Goal: Information Seeking & Learning: Check status

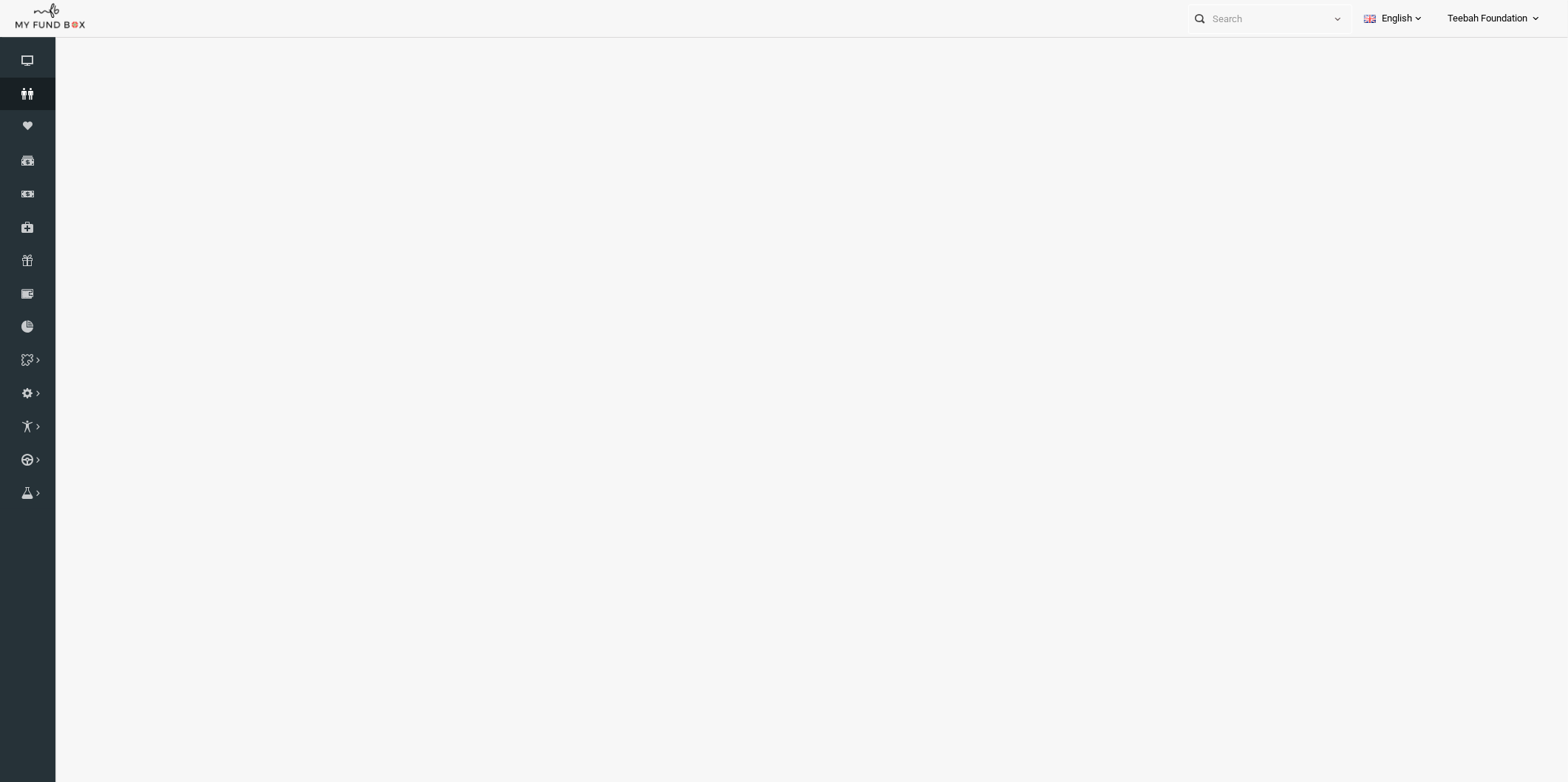
select select "100"
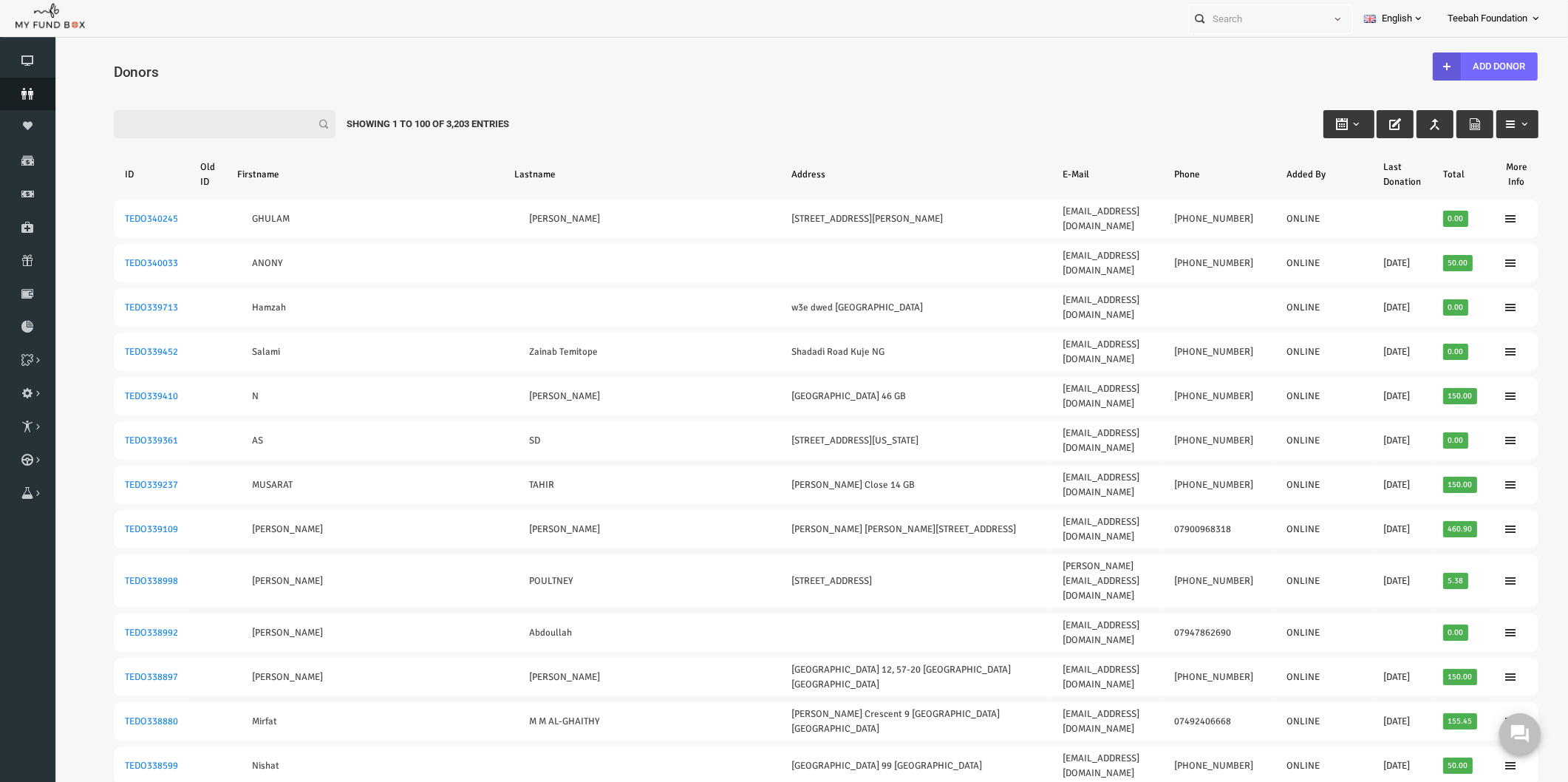
click at [25, 93] on icon at bounding box center [27, 94] width 55 height 12
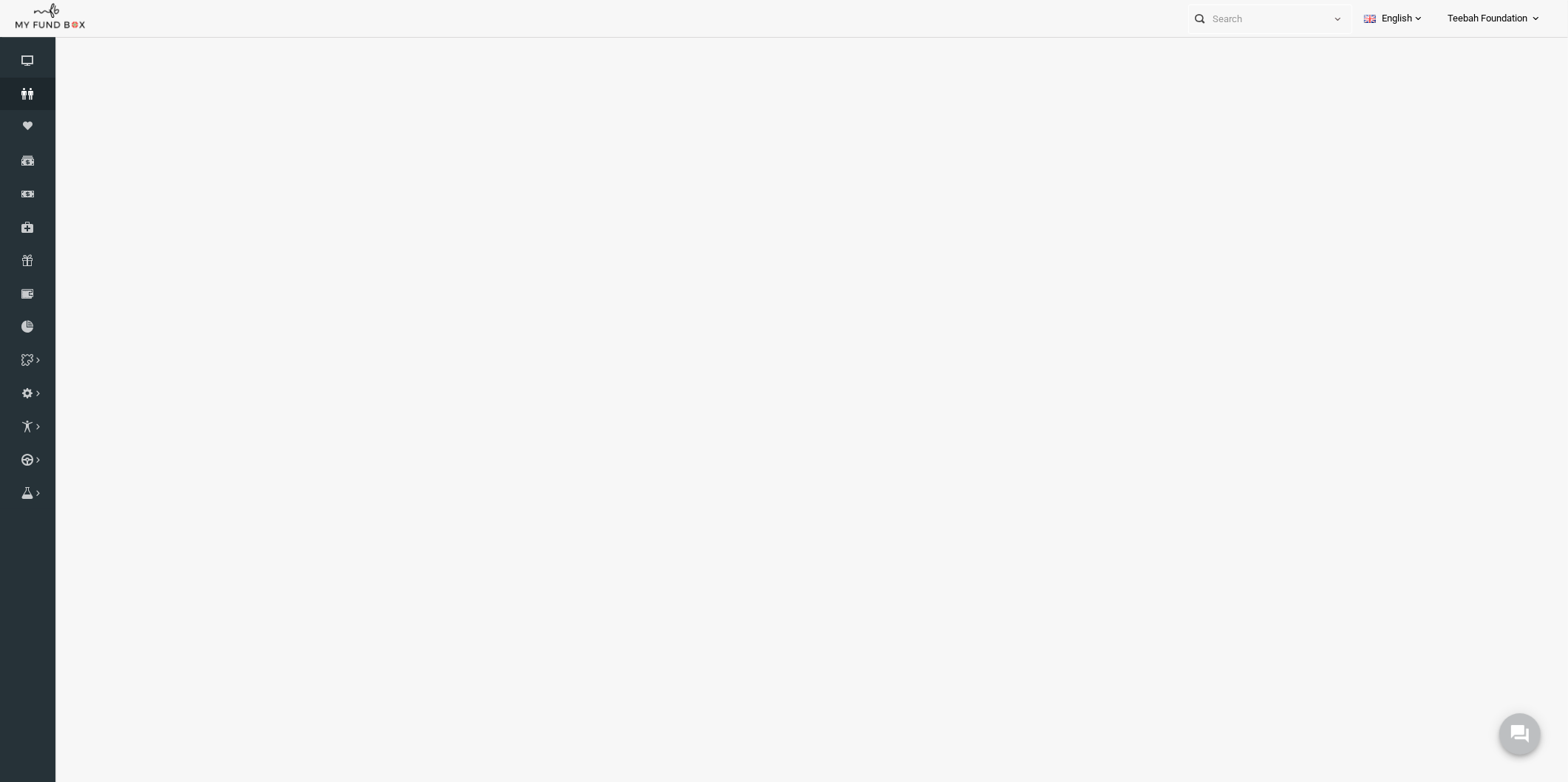
select select "100"
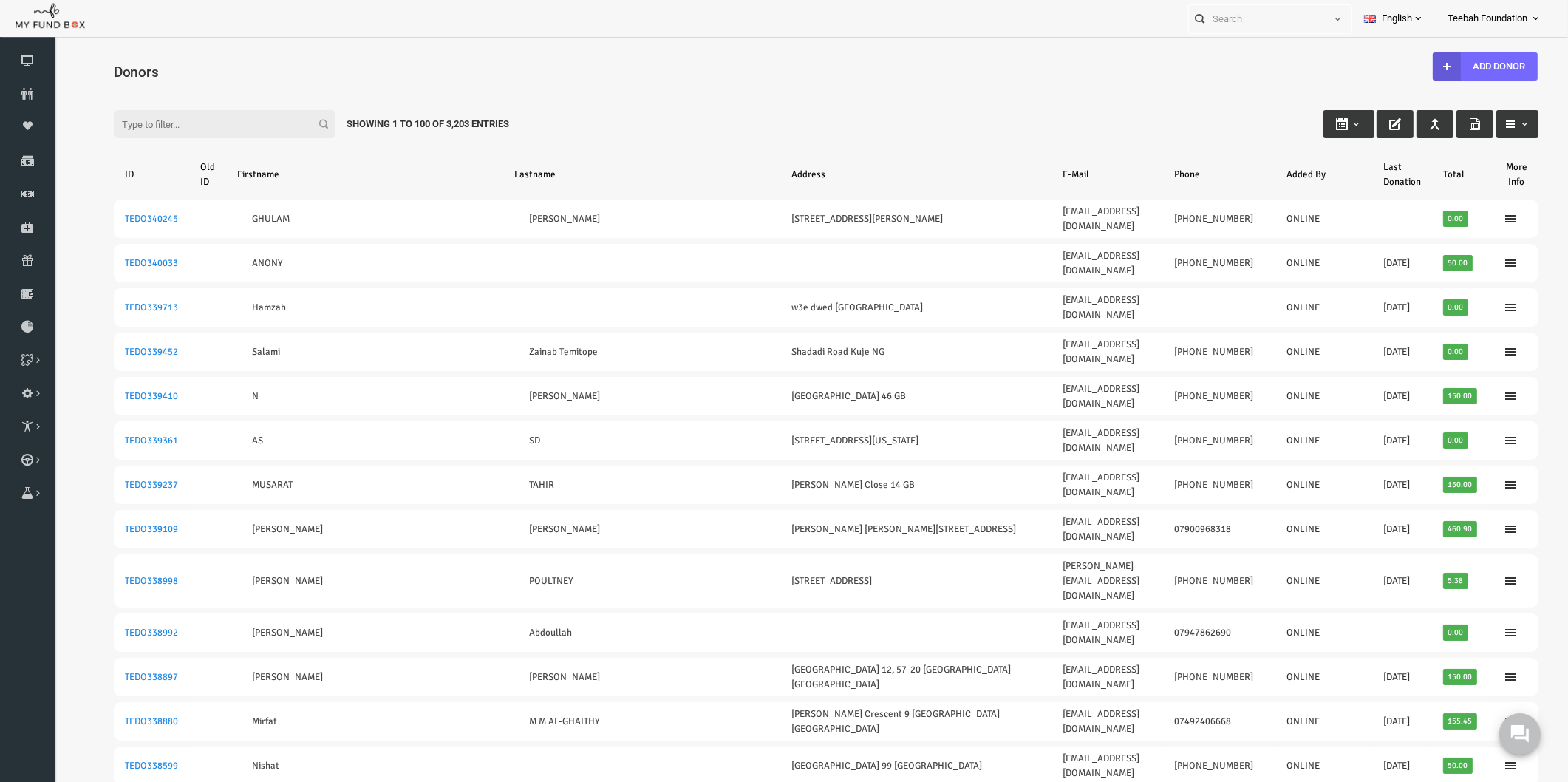
click at [738, 123] on div "Filter: Showing 1 to 100 of 3,203 Entries" at bounding box center [796, 110] width 1454 height 40
click at [18, 93] on icon at bounding box center [27, 94] width 55 height 12
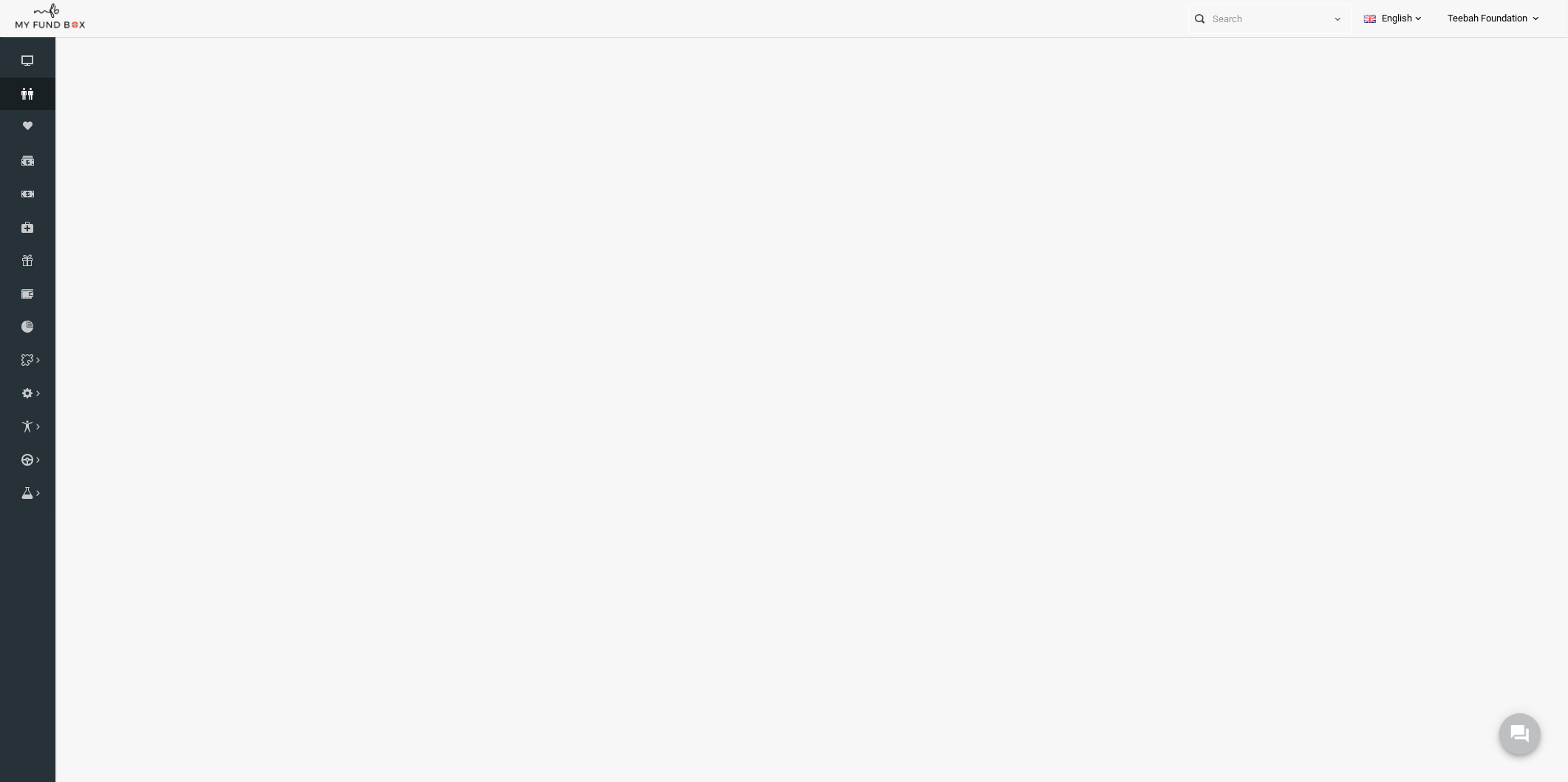
select select "100"
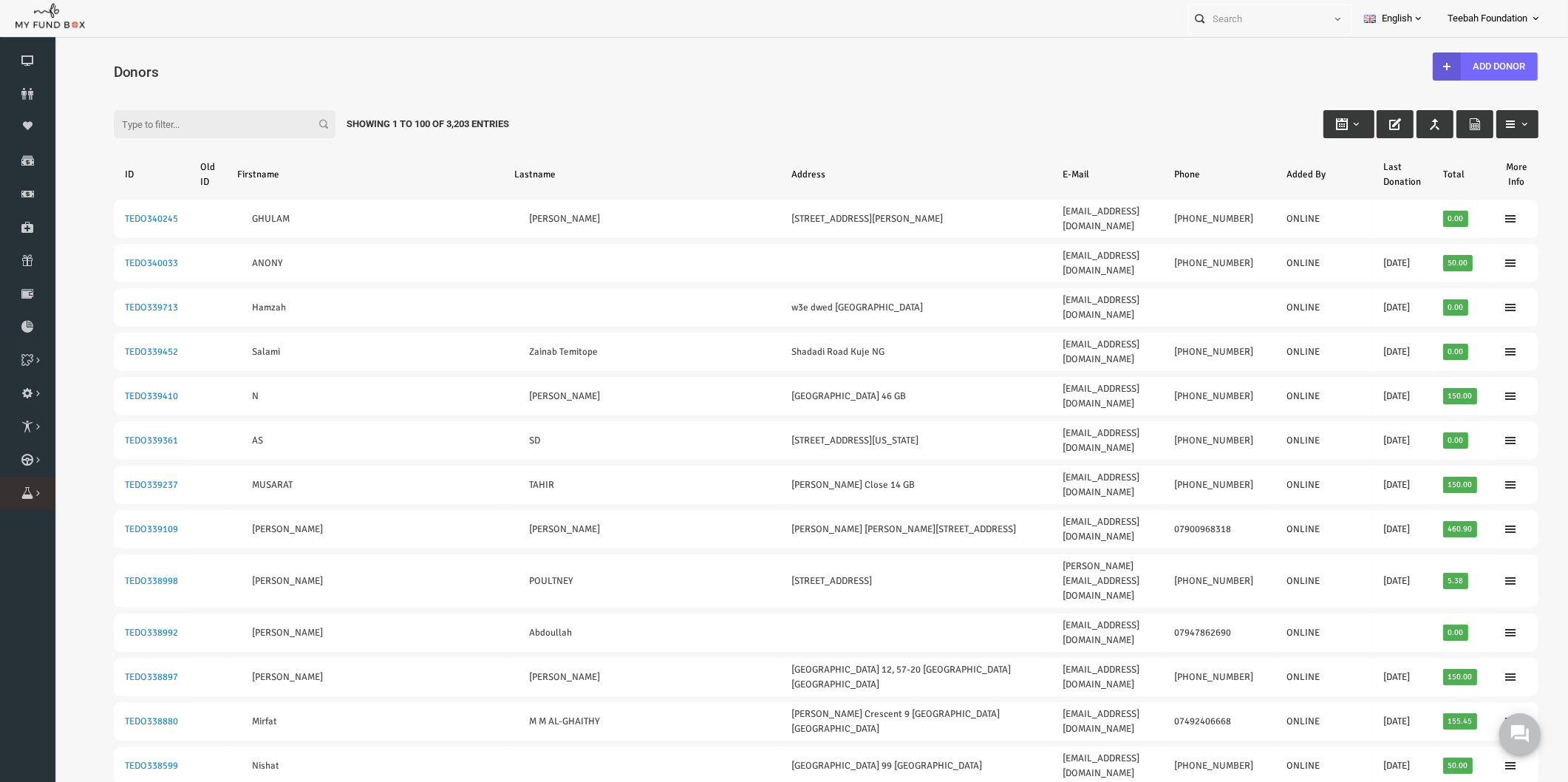
click at [0, 0] on icon at bounding box center [0, 0] width 0 height 0
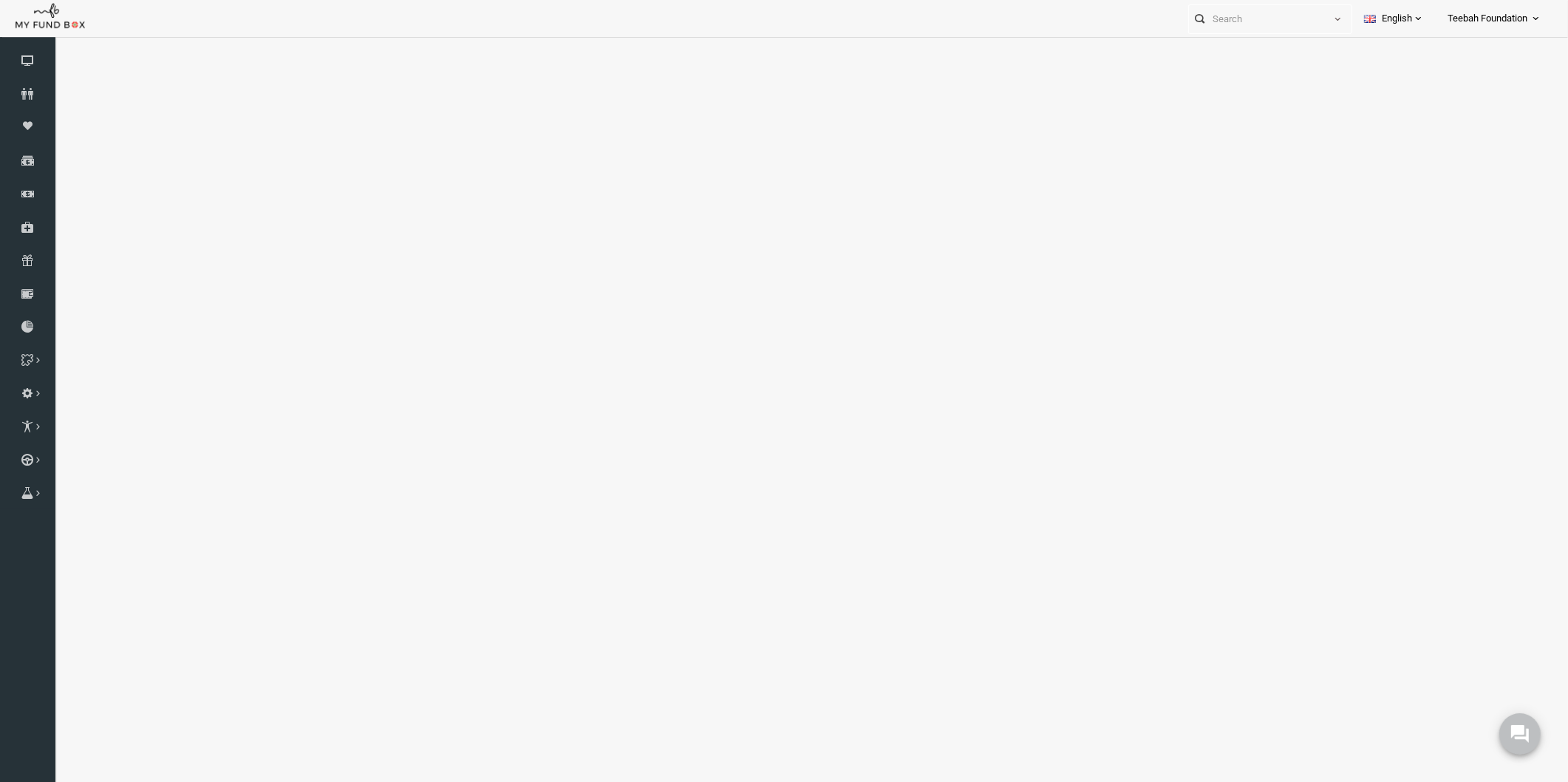
select select "100"
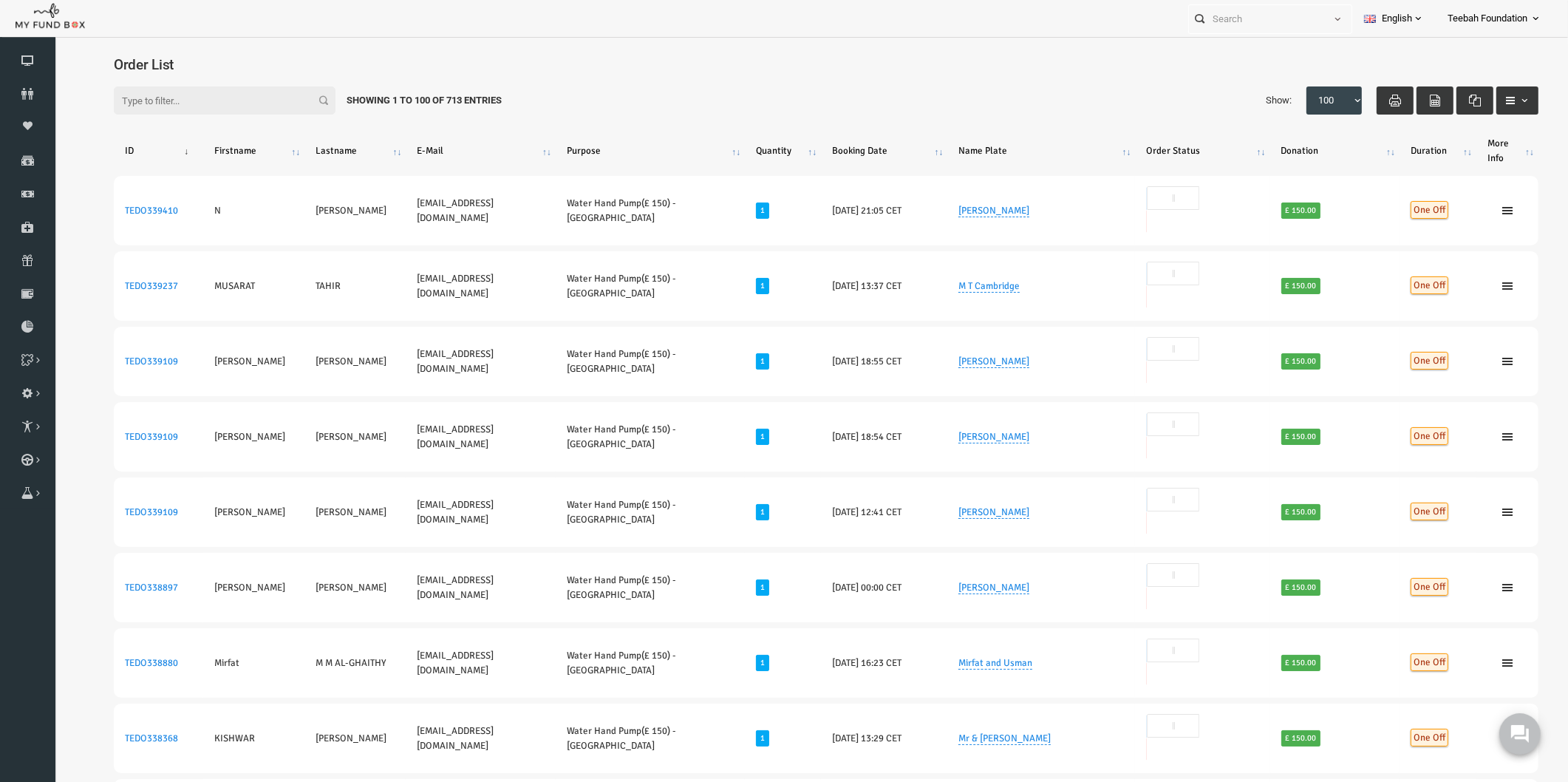
click at [143, 103] on input "Filter:" at bounding box center [194, 100] width 222 height 28
paste input "TEDO274862"
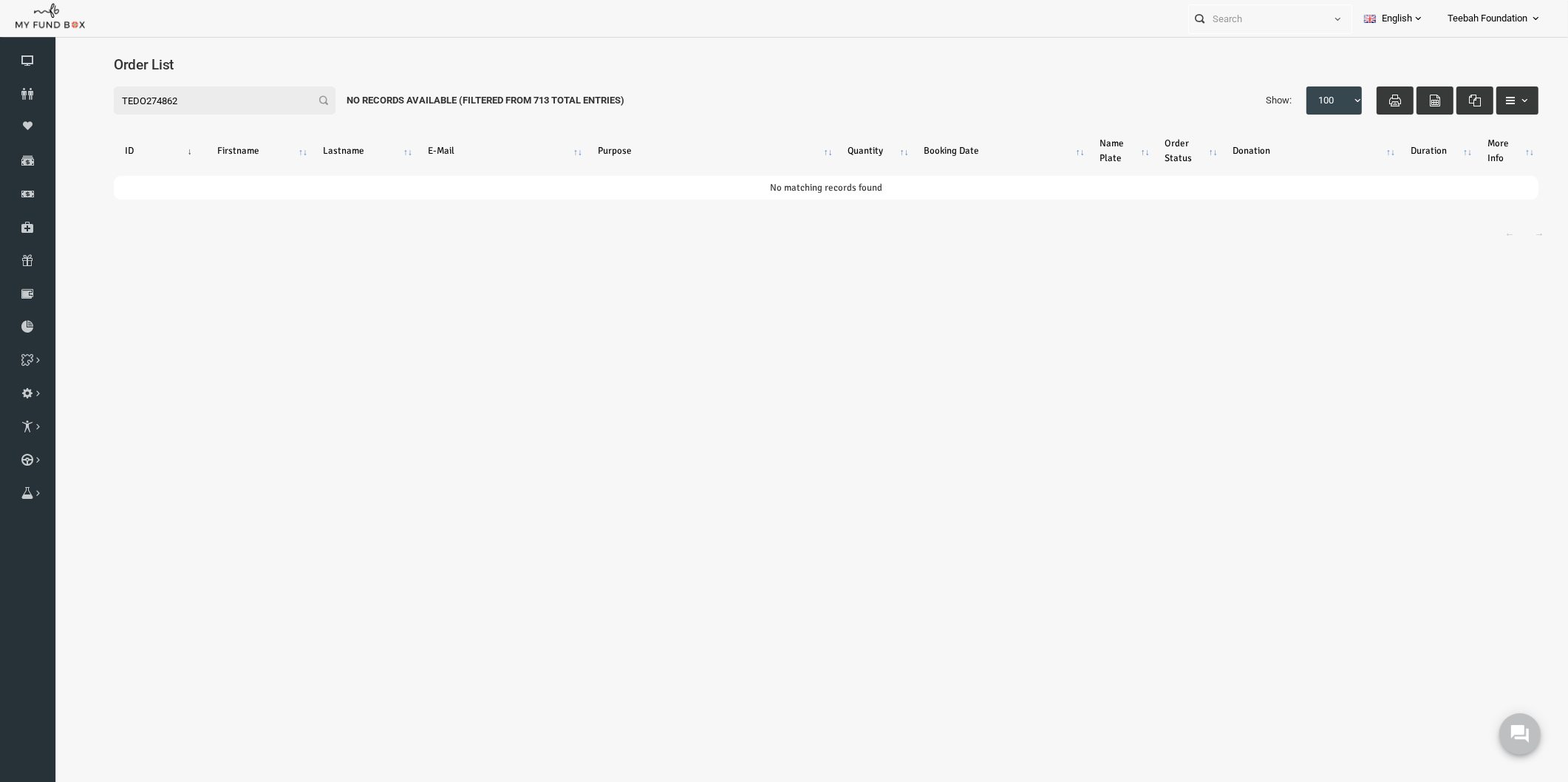
click at [115, 98] on input "TEDO274862" at bounding box center [194, 100] width 222 height 28
click at [155, 99] on input "274862" at bounding box center [194, 100] width 222 height 28
drag, startPoint x: 162, startPoint y: 96, endPoint x: 10, endPoint y: 113, distance: 152.4
click at [54, 113] on html "Donor Not Found Beneficiary Not Found Partner Not Found!!!! Please Fill out thi…" at bounding box center [795, 433] width 1483 height 779
paste input "TEDO"
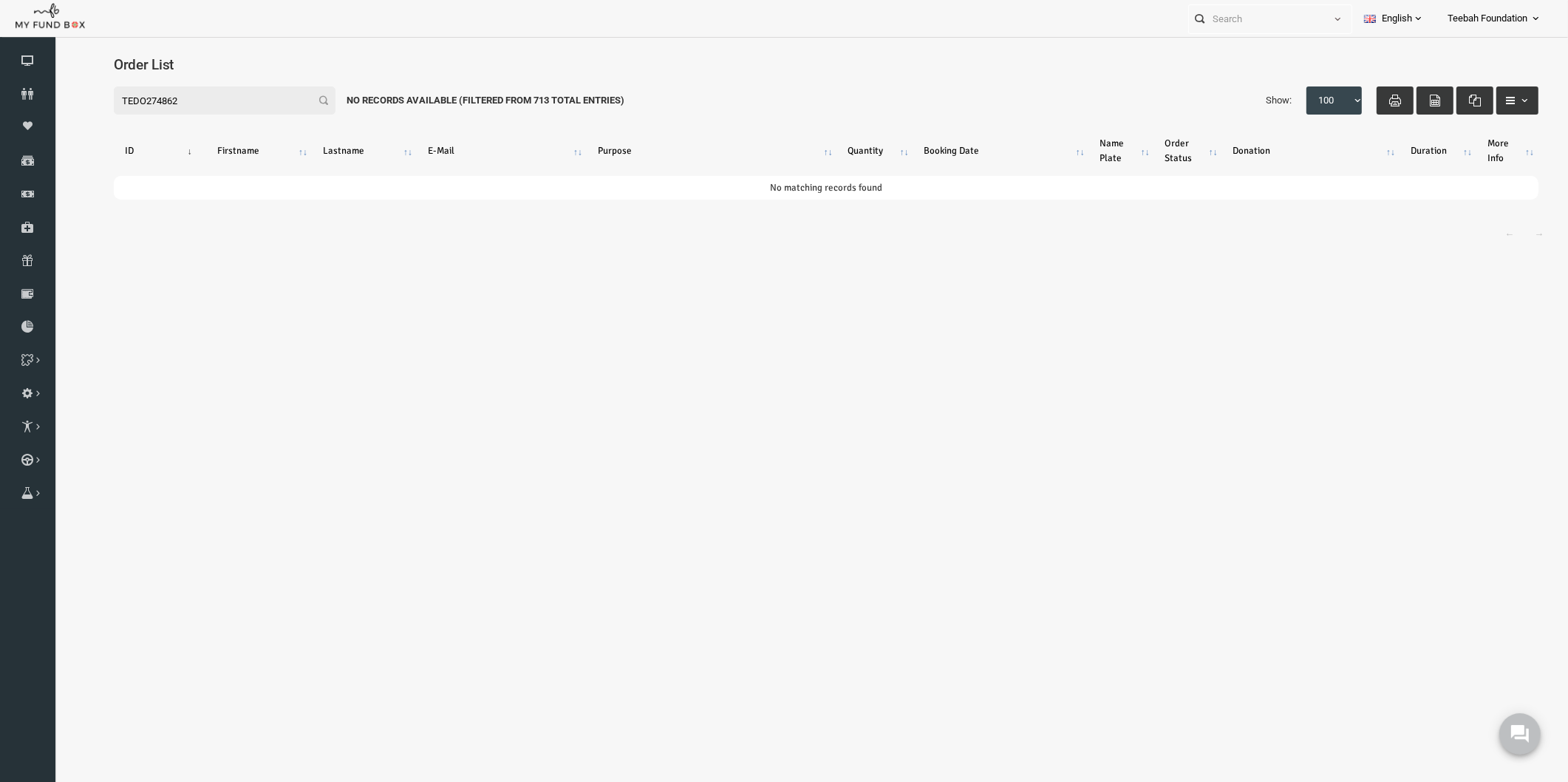
drag, startPoint x: 194, startPoint y: 95, endPoint x: 14, endPoint y: 115, distance: 181.4
click at [54, 115] on html "Donor Not Found Beneficiary Not Found Partner Not Found!!!! Please Fill out thi…" at bounding box center [795, 433] width 1483 height 779
paste input "[PERSON_NAME]"
type input "[PERSON_NAME]"
click at [35, 93] on icon at bounding box center [27, 94] width 55 height 12
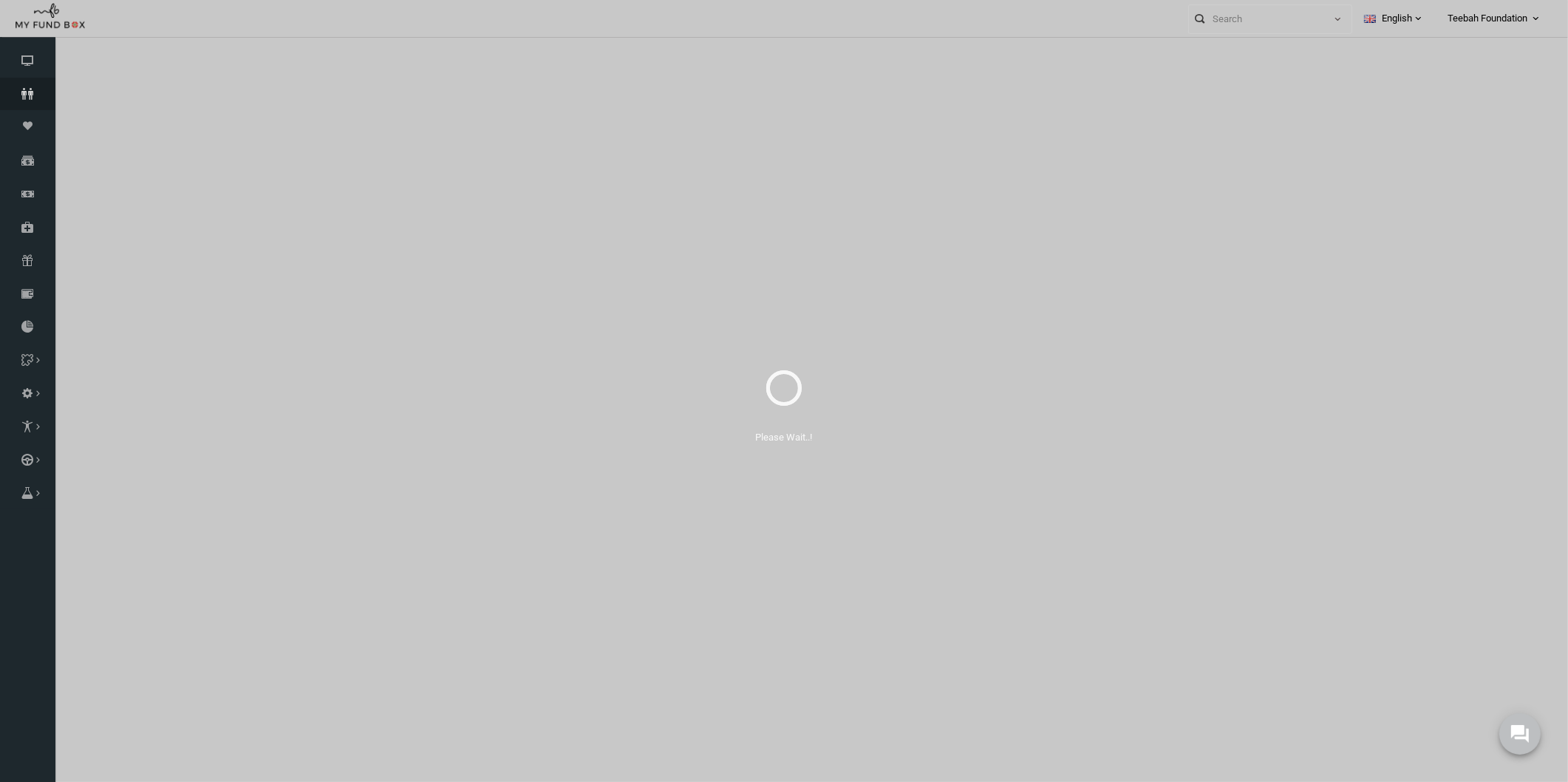
select select "100"
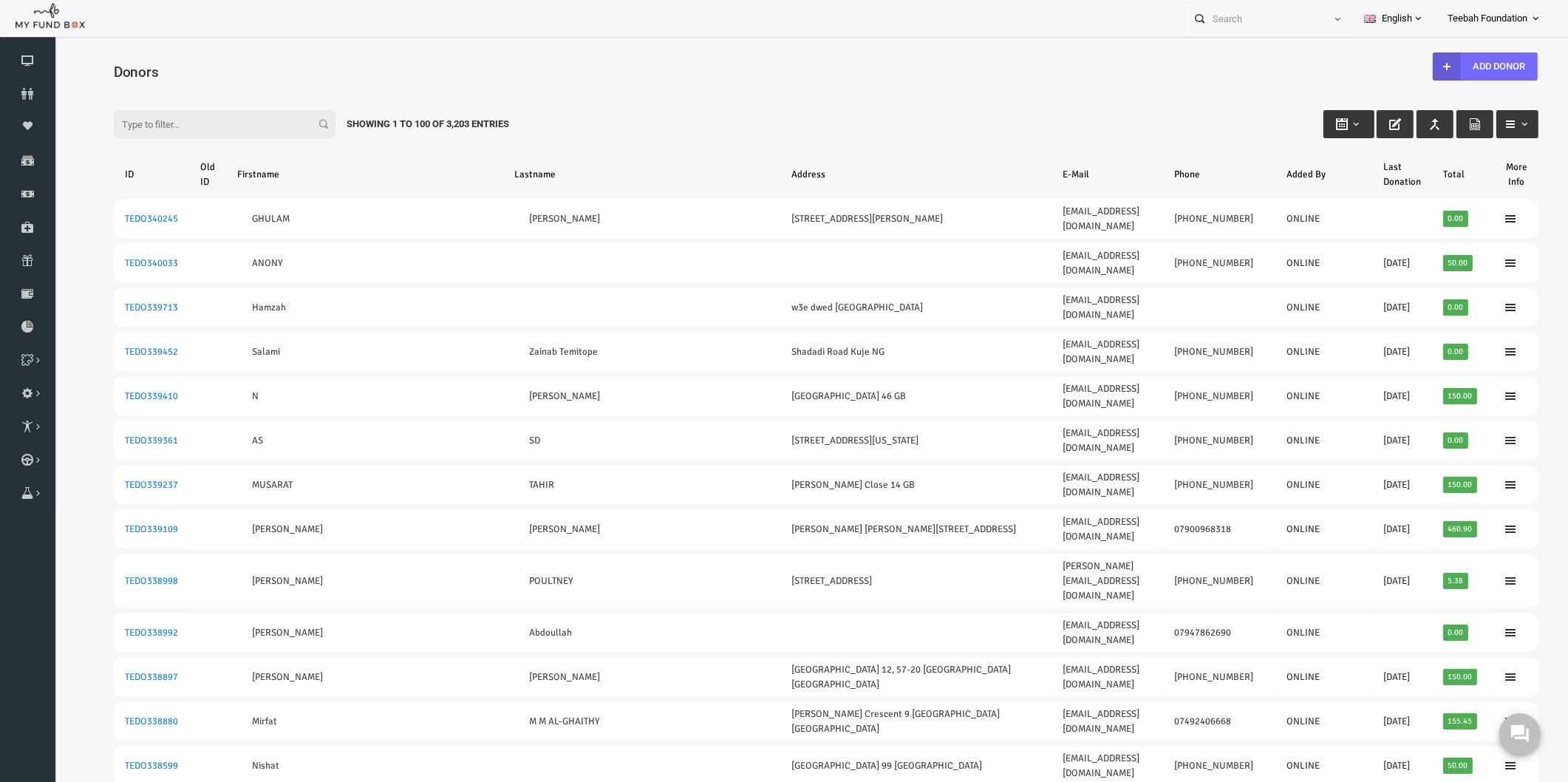
type input "[DATE]"
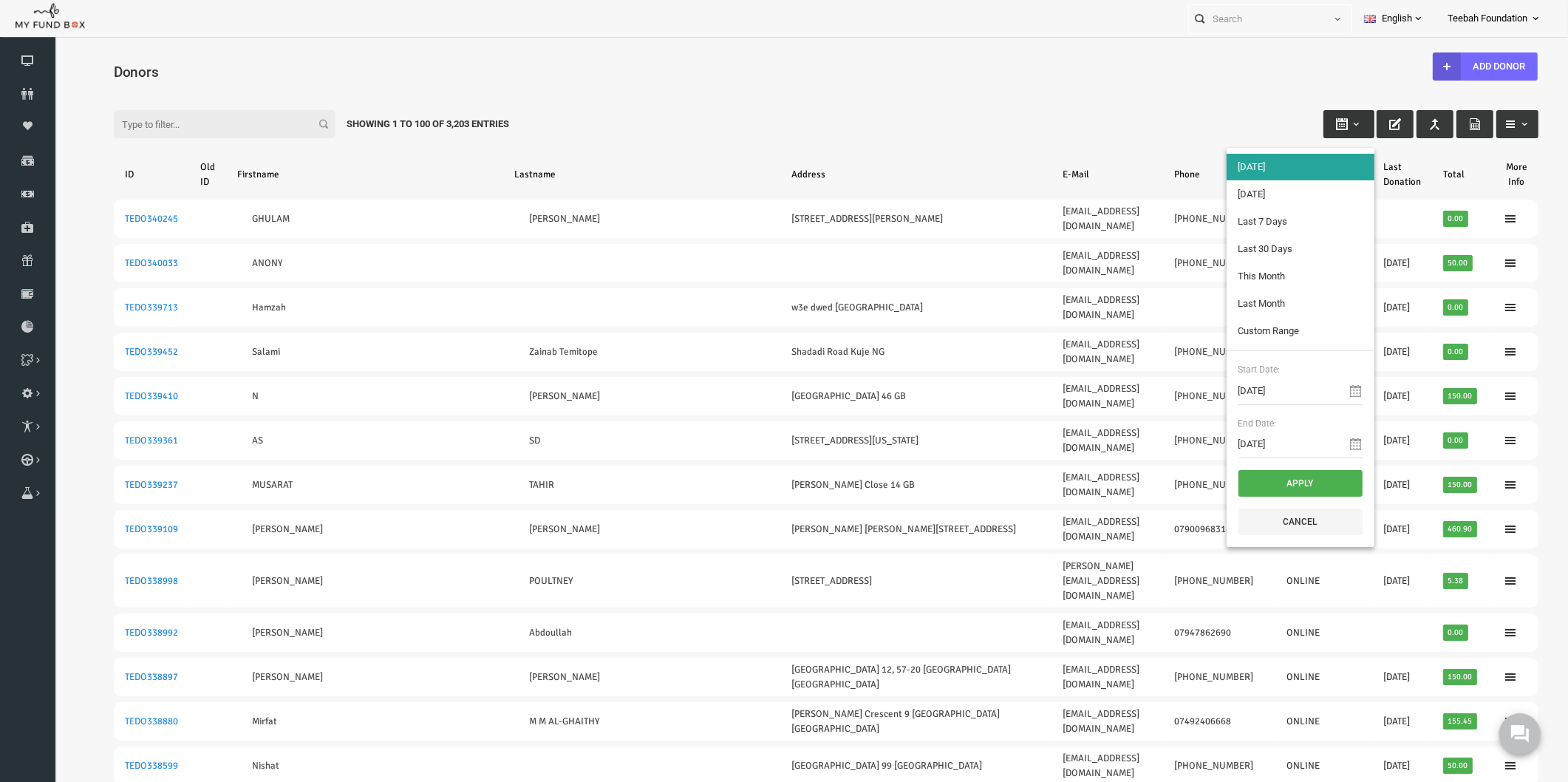
click at [1319, 121] on b "button" at bounding box center [1325, 124] width 12 height 12
type input "[DATE]"
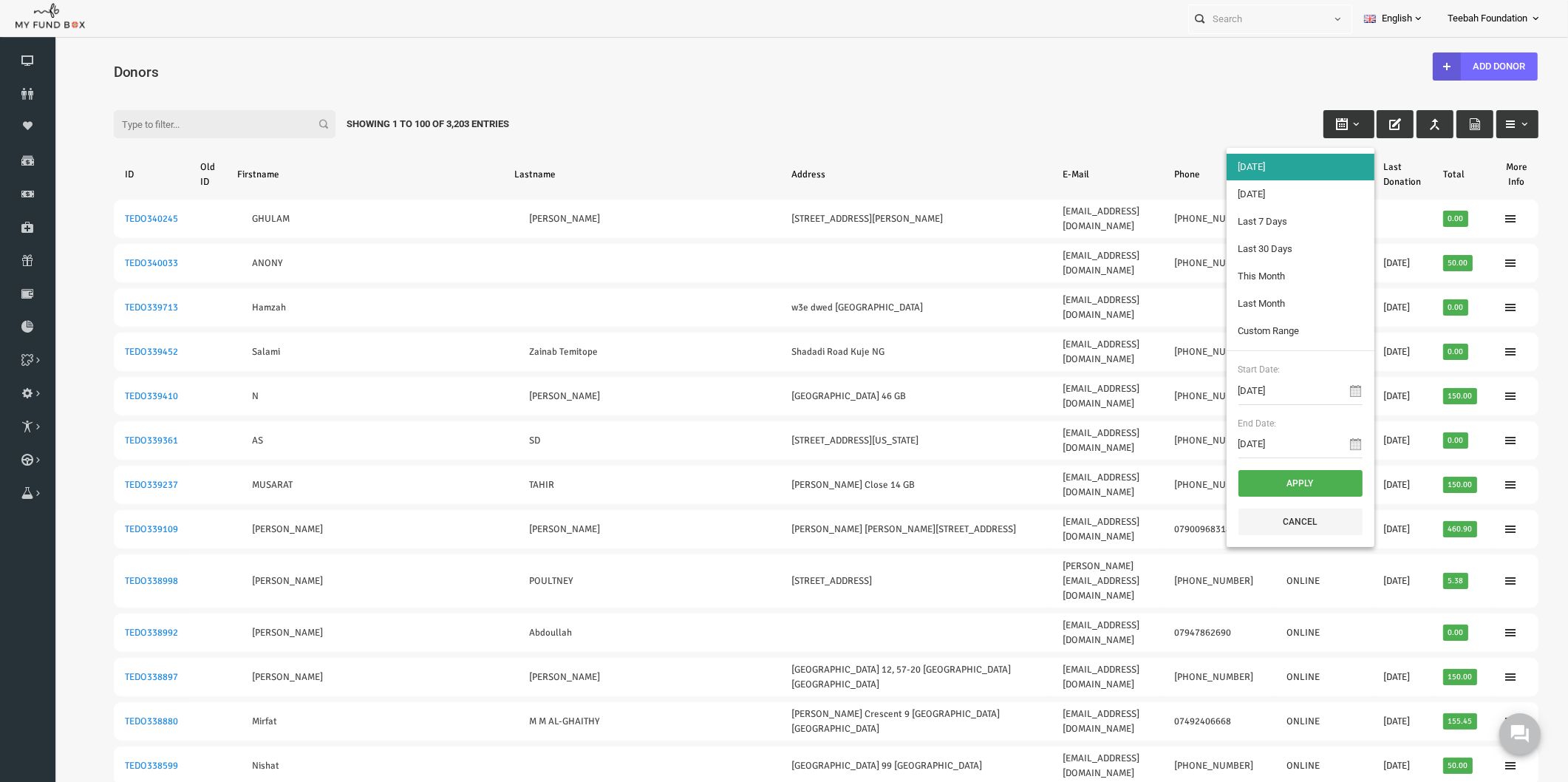
type input "[DATE]"
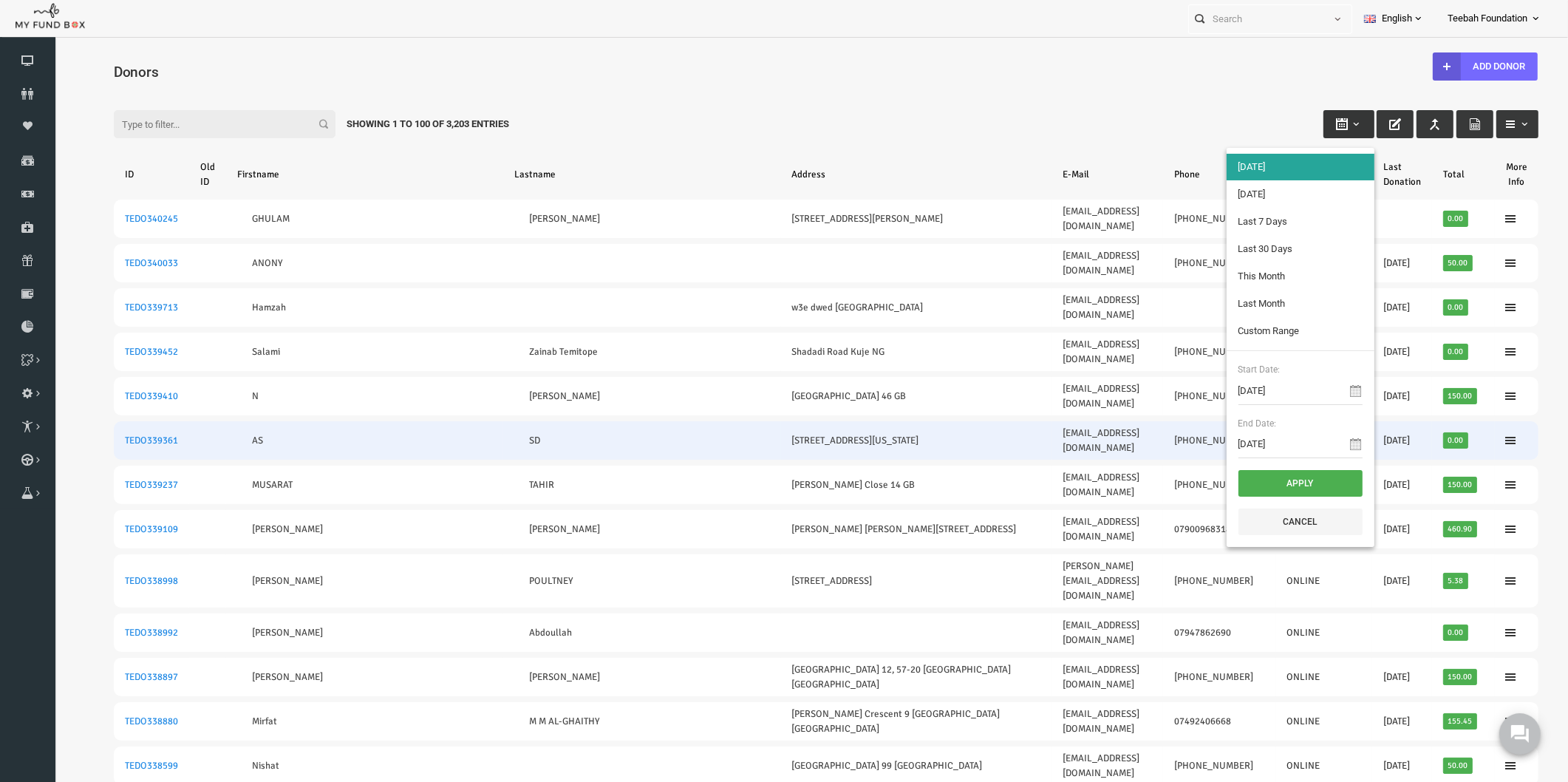
type input "[DATE]"
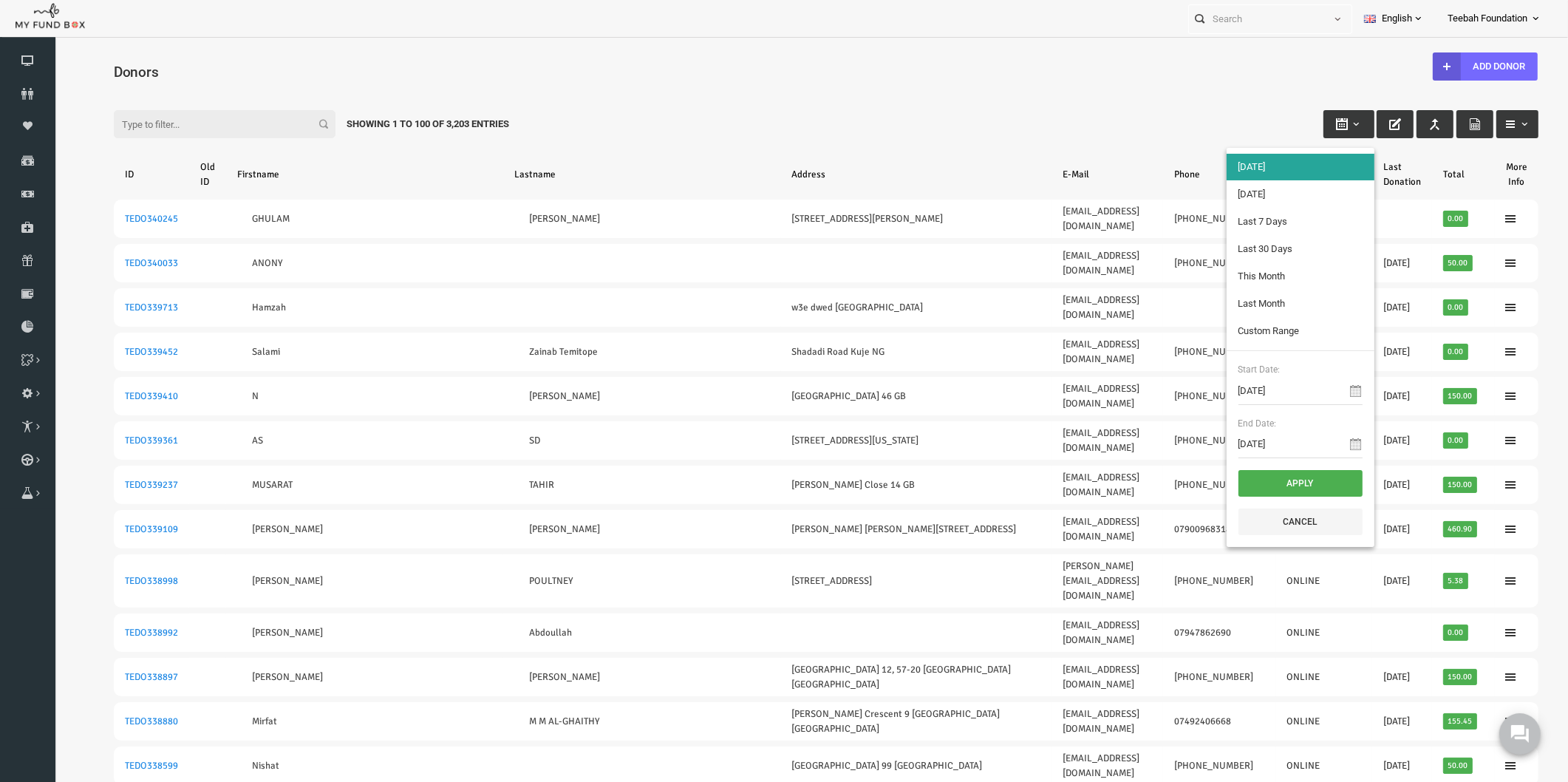
click at [1320, 389] on icon at bounding box center [1326, 391] width 12 height 12
click at [1263, 390] on input "[DATE]" at bounding box center [1270, 391] width 124 height 28
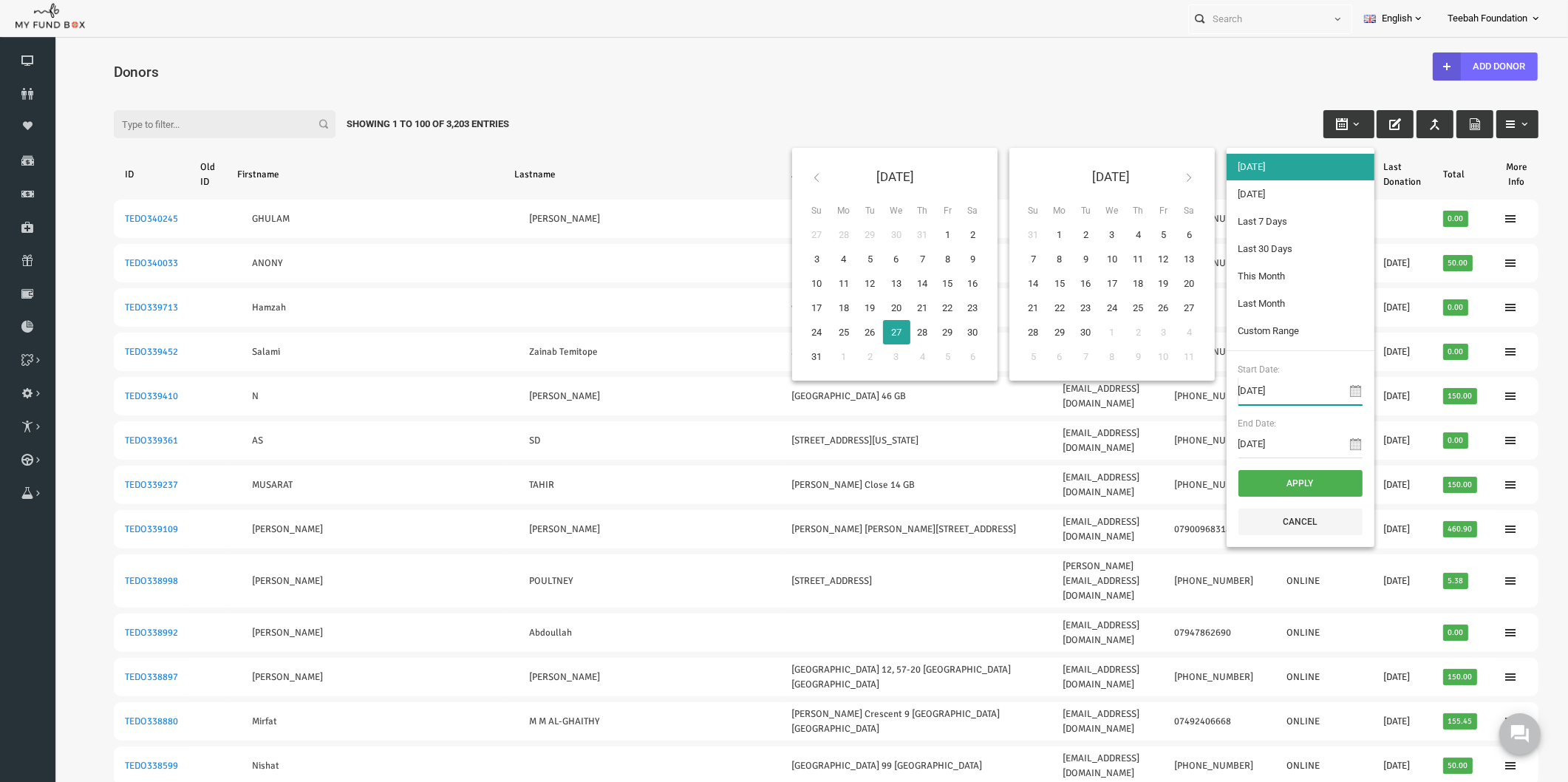
type input "[DATE]"
click at [1251, 448] on input "[DATE]" at bounding box center [1270, 444] width 124 height 28
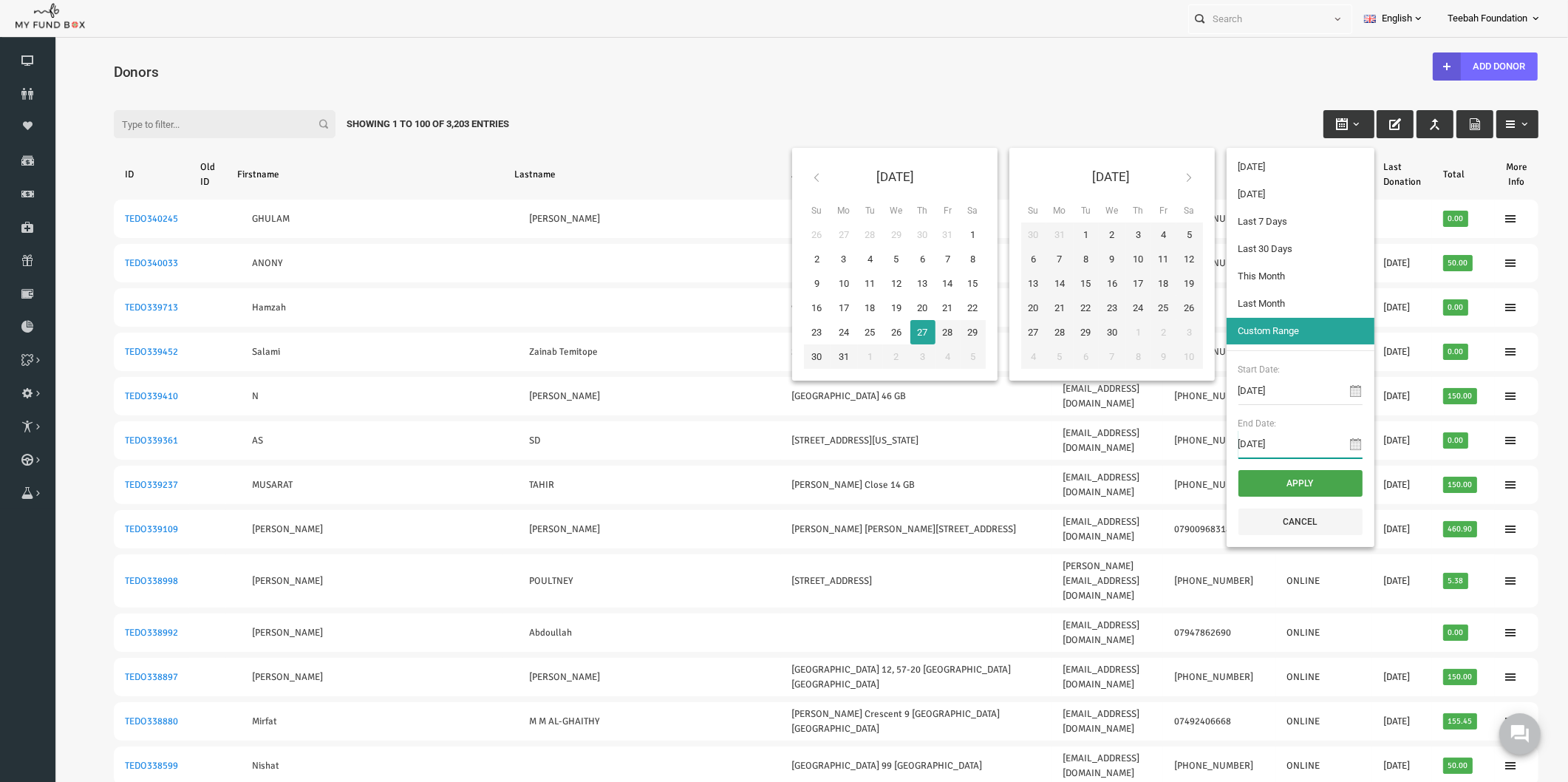
type input "[DATE]"
click at [1256, 478] on button "Apply" at bounding box center [1270, 483] width 124 height 27
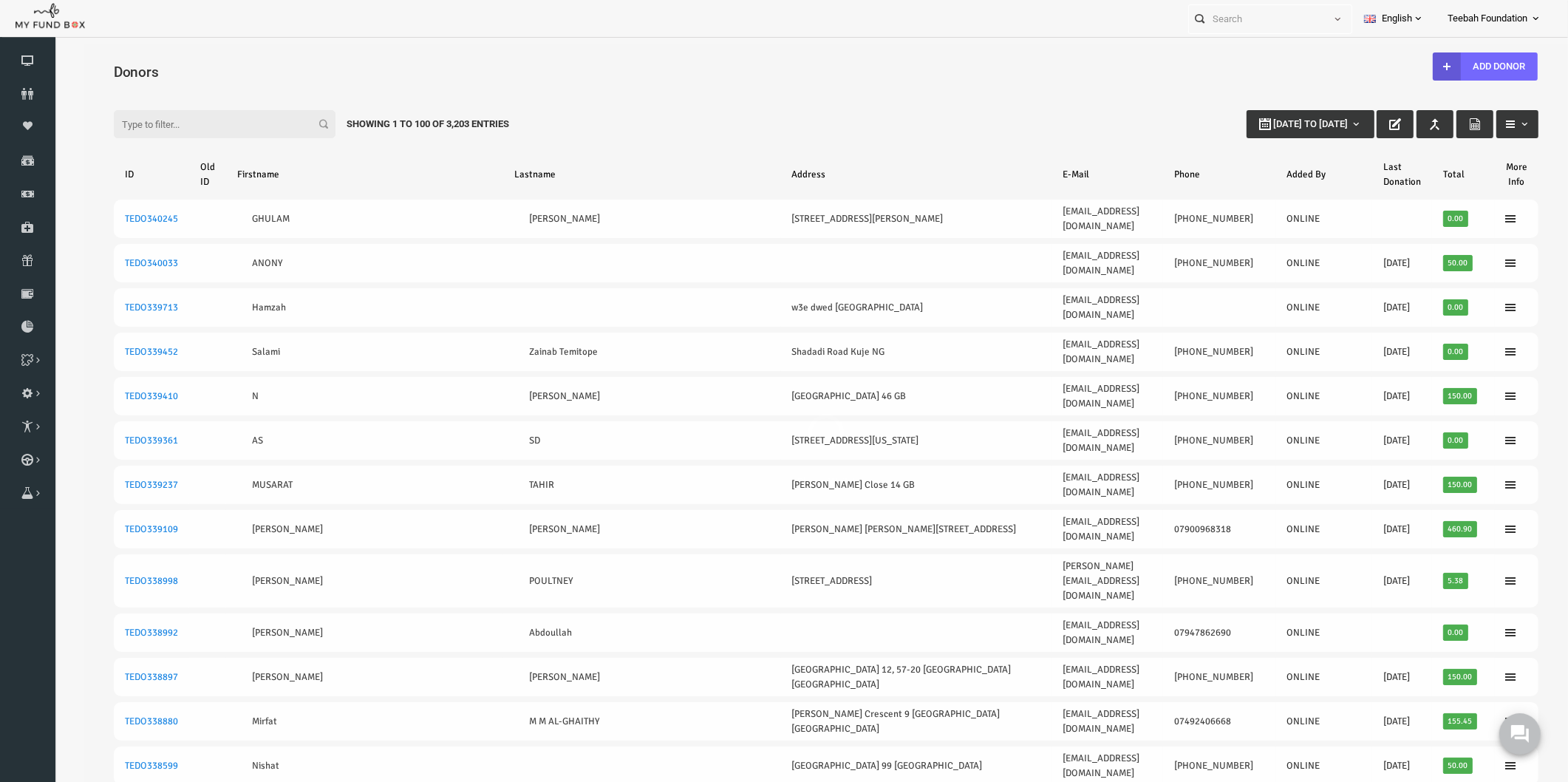
select select "100"
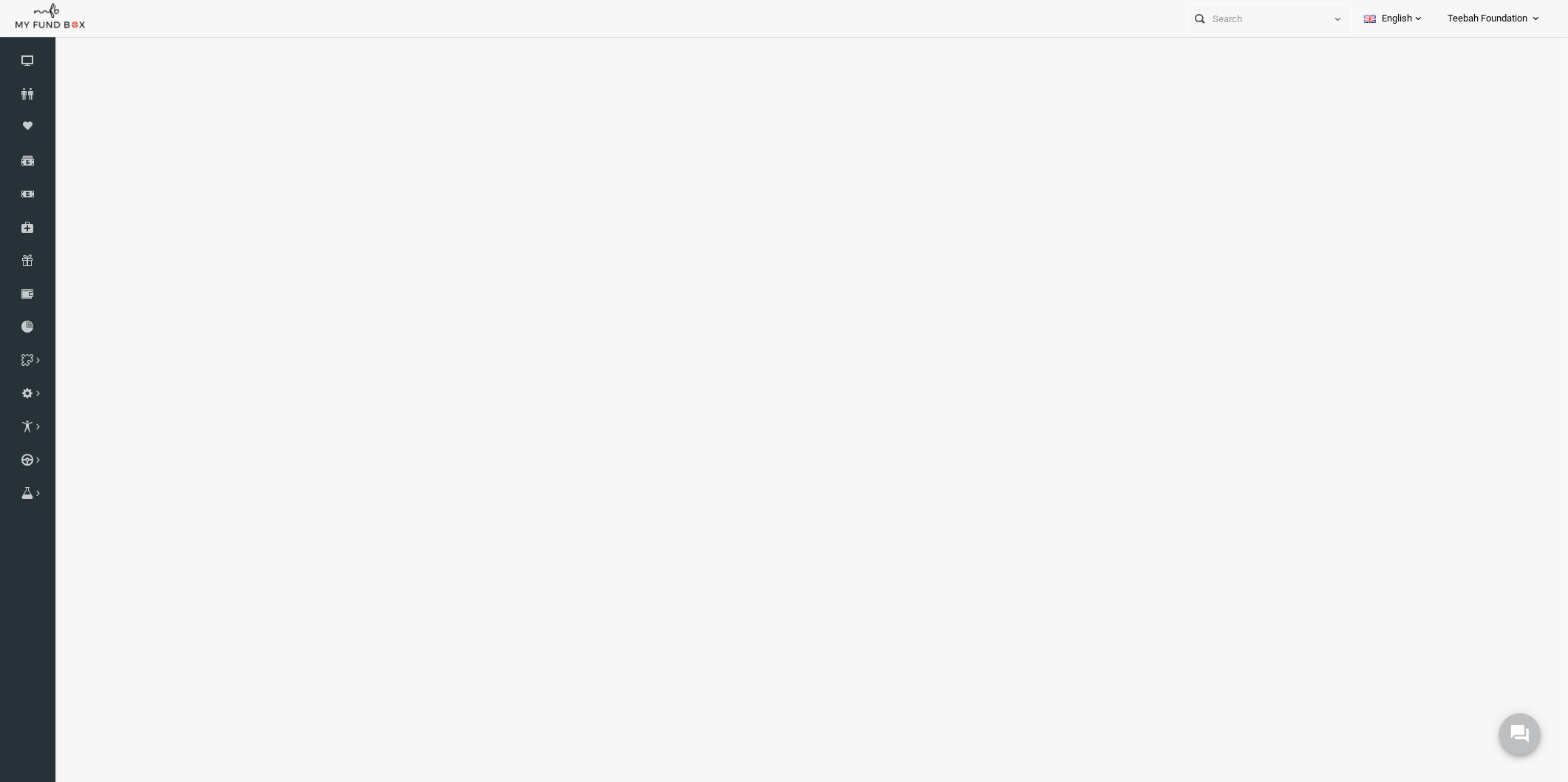
select select "100"
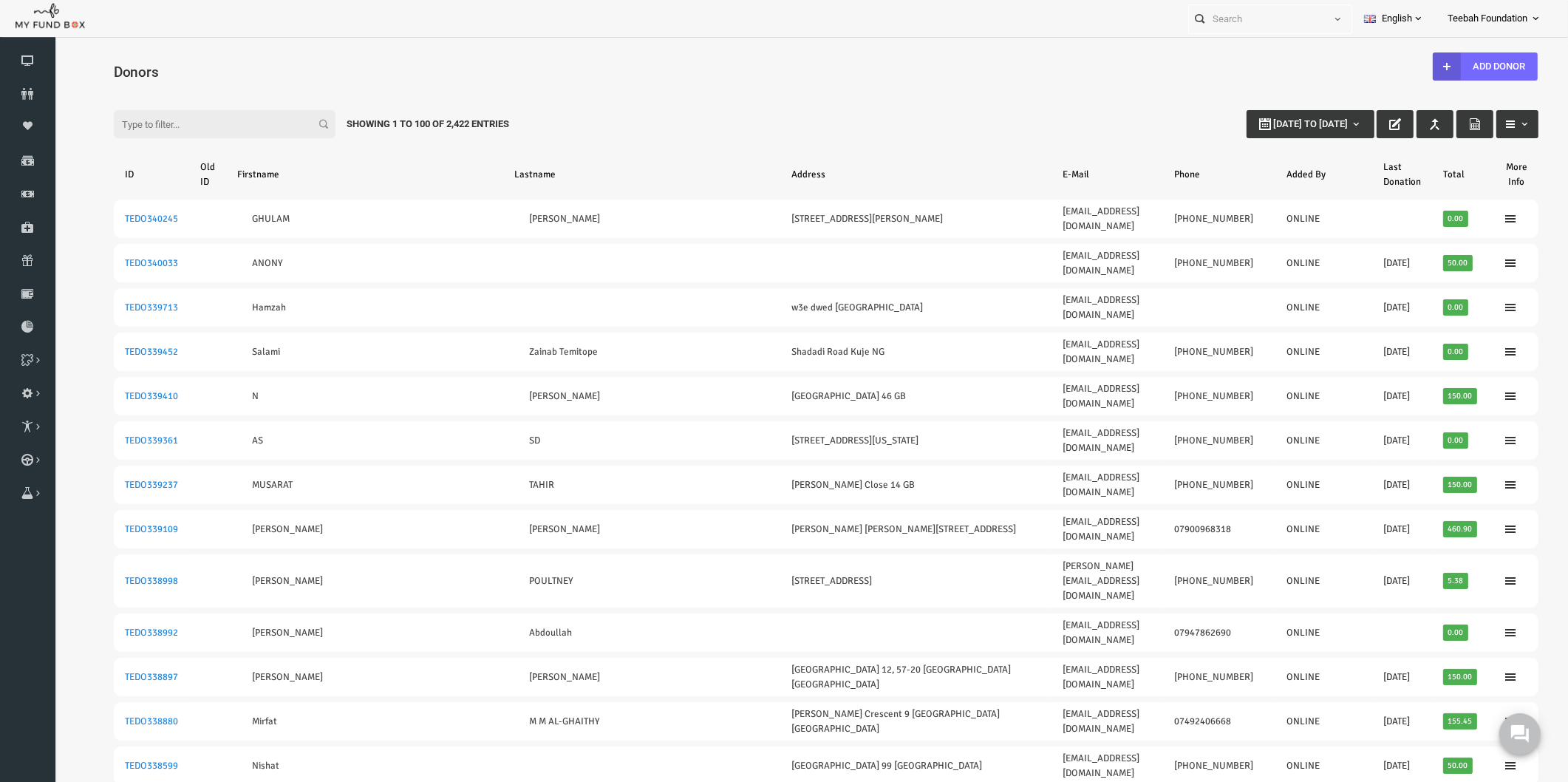
click at [210, 119] on input "Filter:" at bounding box center [194, 124] width 222 height 28
paste input "TEDO274862"
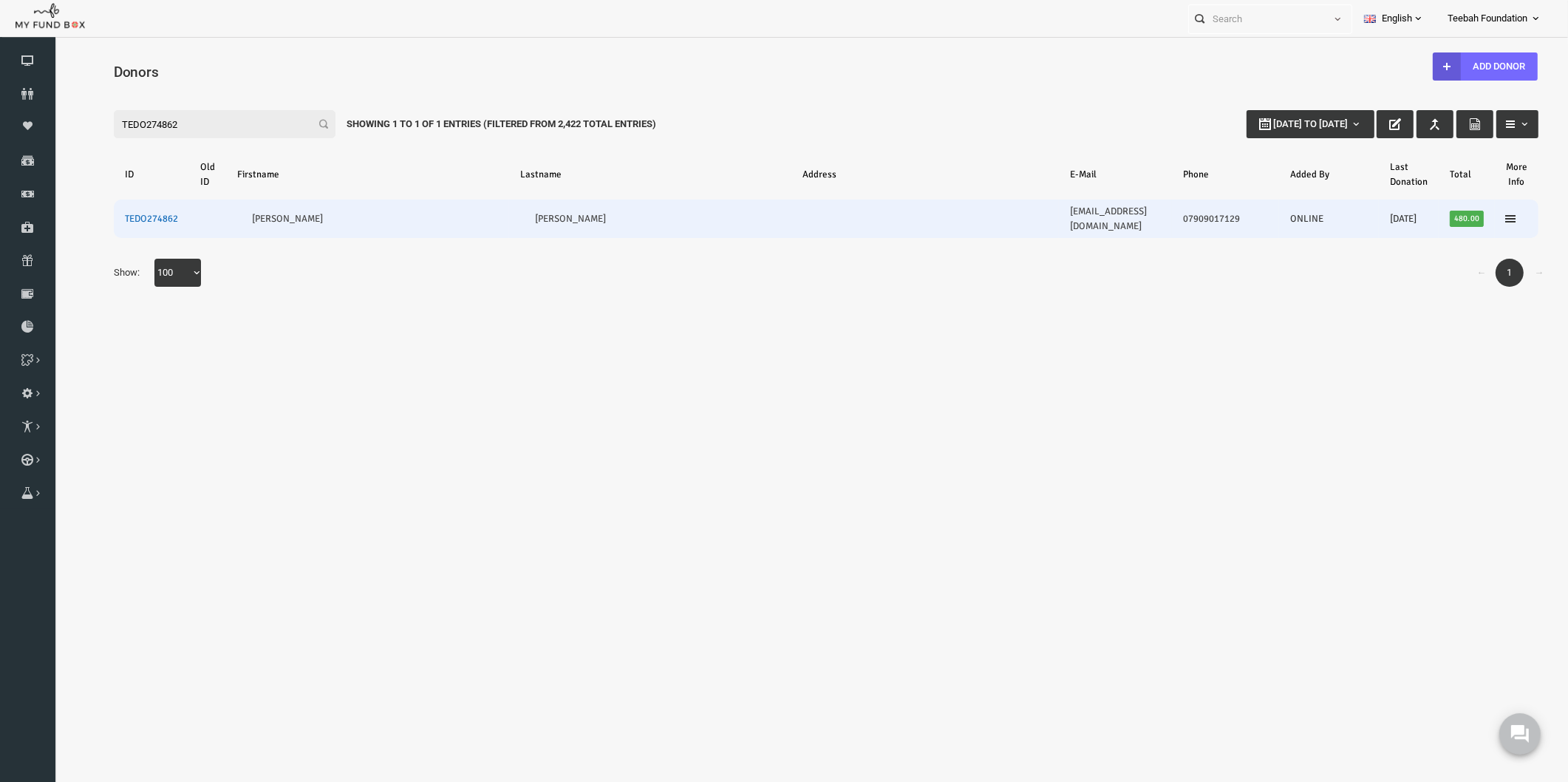
type input "TEDO274862"
click at [111, 213] on link "TEDO274862" at bounding box center [121, 219] width 53 height 12
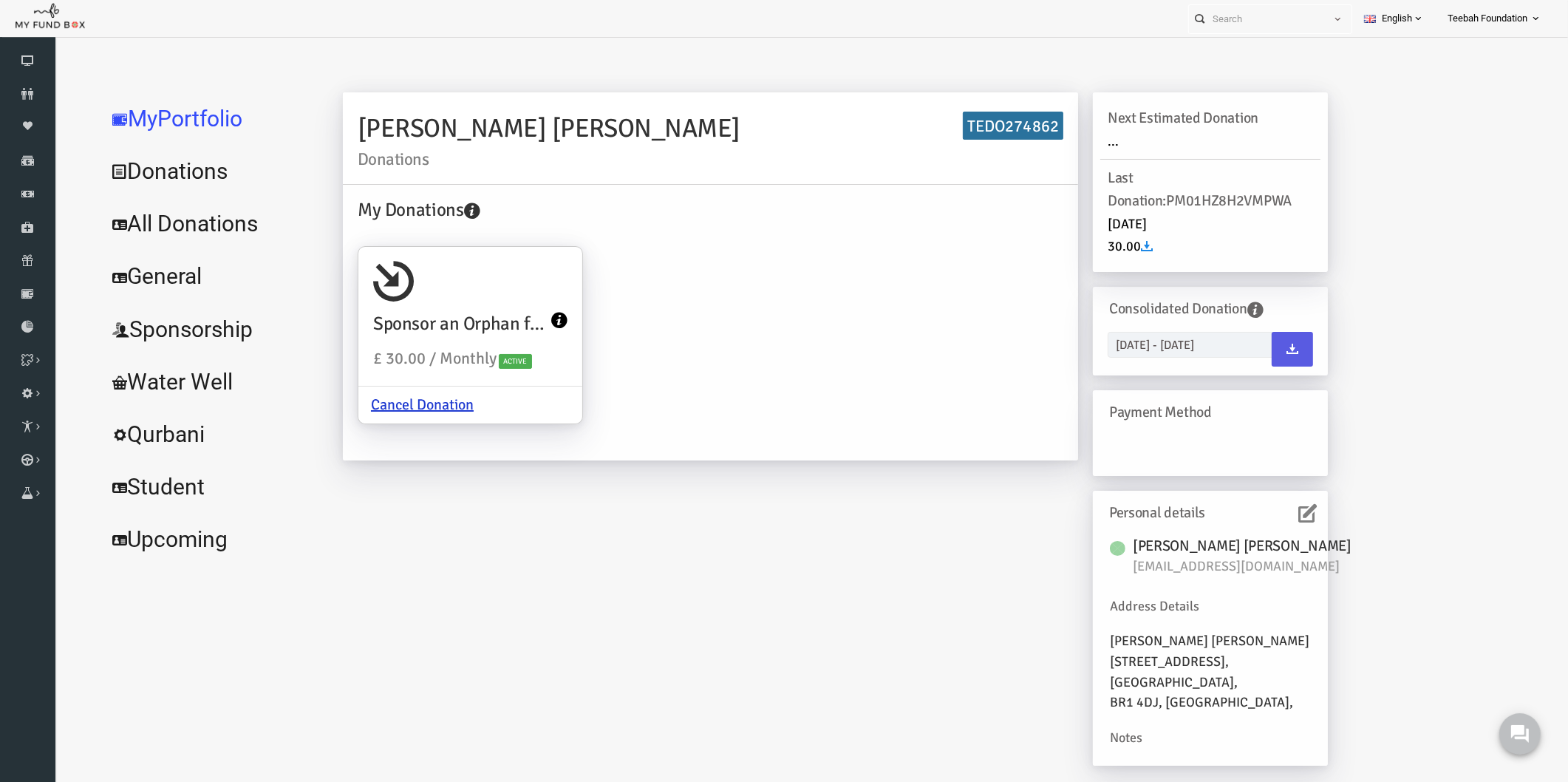
click at [148, 211] on link "All Donations" at bounding box center [180, 223] width 222 height 53
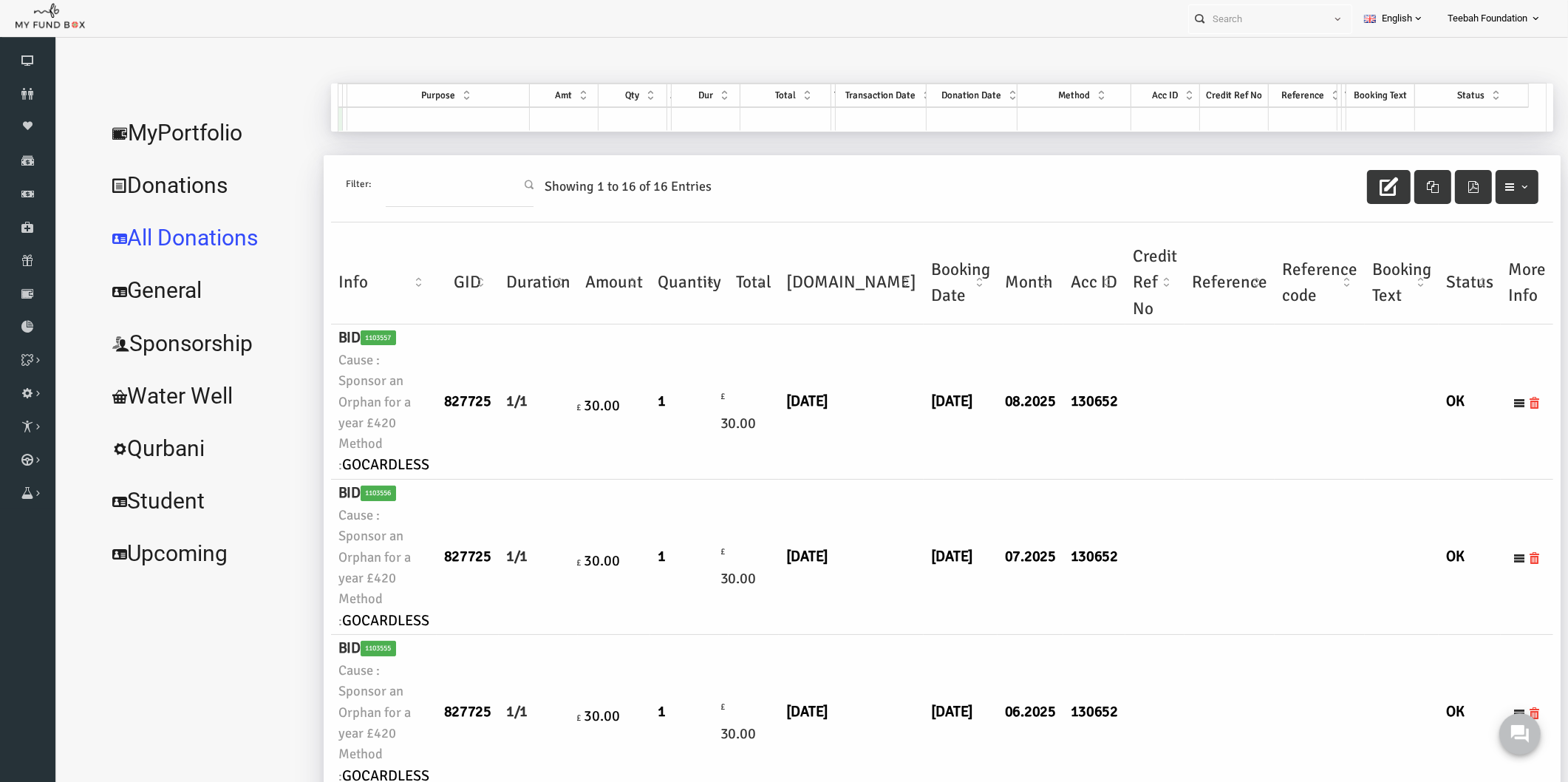
click at [1181, 532] on td at bounding box center [1199, 556] width 90 height 155
click at [47, 91] on icon at bounding box center [27, 94] width 55 height 12
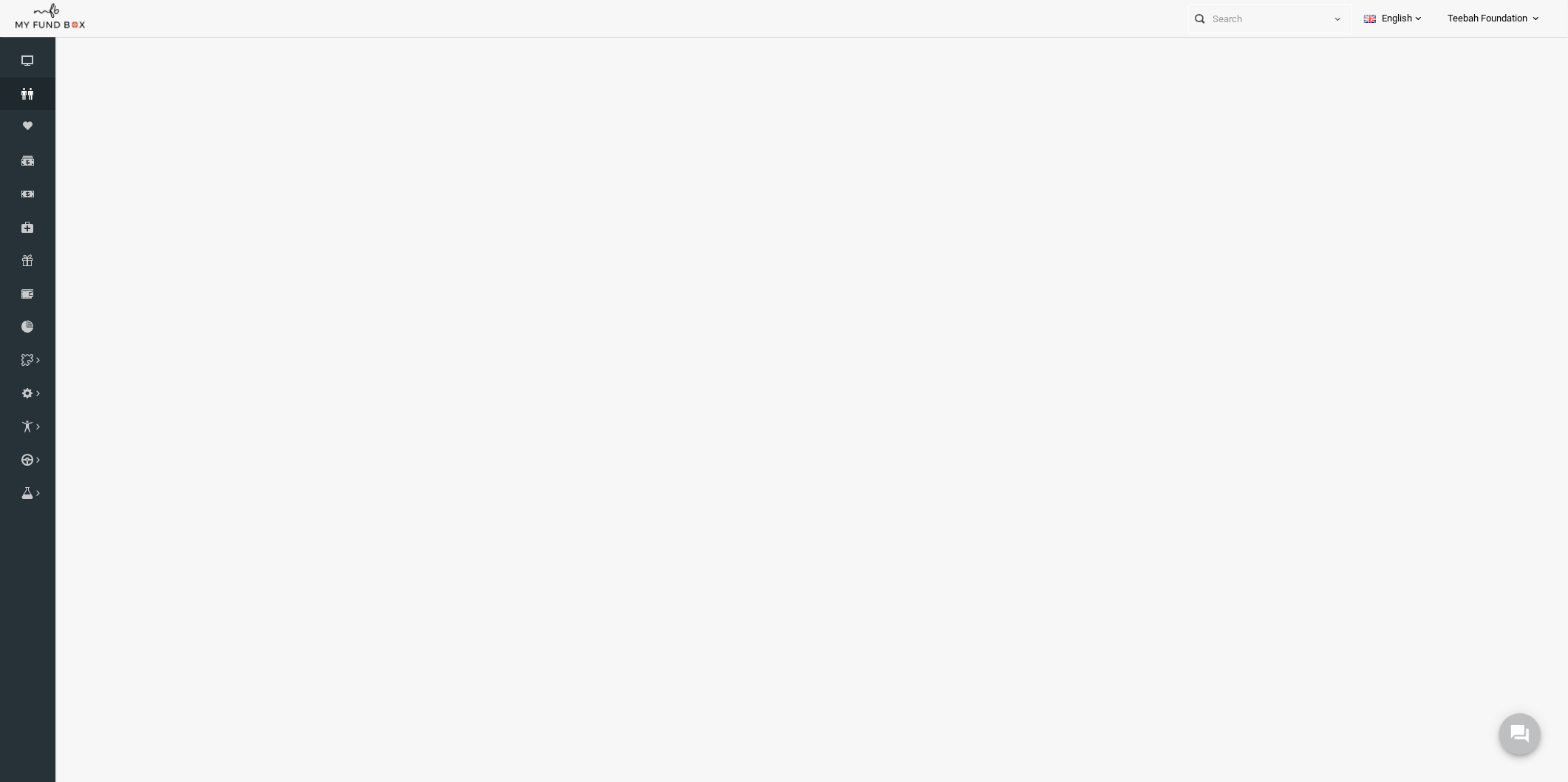
select select "100"
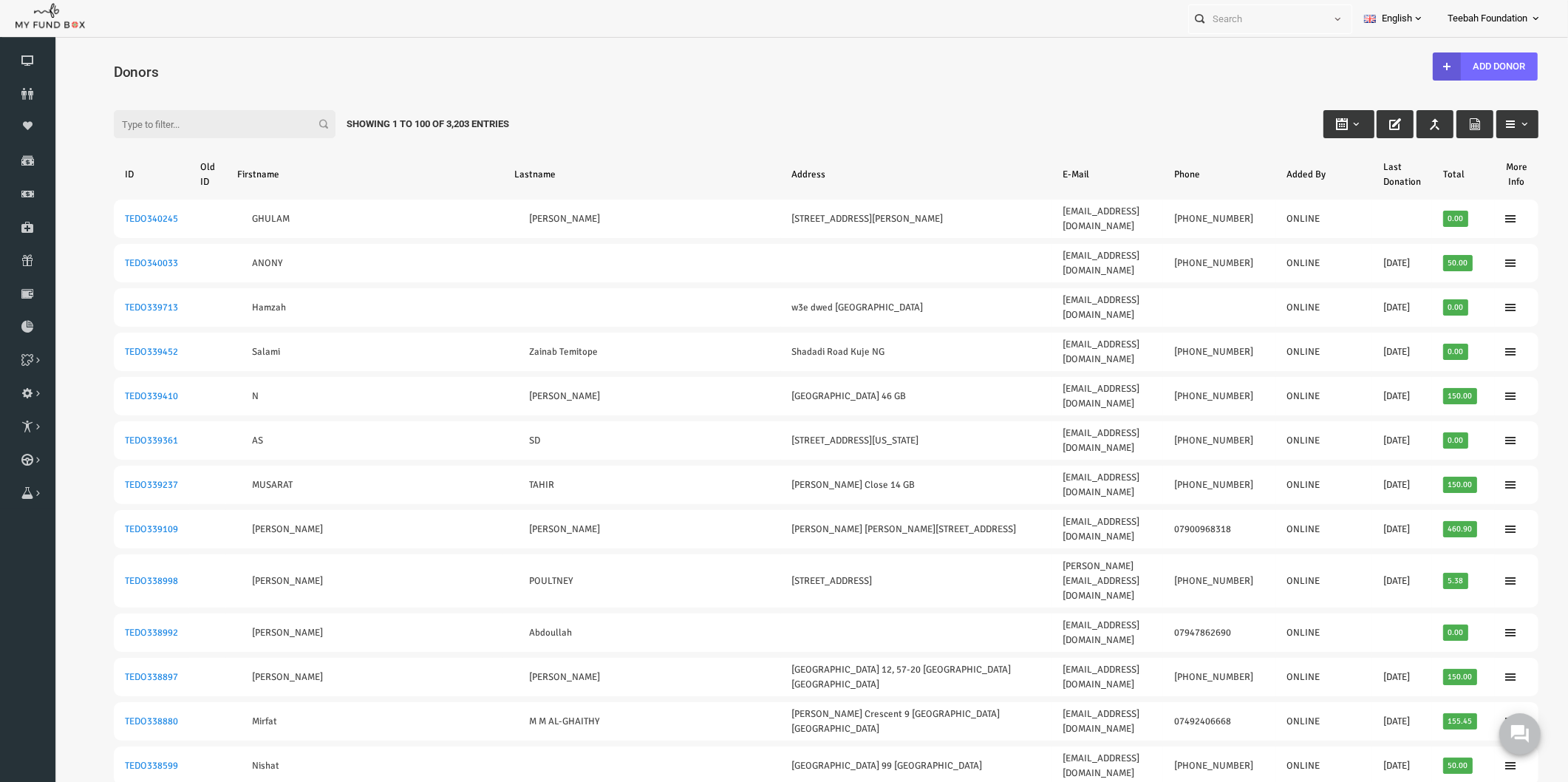
click at [243, 126] on input "Filter:" at bounding box center [194, 124] width 222 height 28
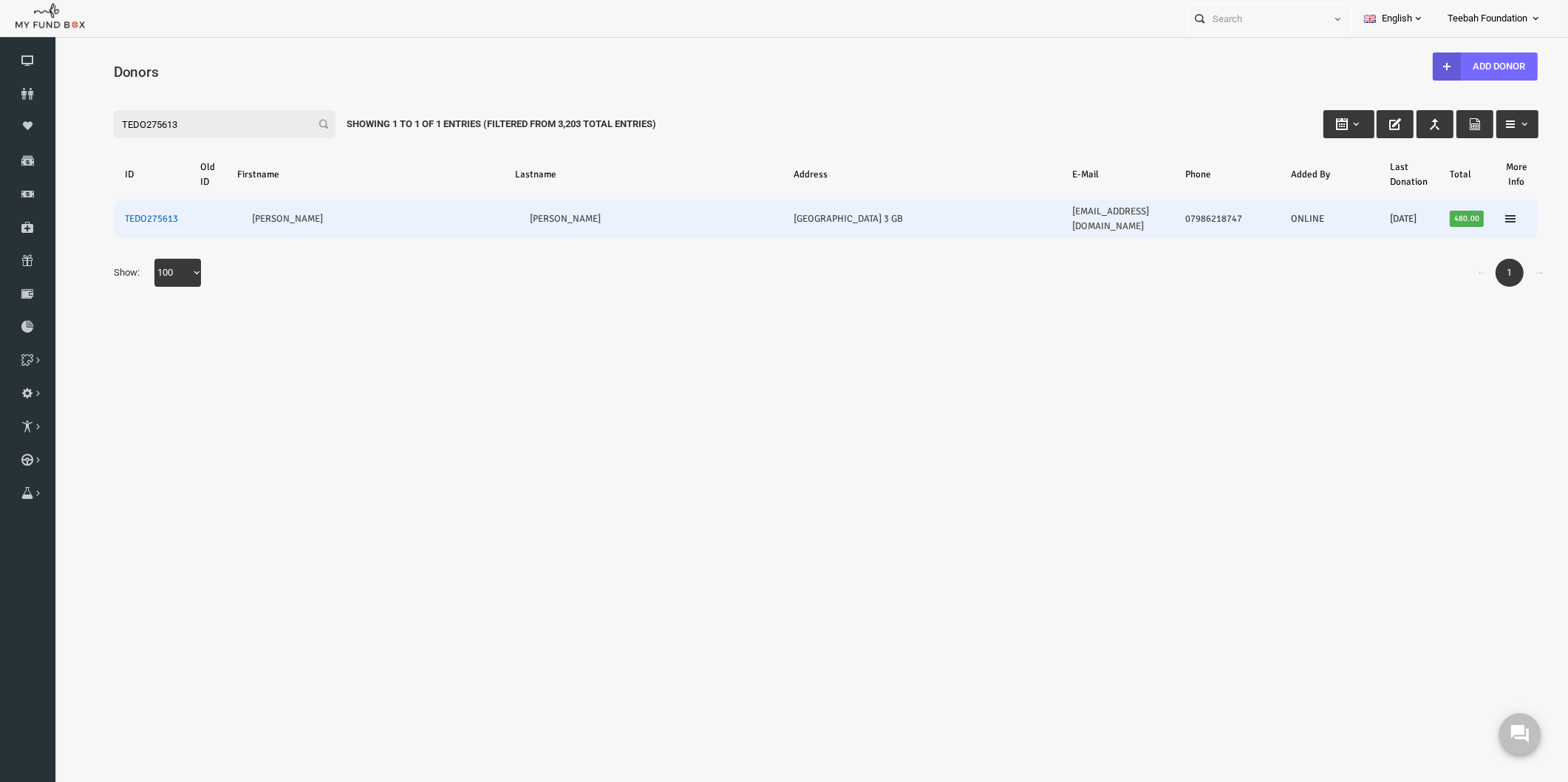
type input "TEDO275613"
click at [115, 215] on link "TEDO275613" at bounding box center [121, 219] width 53 height 12
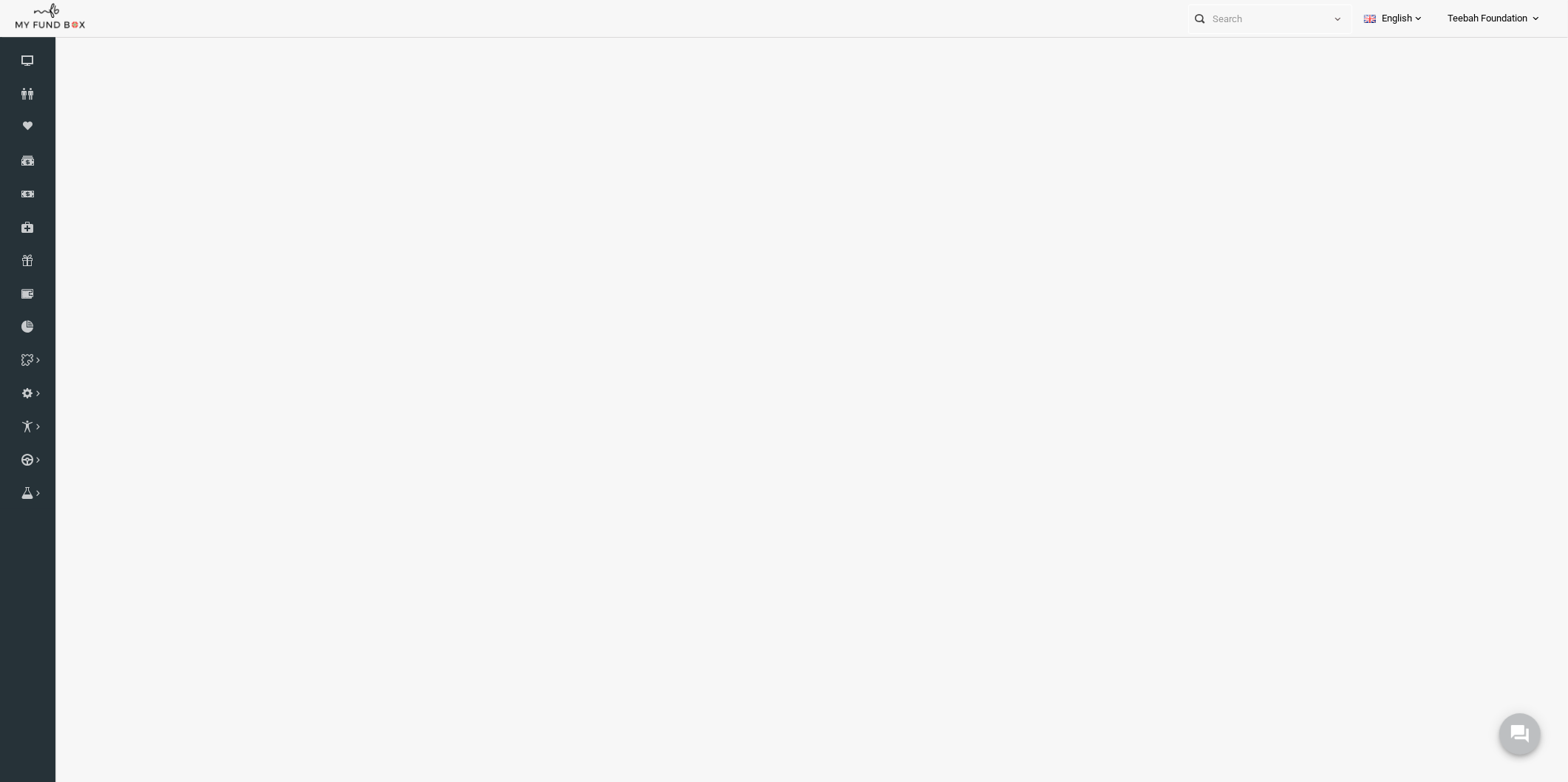
select select "100"
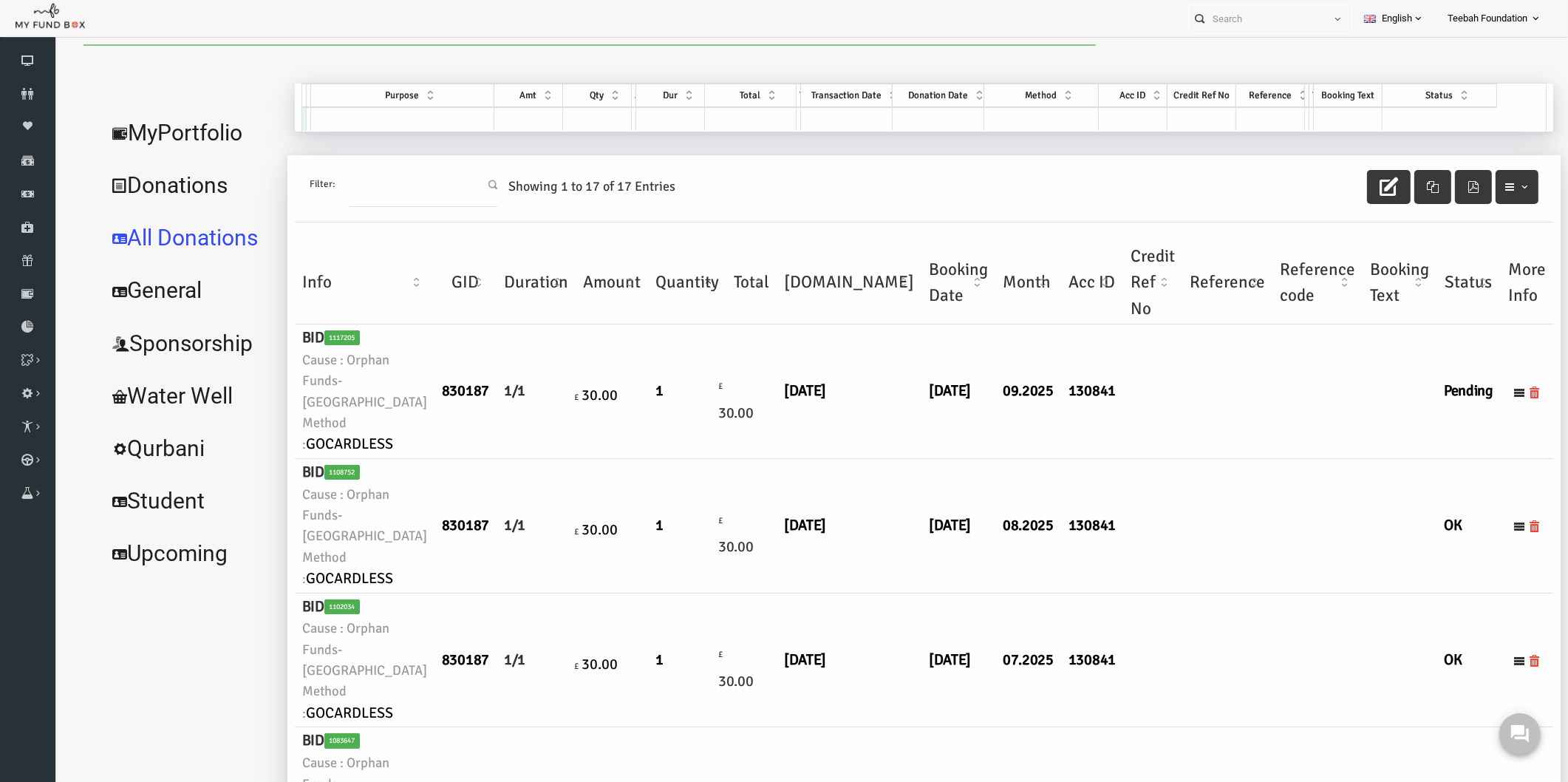
click at [1183, 474] on td at bounding box center [1197, 526] width 90 height 134
click at [1093, 437] on td at bounding box center [1122, 391] width 59 height 134
click at [1242, 510] on td at bounding box center [1287, 526] width 90 height 134
click at [560, 437] on td "£ 30.00" at bounding box center [581, 391] width 72 height 134
click at [24, 90] on icon at bounding box center [27, 94] width 55 height 12
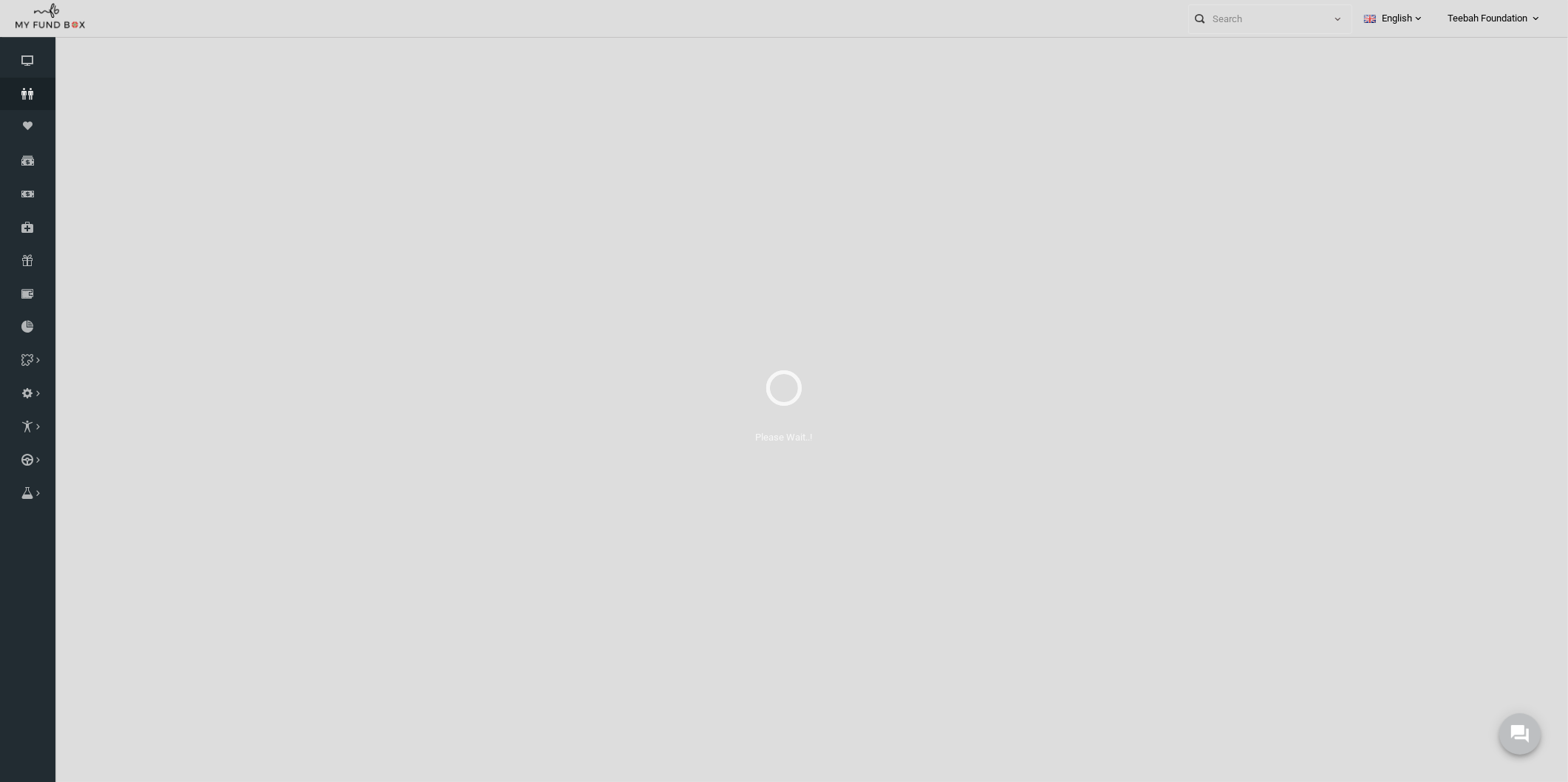
select select "100"
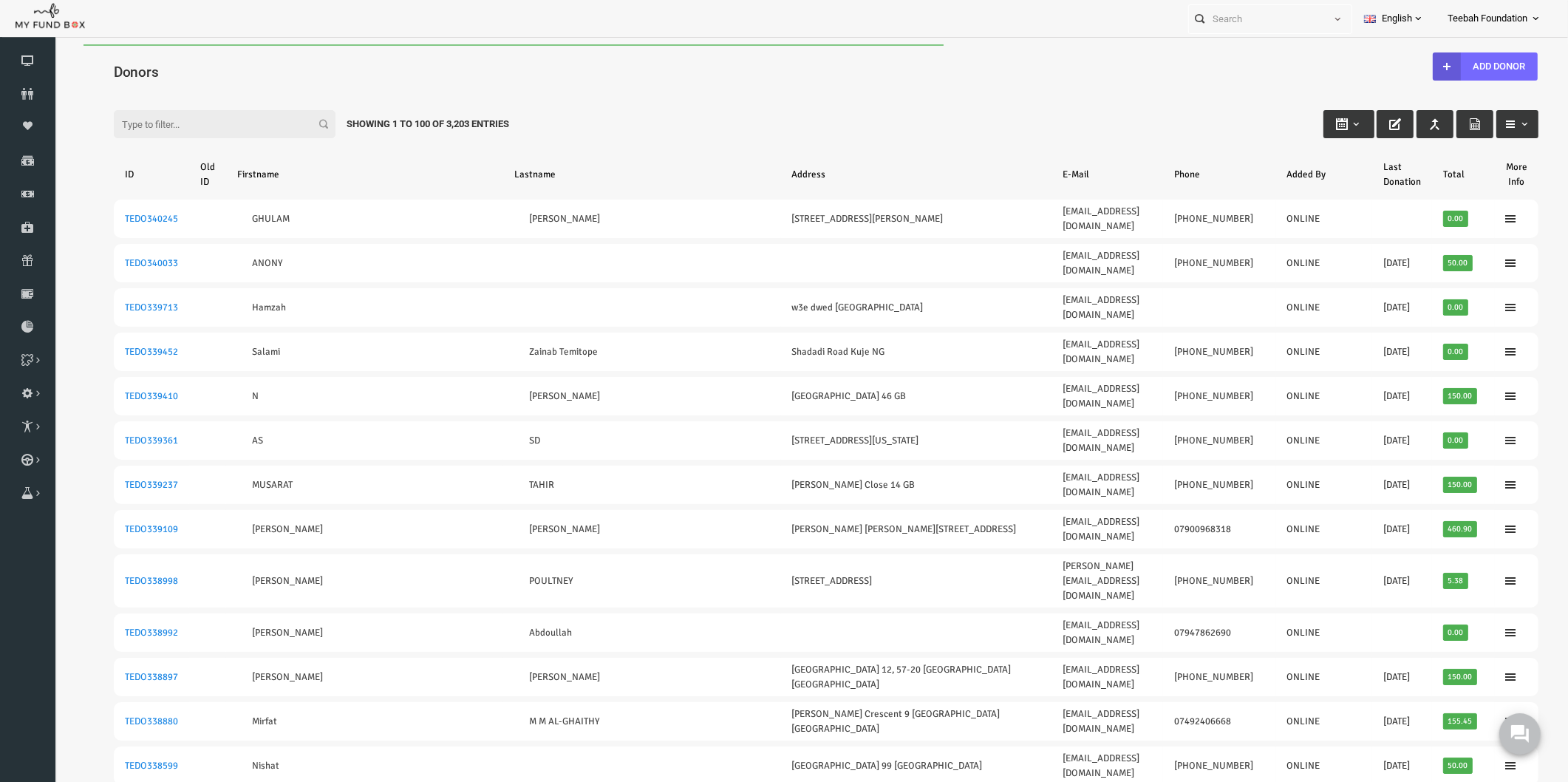
click at [219, 92] on div "Filter: Showing 1 to 100 of 3,203 Entries" at bounding box center [796, 110] width 1454 height 40
click at [197, 124] on input "Filter:" at bounding box center [194, 124] width 222 height 28
paste input "TEDO274862"
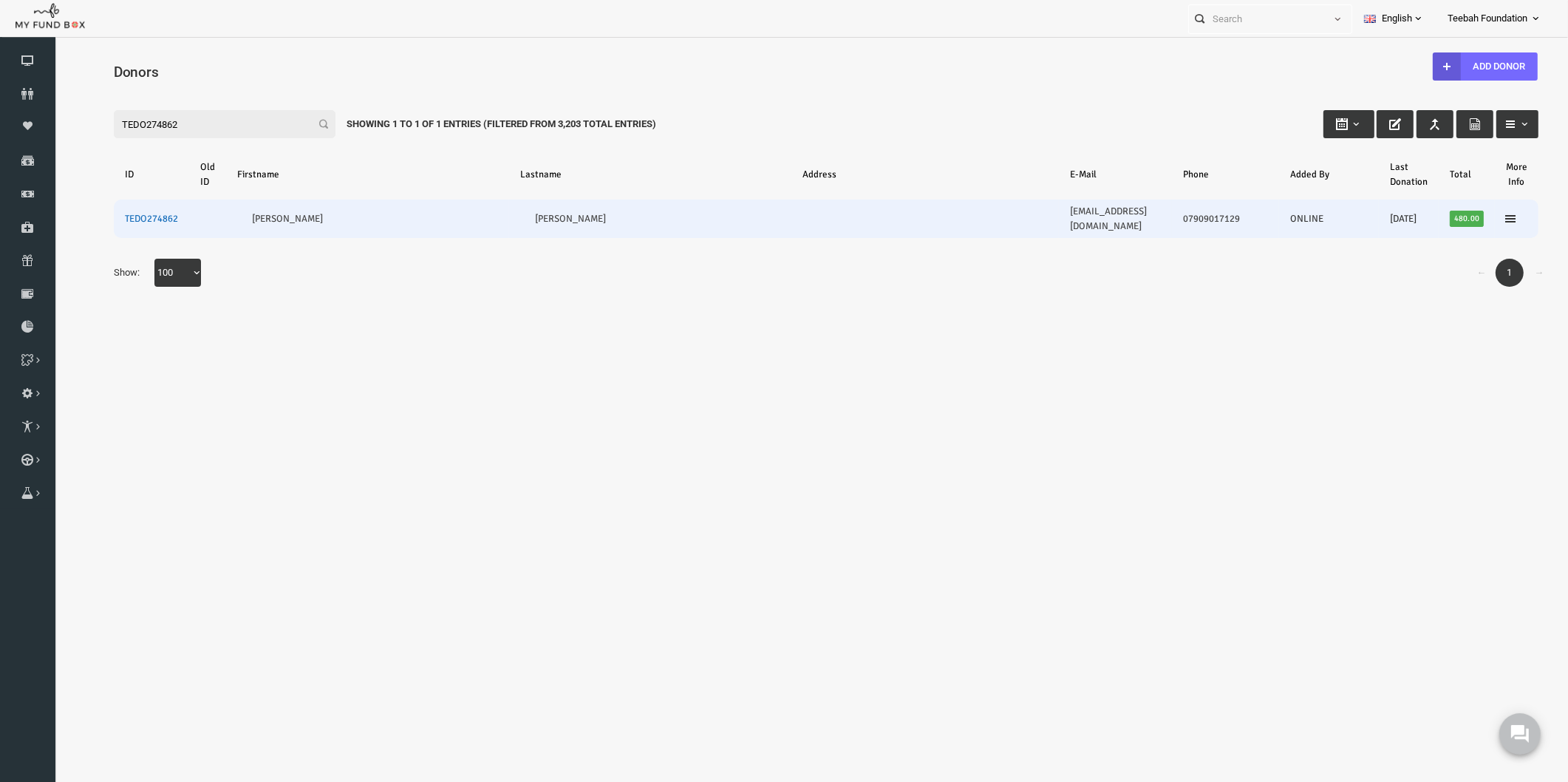
type input "TEDO274862"
click at [126, 213] on link "TEDO274862" at bounding box center [121, 219] width 53 height 12
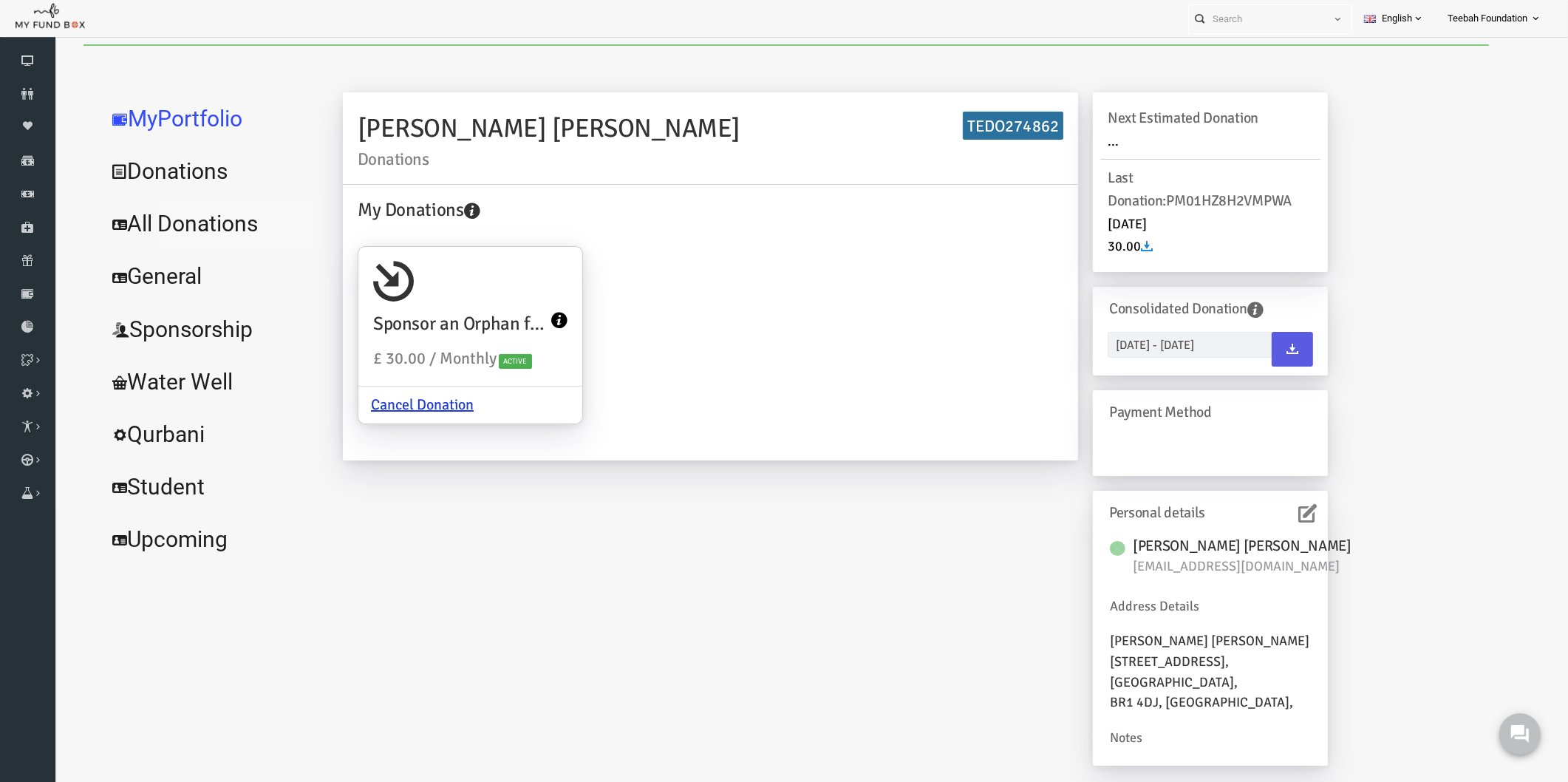
click at [165, 230] on link "All Donations" at bounding box center [180, 223] width 222 height 53
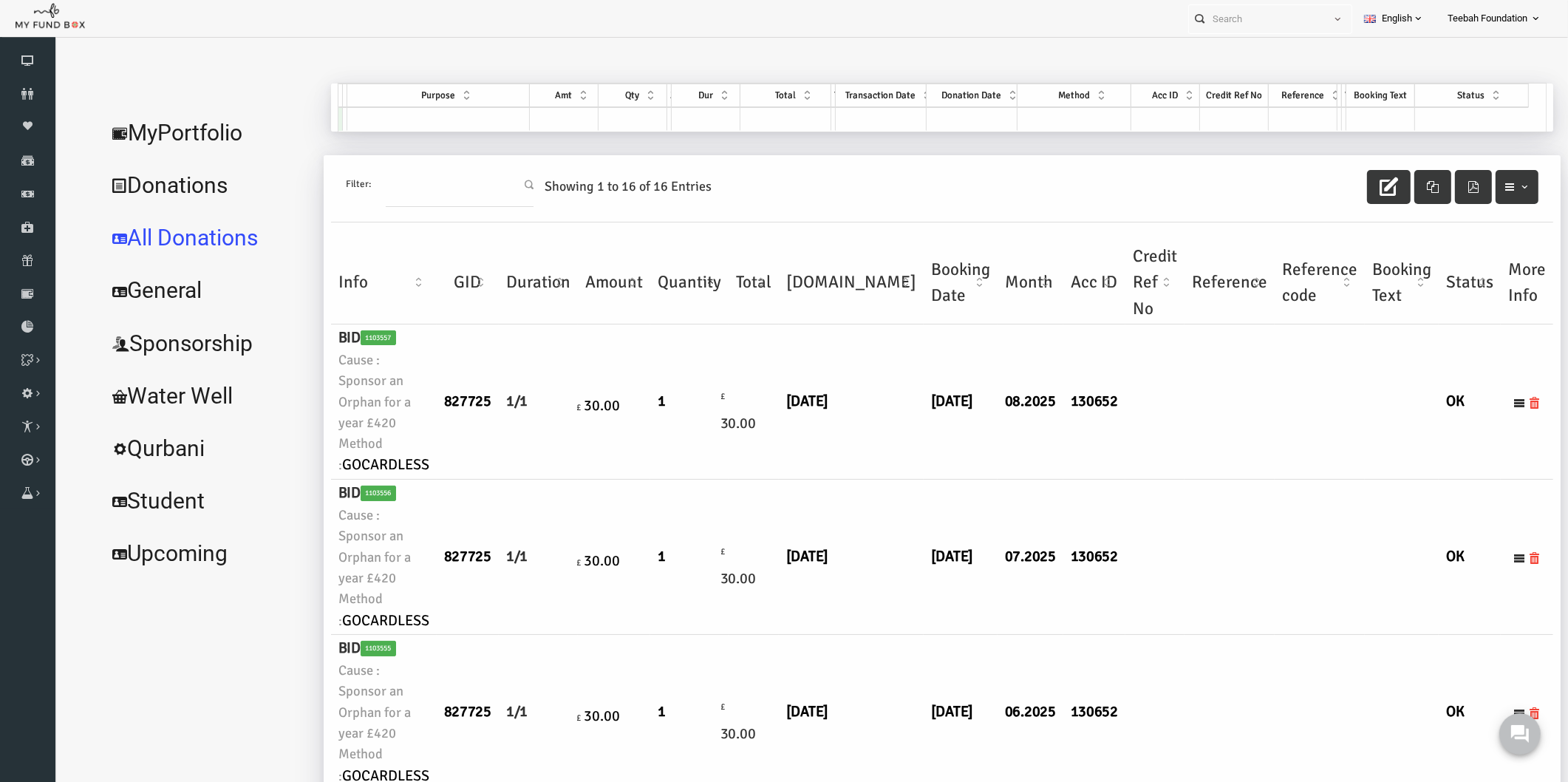
click at [1154, 479] on td at bounding box center [1199, 556] width 90 height 155
click at [26, 88] on icon at bounding box center [27, 94] width 55 height 12
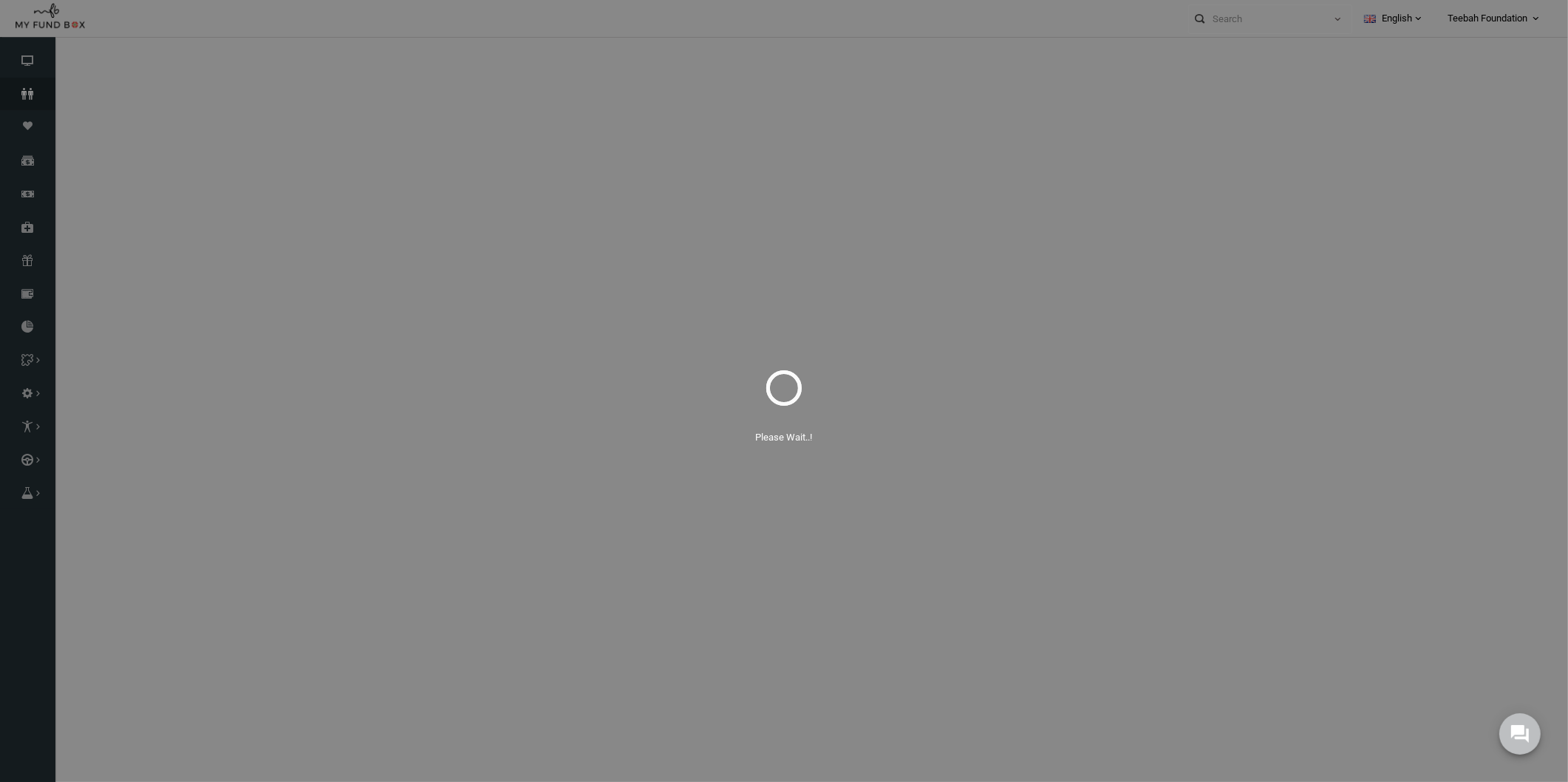
select select "100"
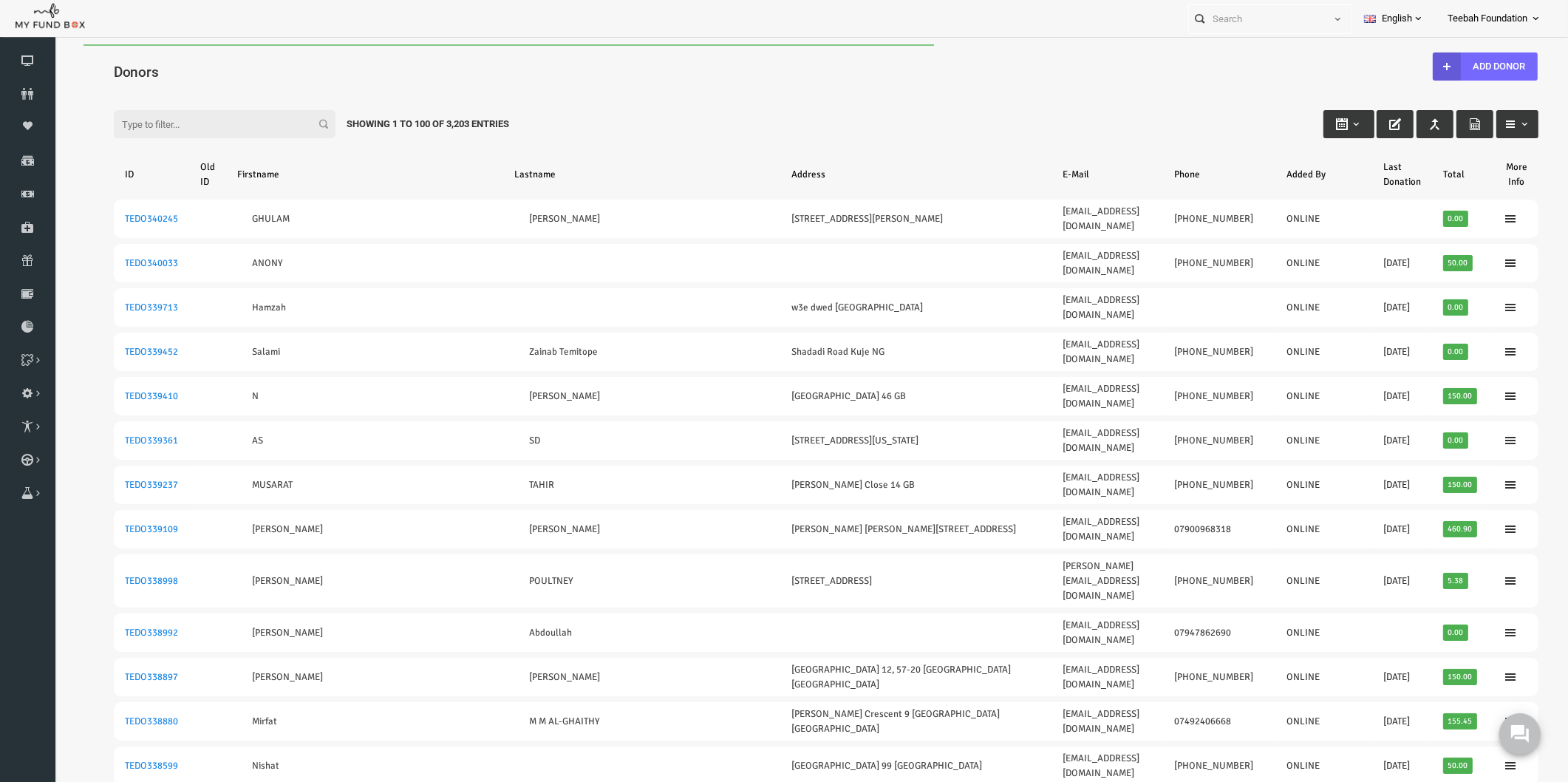
click at [243, 90] on div "Filter: Showing 1 to 100 of 3,203 Entries" at bounding box center [796, 110] width 1454 height 40
click at [197, 122] on input "Filter:" at bounding box center [194, 124] width 222 height 28
paste input "TEAD147465"
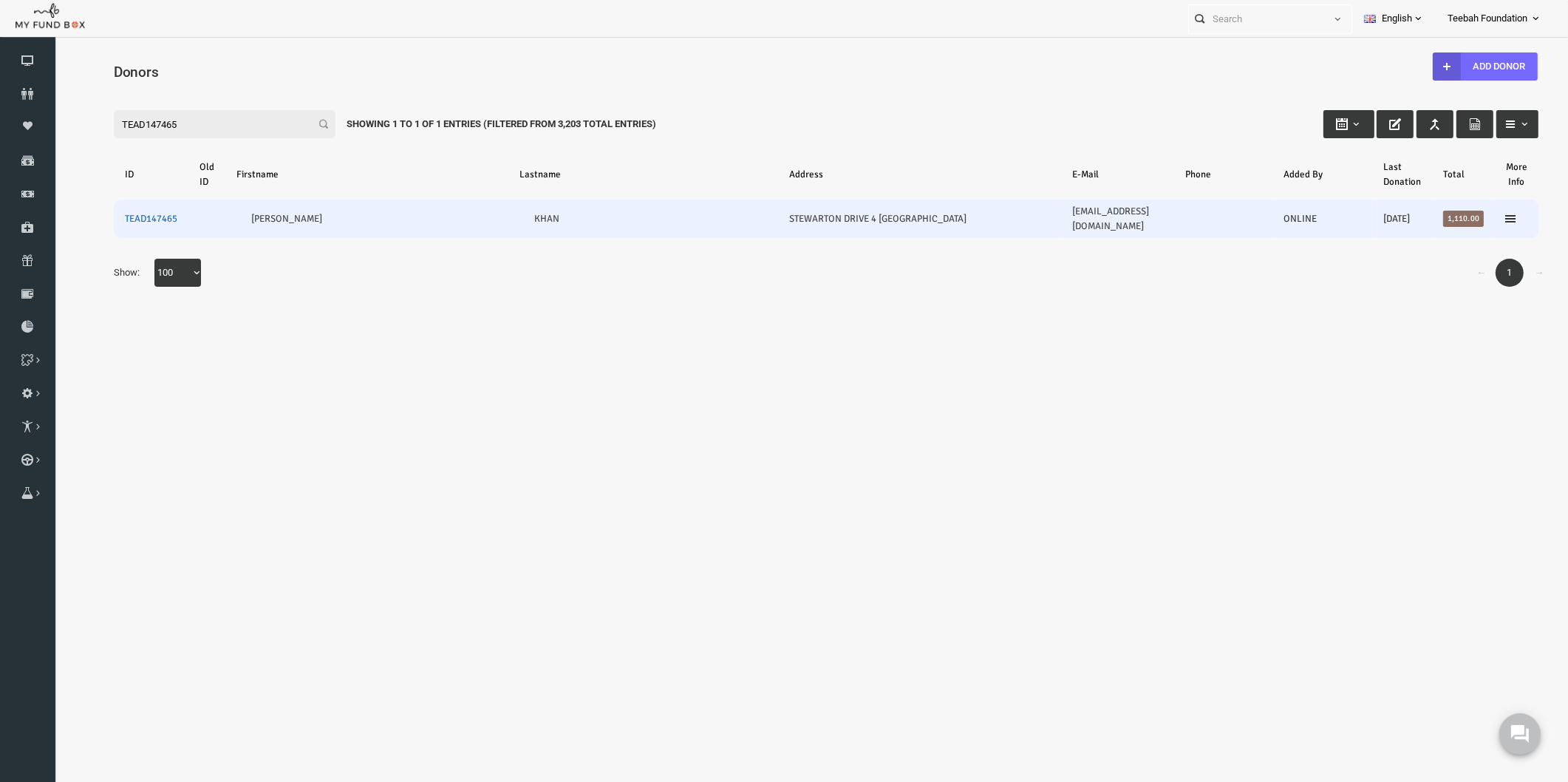
type input "TEAD147465"
click at [115, 213] on link "TEAD147465" at bounding box center [121, 219] width 52 height 12
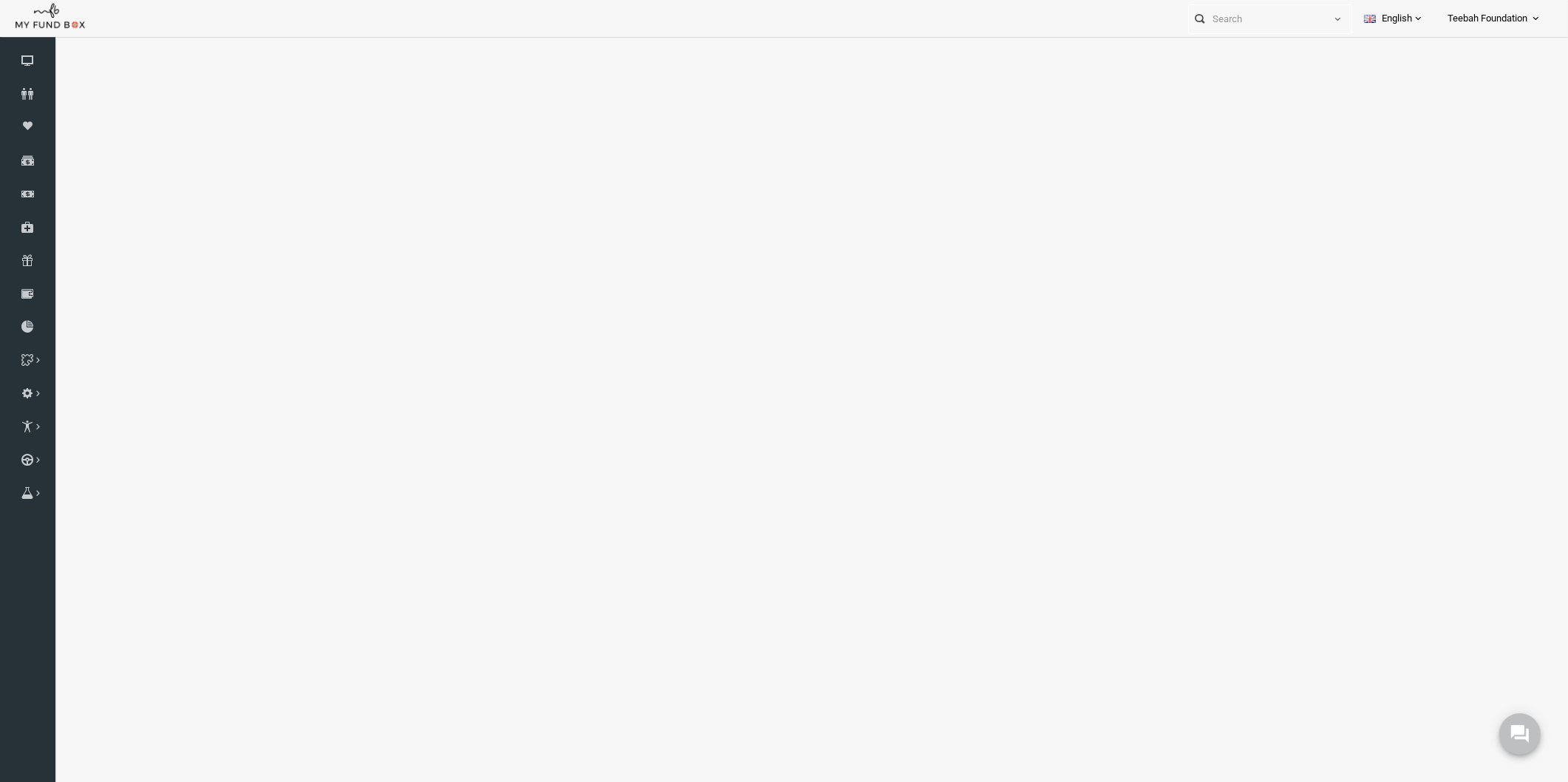
select select "100"
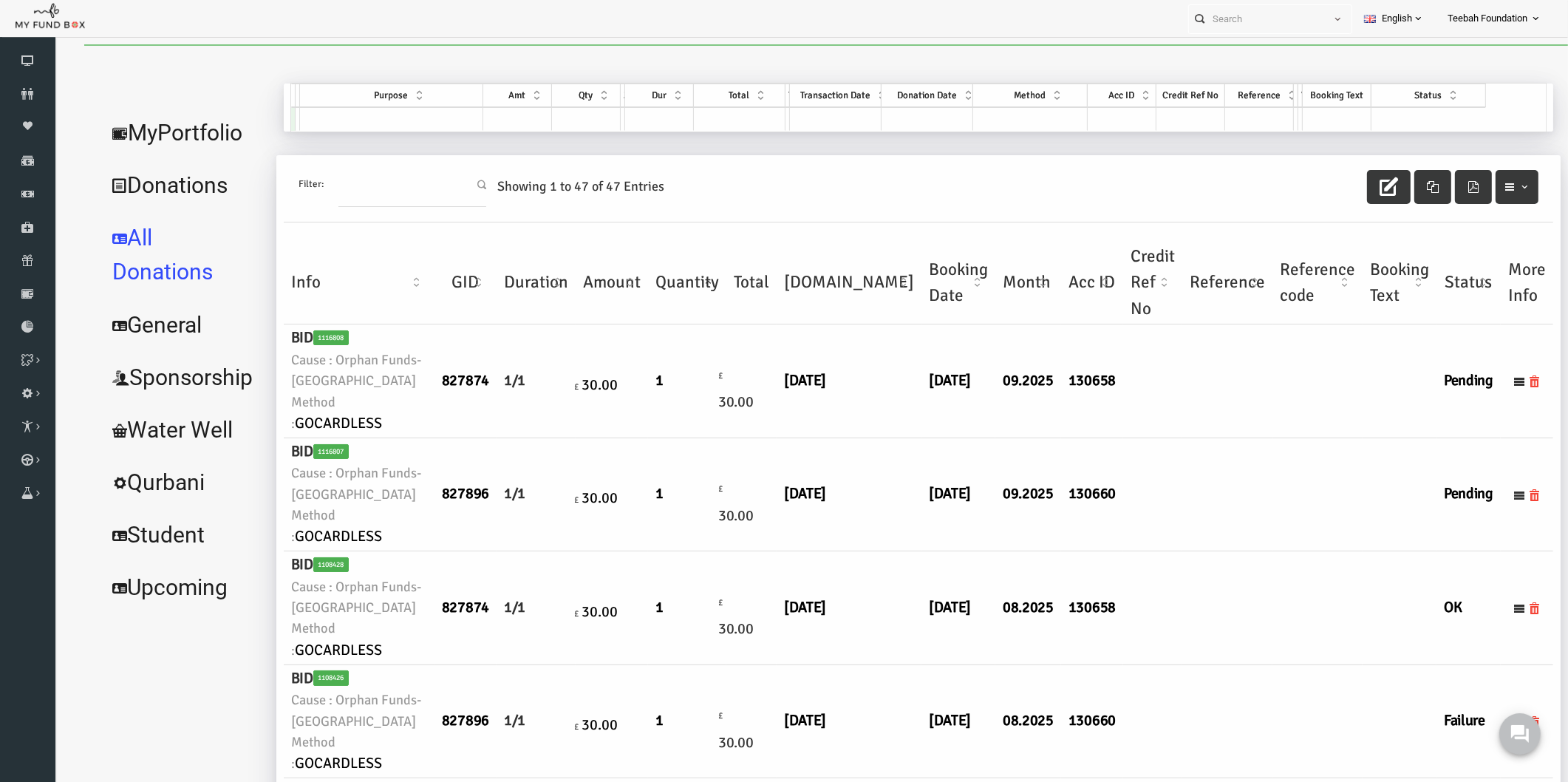
click at [1242, 486] on td at bounding box center [1287, 494] width 90 height 113
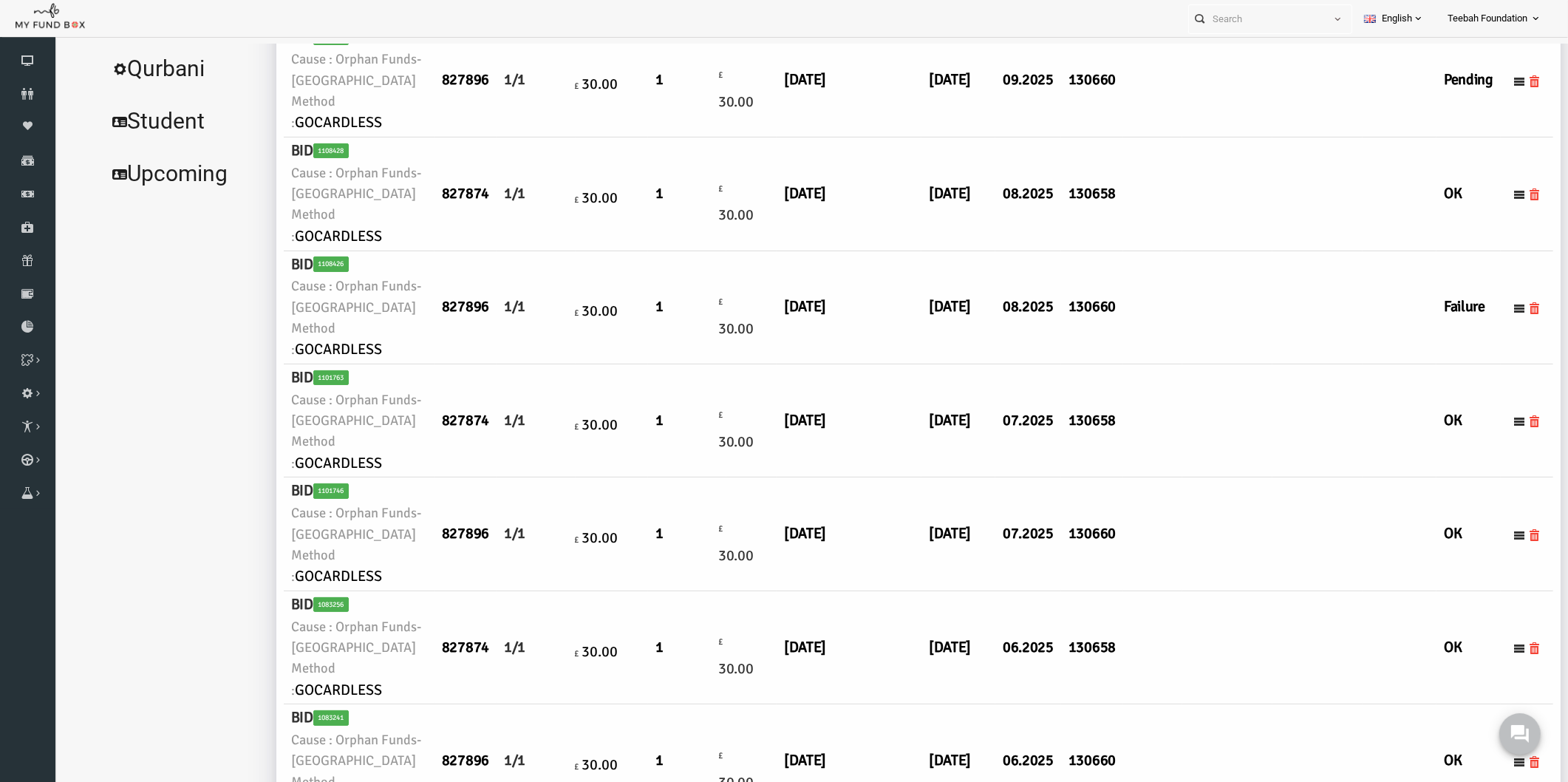
scroll to position [410, 0]
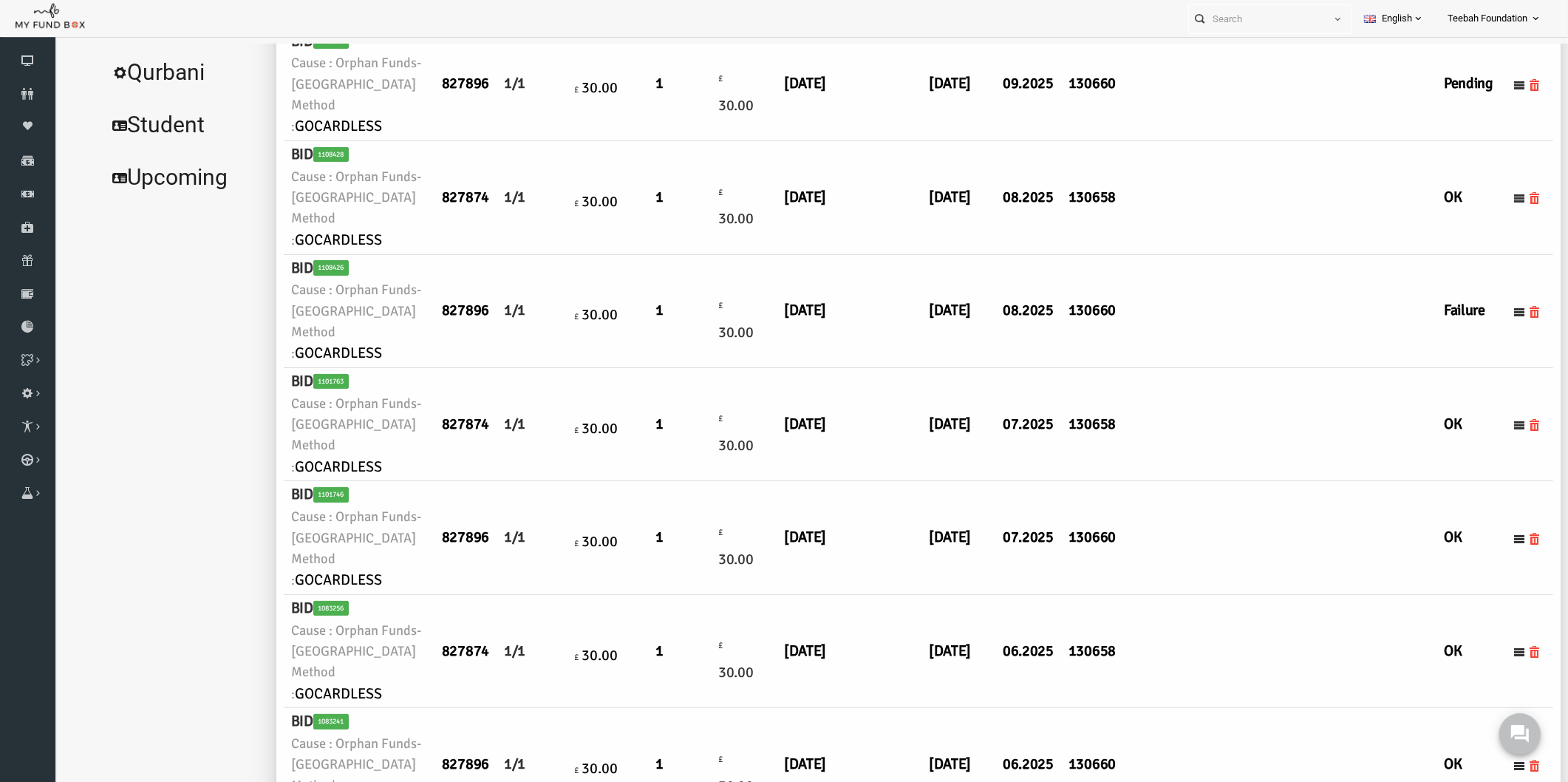
click at [1263, 594] on td at bounding box center [1287, 537] width 90 height 113
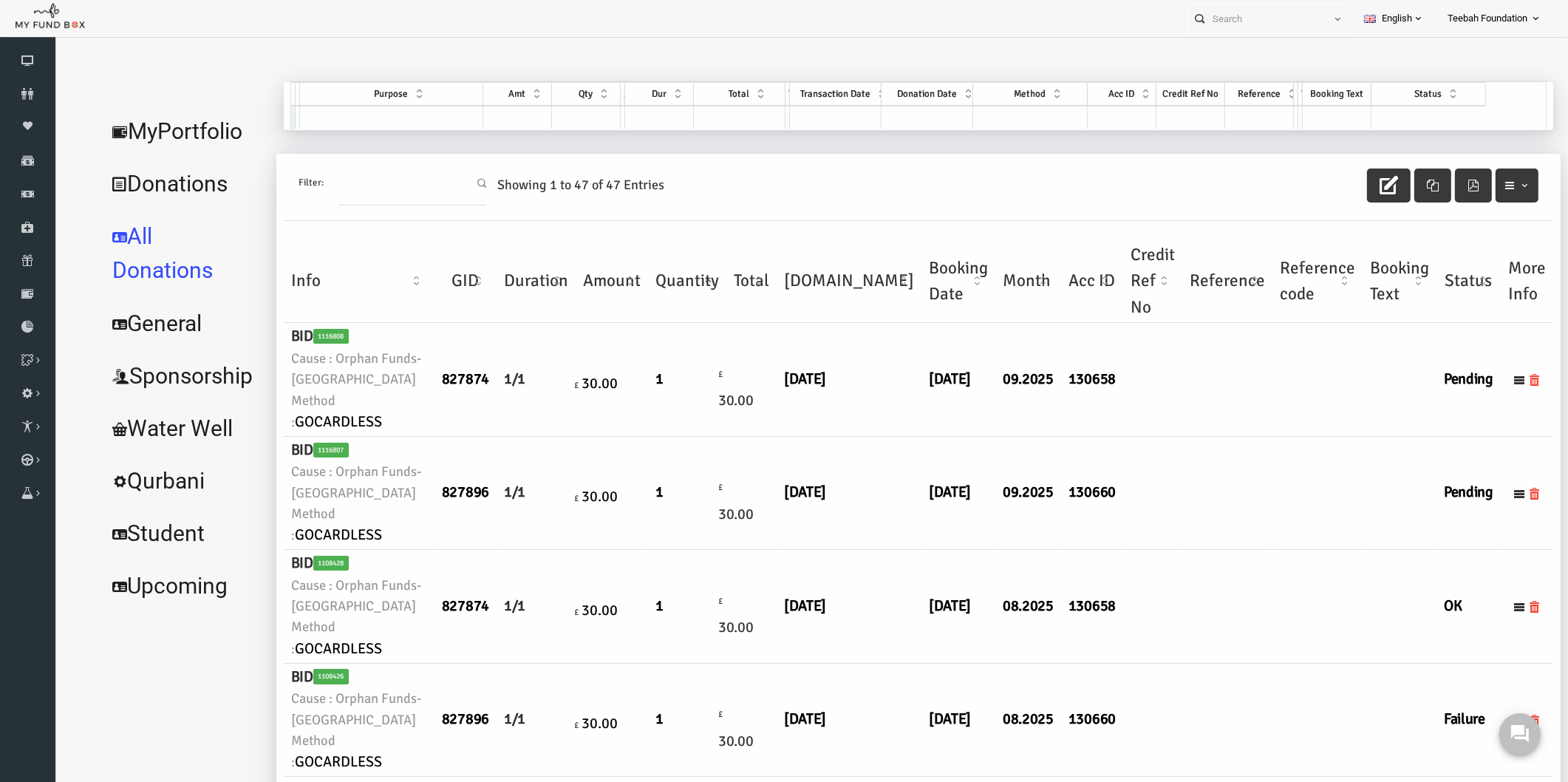
scroll to position [0, 0]
click at [24, 93] on icon at bounding box center [27, 94] width 55 height 12
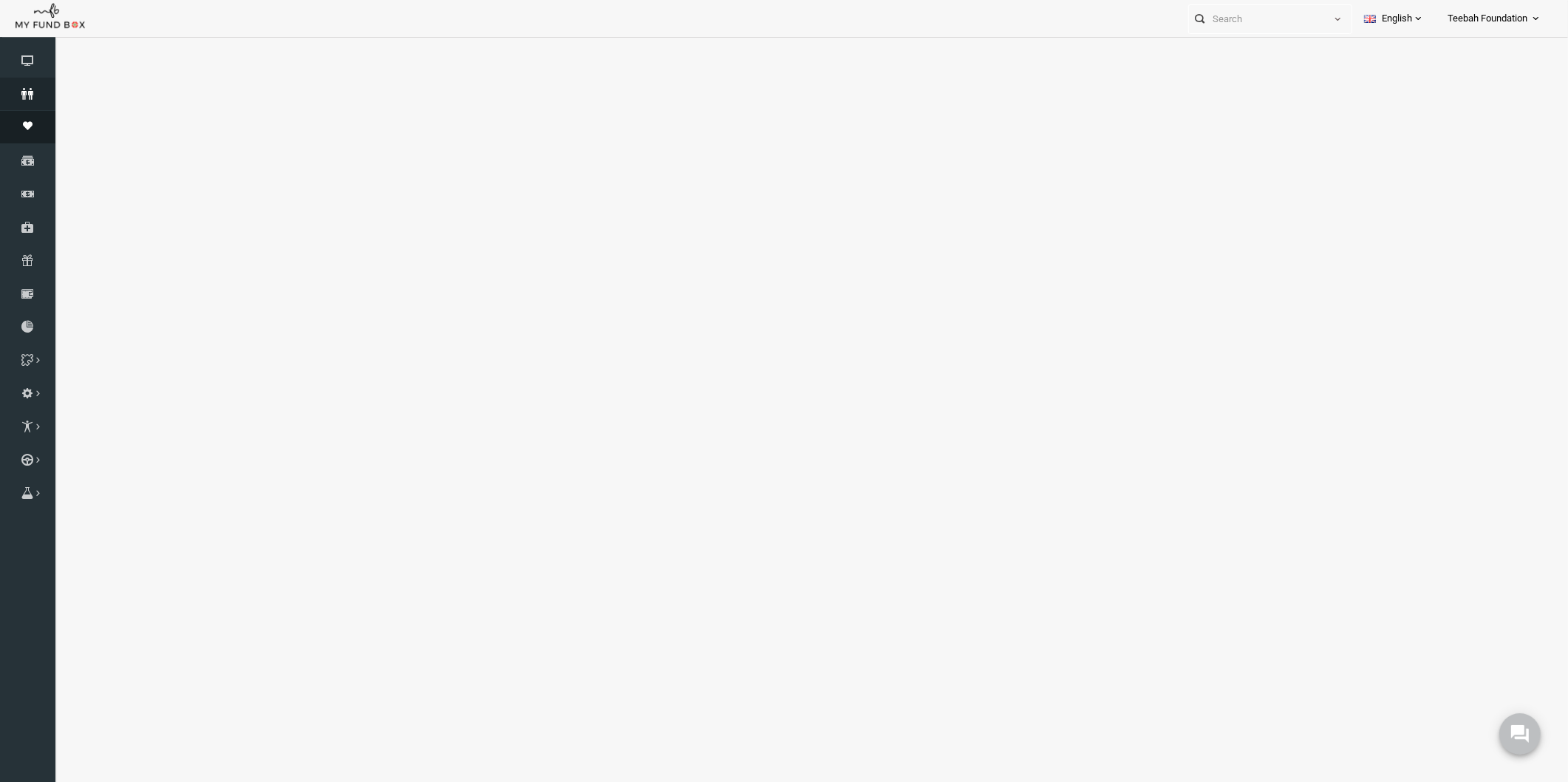
select select "100"
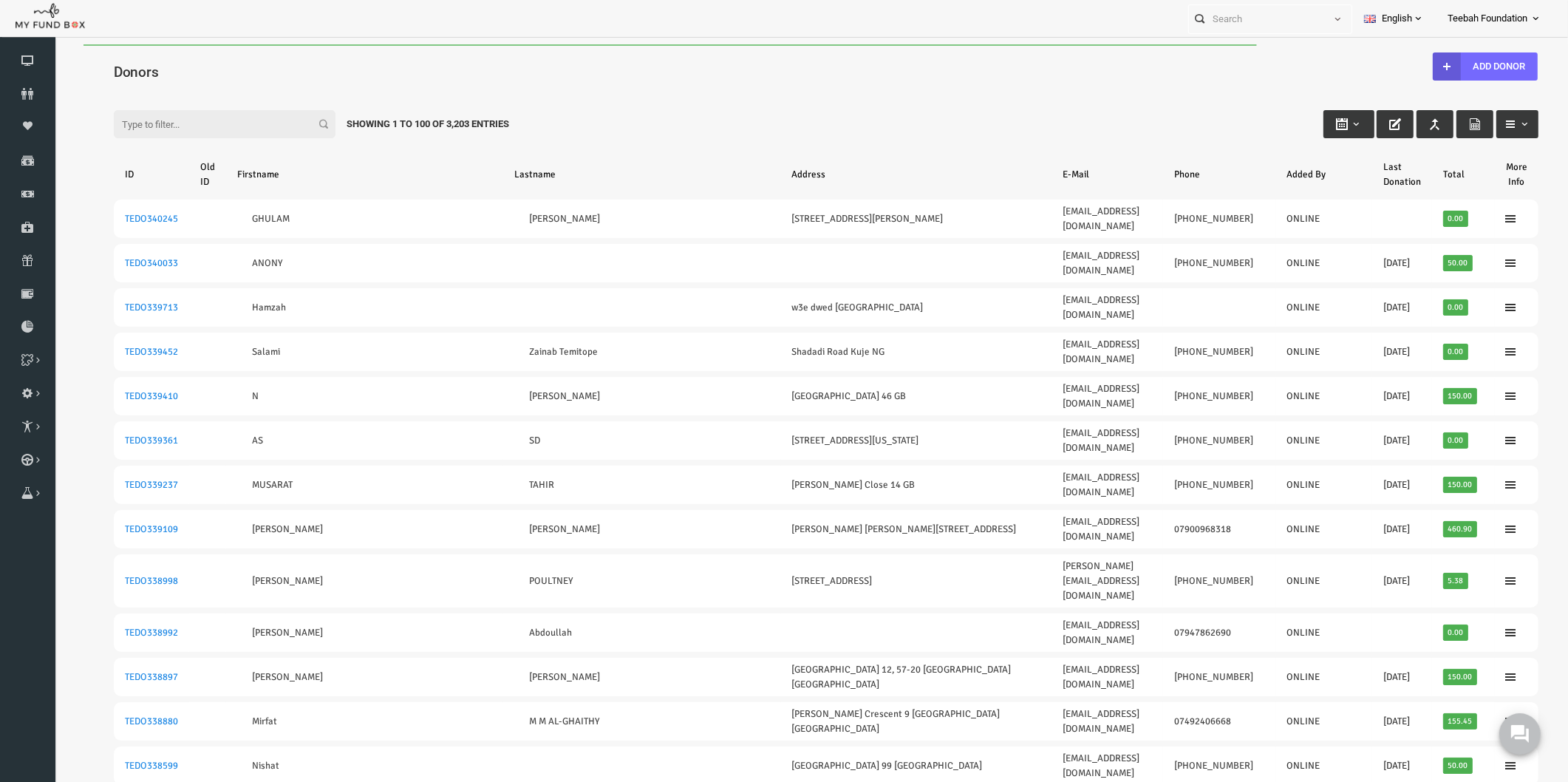
click at [151, 119] on input "Filter:" at bounding box center [194, 124] width 222 height 28
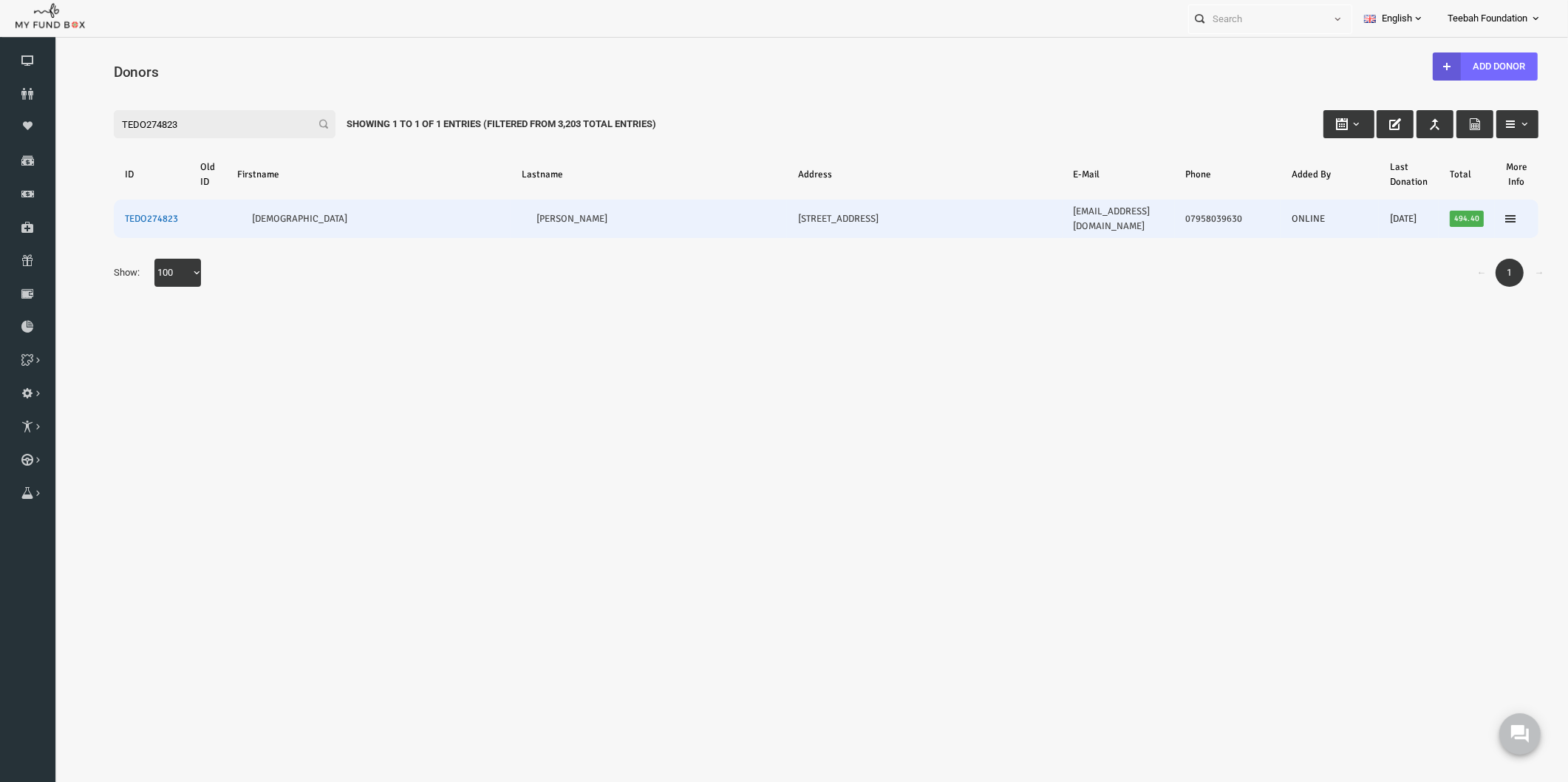
type input "TEDO274823"
click at [110, 214] on link "TEDO274823" at bounding box center [121, 219] width 53 height 12
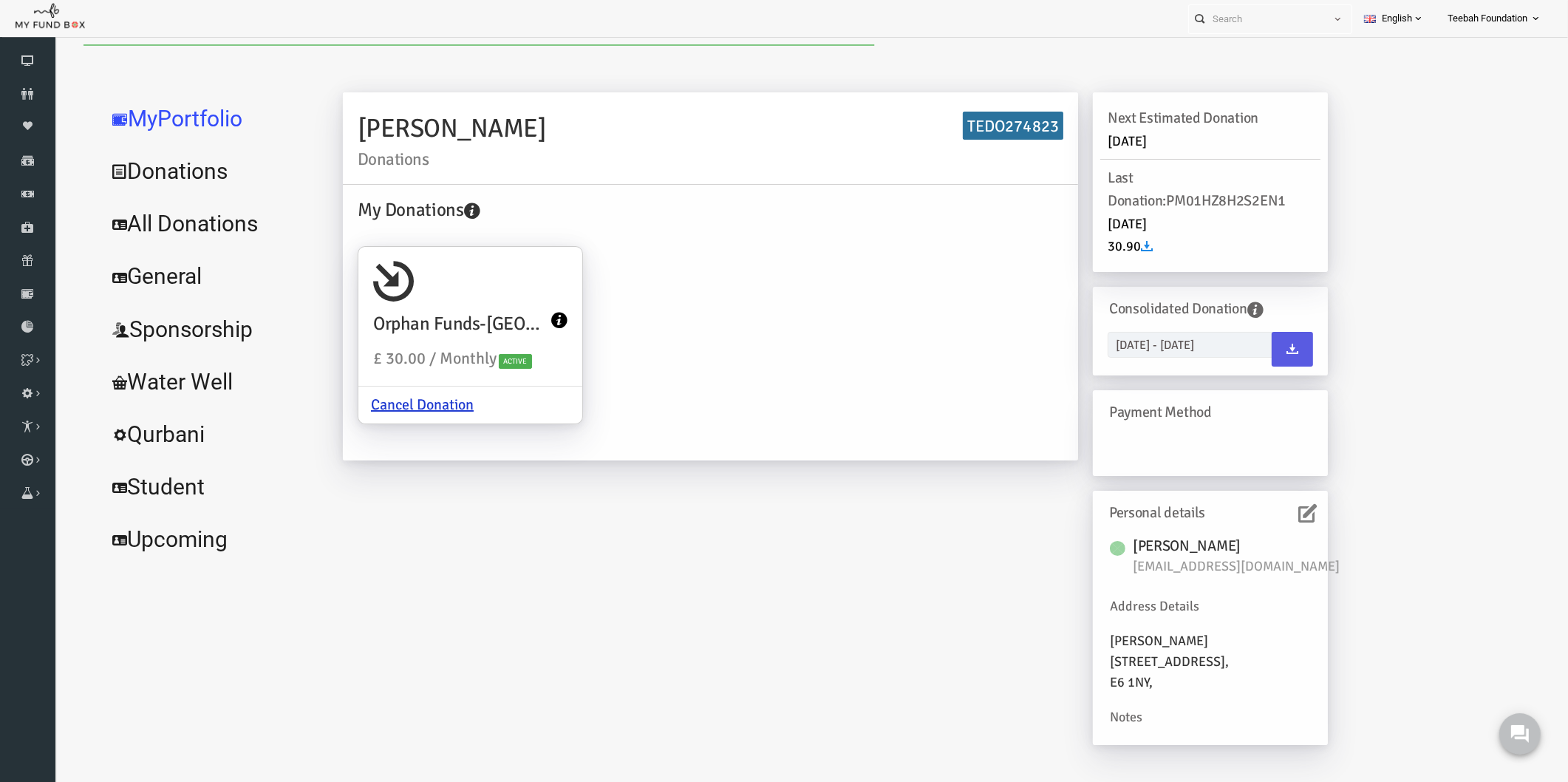
click at [167, 219] on link "All Donations" at bounding box center [180, 223] width 222 height 53
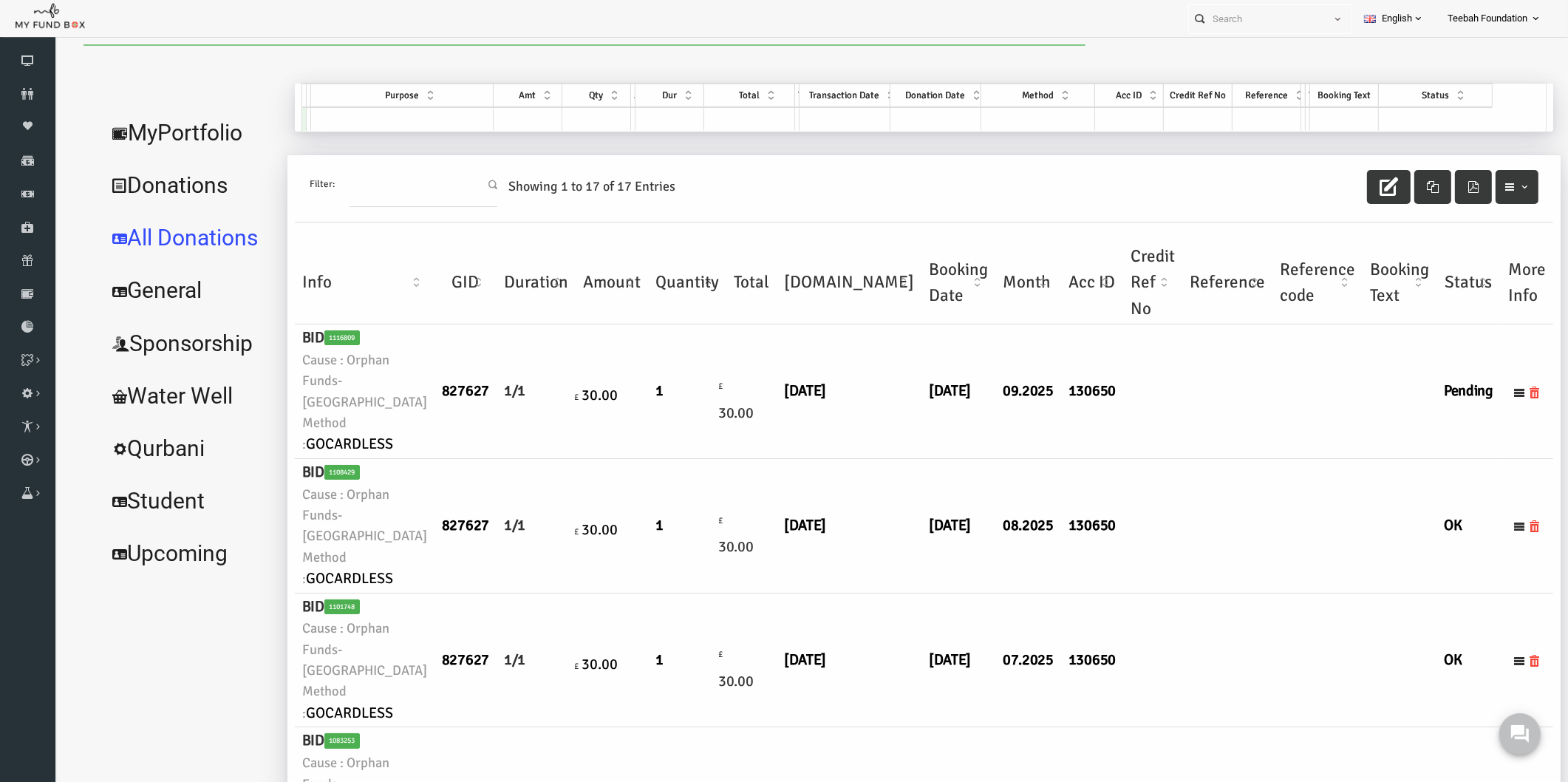
click at [1152, 462] on td at bounding box center [1197, 526] width 90 height 134
click at [1093, 567] on td at bounding box center [1122, 526] width 59 height 134
click at [28, 91] on icon at bounding box center [27, 94] width 55 height 12
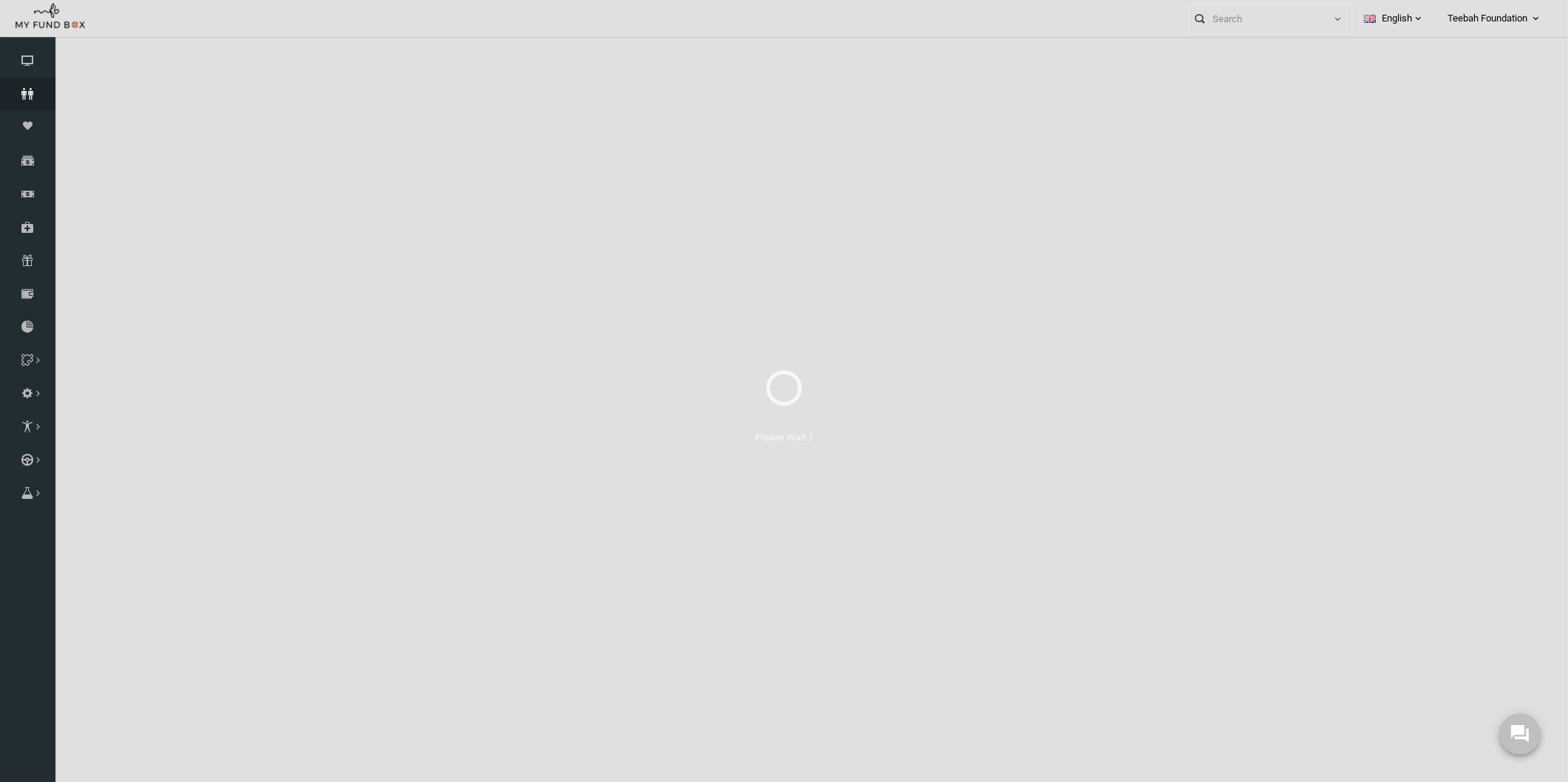
select select "100"
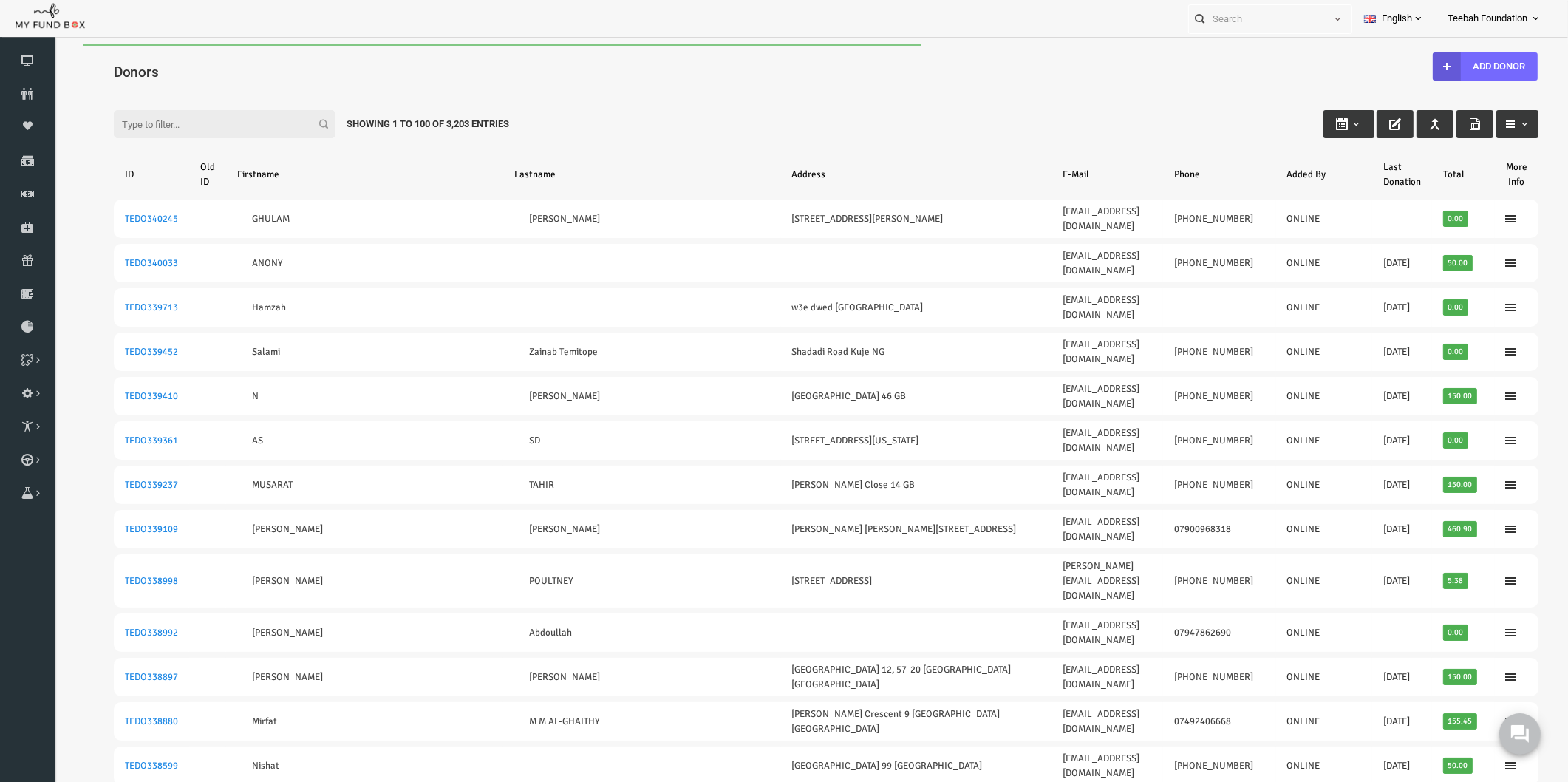
click at [205, 90] on div "Filter: Showing 1 to 100 of 3,203 Entries" at bounding box center [796, 110] width 1454 height 40
click at [174, 121] on input "Filter:" at bounding box center [194, 124] width 222 height 28
paste input "TEDO290752"
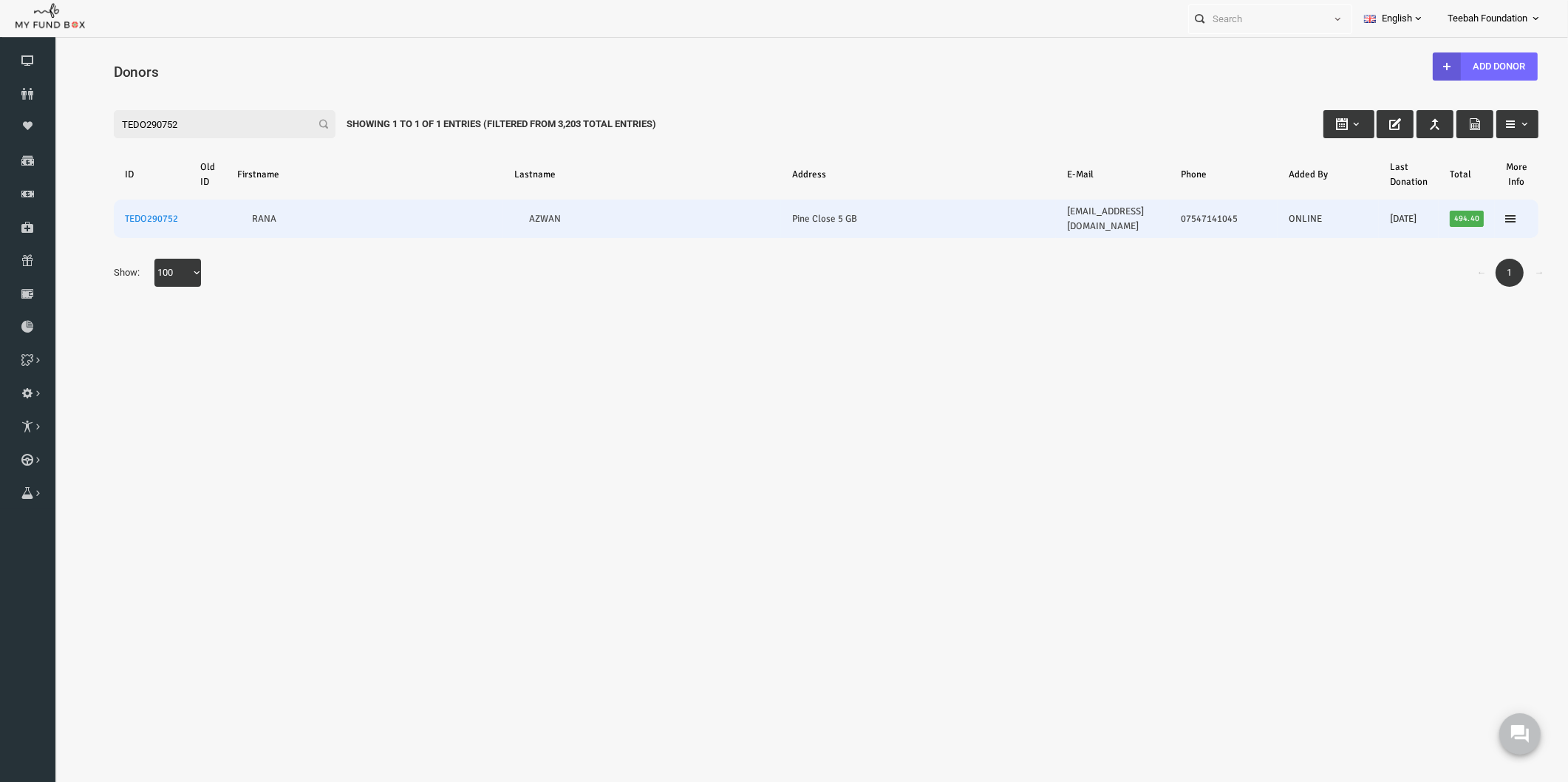
type input "TEDO290752"
click at [132, 205] on td "TEDO290752" at bounding box center [120, 218] width 75 height 38
click at [133, 213] on link "TEDO290752" at bounding box center [121, 219] width 53 height 12
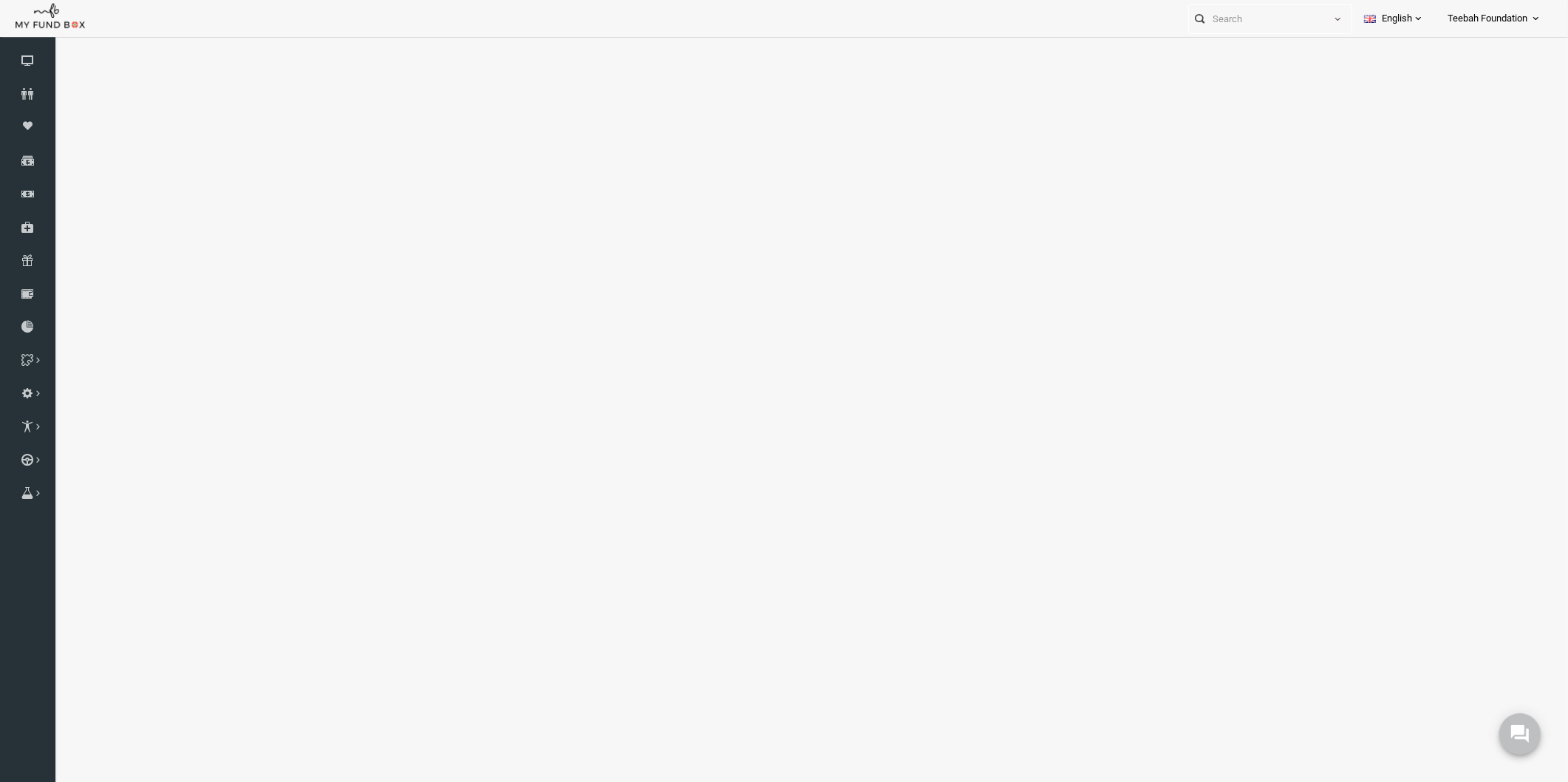
select select "100"
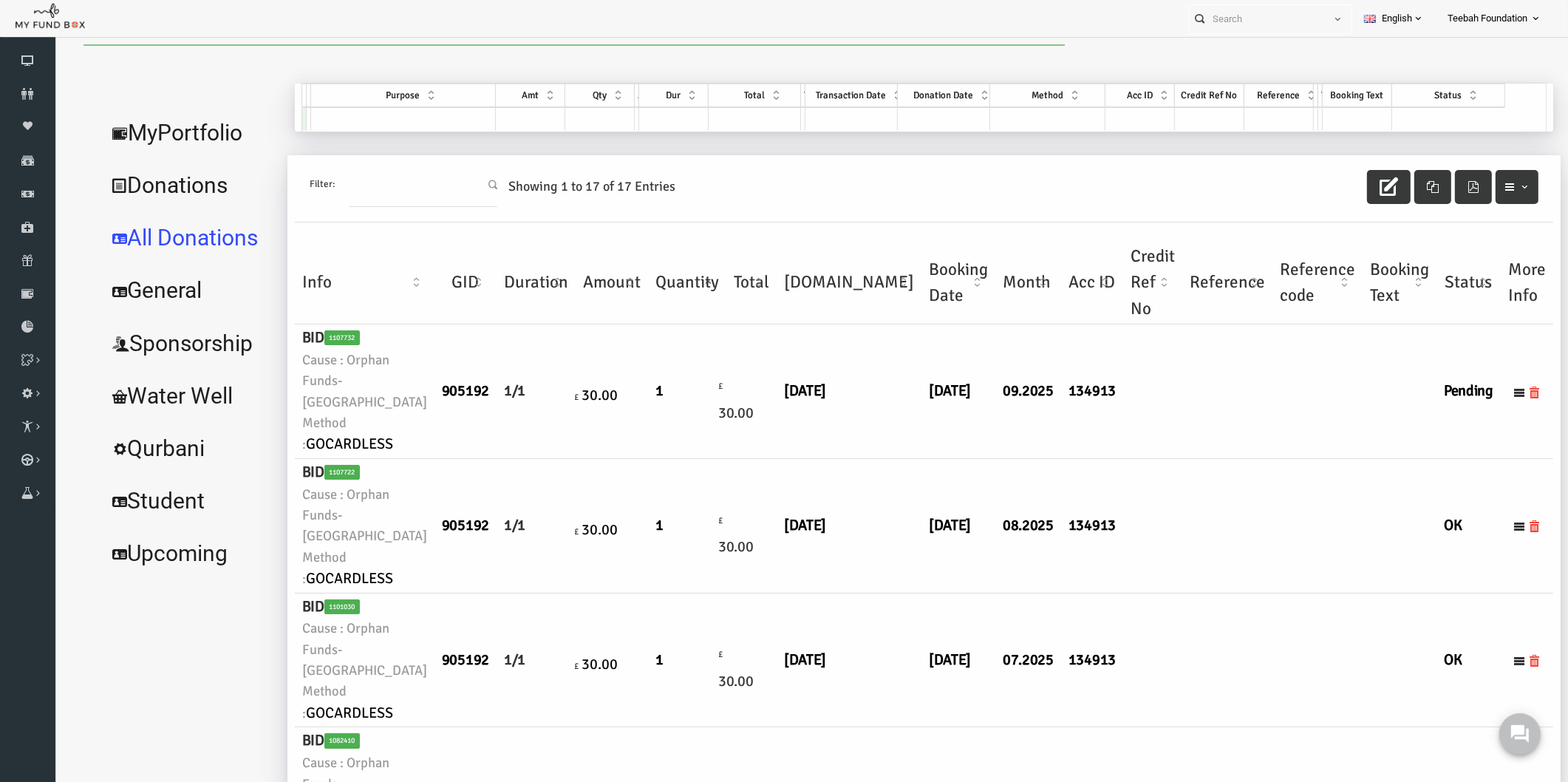
click at [1093, 468] on td at bounding box center [1122, 526] width 59 height 134
click at [19, 90] on icon at bounding box center [27, 94] width 55 height 12
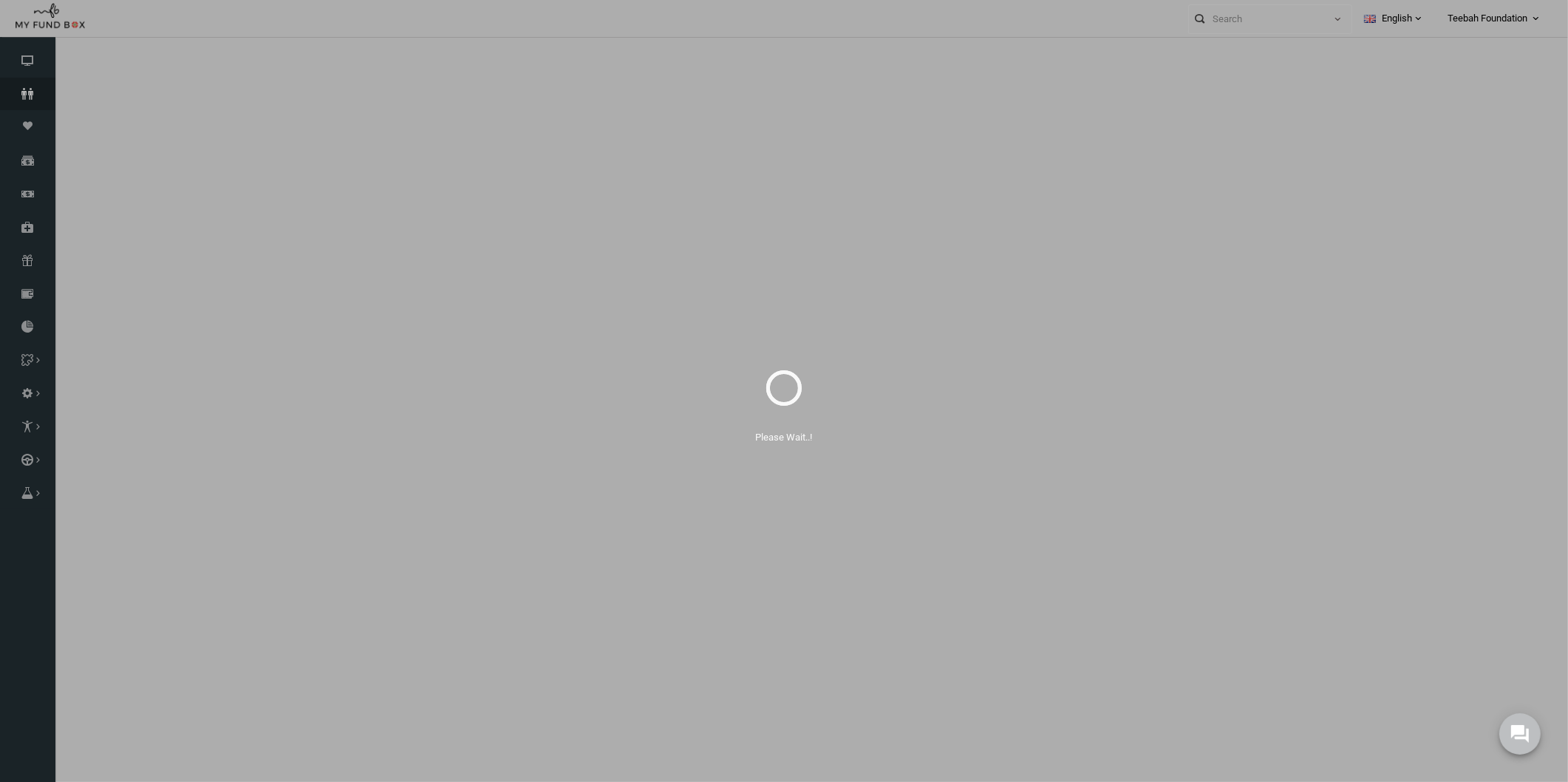
select select "100"
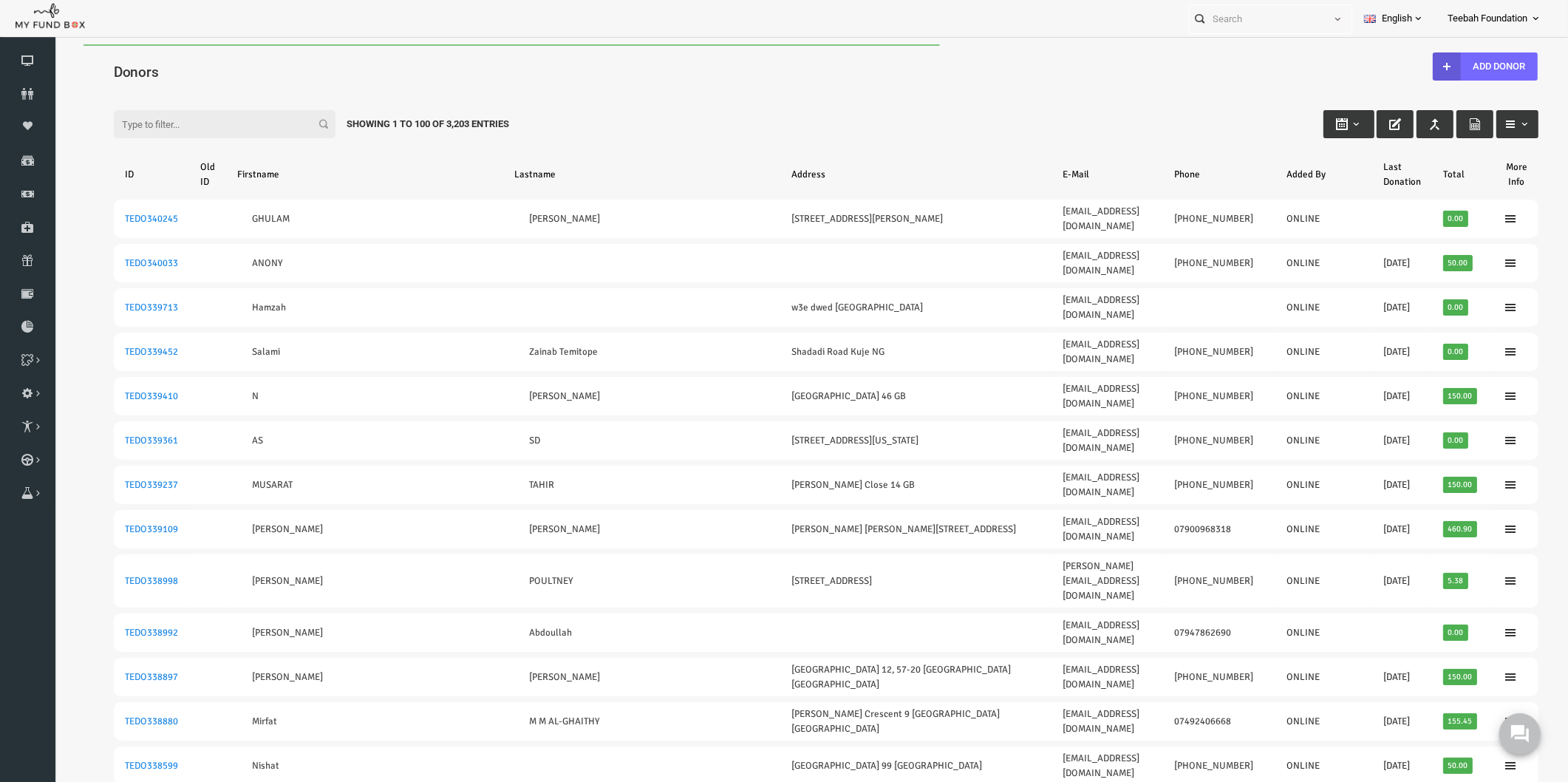
click at [217, 123] on input "Filter:" at bounding box center [194, 124] width 222 height 28
paste input "TEDO275547"
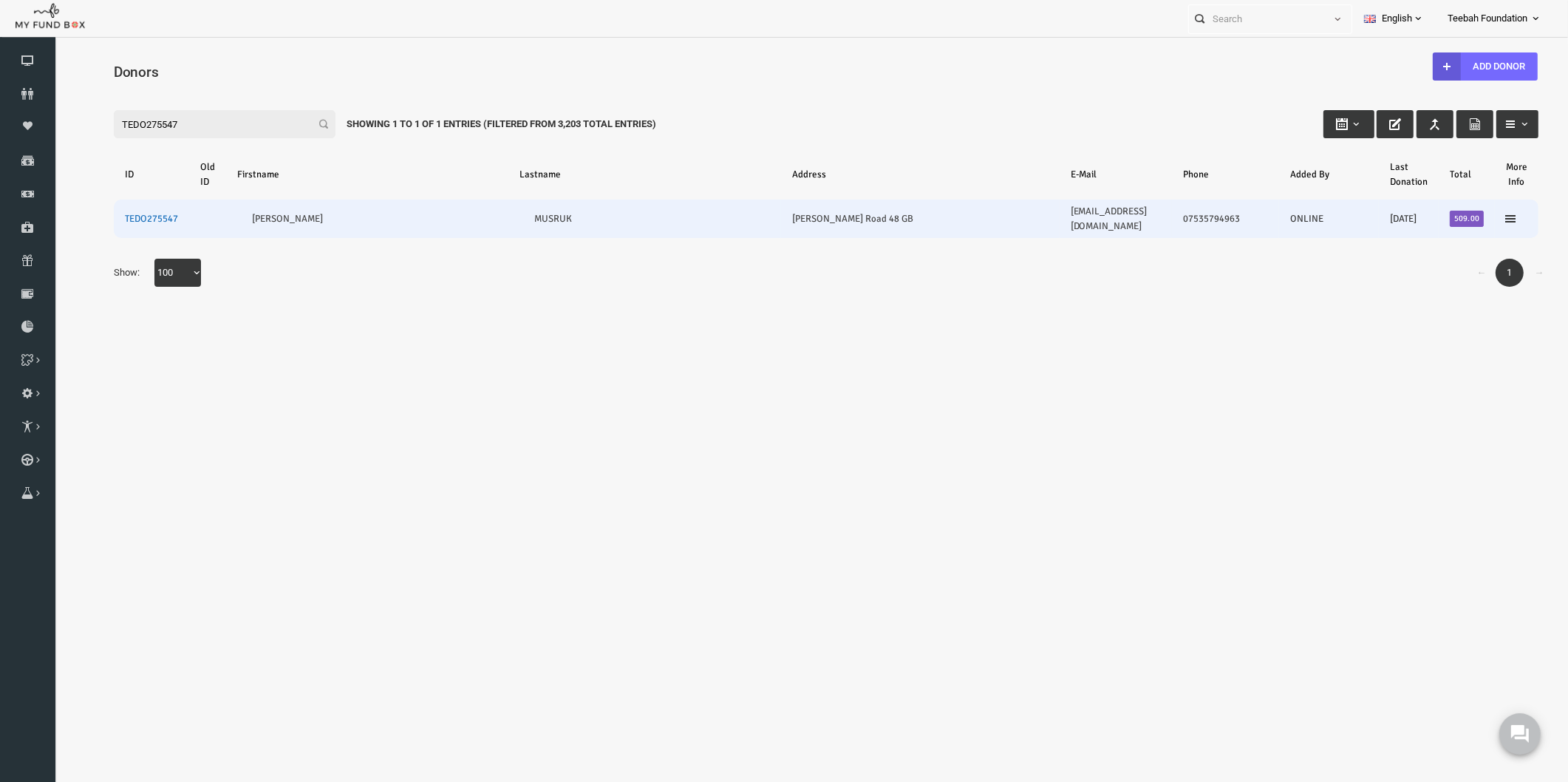
type input "TEDO275547"
click at [119, 213] on link "TEDO275547" at bounding box center [121, 219] width 53 height 12
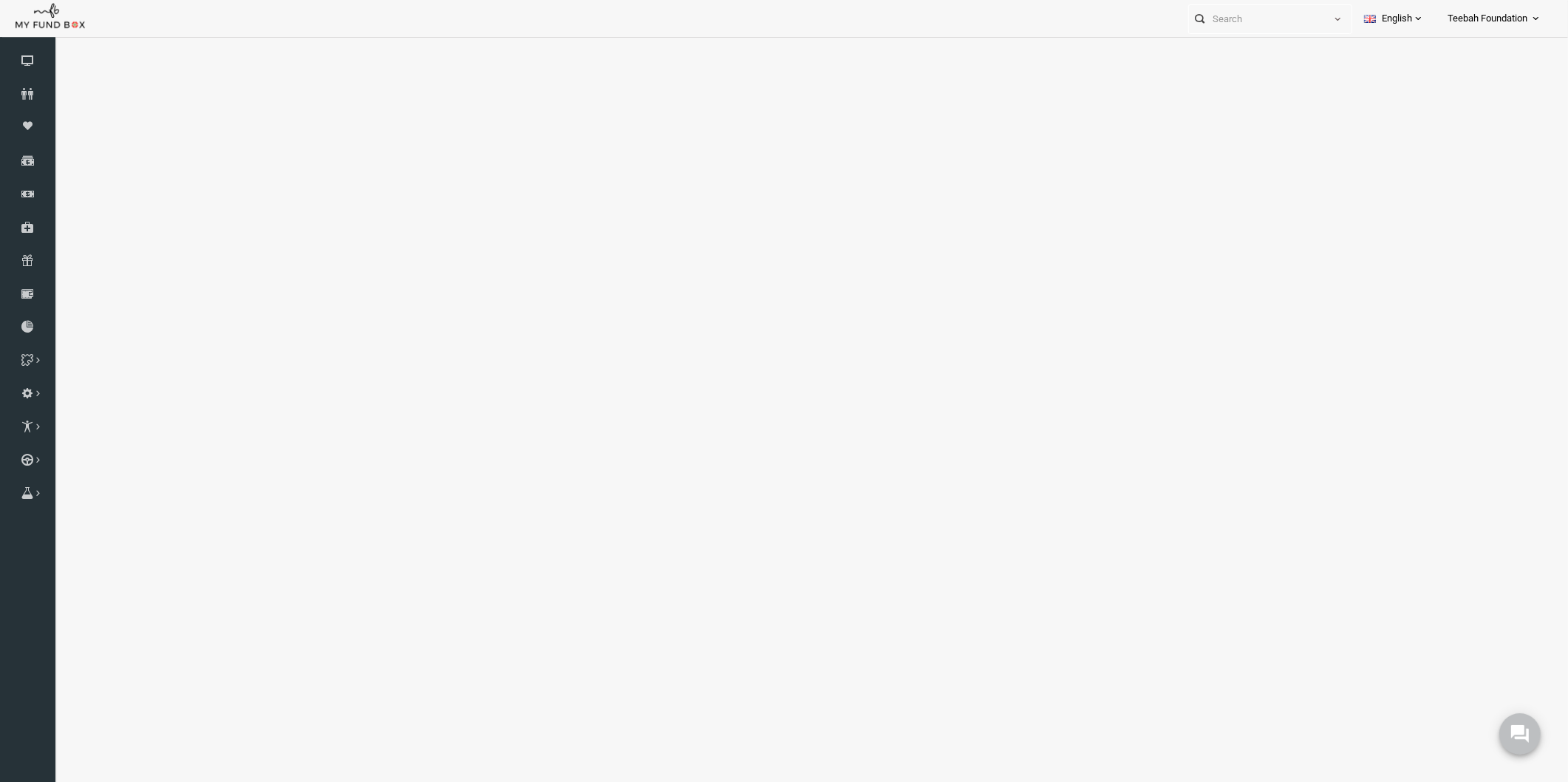
select select "100"
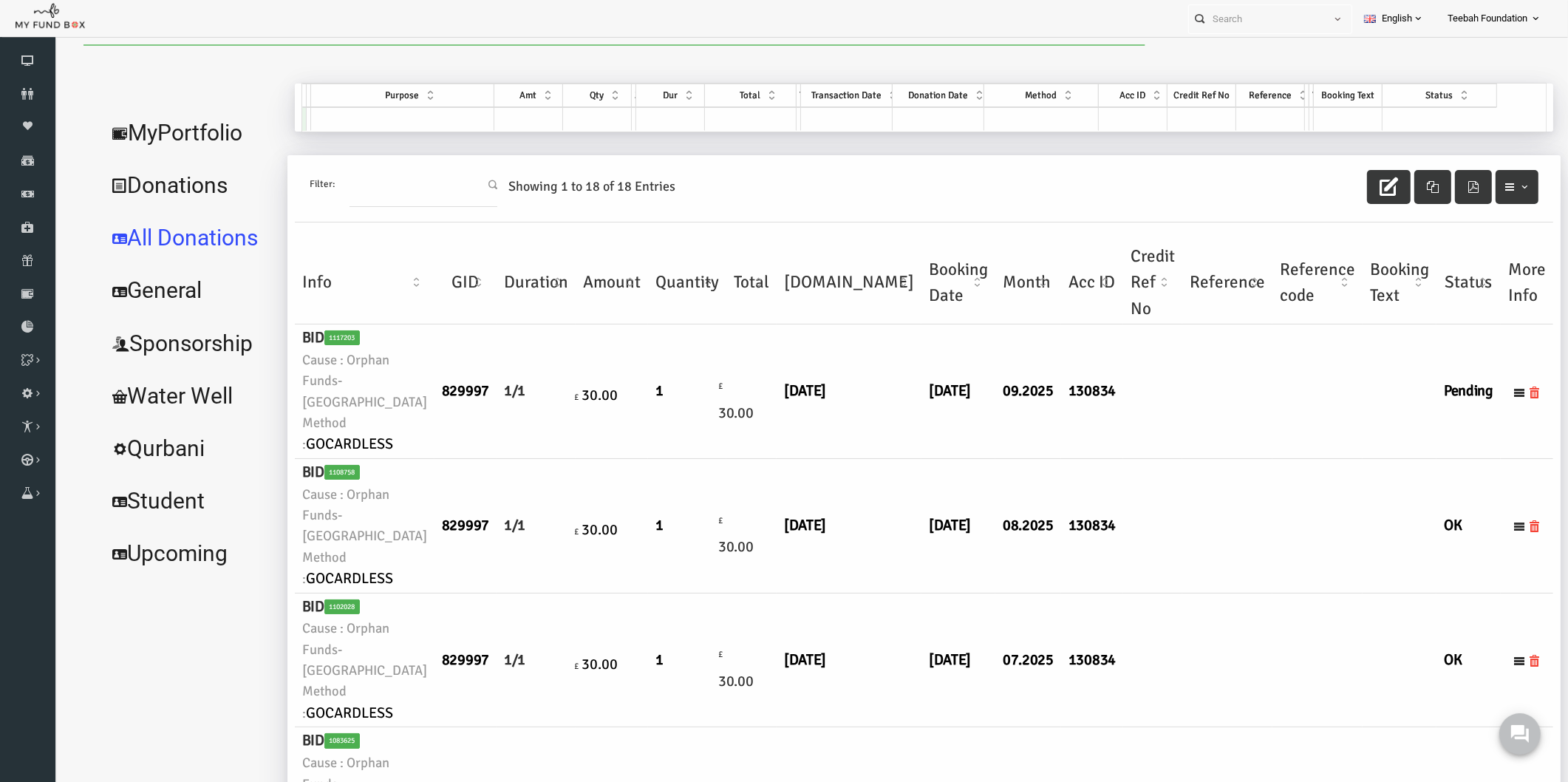
click at [1152, 470] on td at bounding box center [1197, 526] width 90 height 134
click at [148, 133] on link "MyPortfolio" at bounding box center [159, 132] width 181 height 53
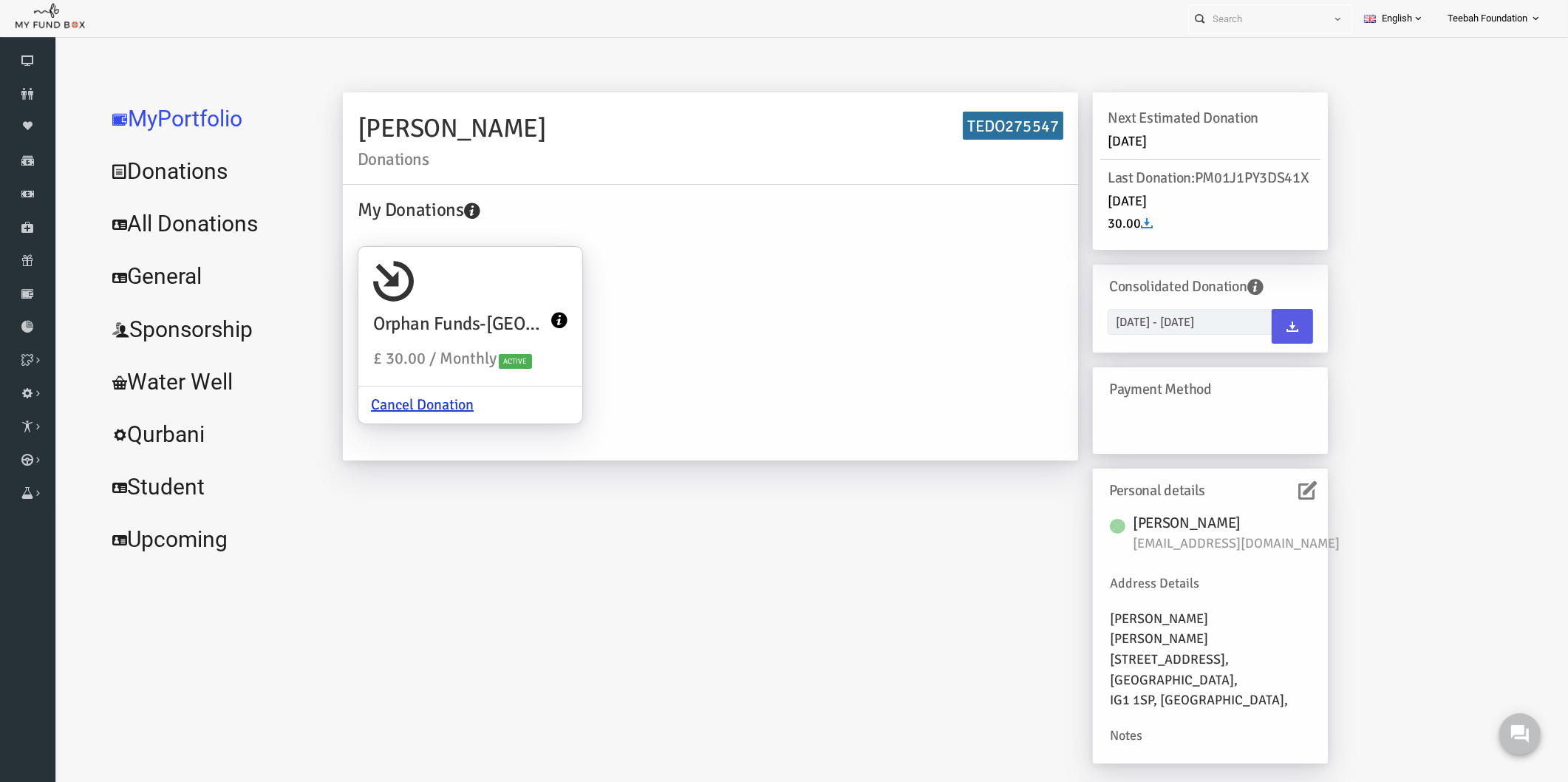
click at [803, 314] on div "My Donations Orphan Funds-[GEOGRAPHIC_DATA] £ 30.00 / Monthly Active Cancel Don…" at bounding box center [680, 321] width 720 height 250
click at [159, 227] on link "All Donations" at bounding box center [180, 223] width 222 height 53
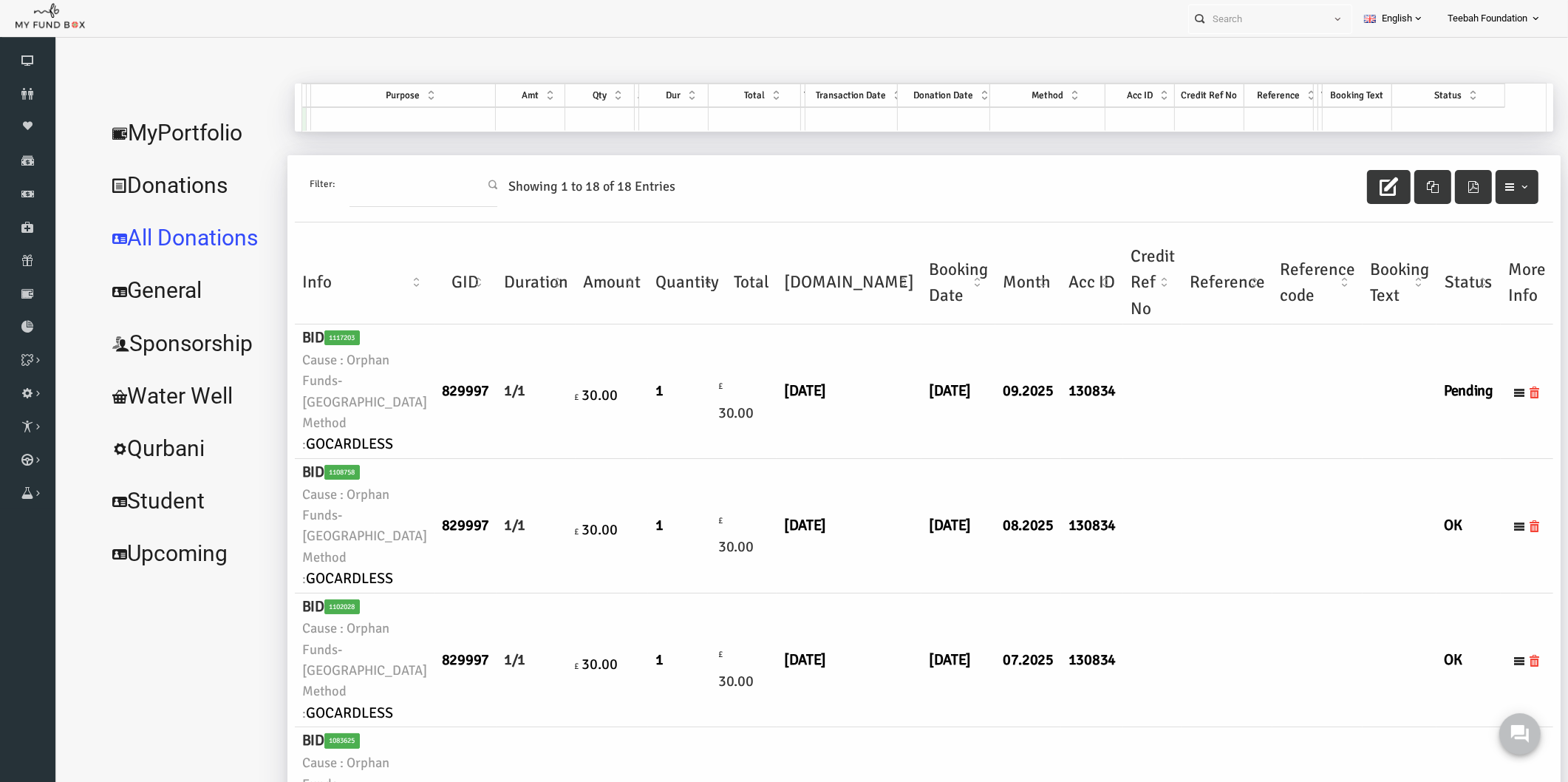
click at [1152, 406] on td at bounding box center [1197, 391] width 90 height 134
click at [41, 86] on link "Donors" at bounding box center [27, 94] width 55 height 33
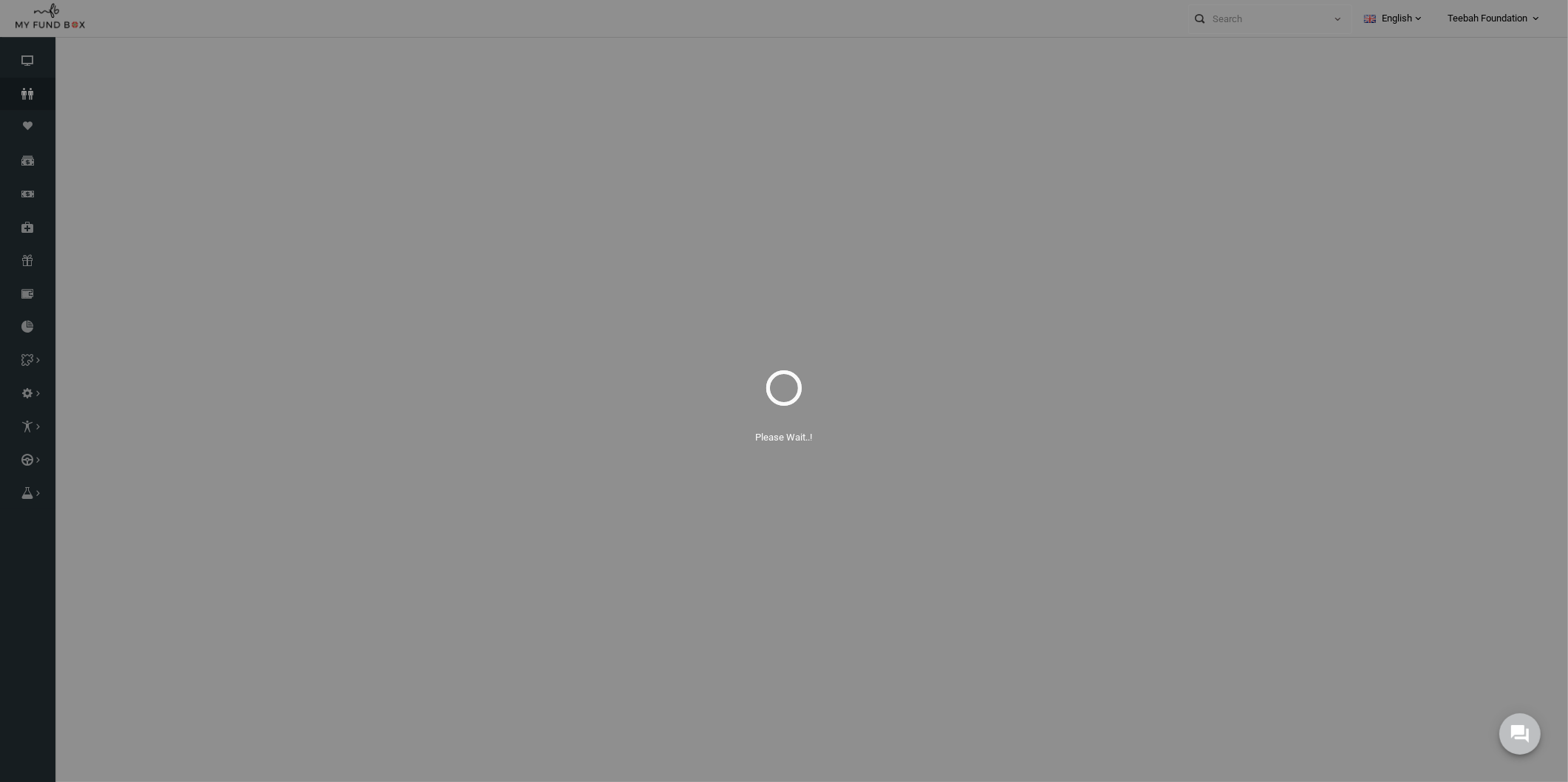
select select "100"
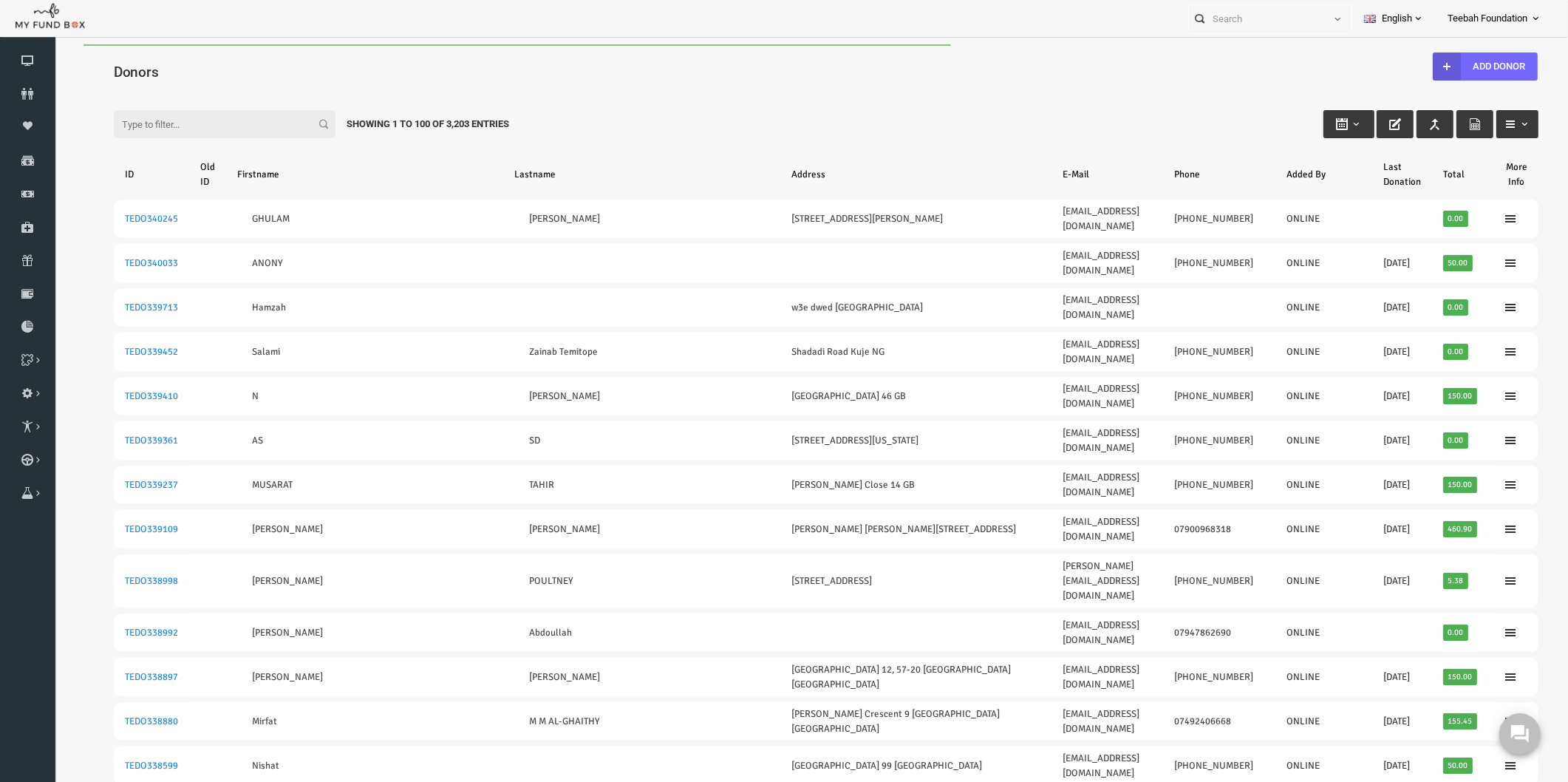
click at [196, 64] on h4 "Donors" at bounding box center [802, 71] width 1439 height 21
click at [166, 126] on input "Filter:" at bounding box center [194, 124] width 222 height 28
paste input "TEDO275541"
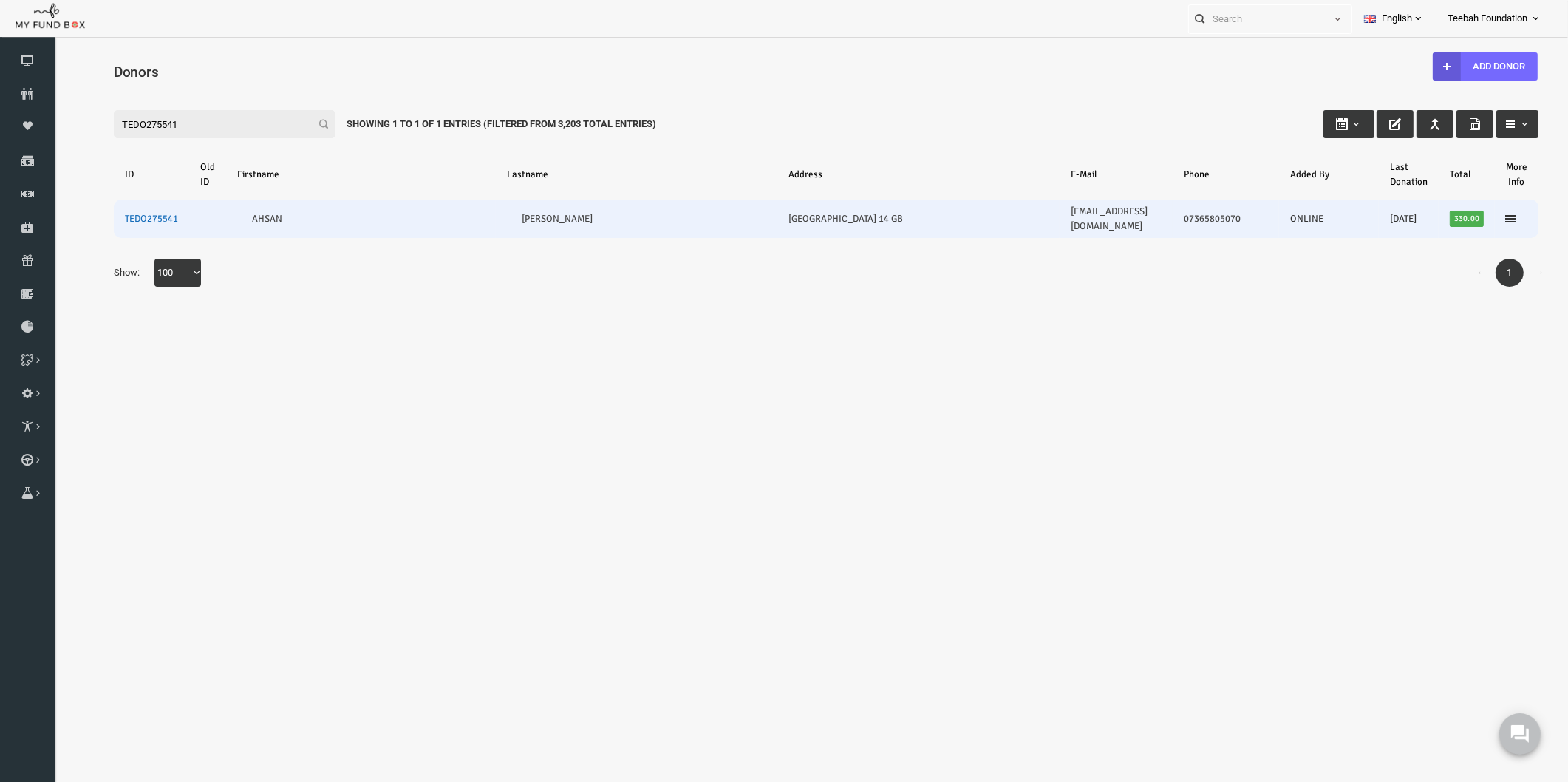
type input "TEDO275541"
click at [129, 213] on link "TEDO275541" at bounding box center [121, 219] width 53 height 12
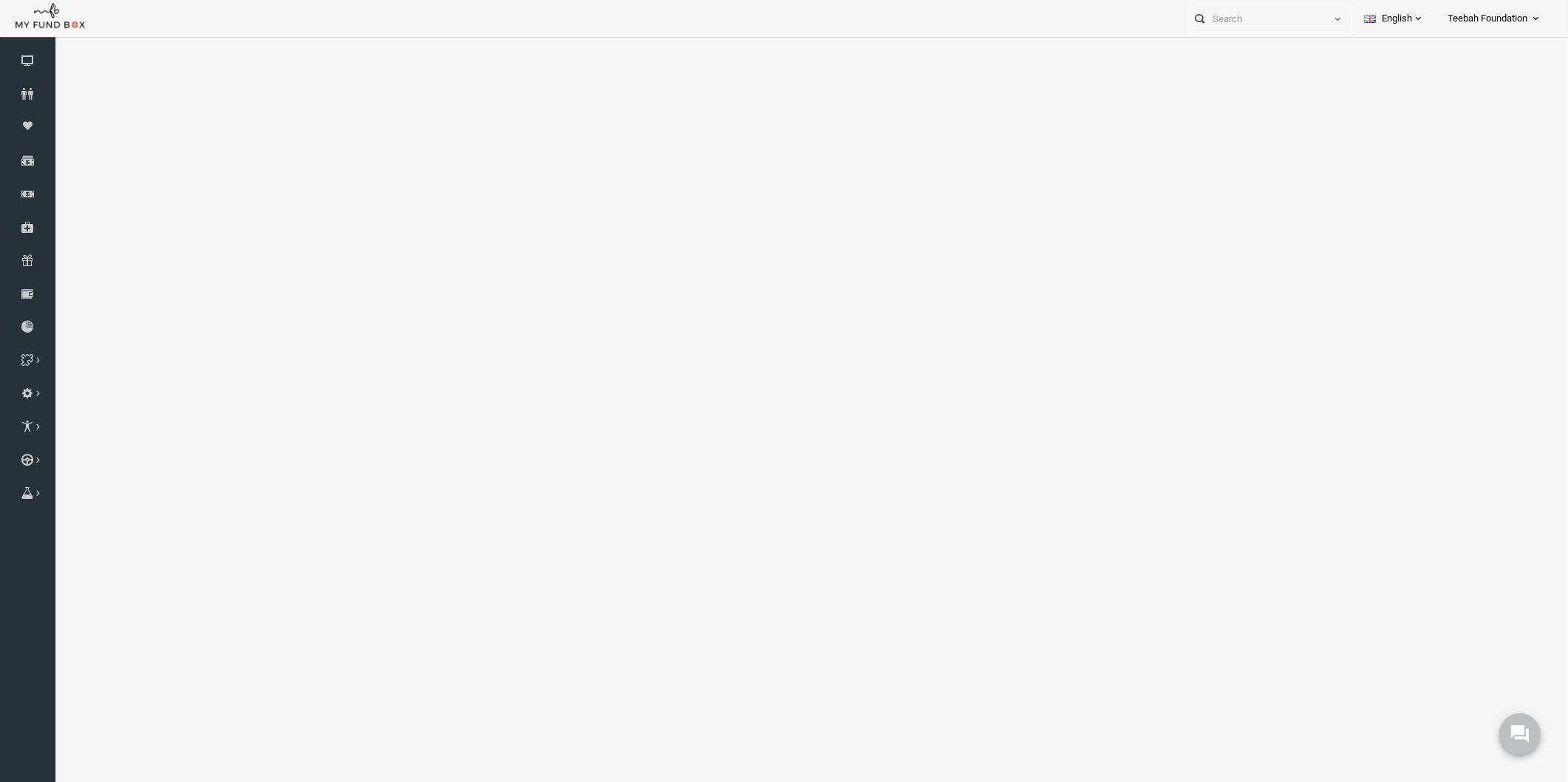
select select "100"
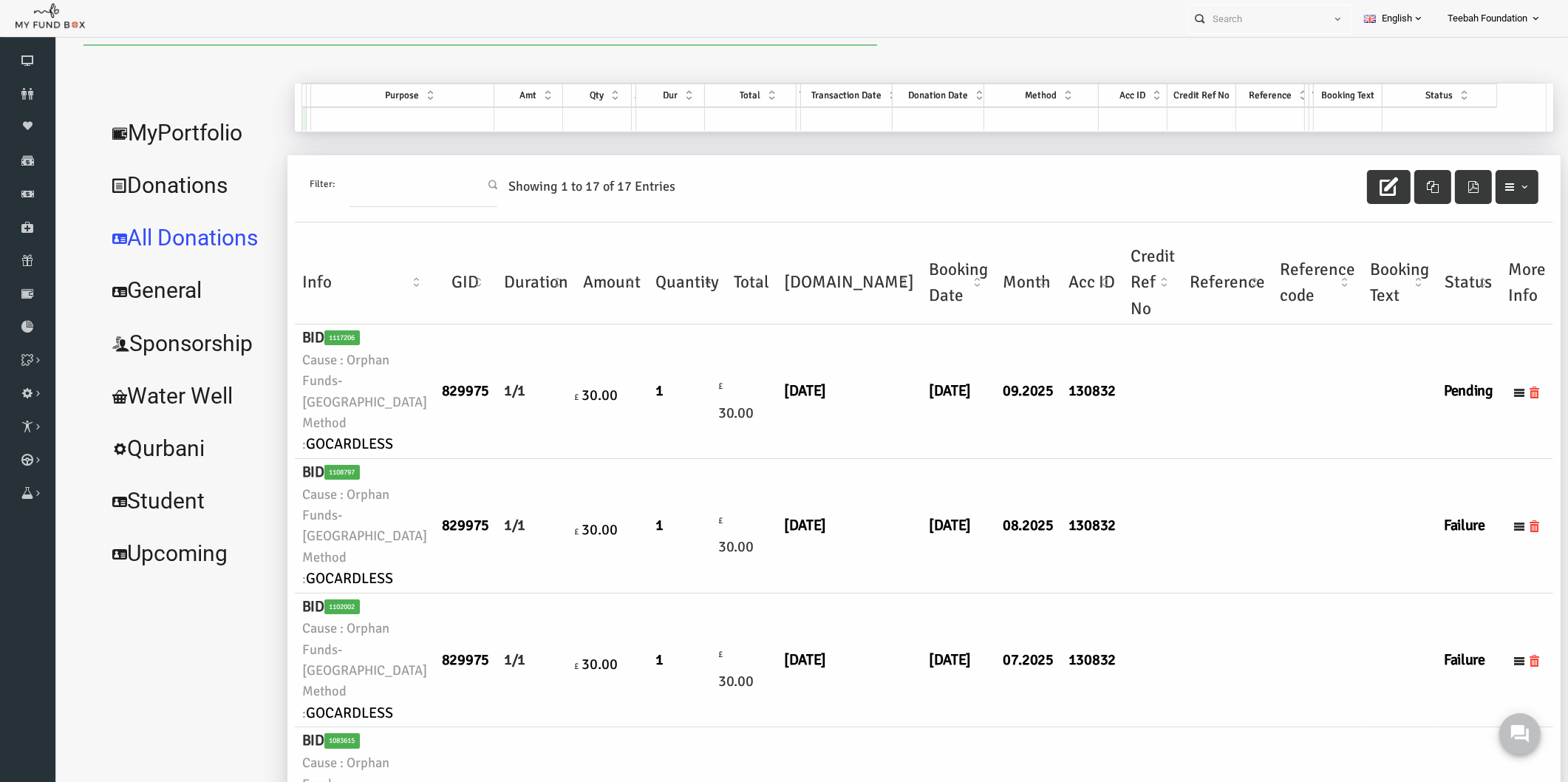
click at [1152, 505] on td at bounding box center [1197, 526] width 90 height 134
click at [38, 83] on link "Donors" at bounding box center [27, 94] width 55 height 33
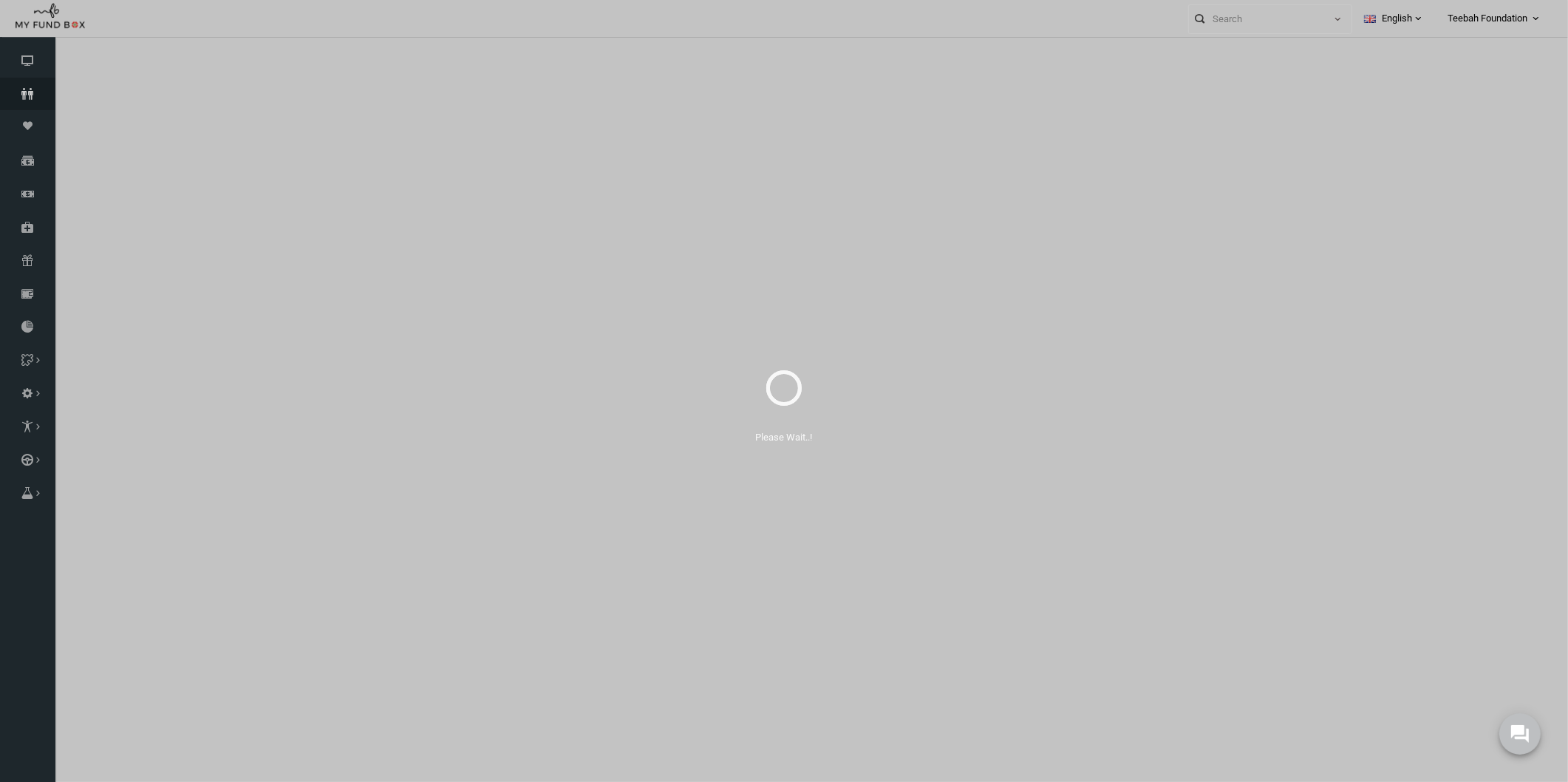
select select "100"
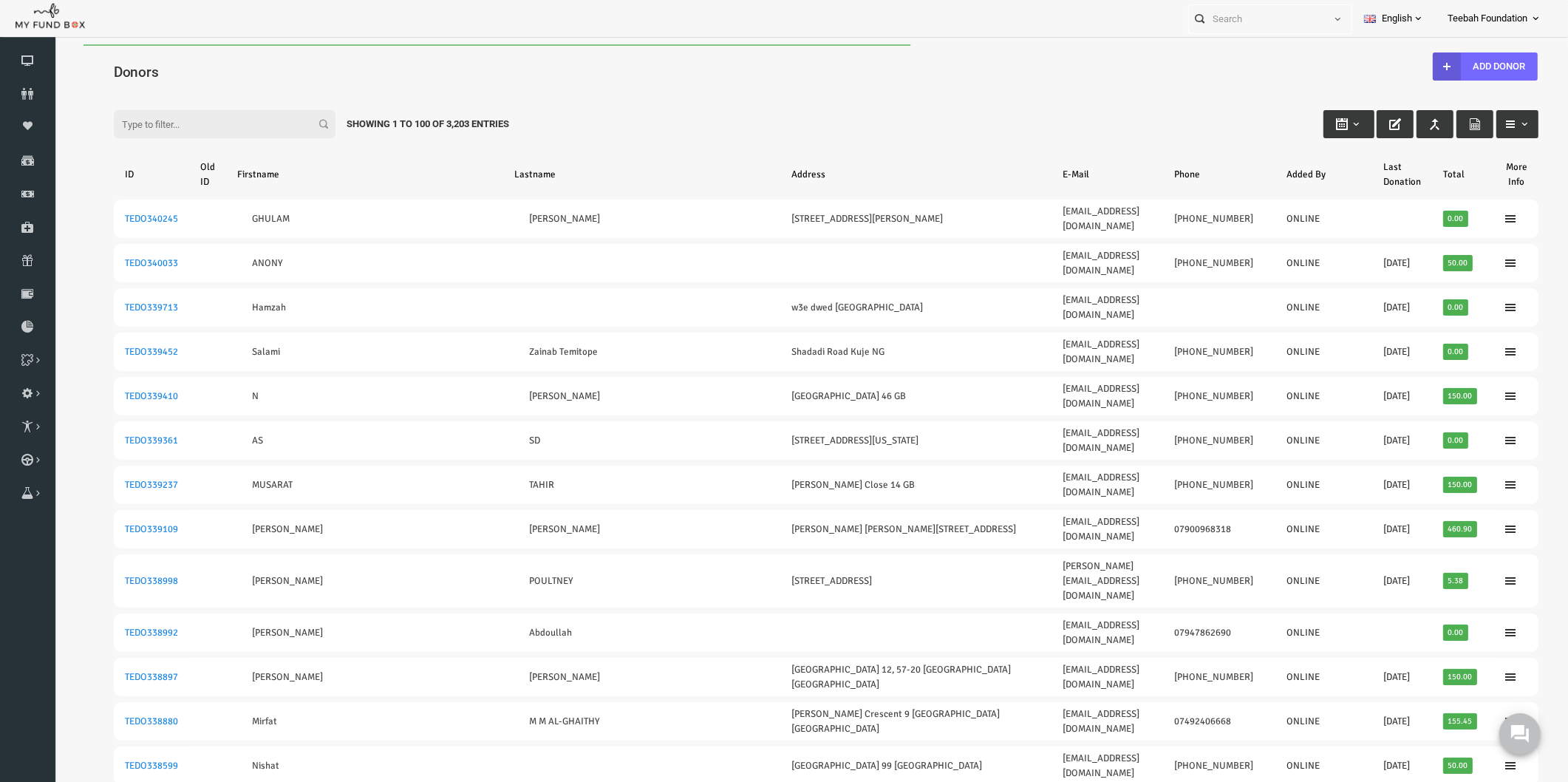
click at [198, 123] on input "Filter:" at bounding box center [194, 124] width 222 height 28
paste input "TEDO274805"
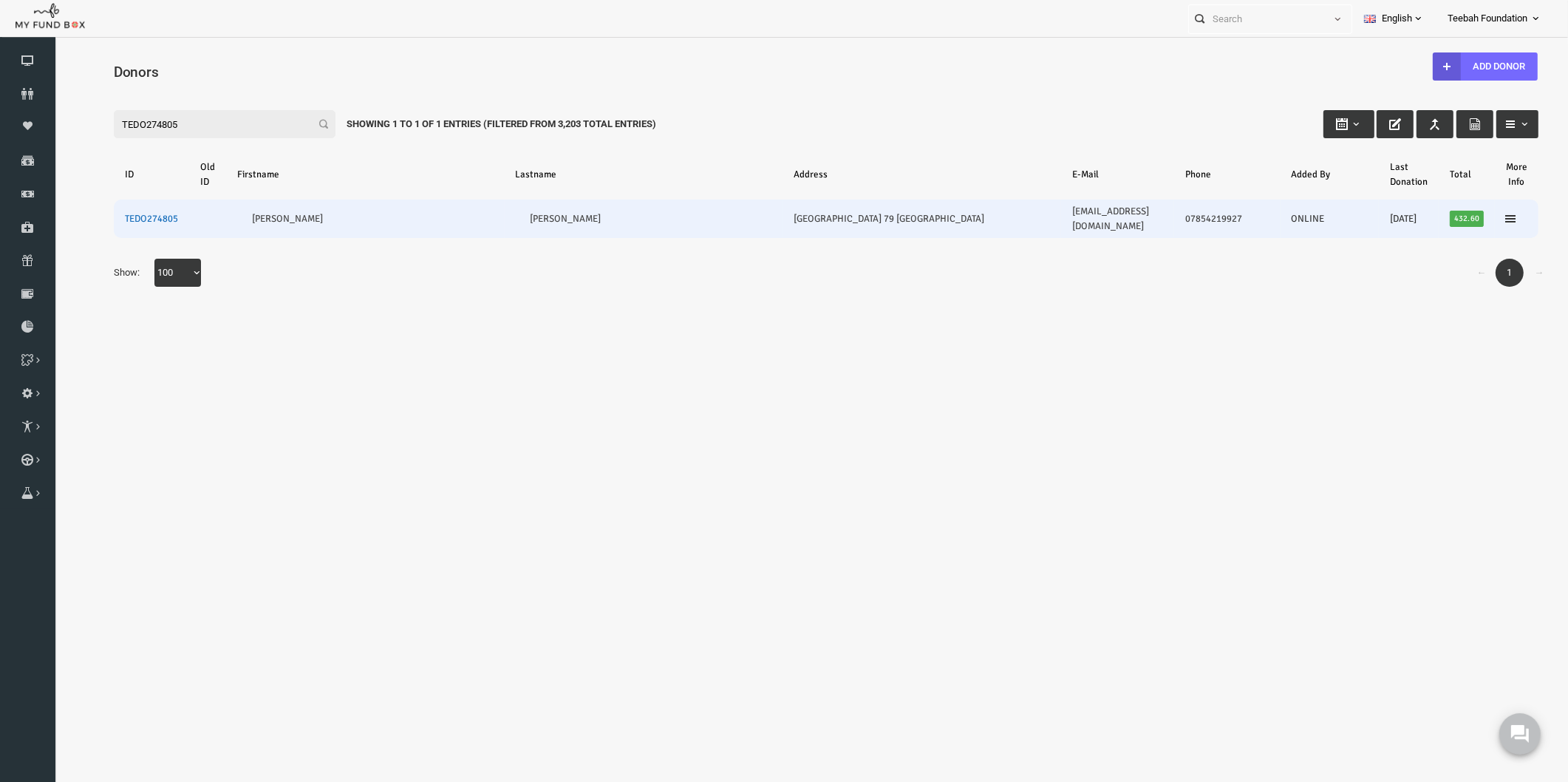
type input "TEDO274805"
click at [129, 213] on link "TEDO274805" at bounding box center [121, 219] width 53 height 12
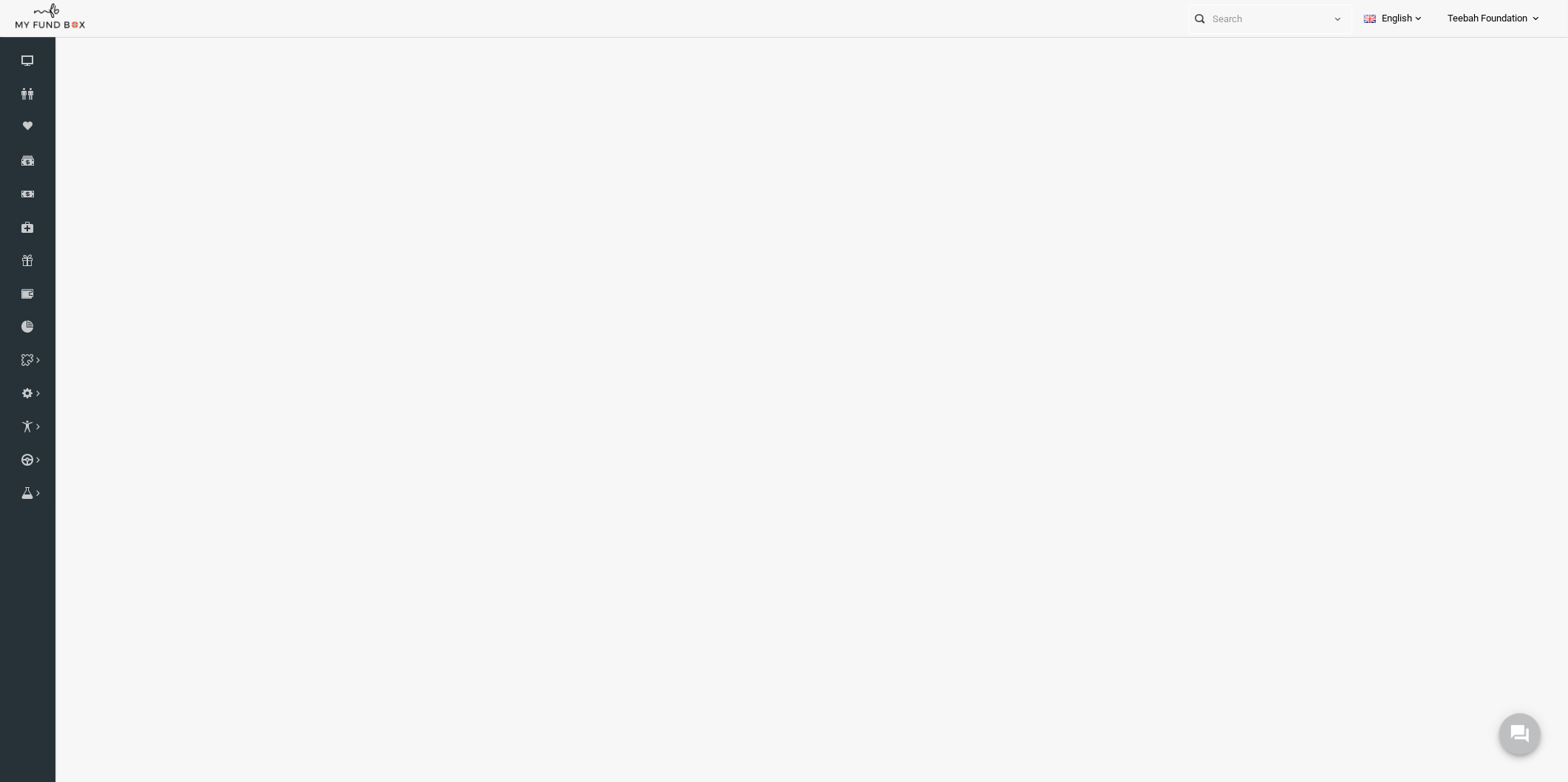
select select "100"
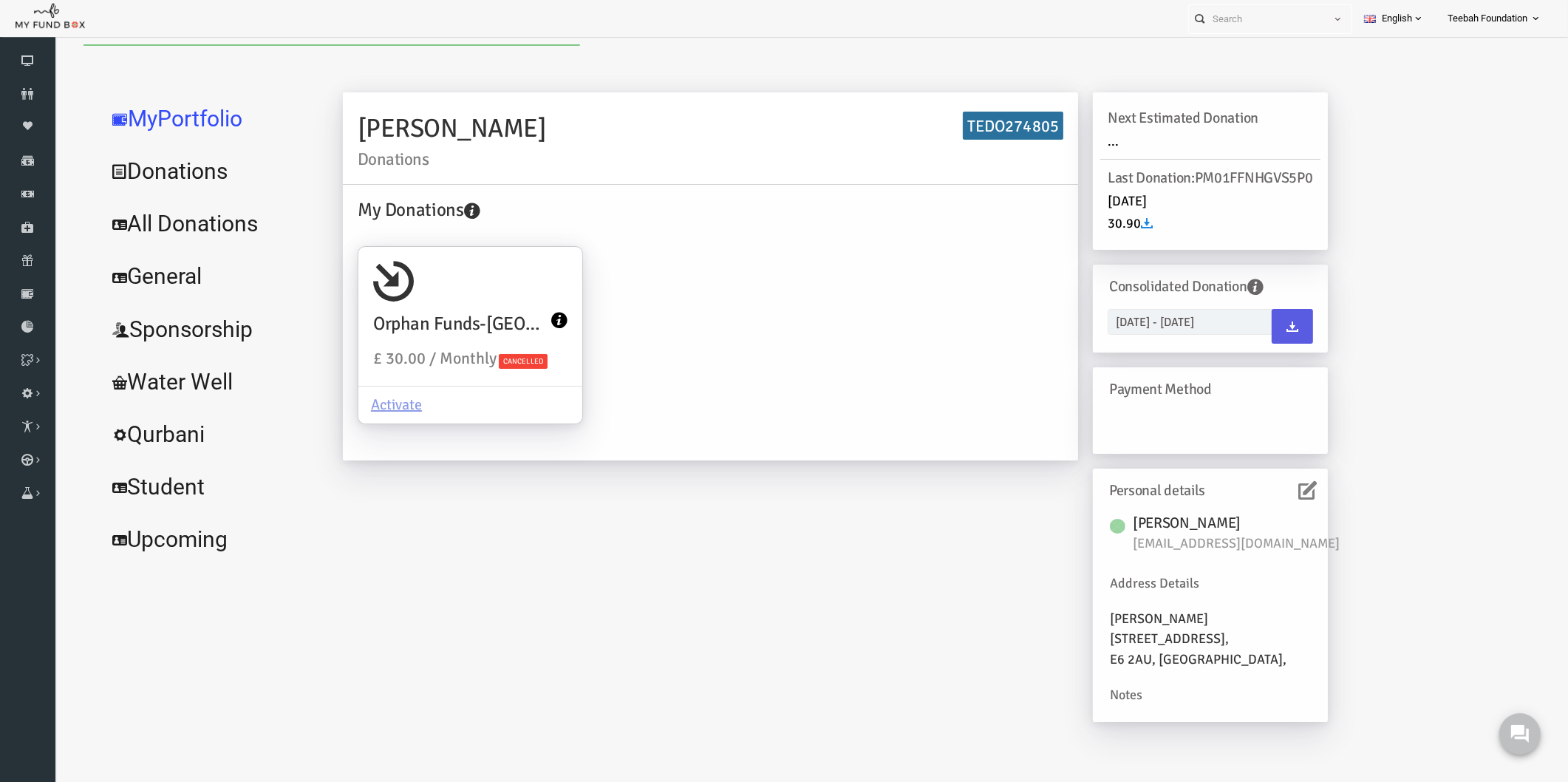
click at [153, 225] on link "All Donations" at bounding box center [180, 223] width 222 height 53
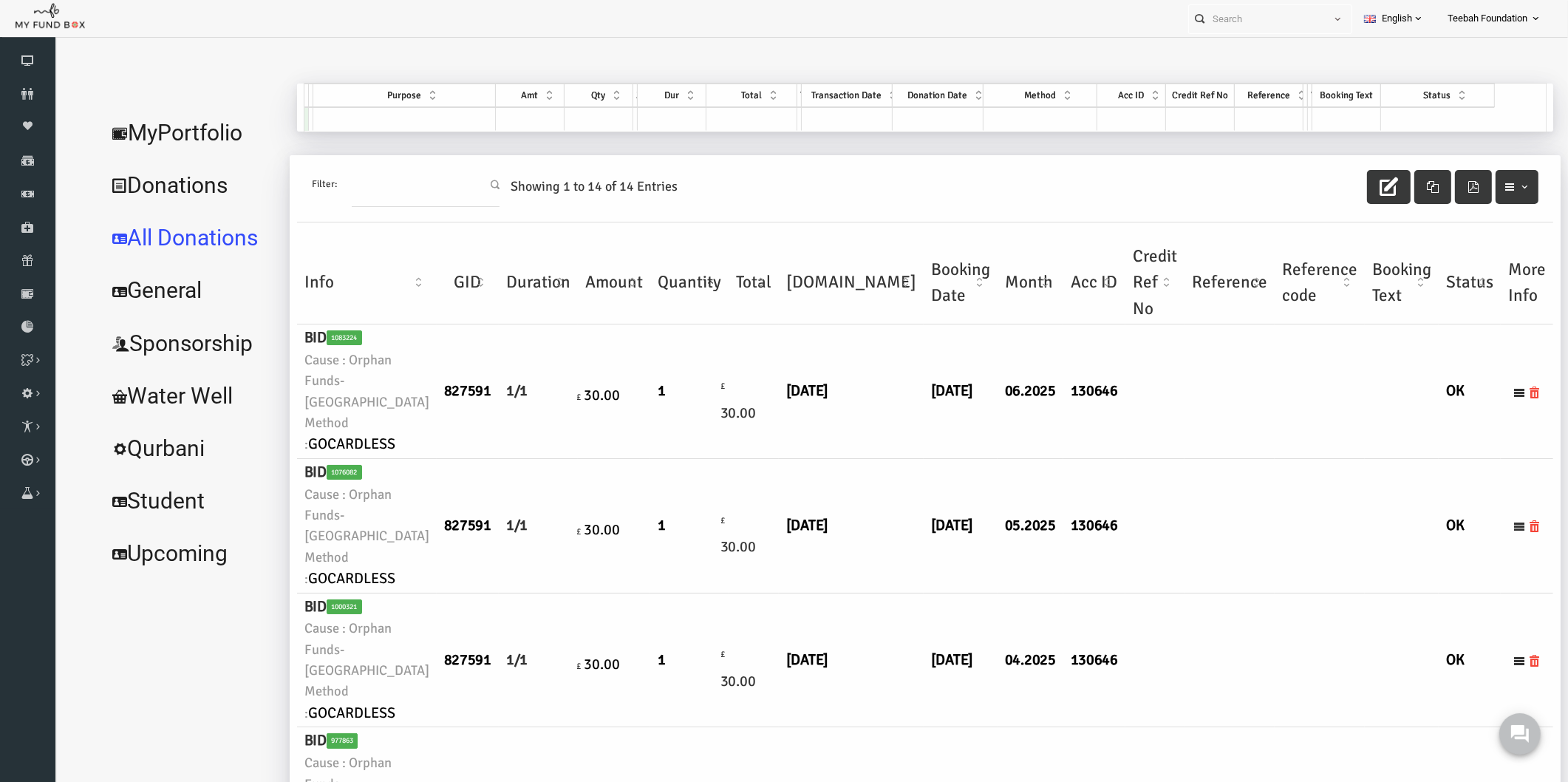
click at [1154, 575] on td at bounding box center [1199, 526] width 90 height 134
click at [185, 141] on link "MyPortfolio" at bounding box center [160, 132] width 183 height 53
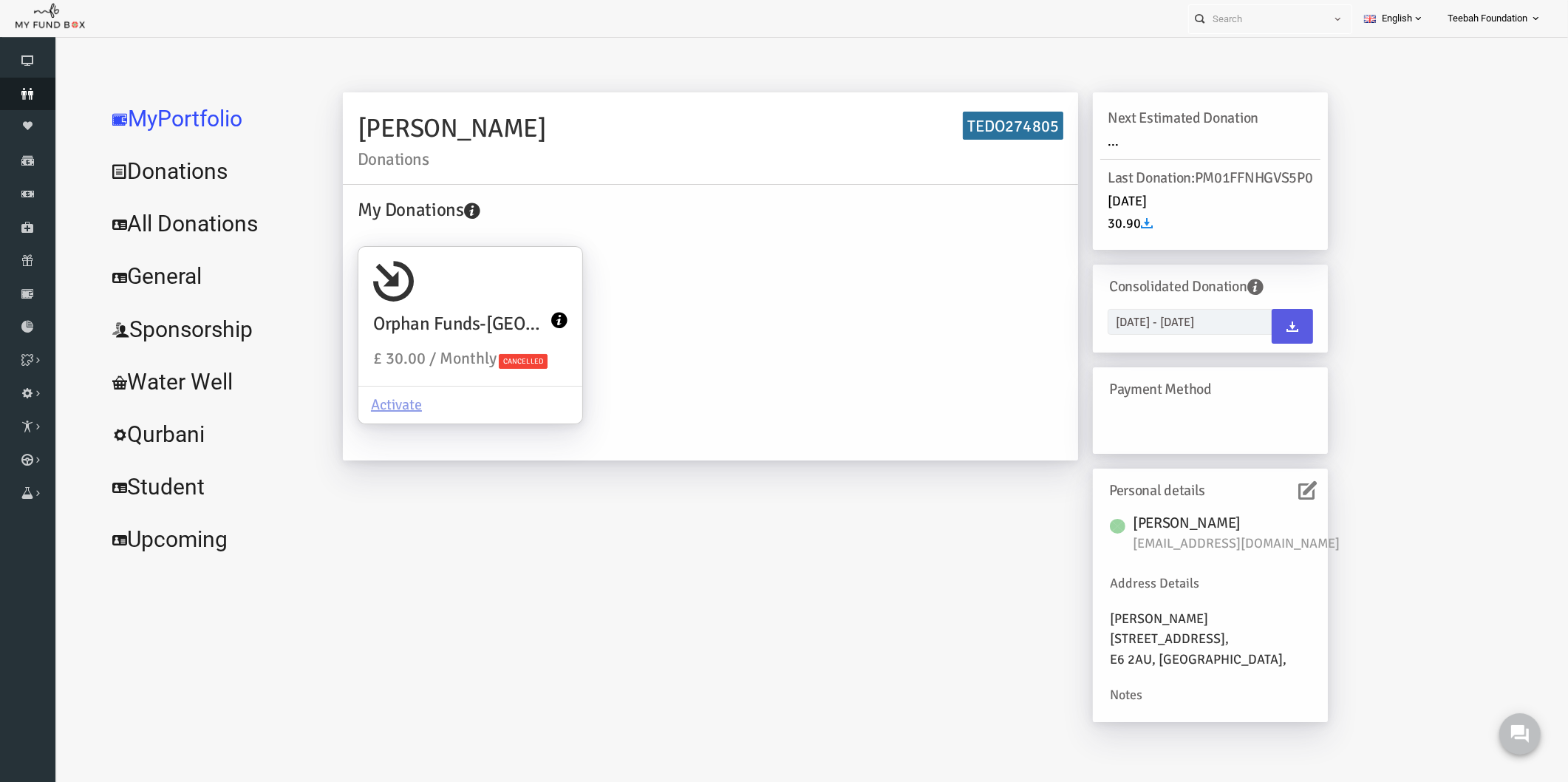
click at [33, 92] on icon at bounding box center [27, 94] width 55 height 12
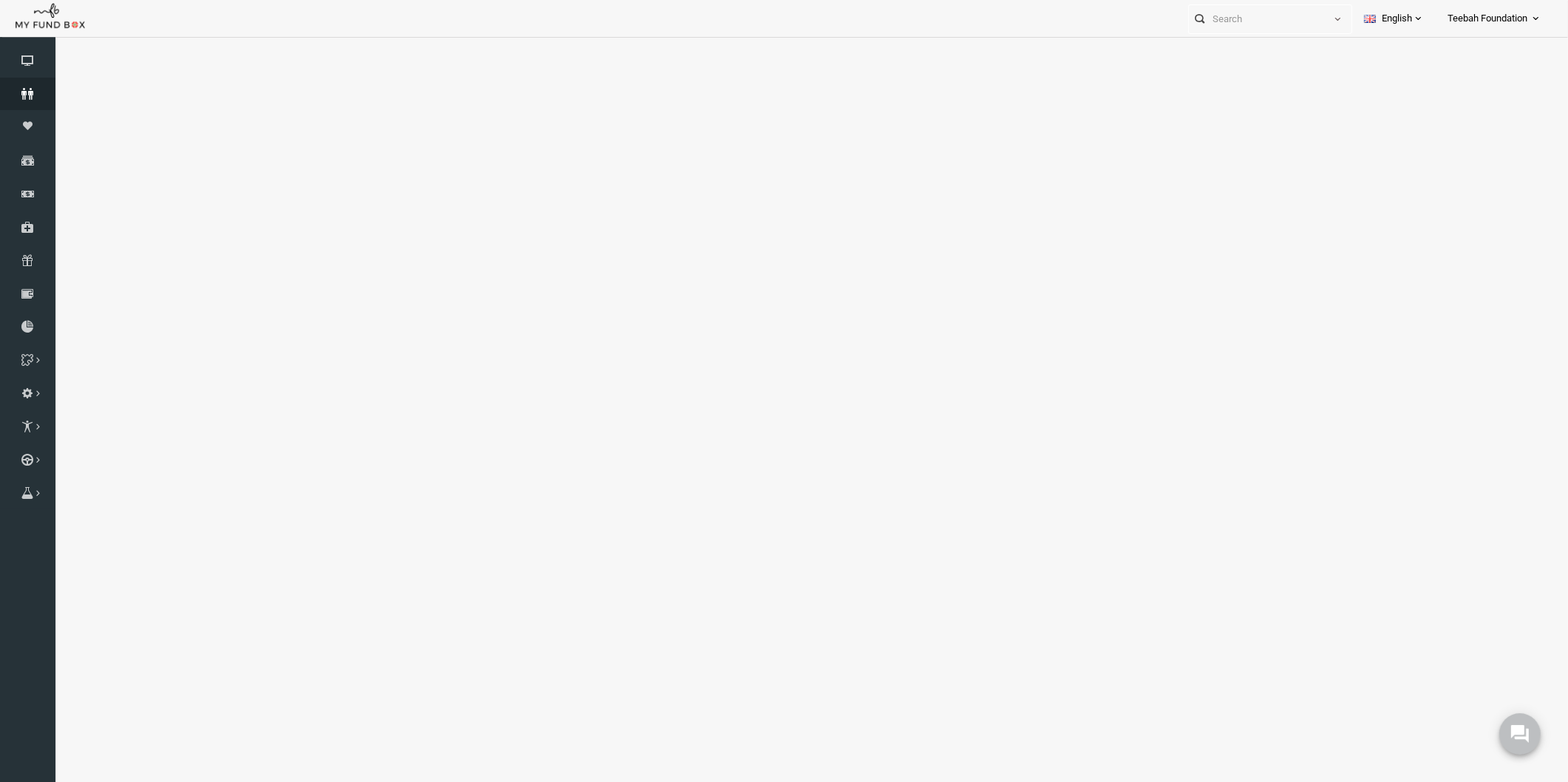
select select "100"
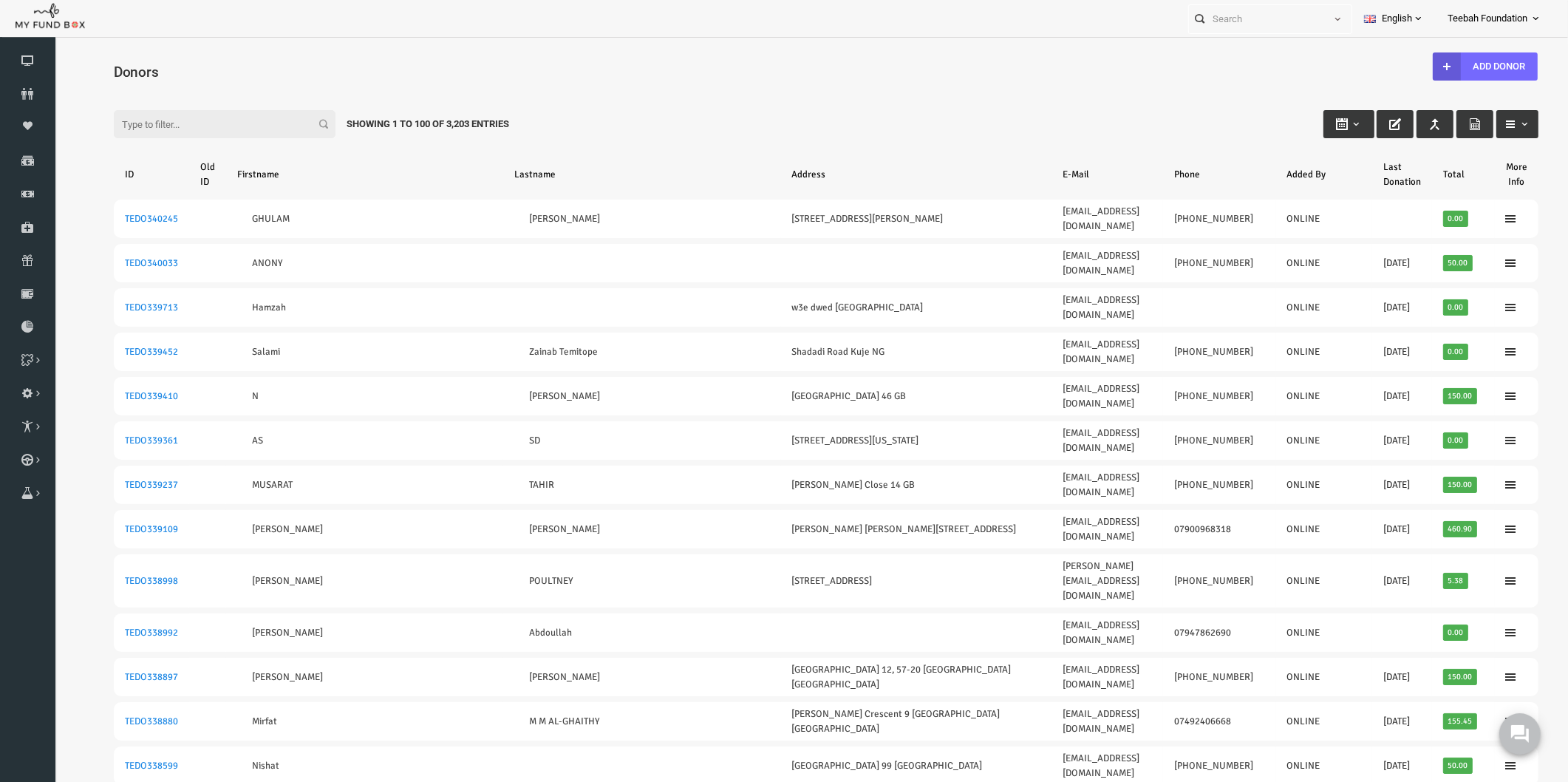
click at [202, 128] on input "Filter:" at bounding box center [194, 124] width 222 height 28
paste input "147465"
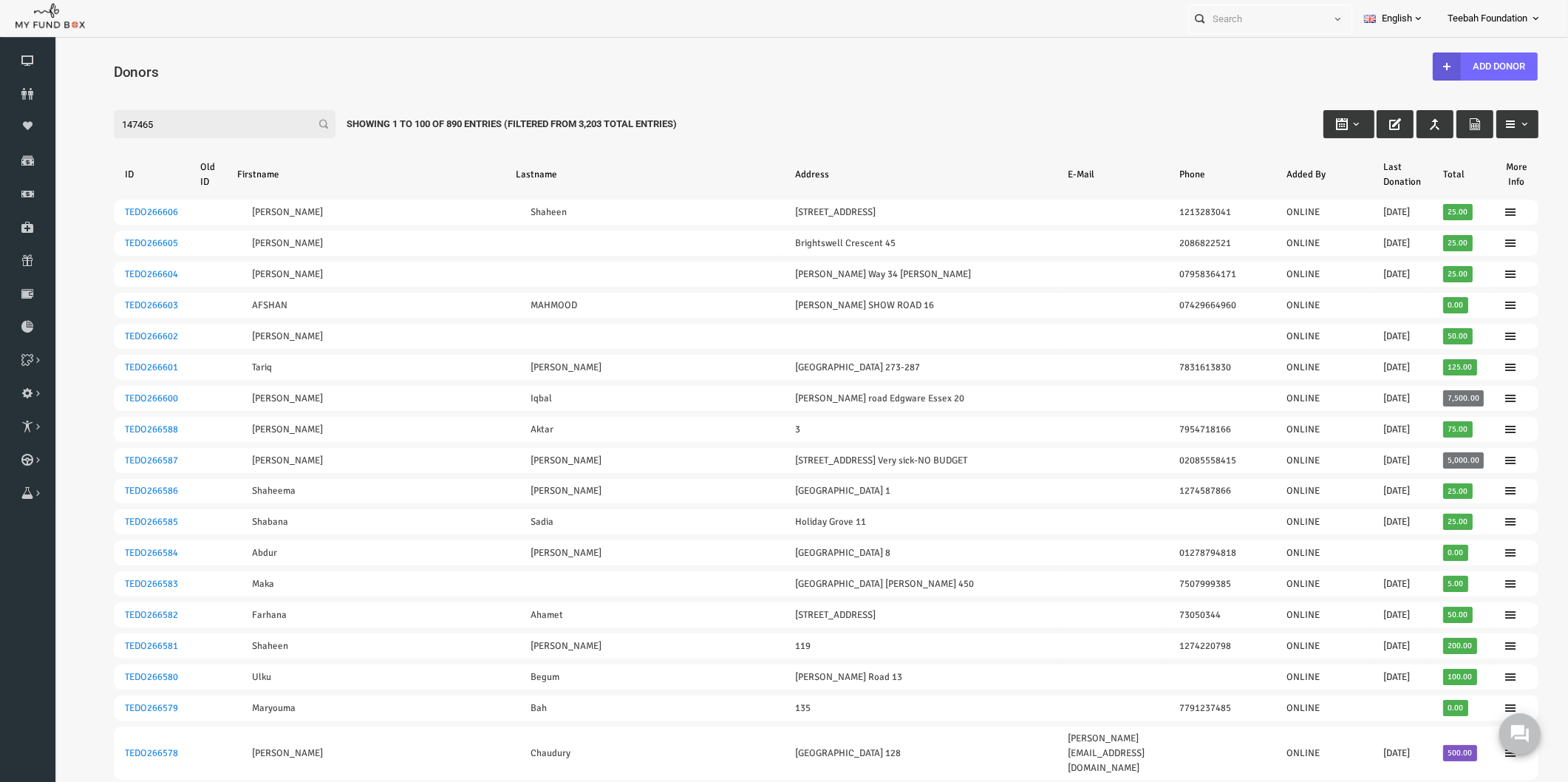
click at [92, 123] on input "147465" at bounding box center [194, 124] width 222 height 28
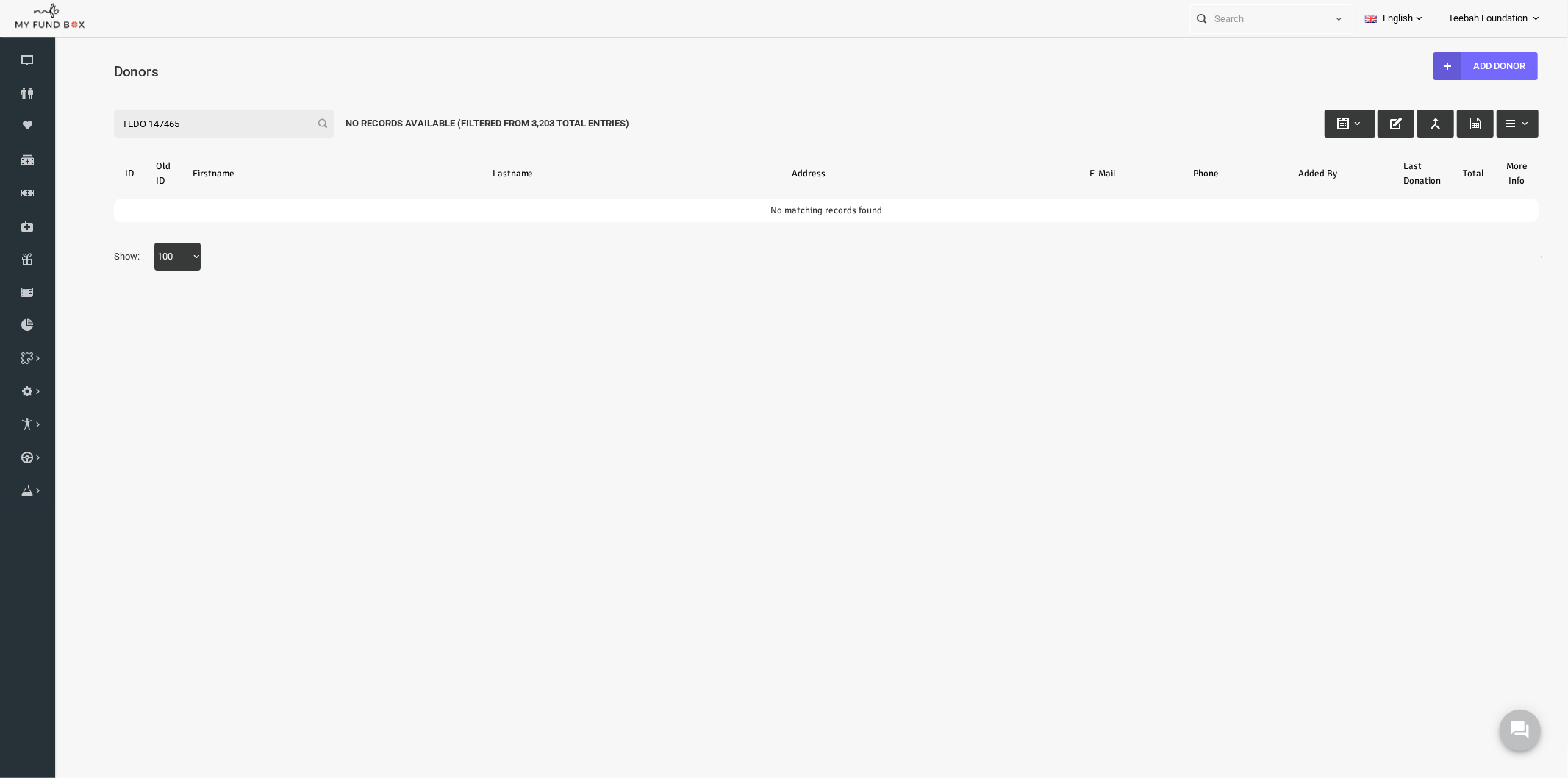
click at [131, 120] on input "TEDO 147465" at bounding box center [193, 122] width 221 height 28
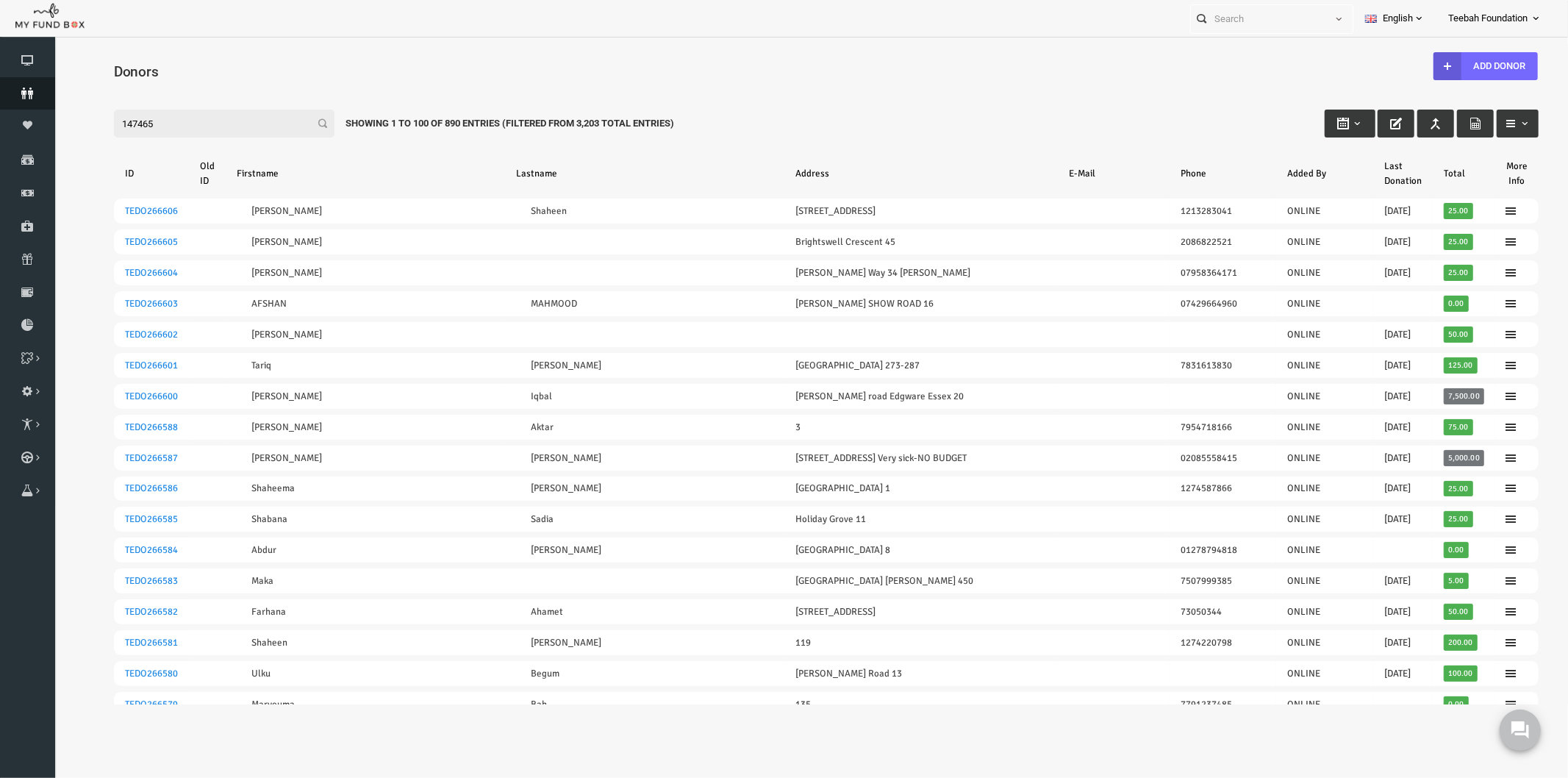
type input "147465"
click at [37, 94] on icon at bounding box center [27, 94] width 55 height 12
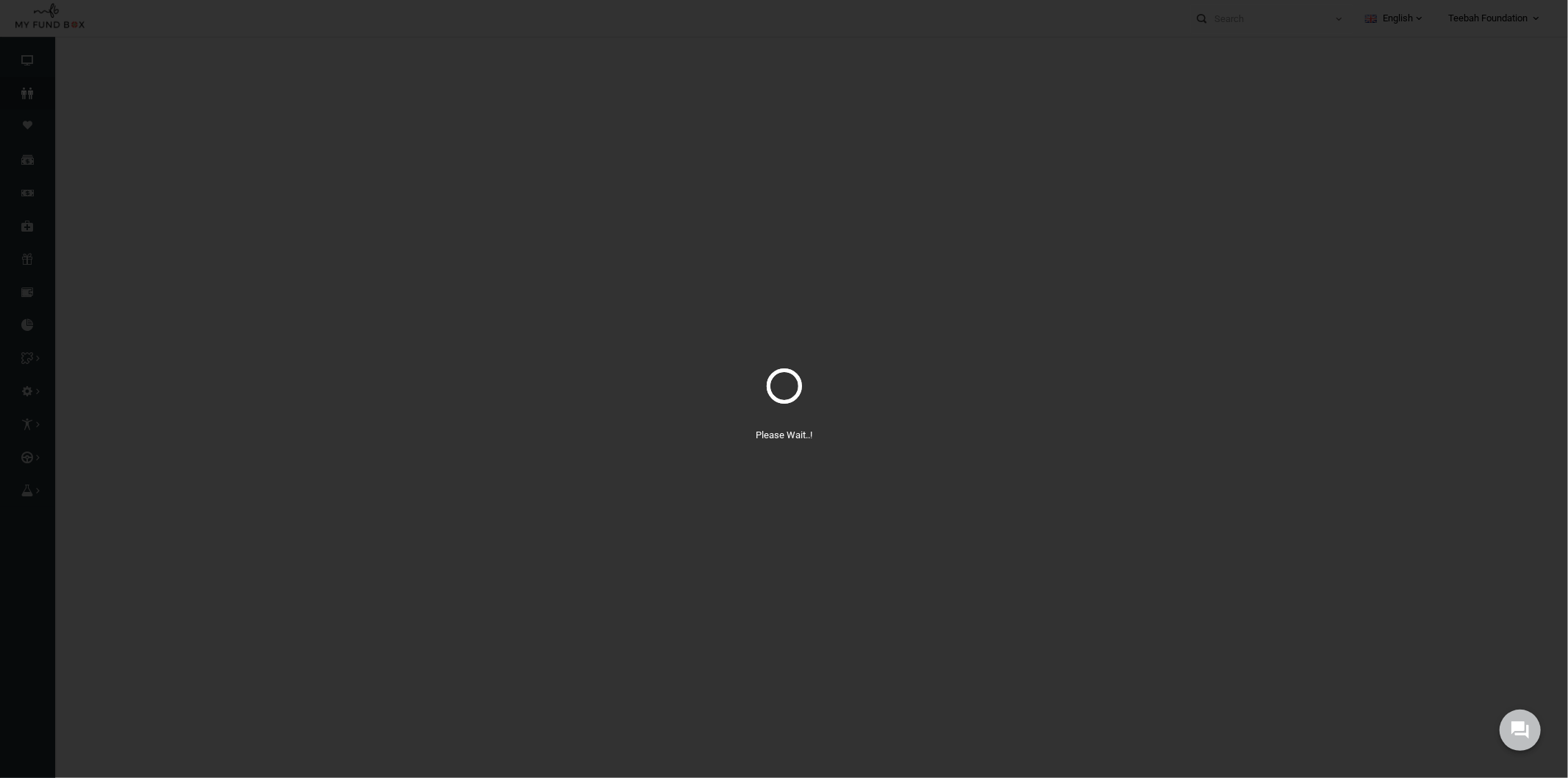
select select "100"
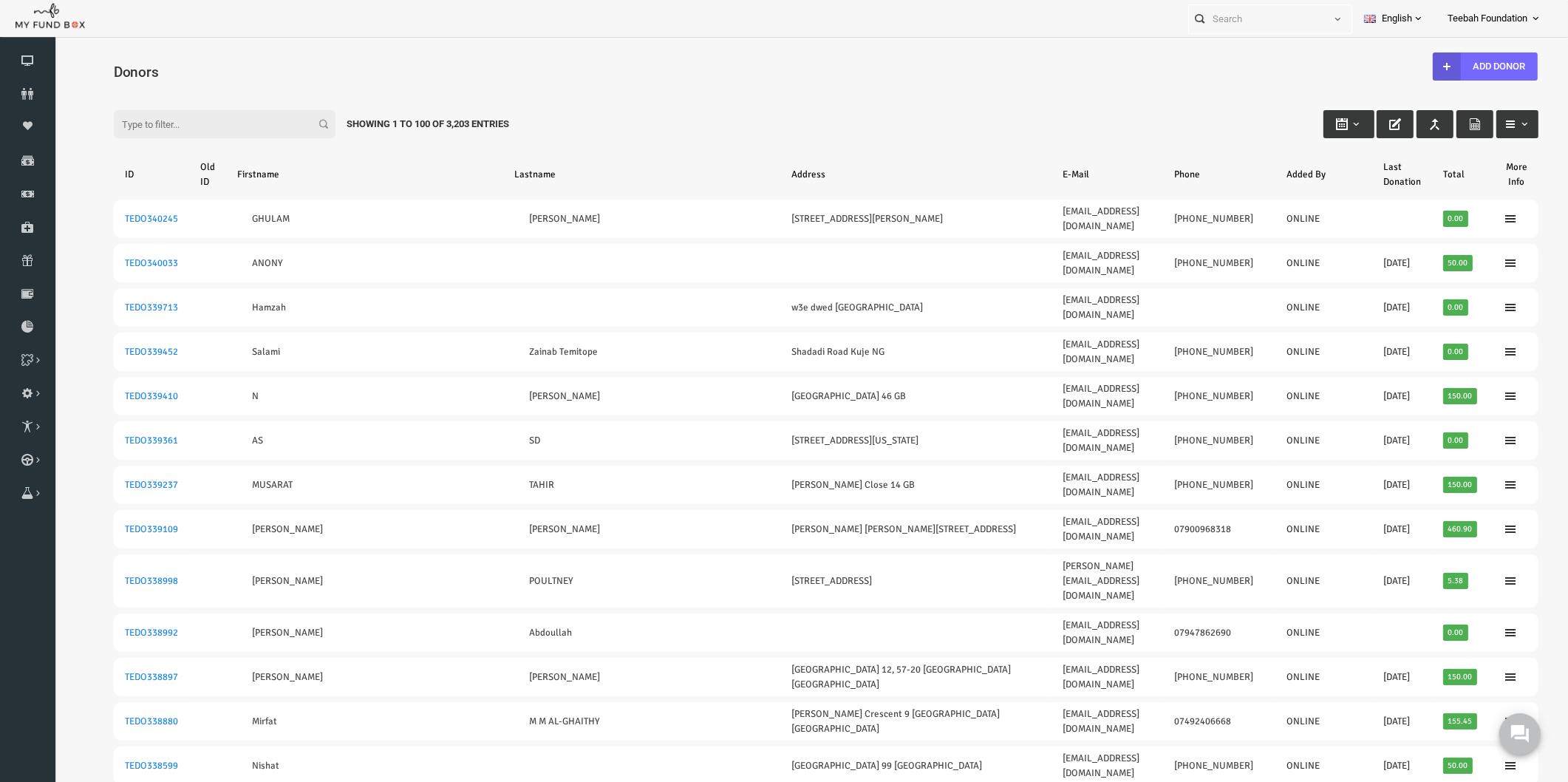
click at [181, 122] on input "Filter:" at bounding box center [194, 124] width 222 height 28
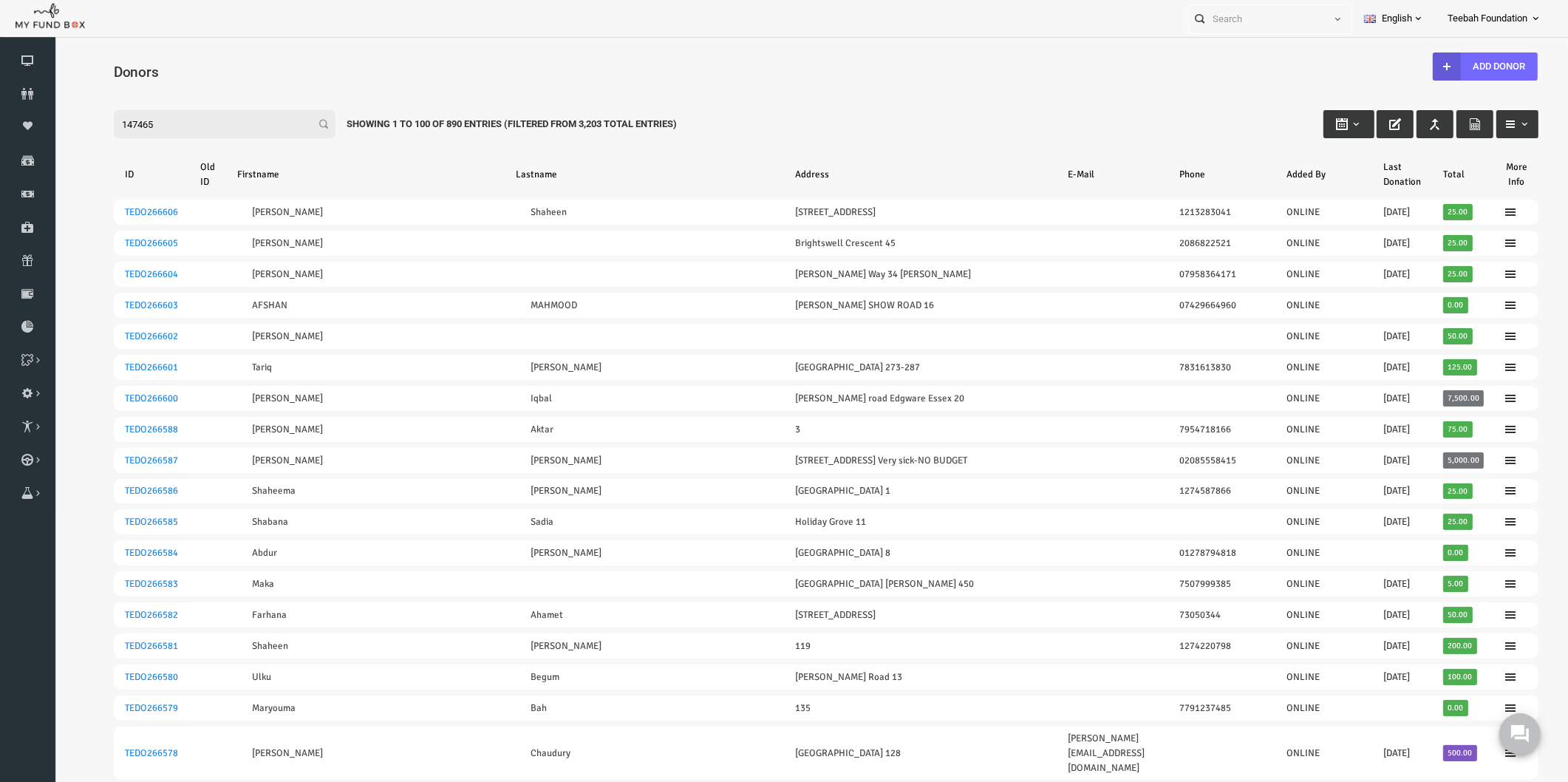
drag, startPoint x: 154, startPoint y: 120, endPoint x: 80, endPoint y: 120, distance: 73.9
click at [80, 120] on div "Filter: 147465 Showing 1 to 100 of 890 Entries (Filtered From 3,203 Total Entri…" at bounding box center [796, 110] width 1454 height 40
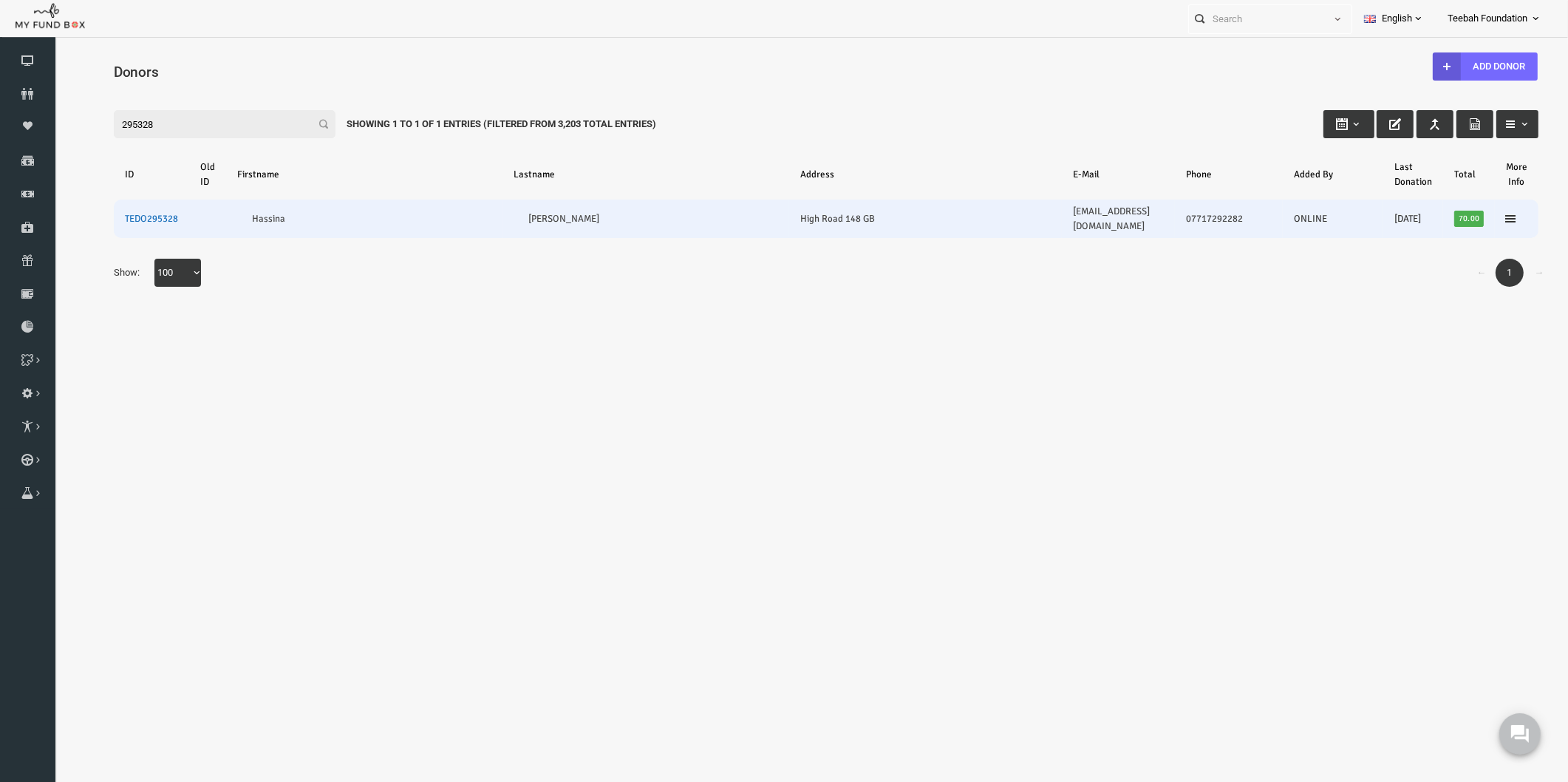
type input "295328"
click at [115, 213] on link "TEDO295328" at bounding box center [121, 219] width 53 height 12
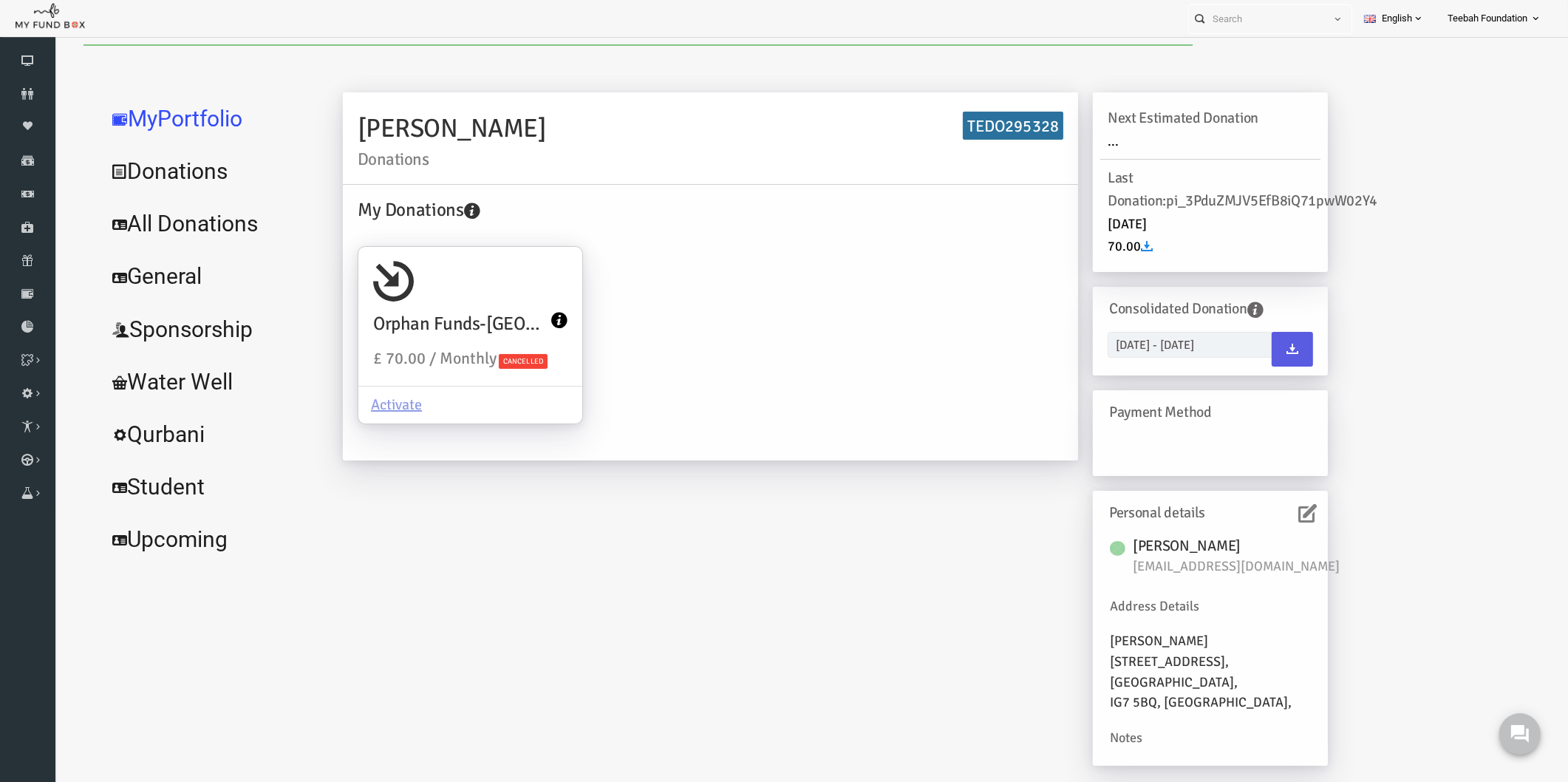
click at [126, 223] on link "All Donations" at bounding box center [180, 223] width 222 height 53
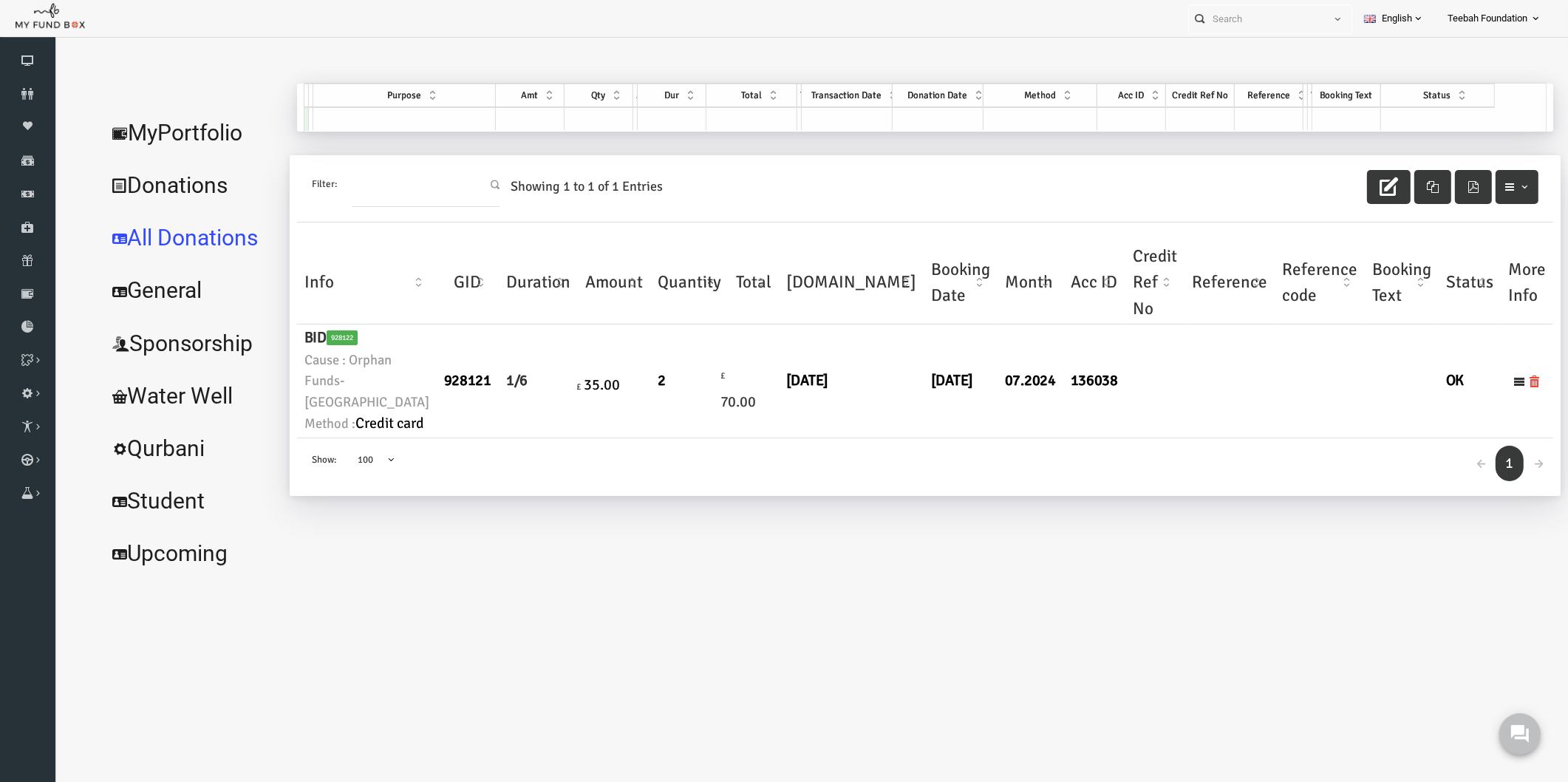
click at [893, 437] on td "[DATE]" at bounding box center [930, 380] width 74 height 113
click at [620, 437] on td "2" at bounding box center [659, 380] width 78 height 113
click at [346, 435] on small "Method : Credit card" at bounding box center [336, 423] width 125 height 23
click at [146, 120] on link "MyPortfolio" at bounding box center [160, 132] width 183 height 53
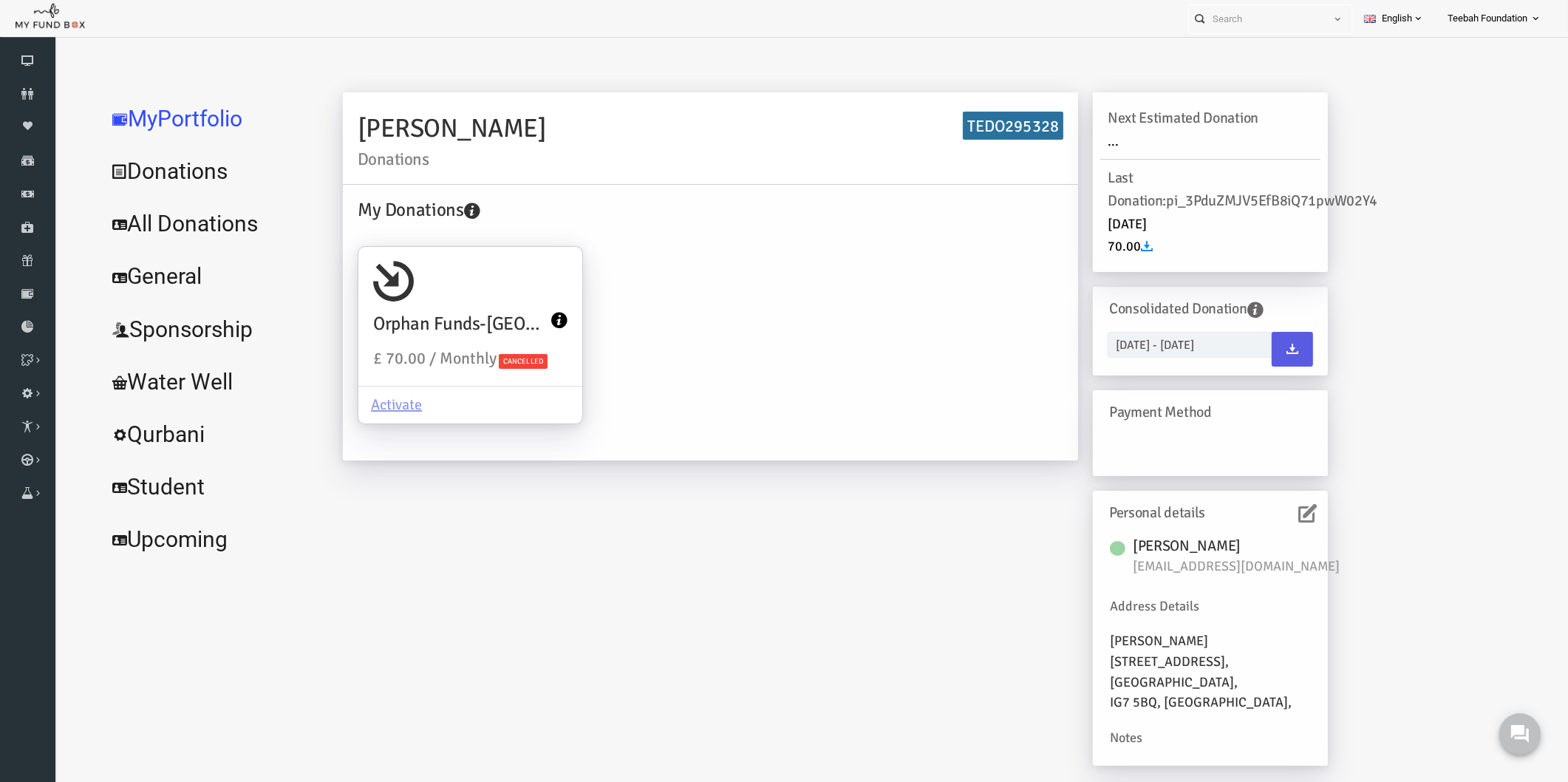
click at [822, 559] on div "[PERSON_NAME] Donations TEDO295328 My Donations Orphan Funds-[GEOGRAPHIC_DATA] …" at bounding box center [805, 436] width 1014 height 688
click at [1396, 71] on div at bounding box center [796, 73] width 1454 height 59
click at [195, 222] on link "All Donations" at bounding box center [180, 223] width 222 height 53
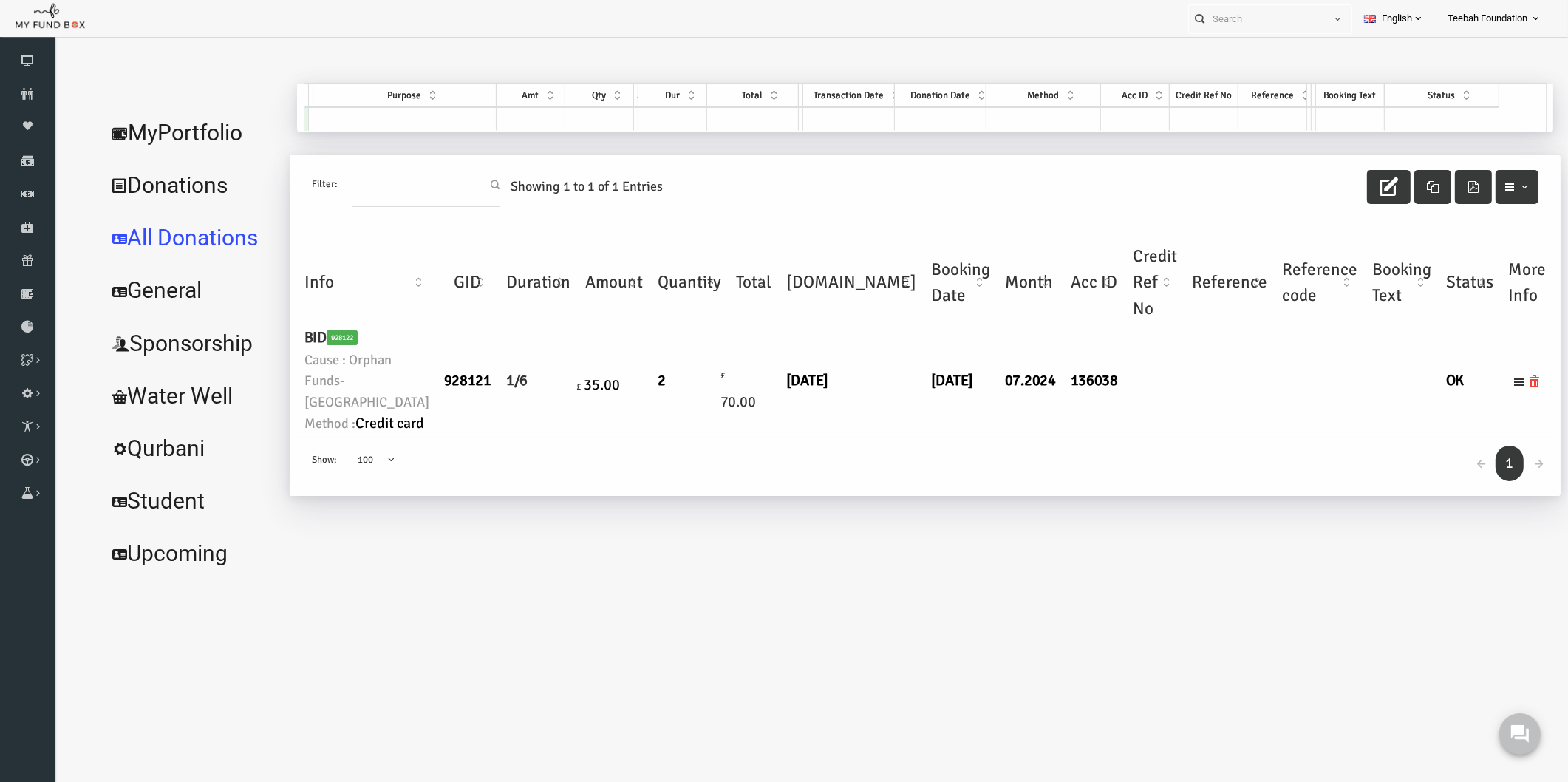
click at [1154, 437] on td at bounding box center [1199, 380] width 90 height 113
click at [167, 137] on link "MyPortfolio" at bounding box center [160, 132] width 183 height 53
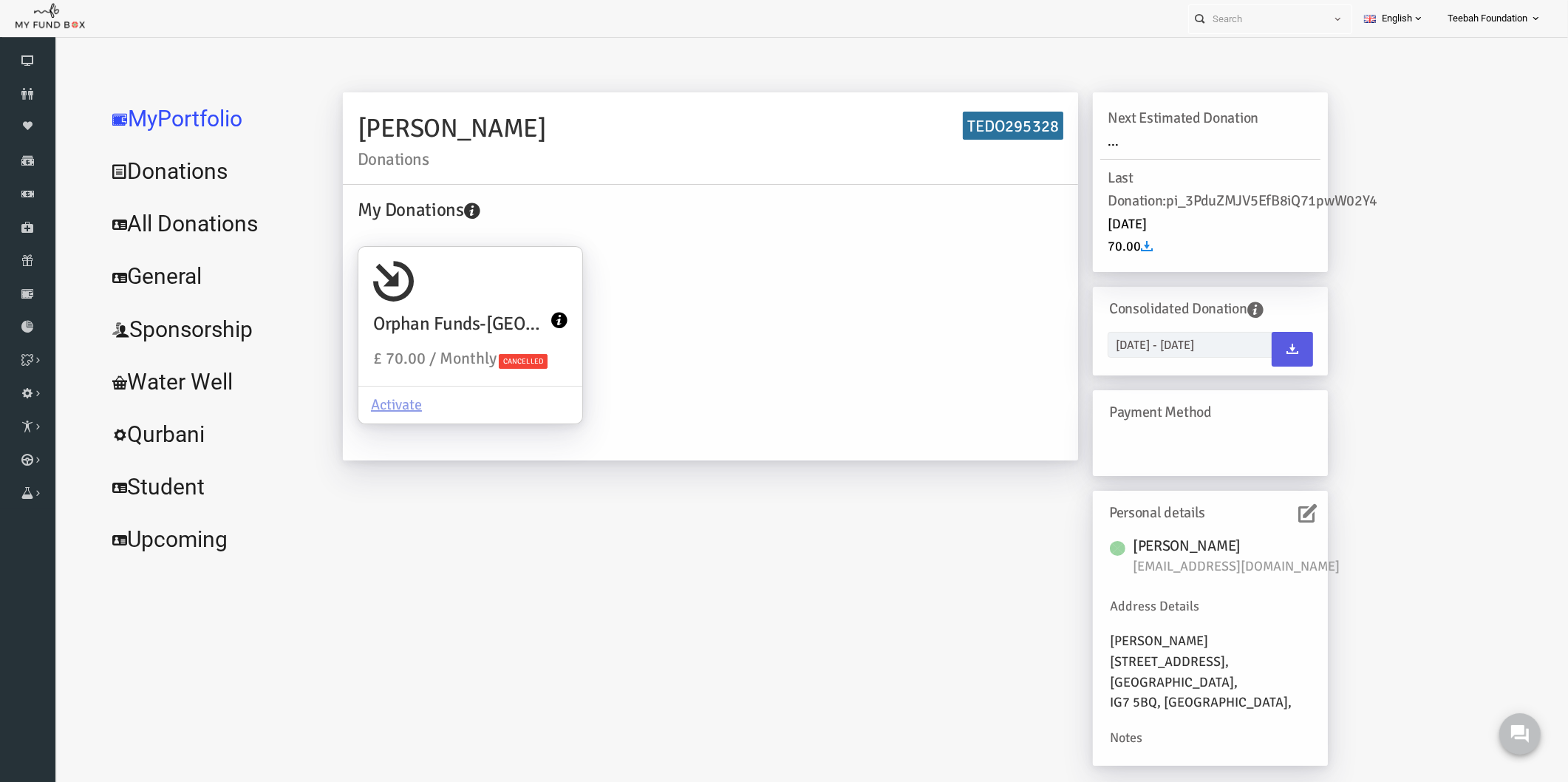
click at [973, 127] on h6 "TEDO295328" at bounding box center [982, 126] width 100 height 29
copy h6 "TEDO295328"
click at [965, 121] on h6 "TEDO295328" at bounding box center [982, 126] width 100 height 29
drag, startPoint x: 938, startPoint y: 120, endPoint x: 1024, endPoint y: 129, distance: 86.1
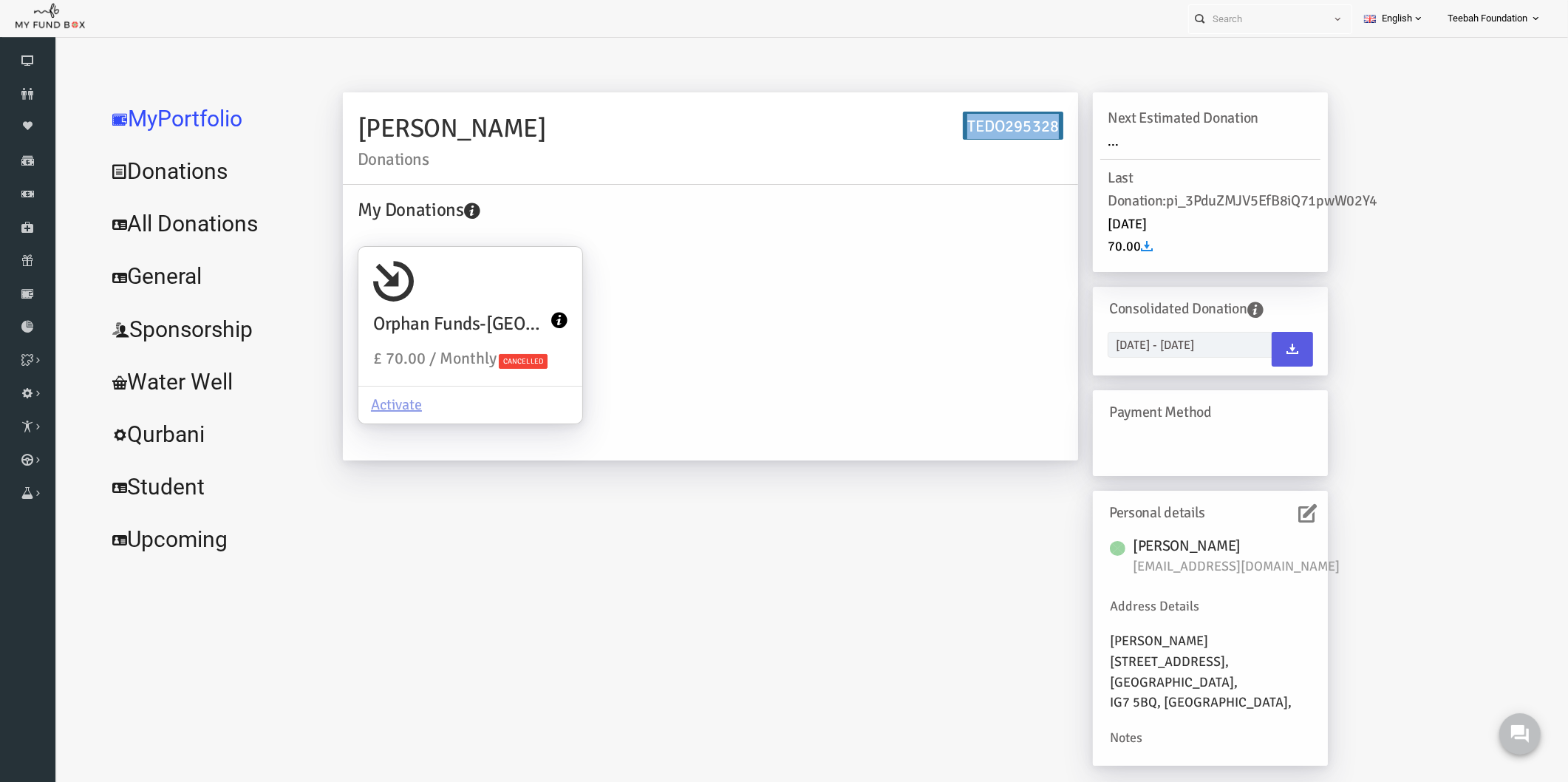
click at [1024, 129] on h6 "TEDO295328" at bounding box center [982, 126] width 100 height 29
copy h6 "TEDO295328"
click at [150, 222] on link "All Donations" at bounding box center [180, 223] width 222 height 53
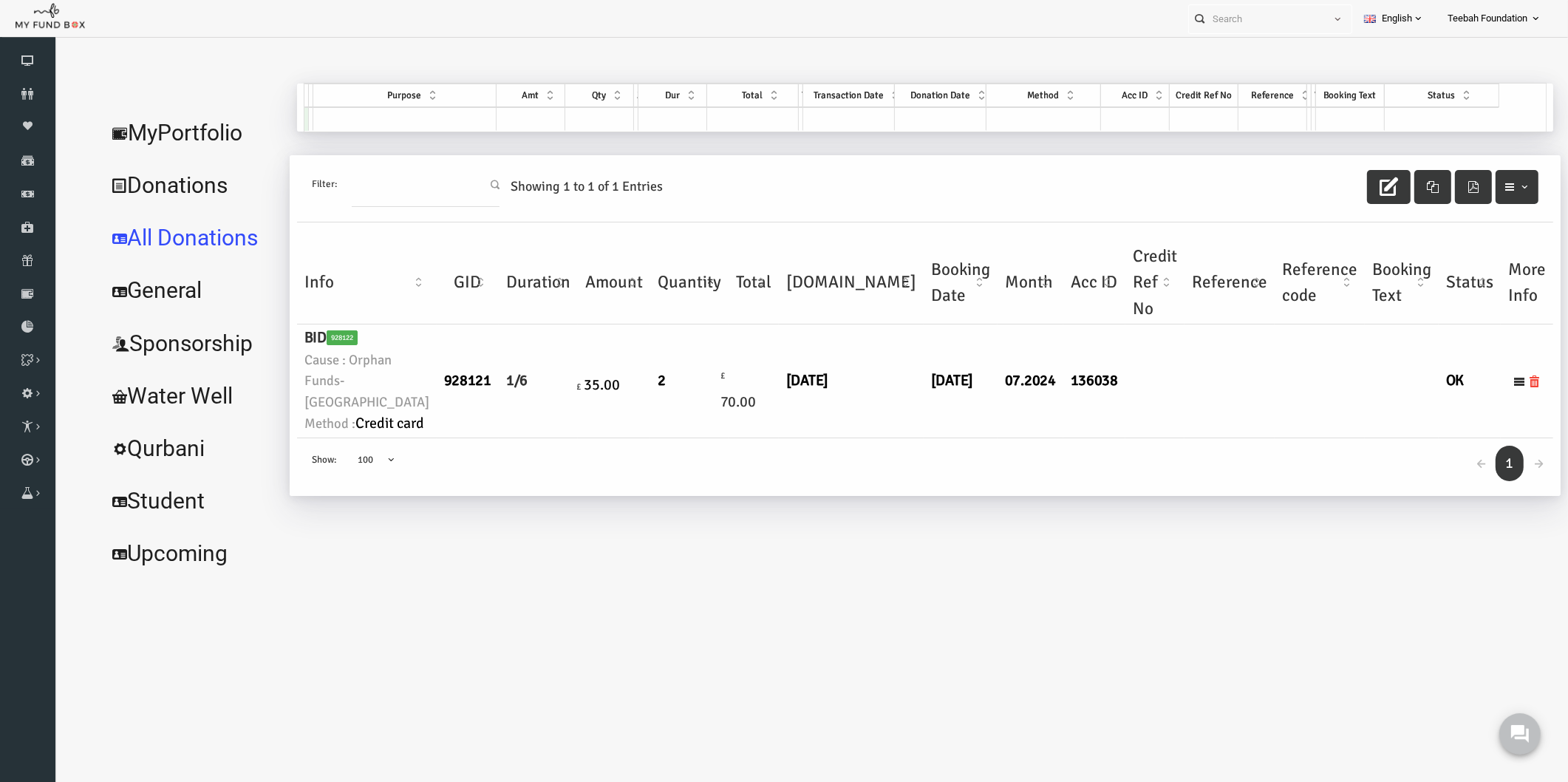
click at [165, 127] on link "MyPortfolio" at bounding box center [160, 132] width 183 height 53
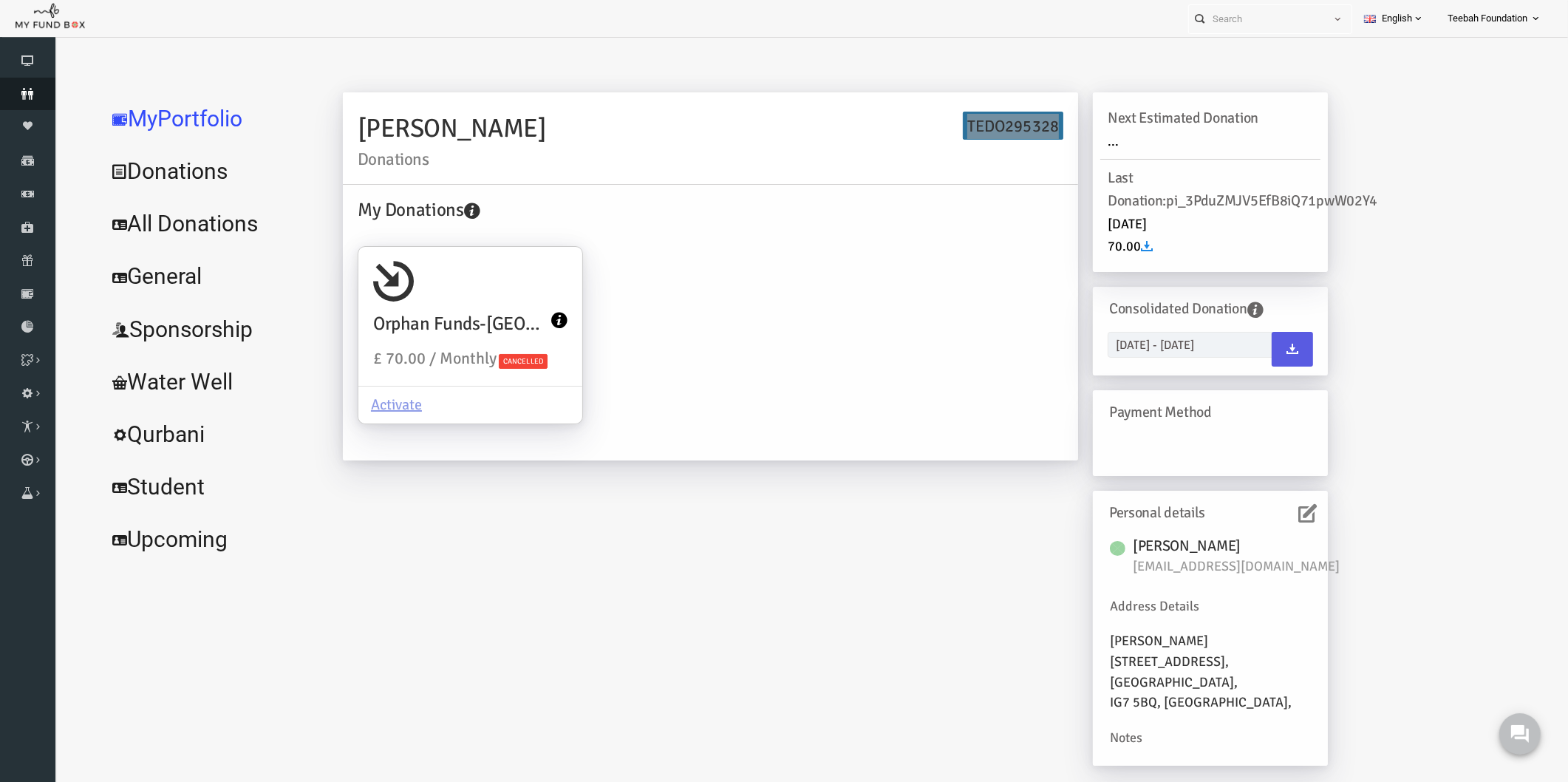
click at [28, 84] on link "Donors" at bounding box center [27, 94] width 55 height 33
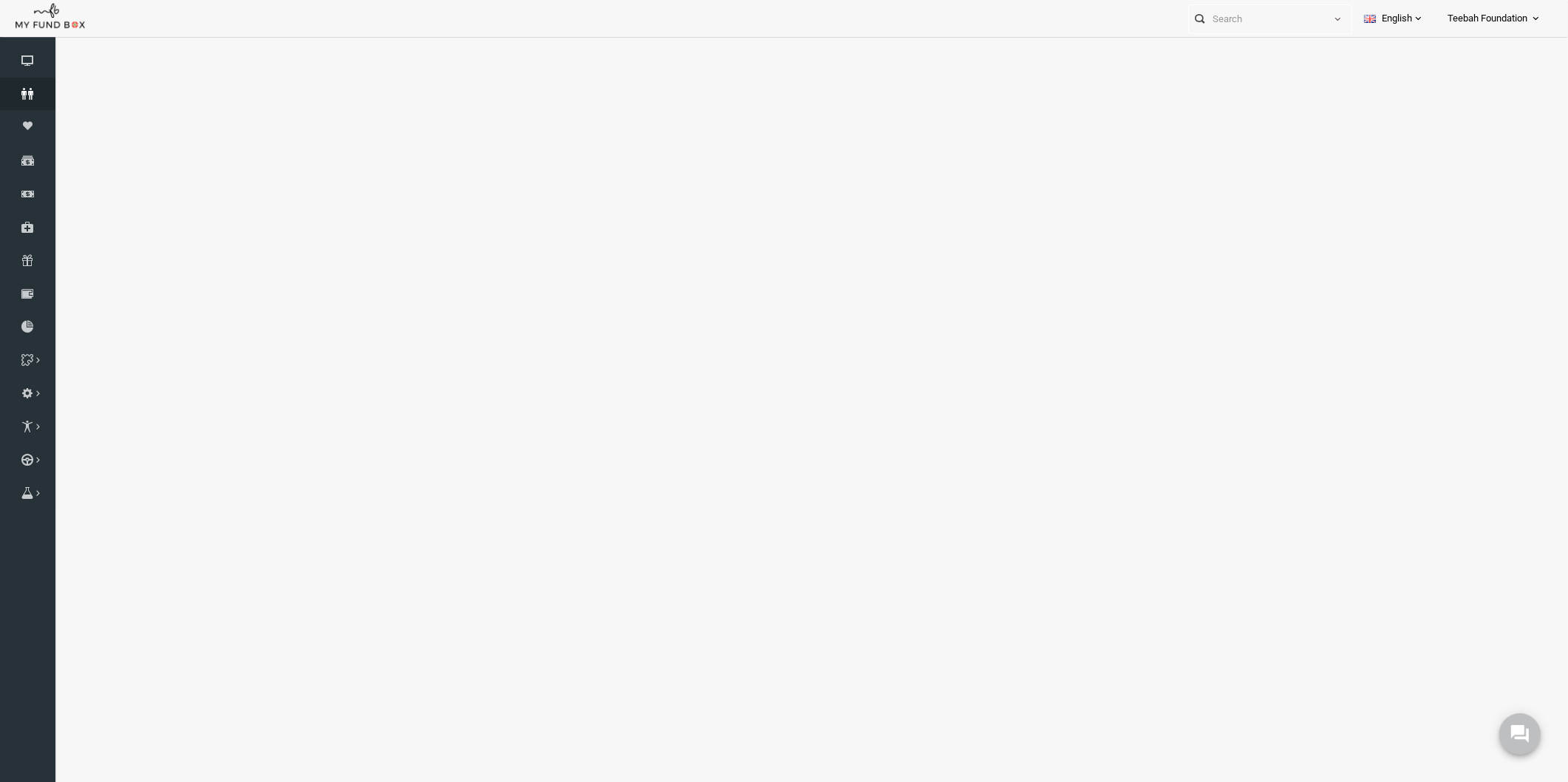
select select "100"
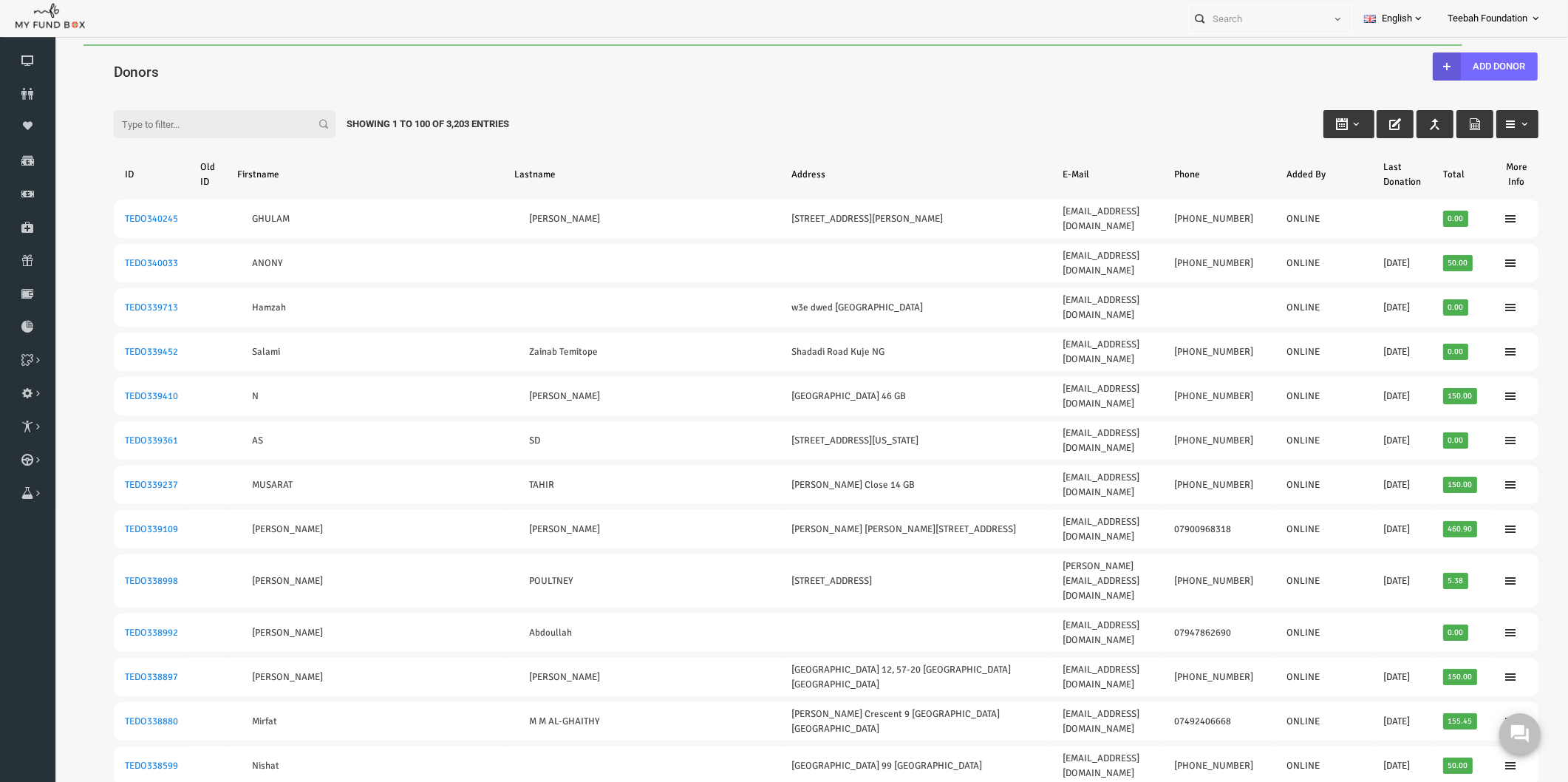
click at [125, 129] on input "Filter:" at bounding box center [194, 124] width 222 height 28
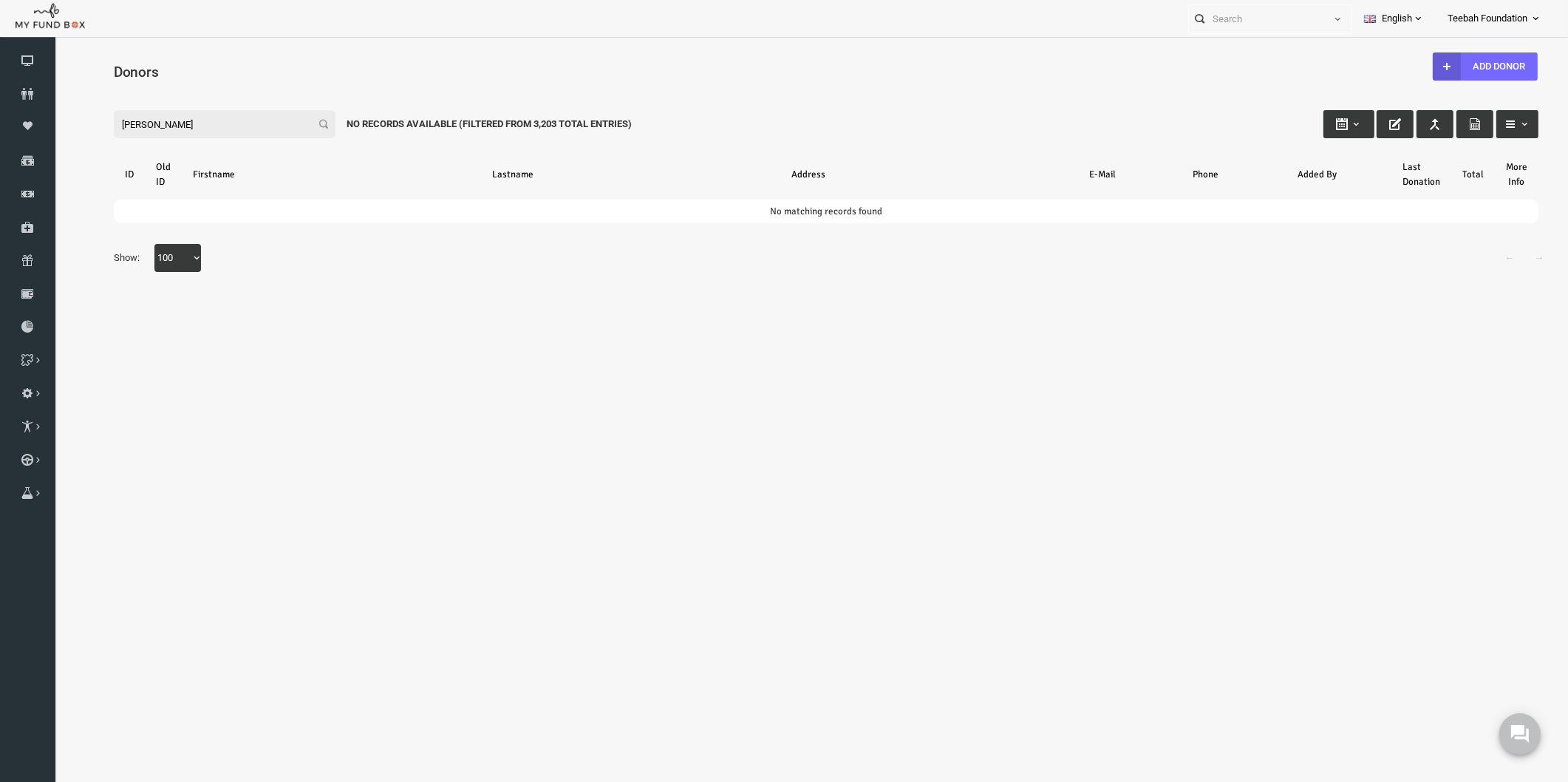
click at [163, 127] on input "[PERSON_NAME]" at bounding box center [194, 124] width 222 height 28
type input "[PERSON_NAME]"
drag, startPoint x: 182, startPoint y: 123, endPoint x: 41, endPoint y: 111, distance: 140.9
click at [54, 111] on html "Donor Not Found Beneficiary Not Found Partner Not Found!!!! Please Fill out thi…" at bounding box center [795, 422] width 1483 height 756
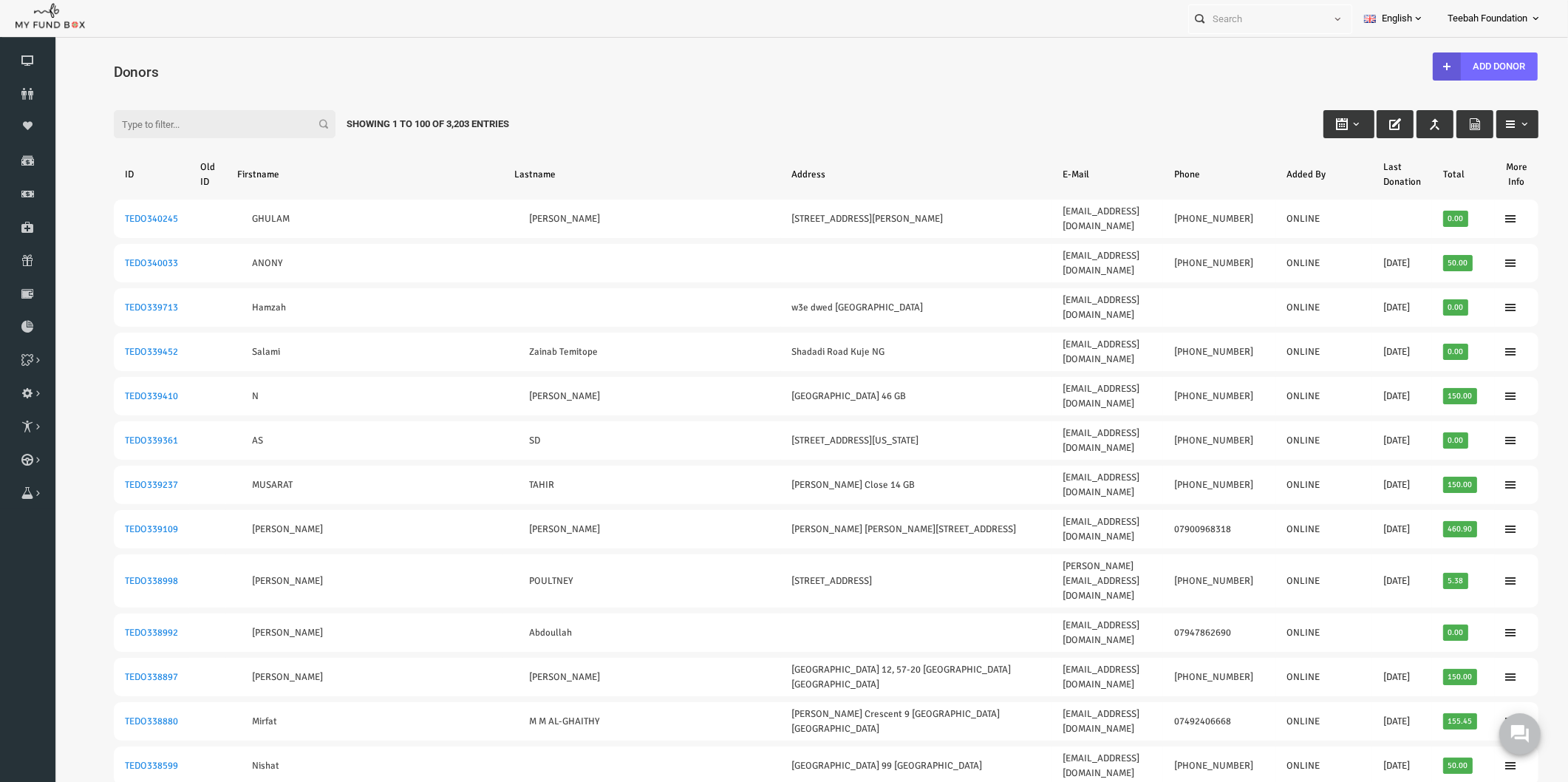
click at [403, 66] on h4 "Donors" at bounding box center [802, 71] width 1439 height 21
click at [27, 163] on icon at bounding box center [27, 160] width 55 height 12
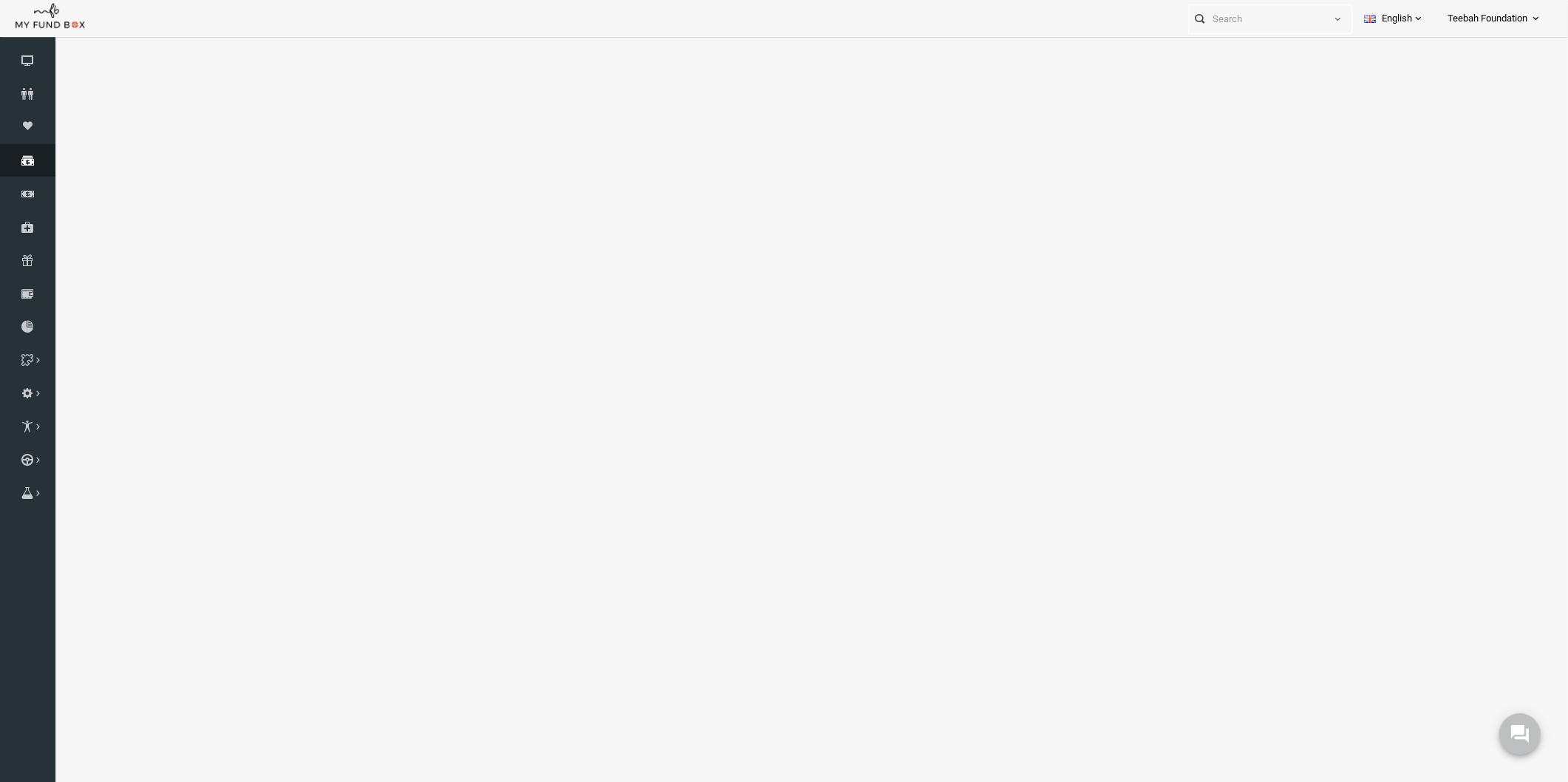
select select "100"
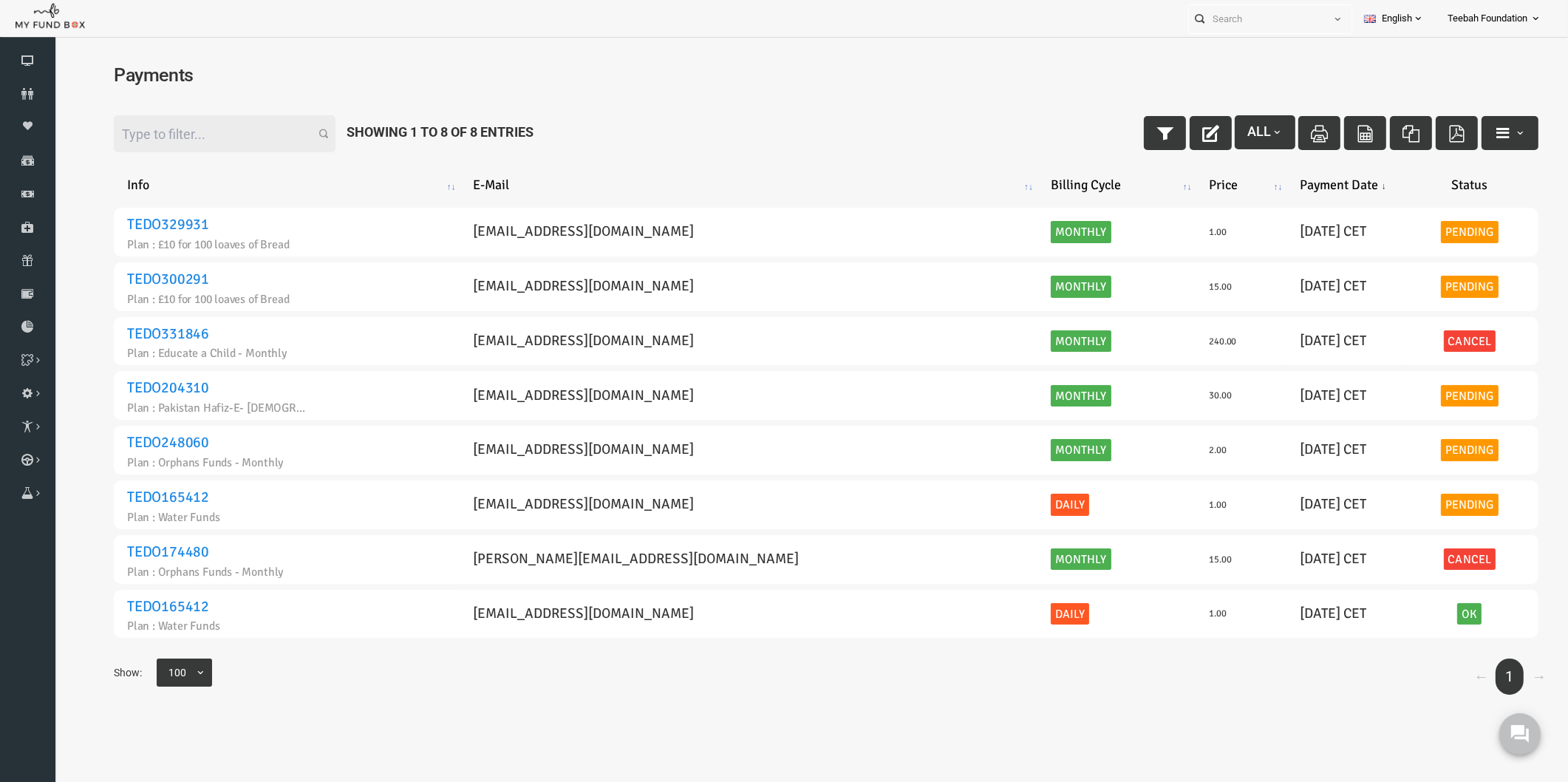
click at [620, 722] on body "Donor Not Found Beneficiary Not Found Partner Not Found!!!! Please Fill out thi…" at bounding box center [795, 442] width 1483 height 781
click at [663, 140] on div "Filter: All Showing 1 to 8 of 8 Entries" at bounding box center [796, 133] width 1454 height 66
click at [1221, 135] on span "All" at bounding box center [1234, 131] width 35 height 16
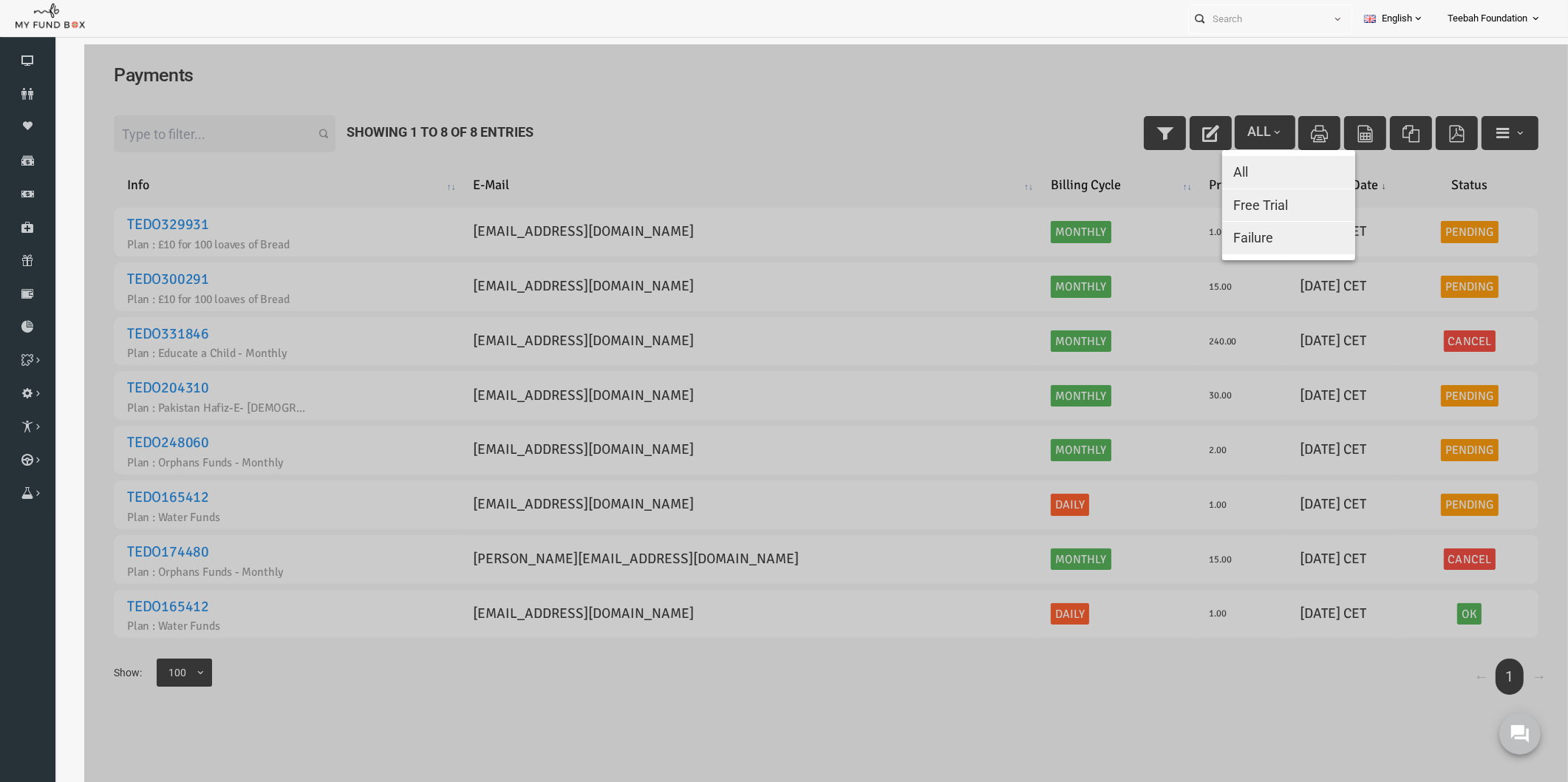
click at [1121, 140] on div at bounding box center [795, 434] width 1483 height 781
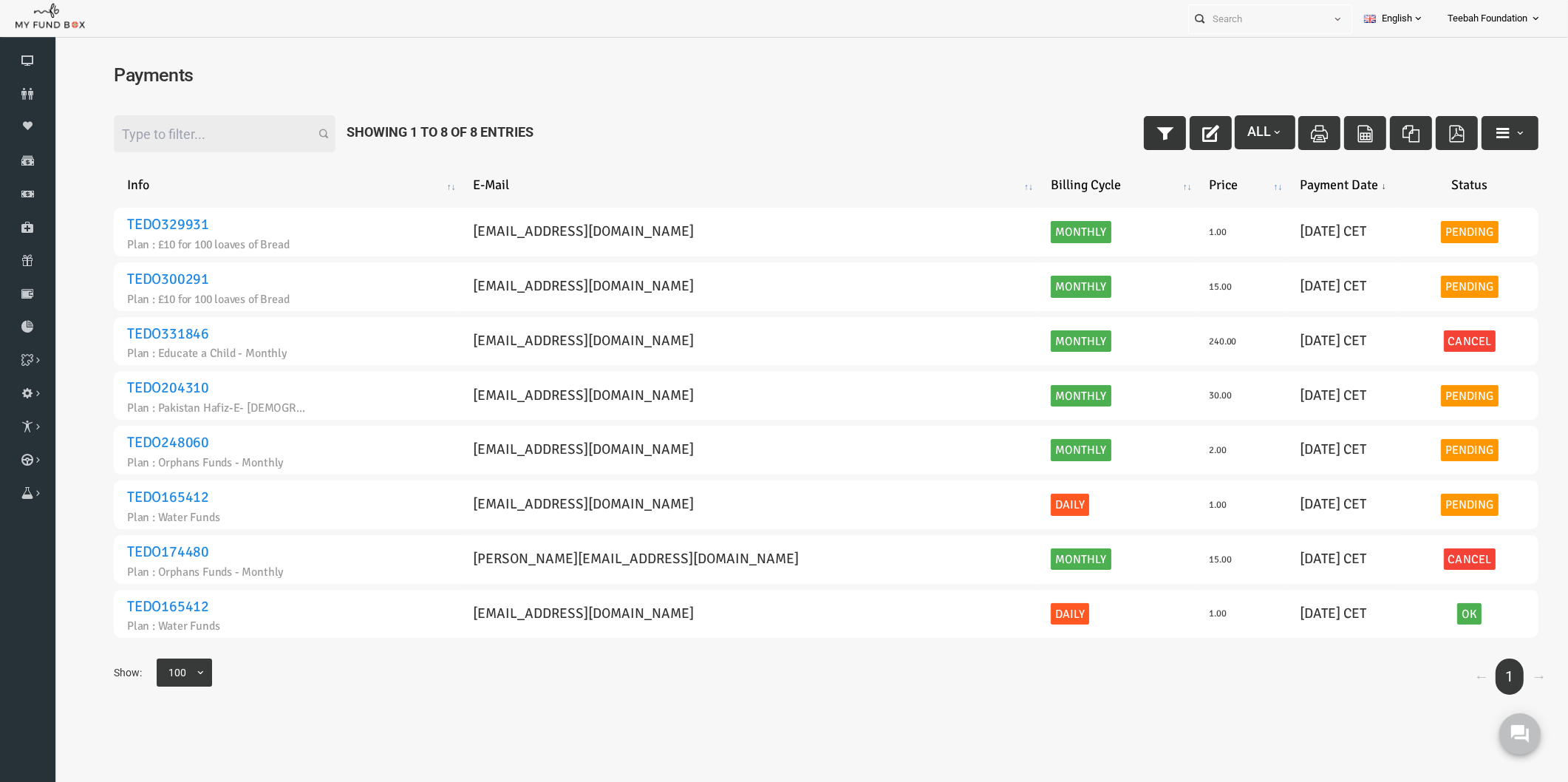
click at [1126, 140] on icon "button" at bounding box center [1134, 133] width 17 height 17
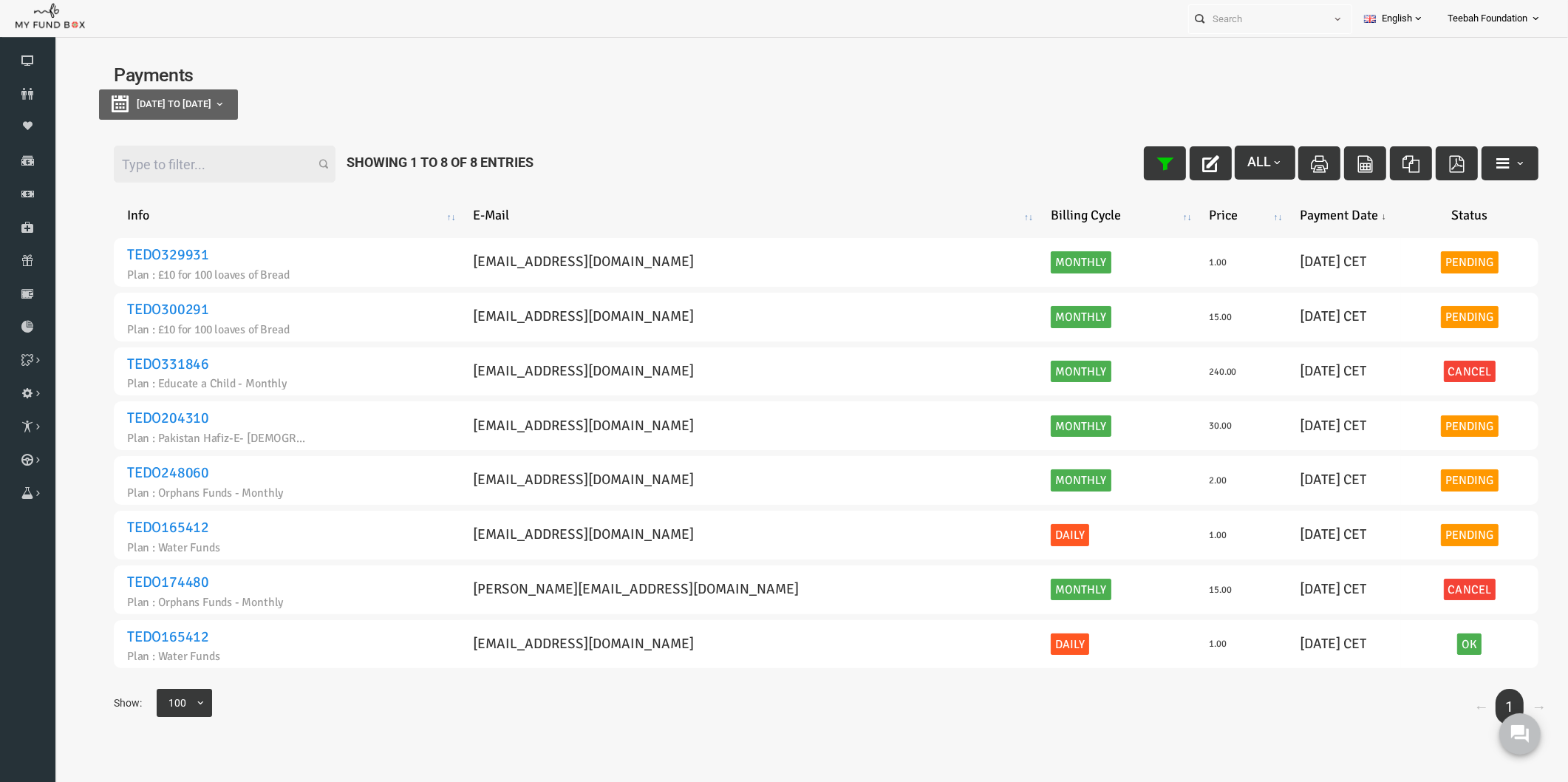
type input "[DATE]"
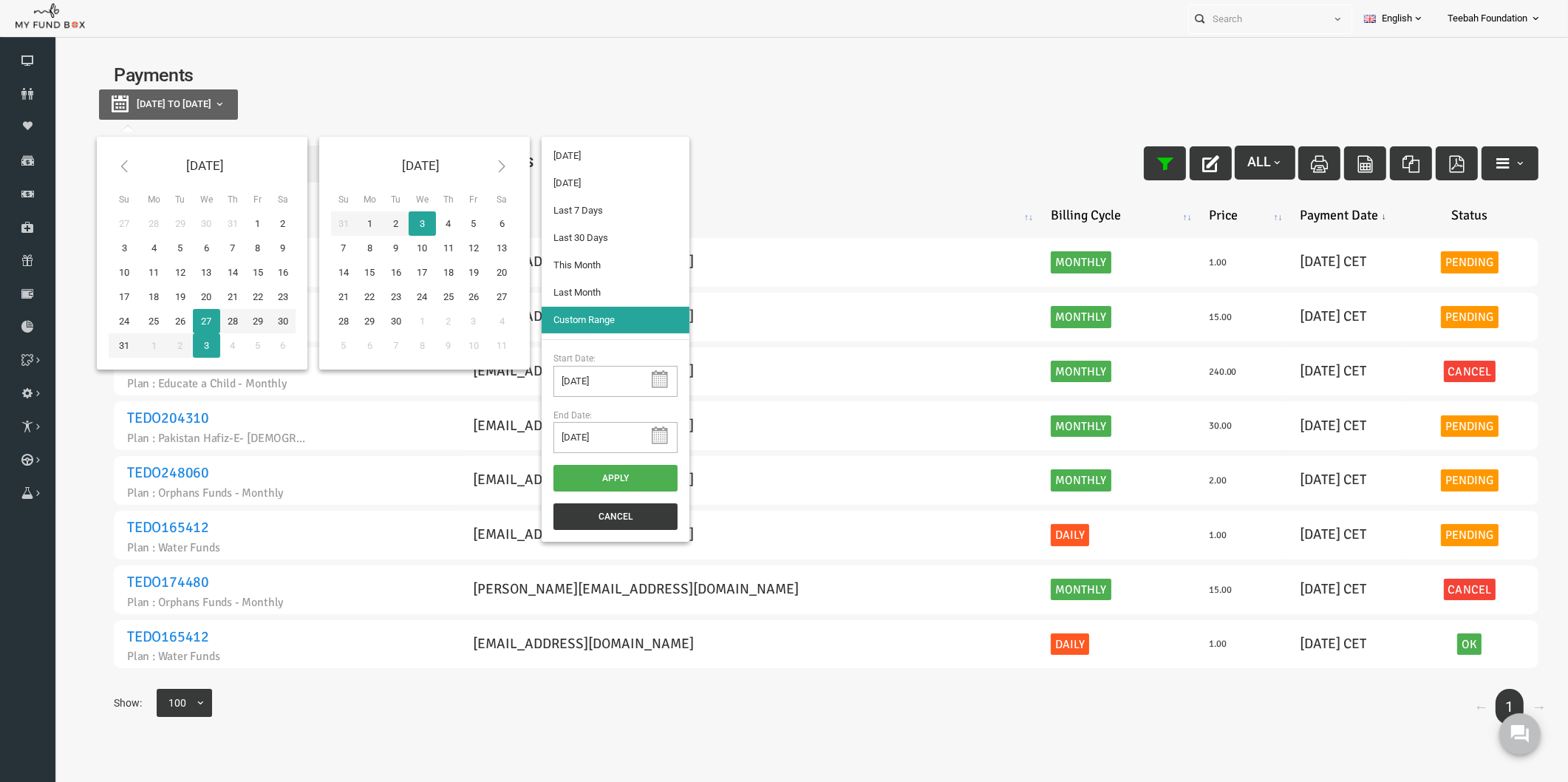
click at [160, 108] on span "[DATE] to [DATE]" at bounding box center [143, 103] width 75 height 11
click at [590, 380] on input "[DATE]" at bounding box center [585, 381] width 124 height 31
type input "[DATE]"
click at [605, 440] on input "[DATE]" at bounding box center [585, 437] width 124 height 31
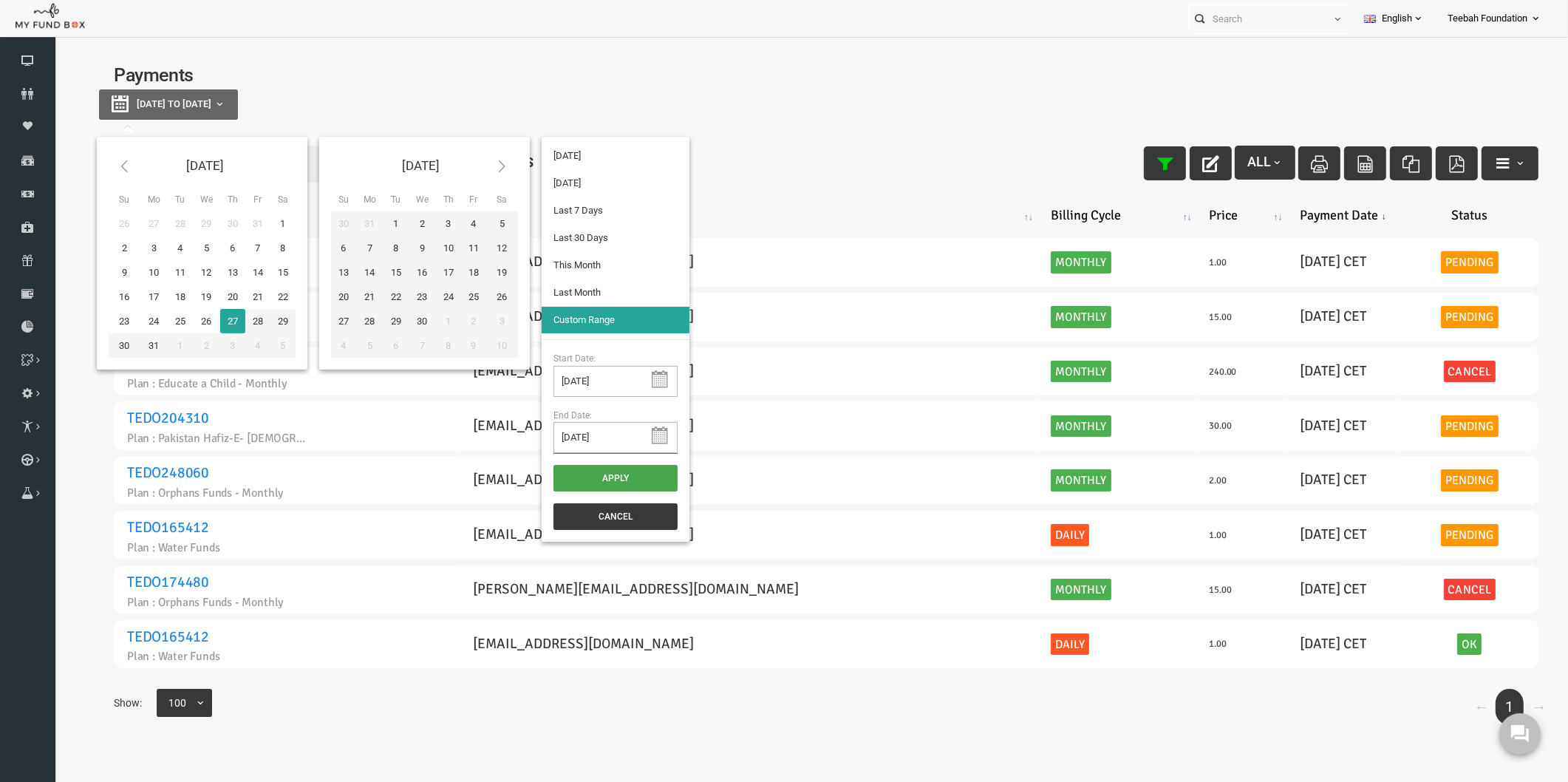
type input "[DATE]"
click at [609, 478] on button "Apply" at bounding box center [585, 478] width 124 height 27
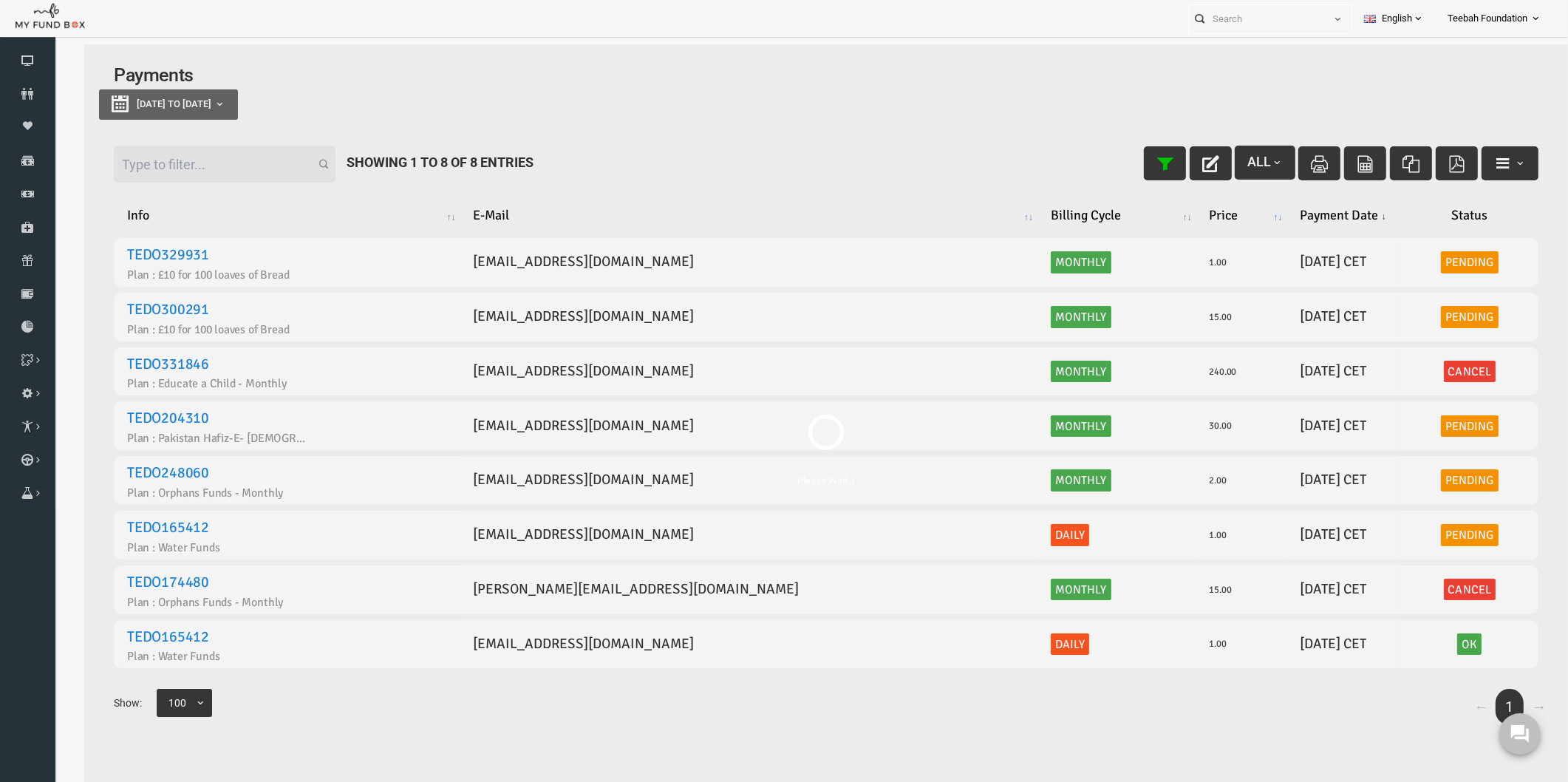
select select "100"
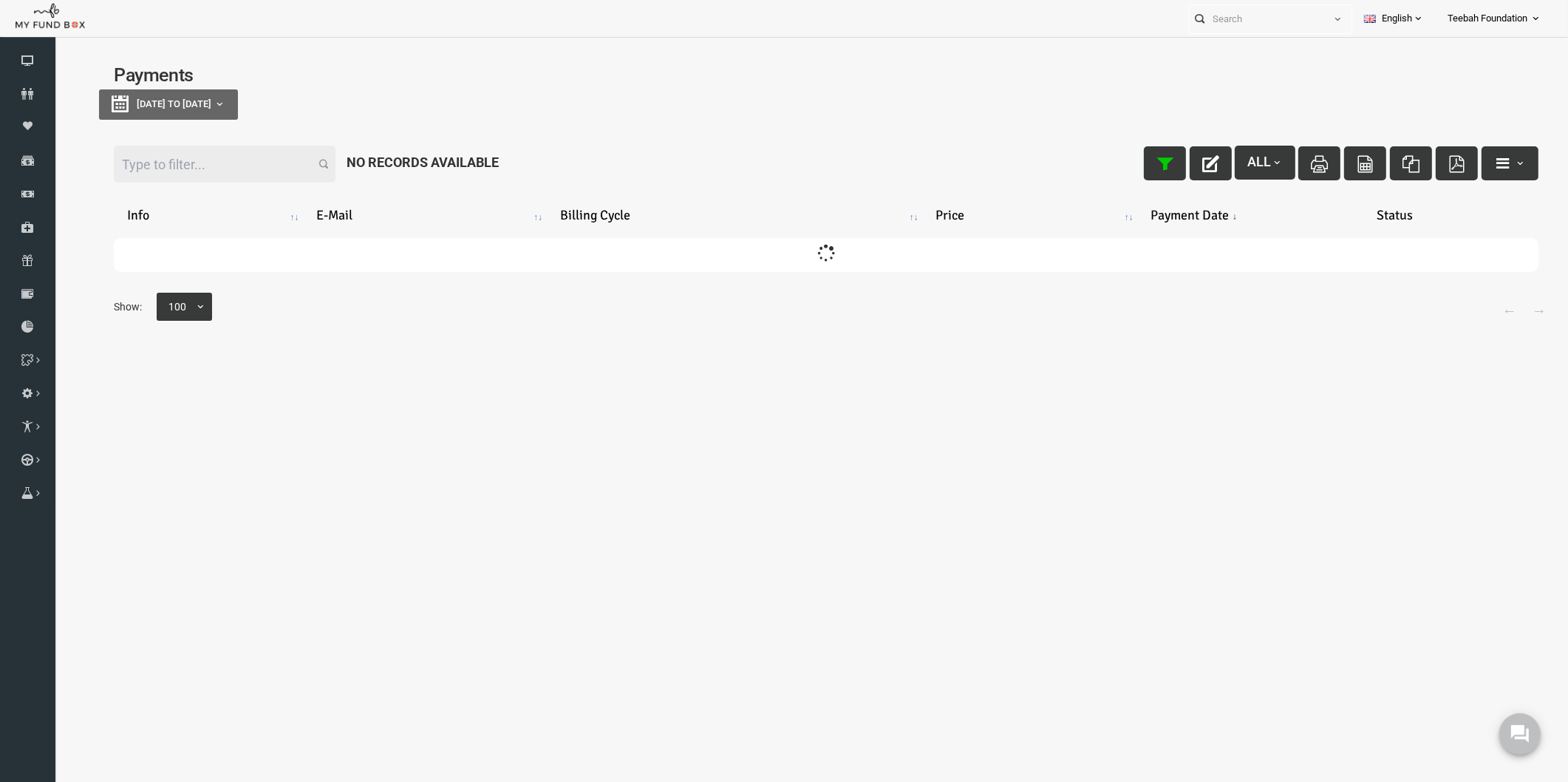
click at [850, 98] on div "[DATE] to [DATE]" at bounding box center [796, 104] width 1454 height 30
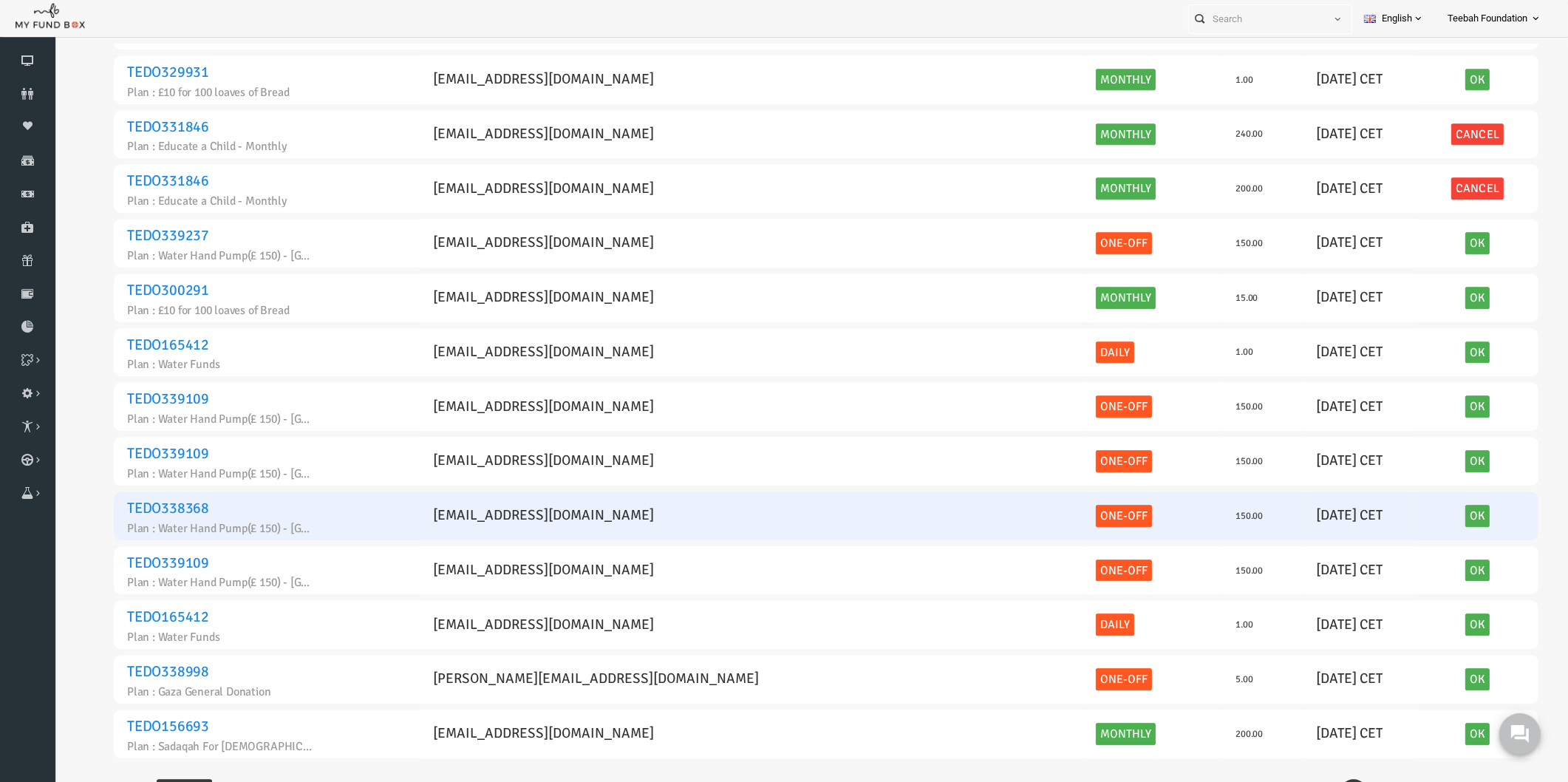
scroll to position [46, 0]
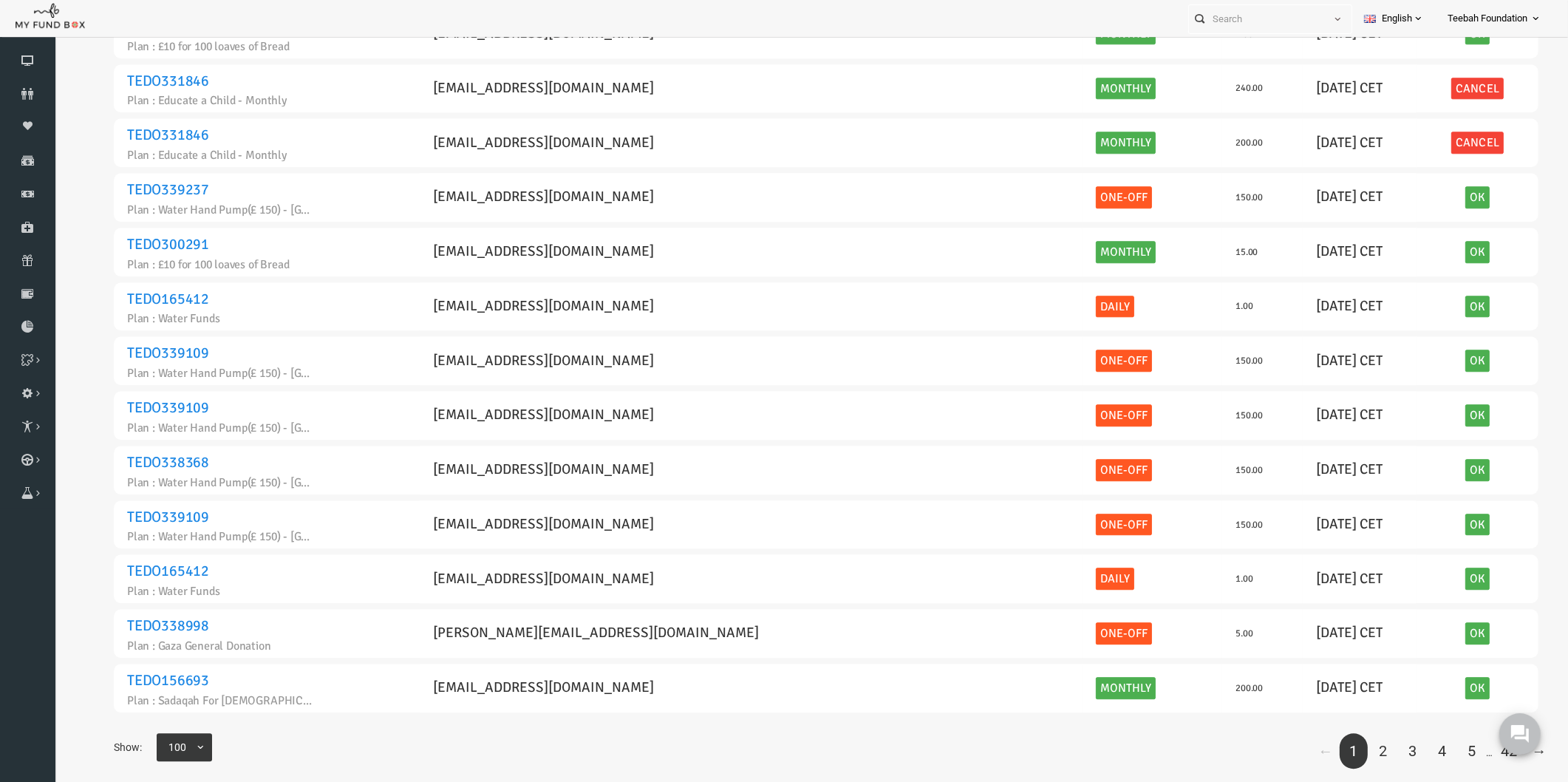
click at [1342, 733] on link "2" at bounding box center [1353, 751] width 28 height 36
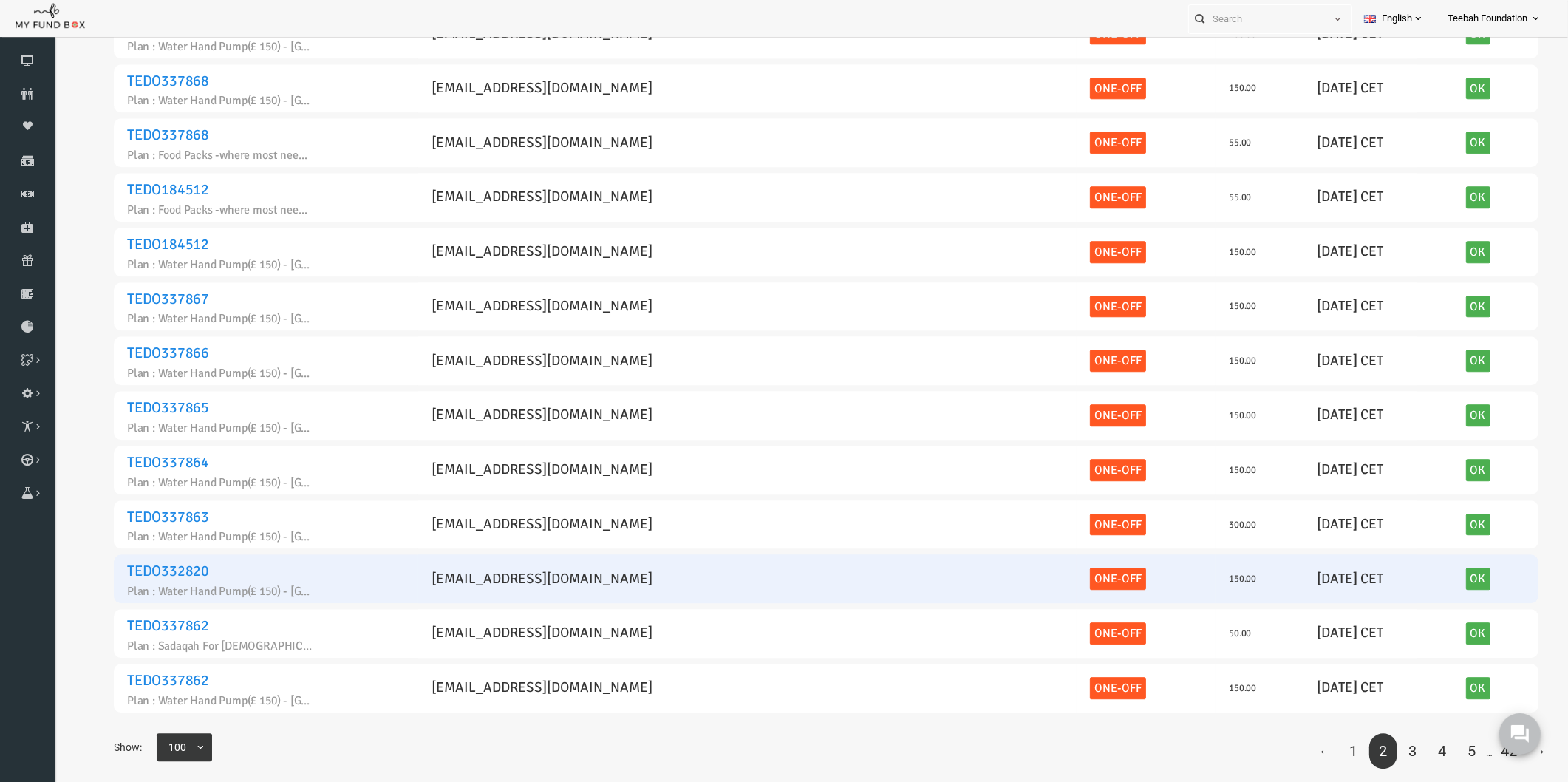
click at [137, 561] on link "TEDO332820" at bounding box center [138, 570] width 82 height 18
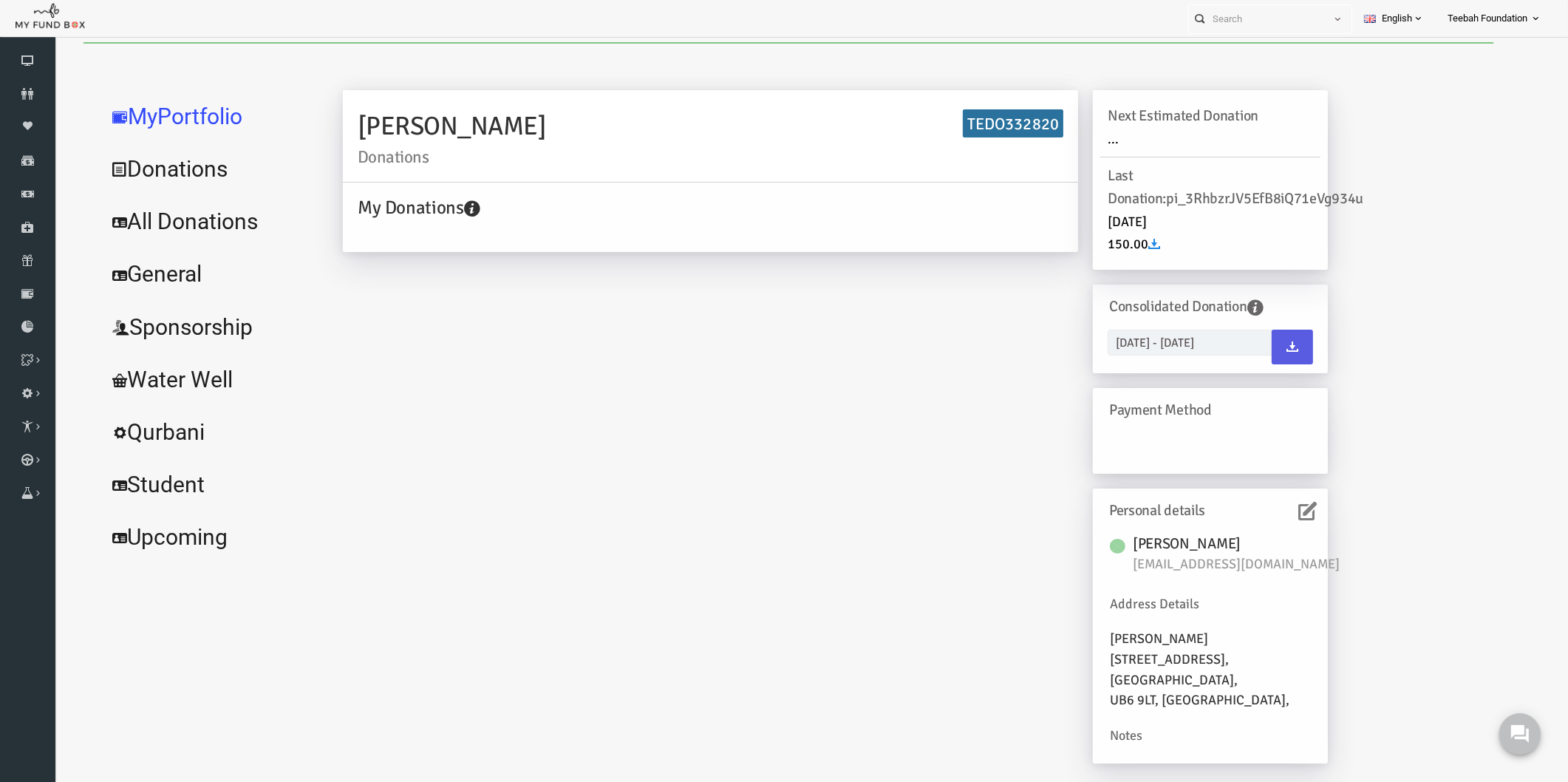
scroll to position [0, 0]
click at [196, 230] on link "All Donations" at bounding box center [180, 223] width 222 height 53
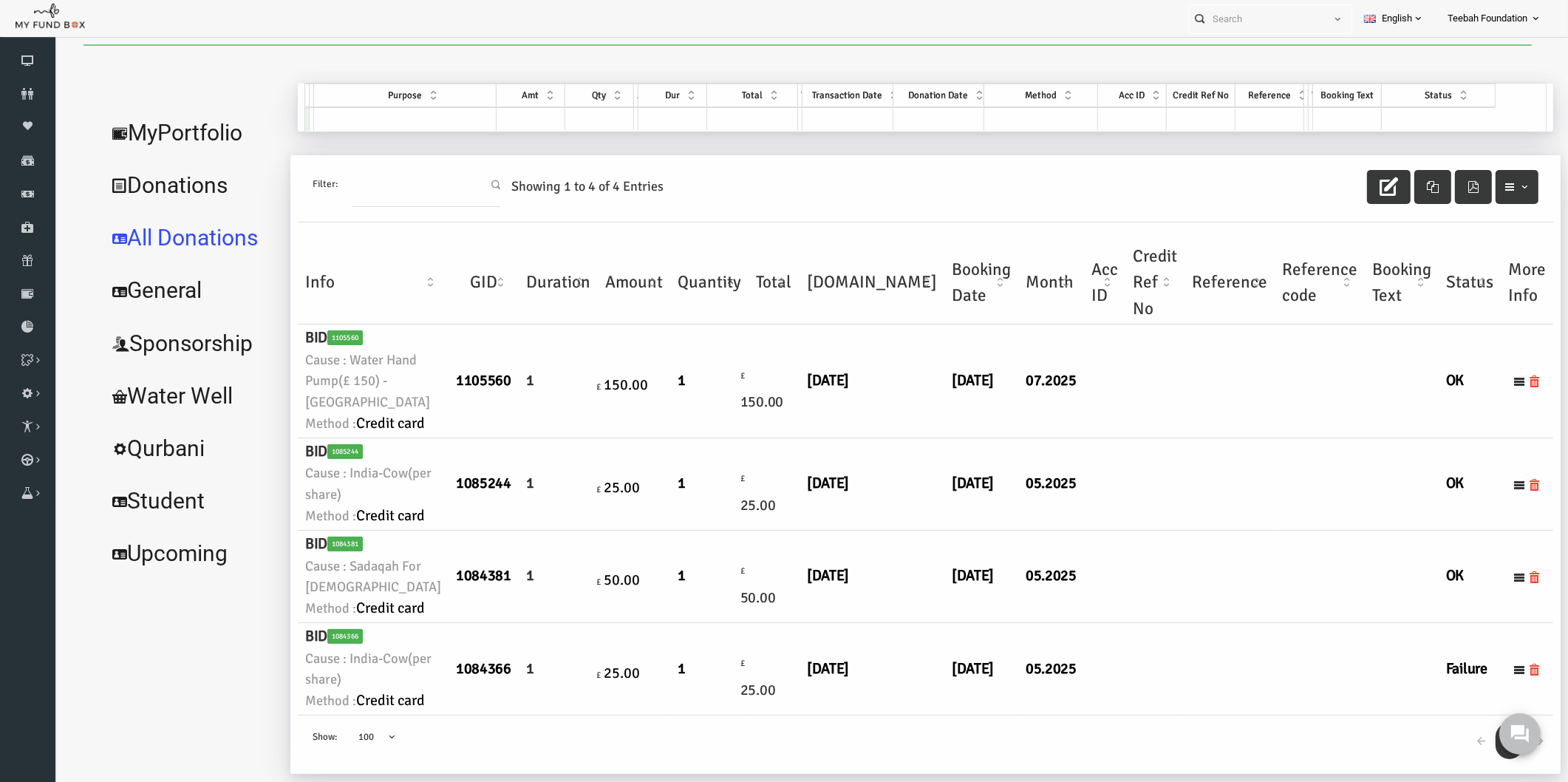
click at [1095, 530] on td at bounding box center [1124, 484] width 59 height 92
click at [32, 256] on icon at bounding box center [27, 260] width 55 height 12
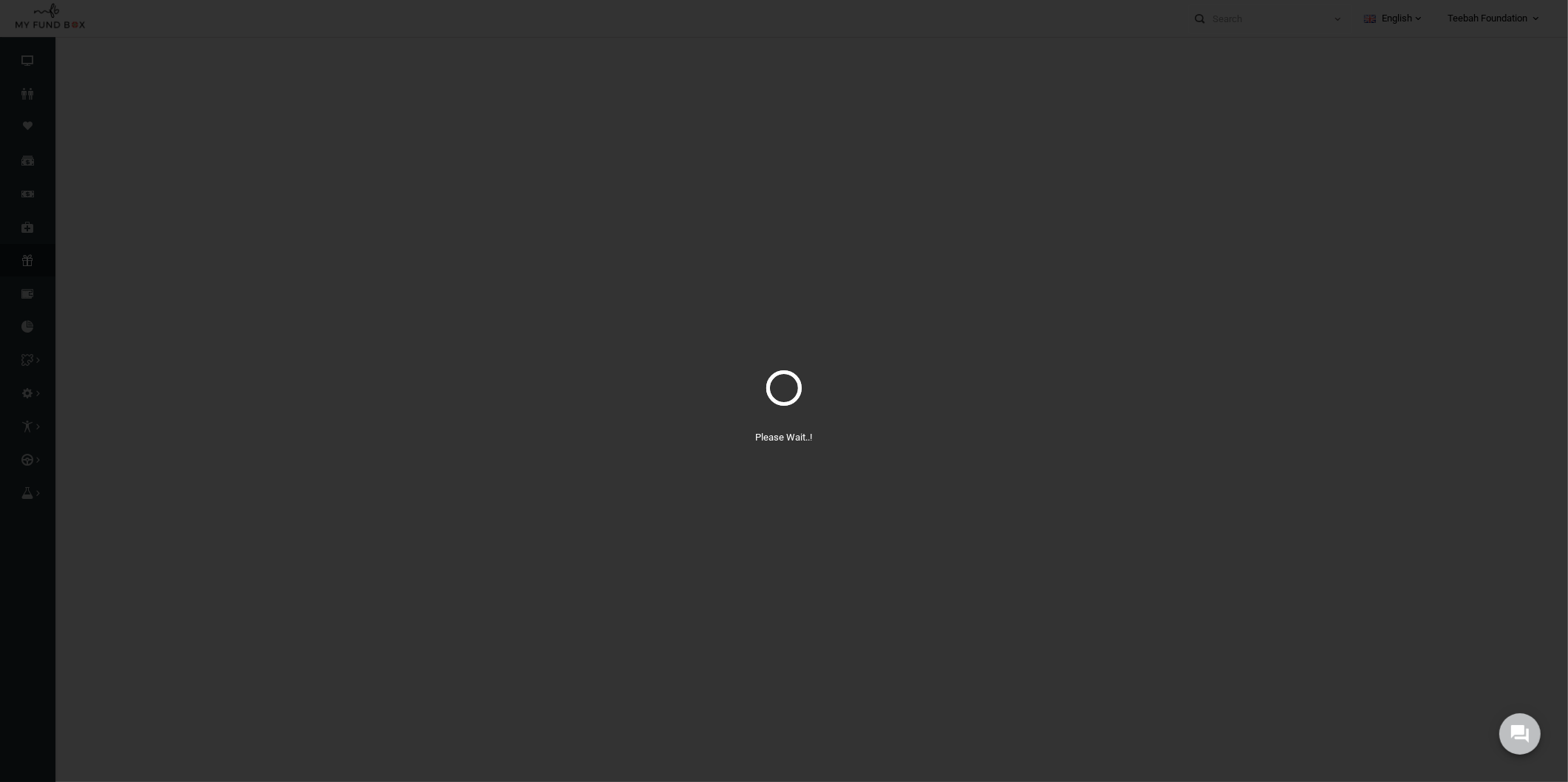
select select "100"
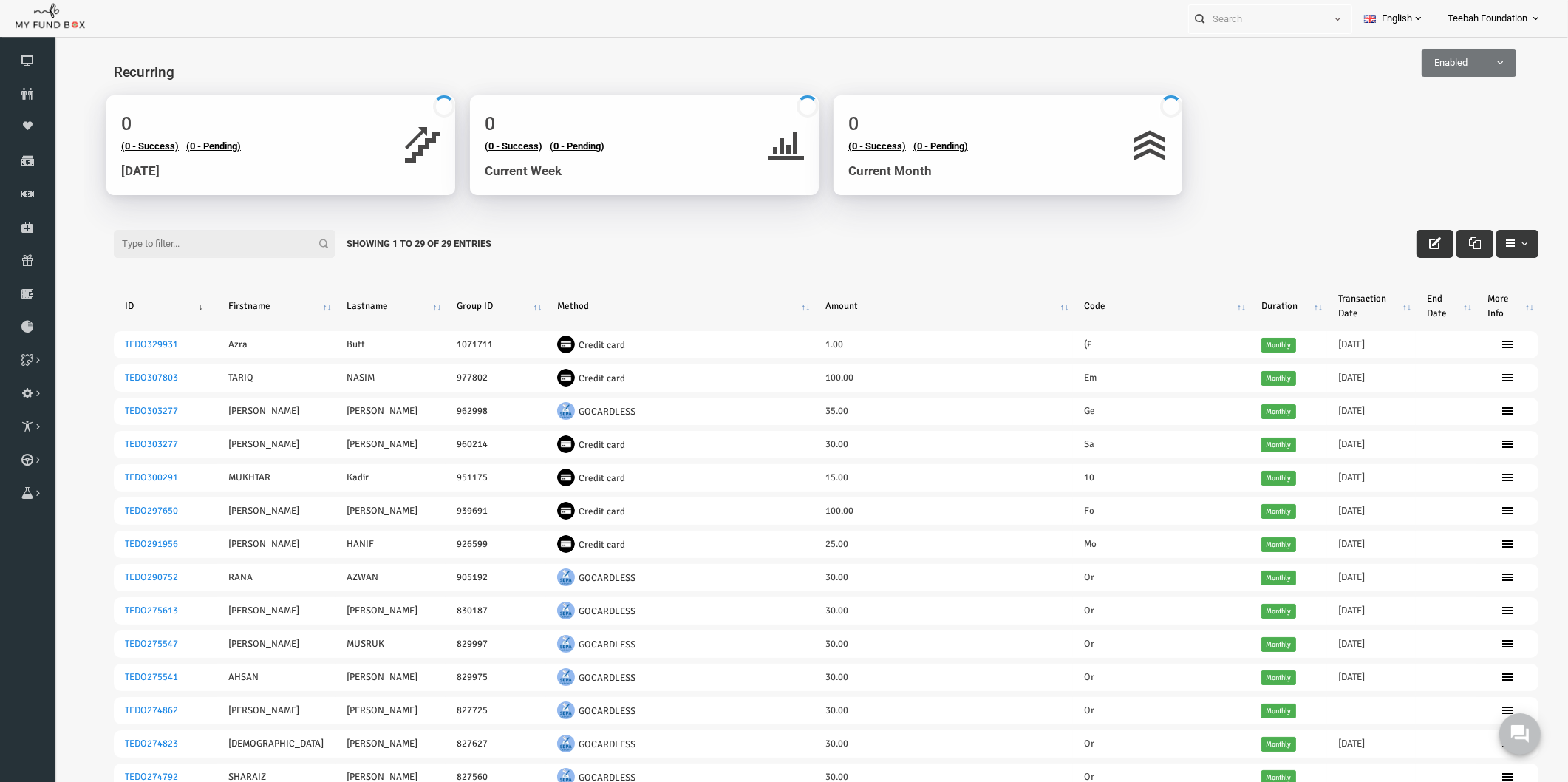
click at [1398, 249] on icon "button" at bounding box center [1404, 243] width 12 height 12
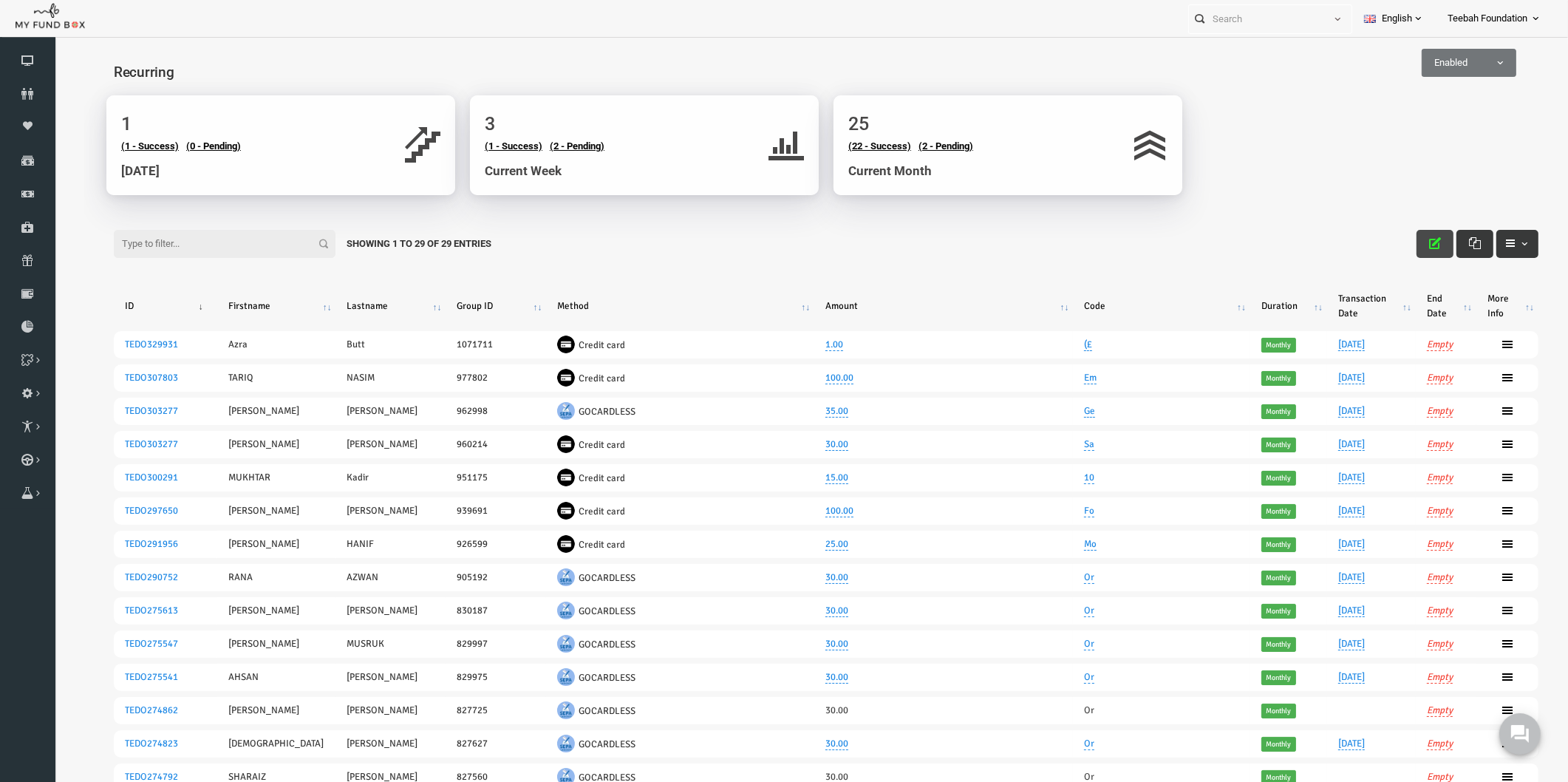
click at [1398, 249] on icon "button" at bounding box center [1404, 243] width 12 height 12
click at [1424, 158] on body "Donor Not Found Beneficiary Not Found Partner Not Found!!!! Please Fill out thi…" at bounding box center [795, 711] width 1483 height 1334
click at [1297, 180] on body "Donor Not Found Beneficiary Not Found Partner Not Found!!!! Please Fill out thi…" at bounding box center [795, 711] width 1483 height 1334
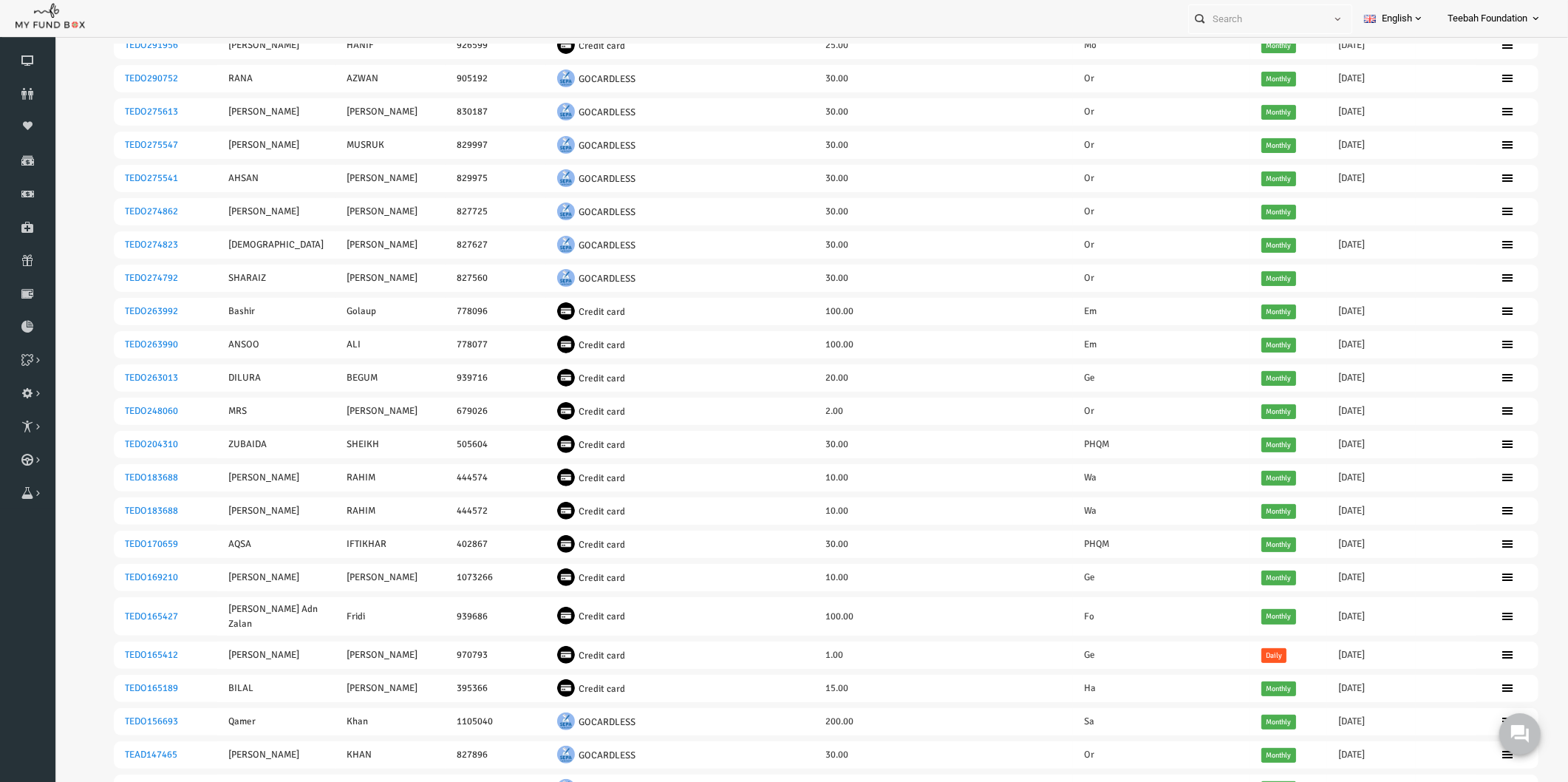
scroll to position [535, 0]
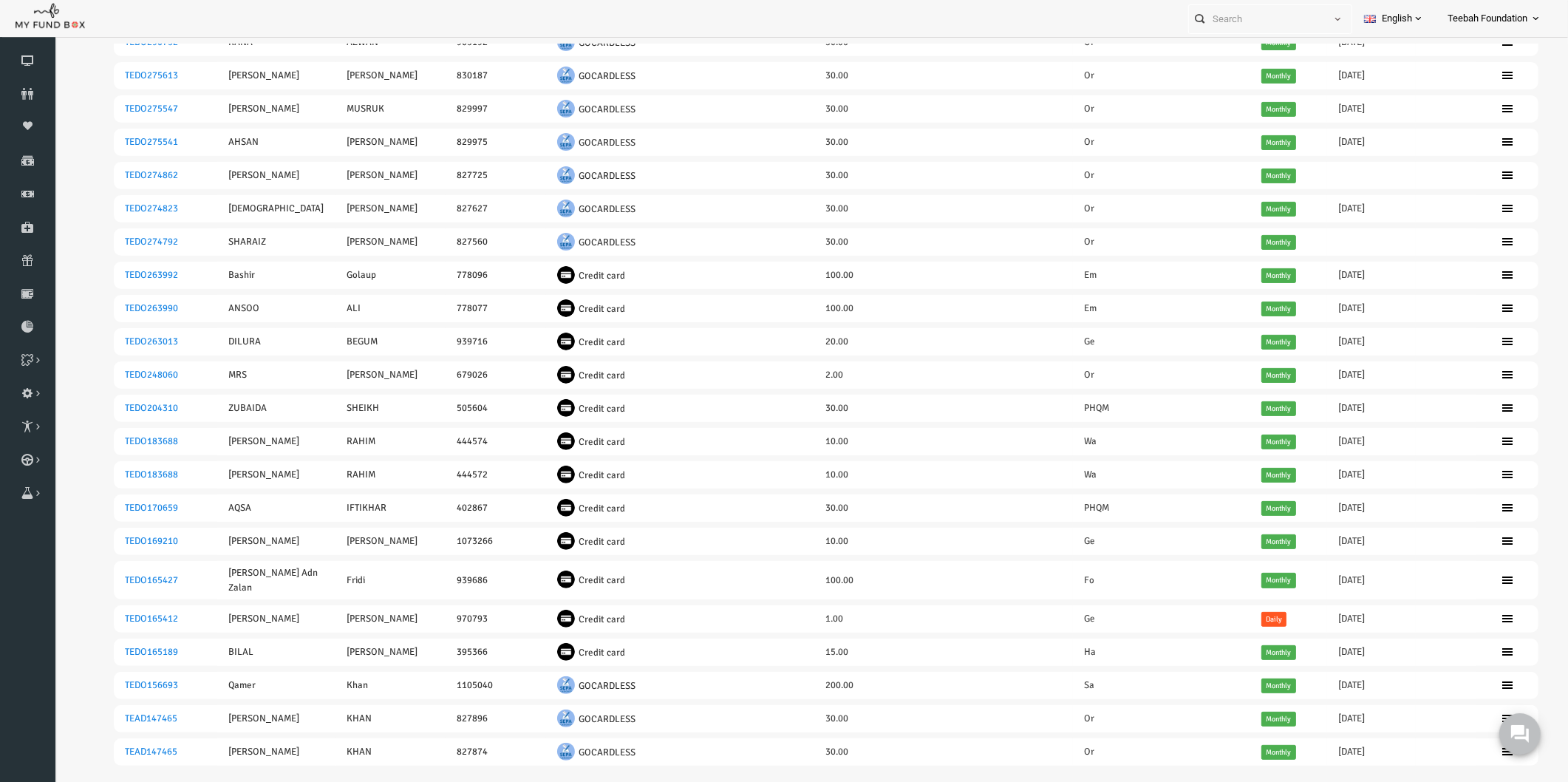
click at [62, 267] on div "Search: By ID: Note :ID should be atleast 5 digits By Name: Note :Name should b…" at bounding box center [795, 259] width 1483 height 1169
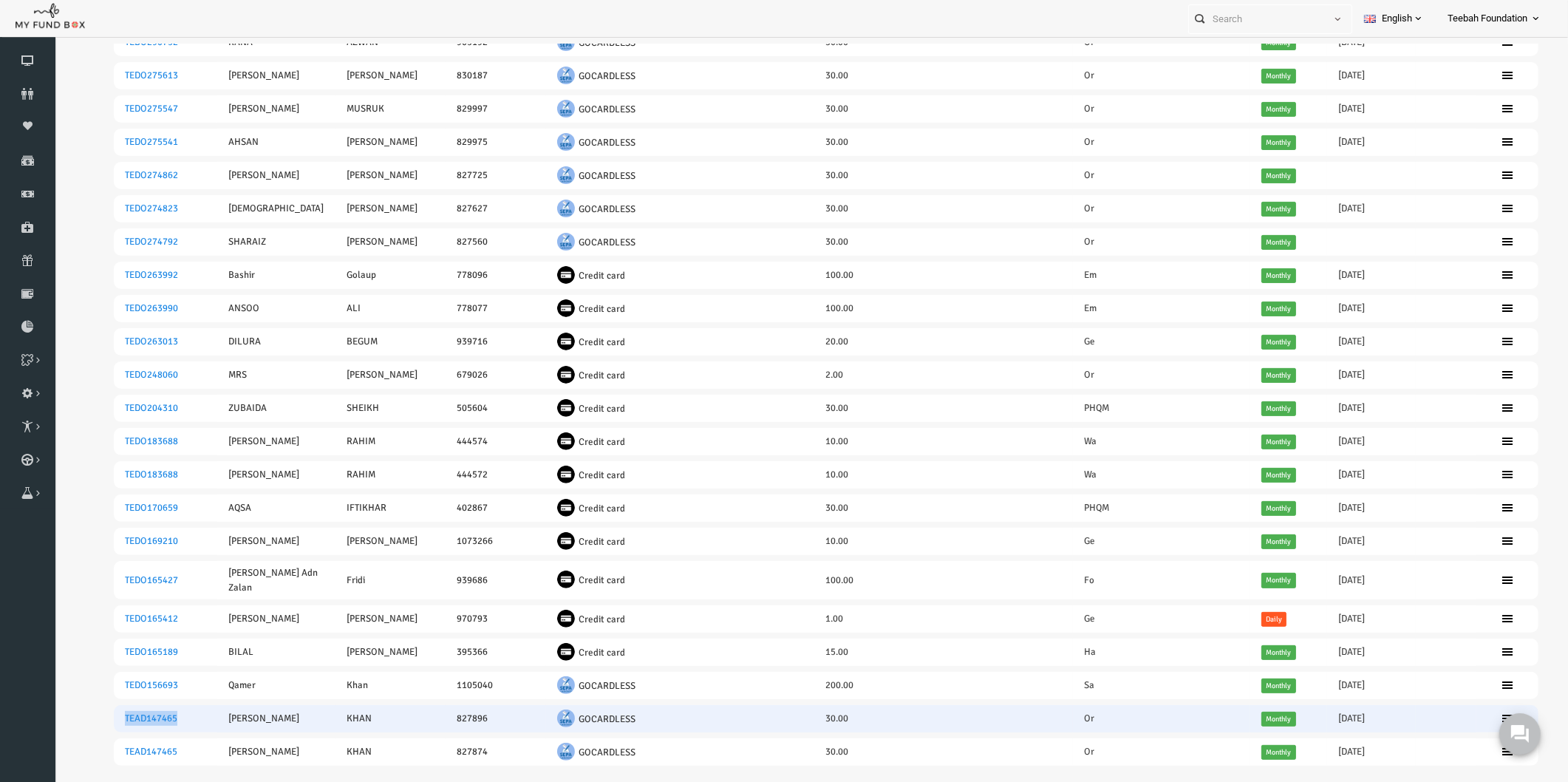
drag, startPoint x: 156, startPoint y: 702, endPoint x: 93, endPoint y: 700, distance: 62.8
click at [93, 705] on td "TEAD147465" at bounding box center [134, 718] width 103 height 27
copy link "TEAD147465"
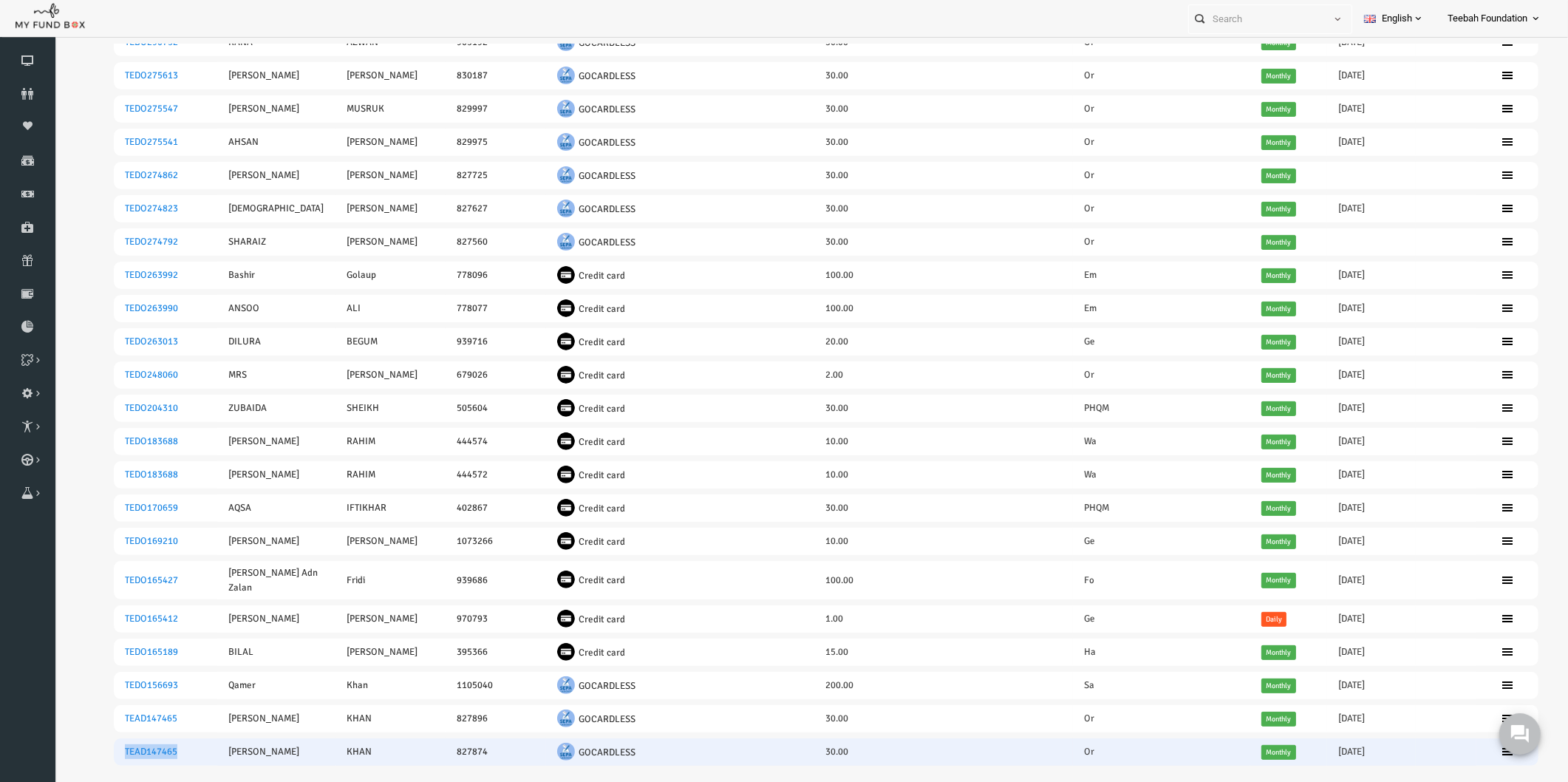
drag, startPoint x: 151, startPoint y: 731, endPoint x: 89, endPoint y: 734, distance: 61.4
click at [89, 738] on td "TEAD147465" at bounding box center [134, 751] width 103 height 27
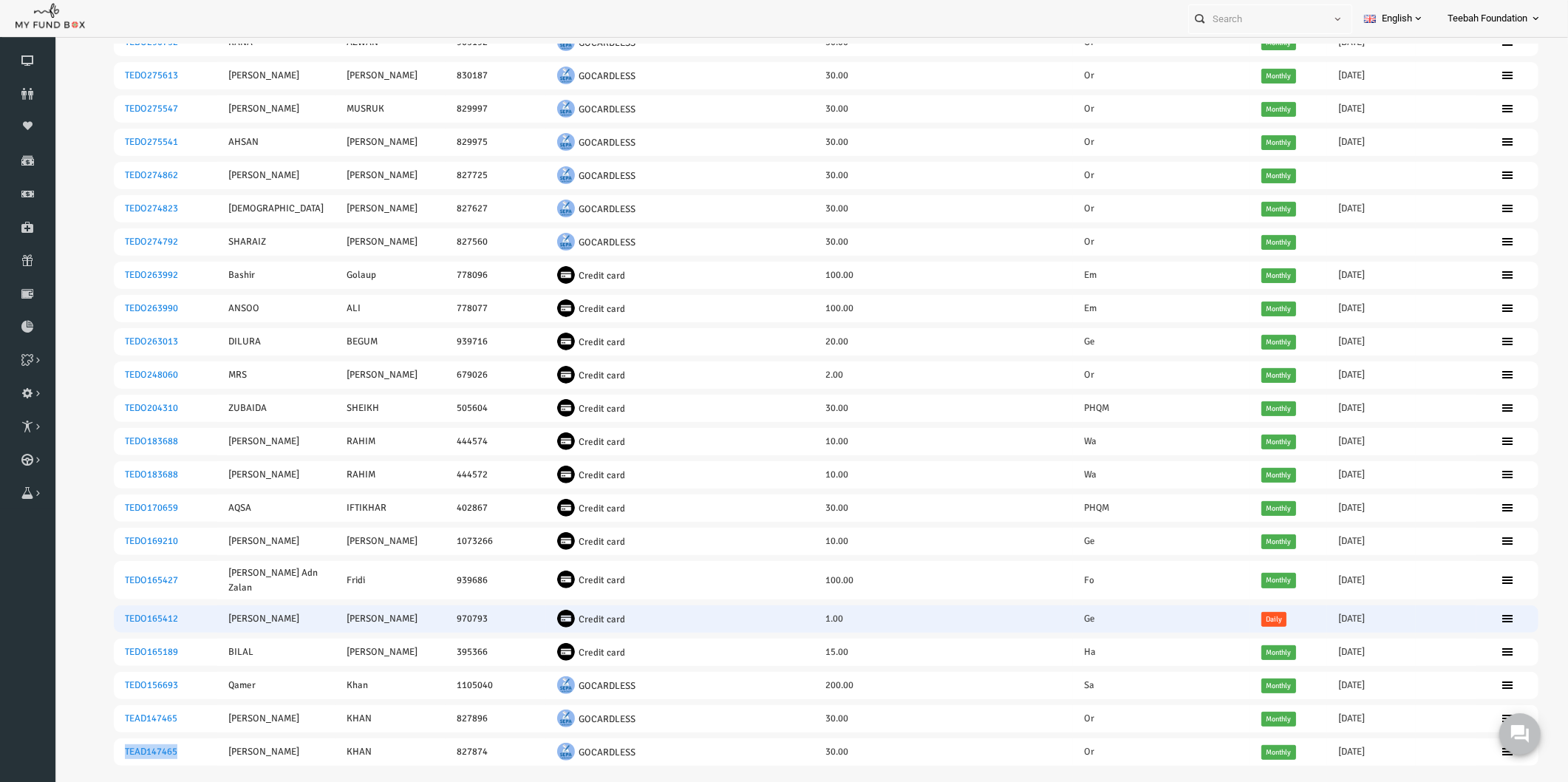
copy link "TEAD147465"
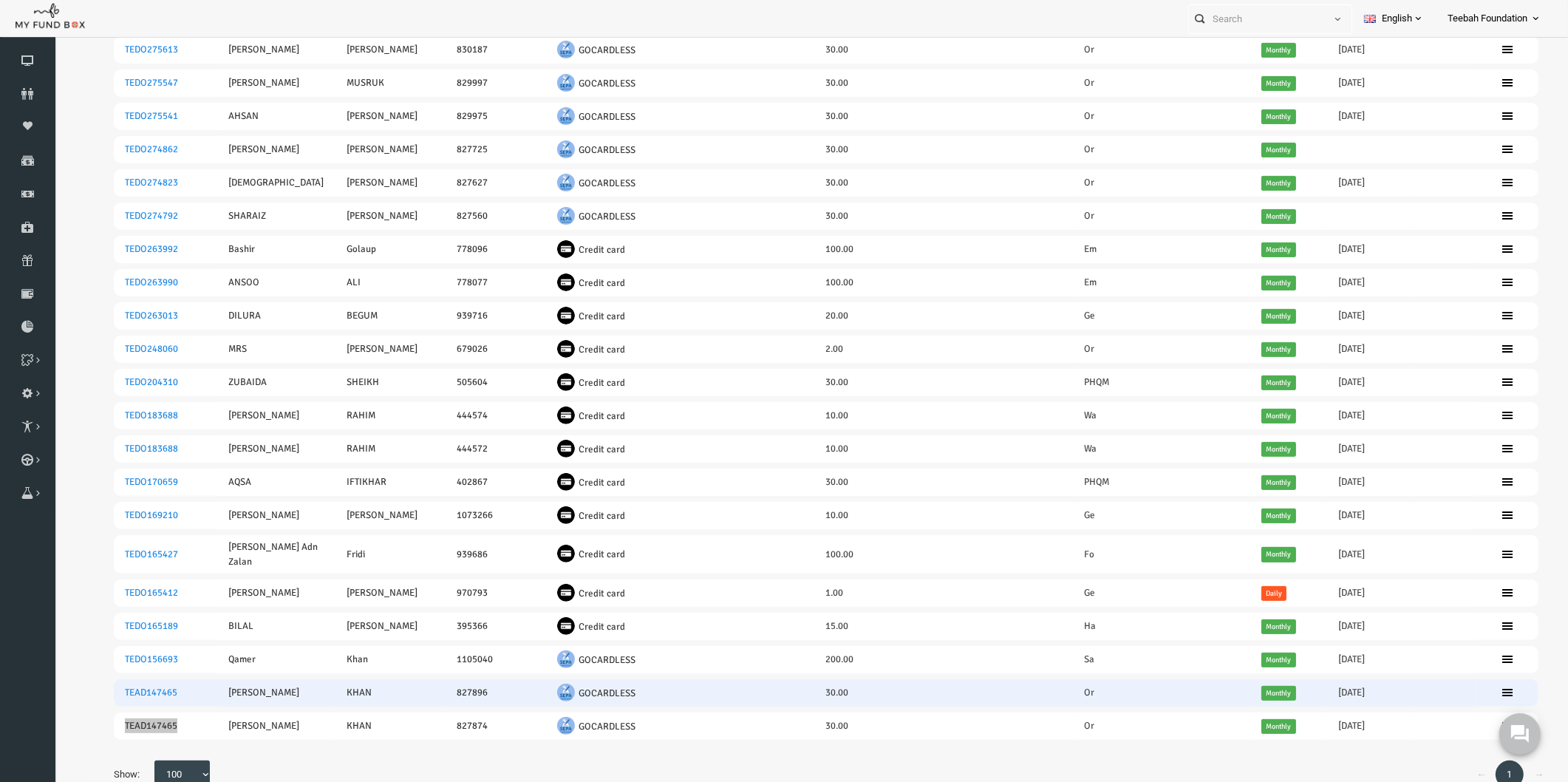
scroll to position [47, 0]
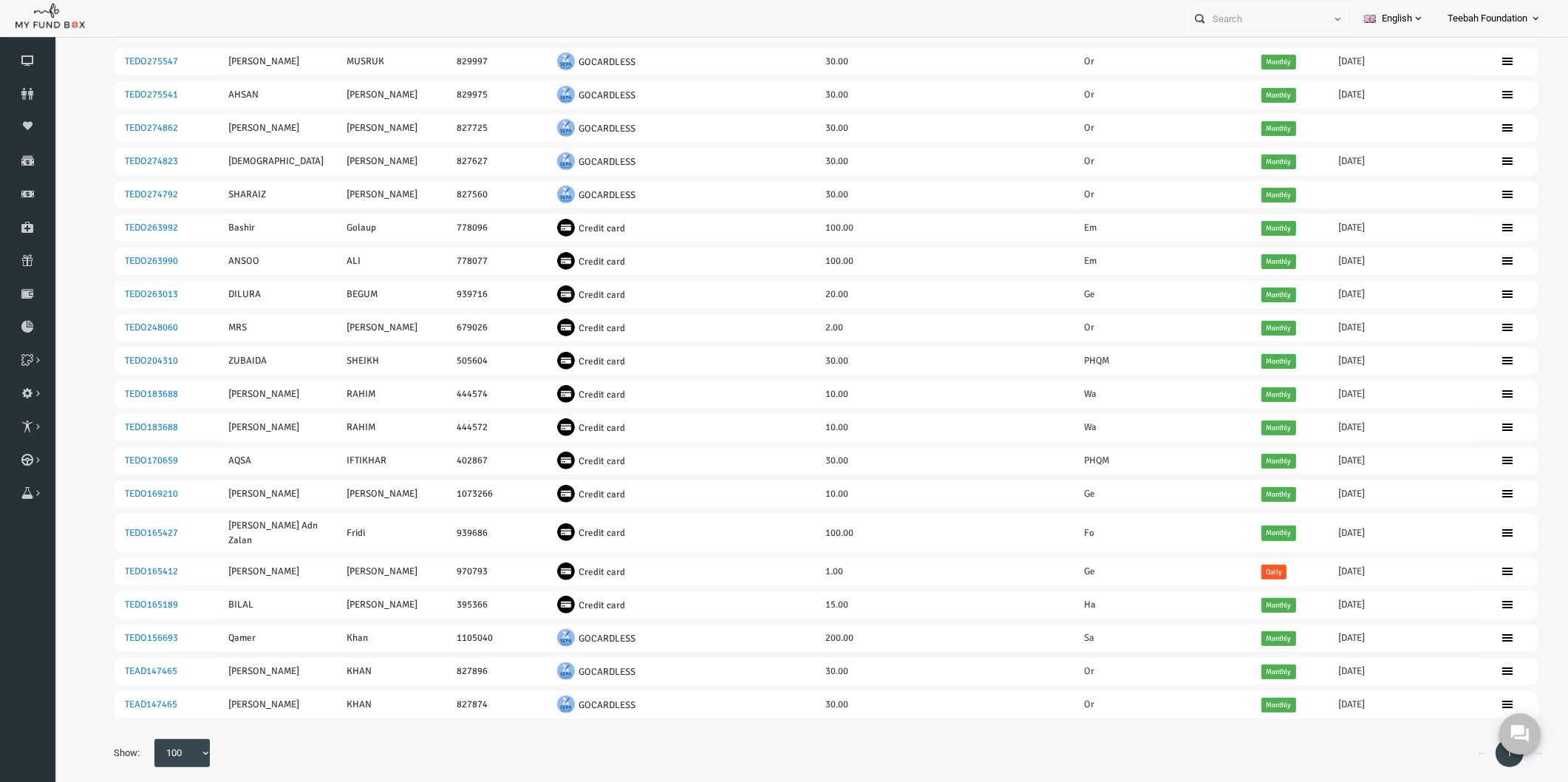
click at [1261, 717] on table "ID [PERSON_NAME] Group ID Method Amount Code Duration Transaction Date End Date…" at bounding box center [796, 211] width 1454 height 1055
click at [904, 711] on table "ID [PERSON_NAME] Group ID Method Amount Code Duration Transaction Date End Date…" at bounding box center [796, 211] width 1454 height 1055
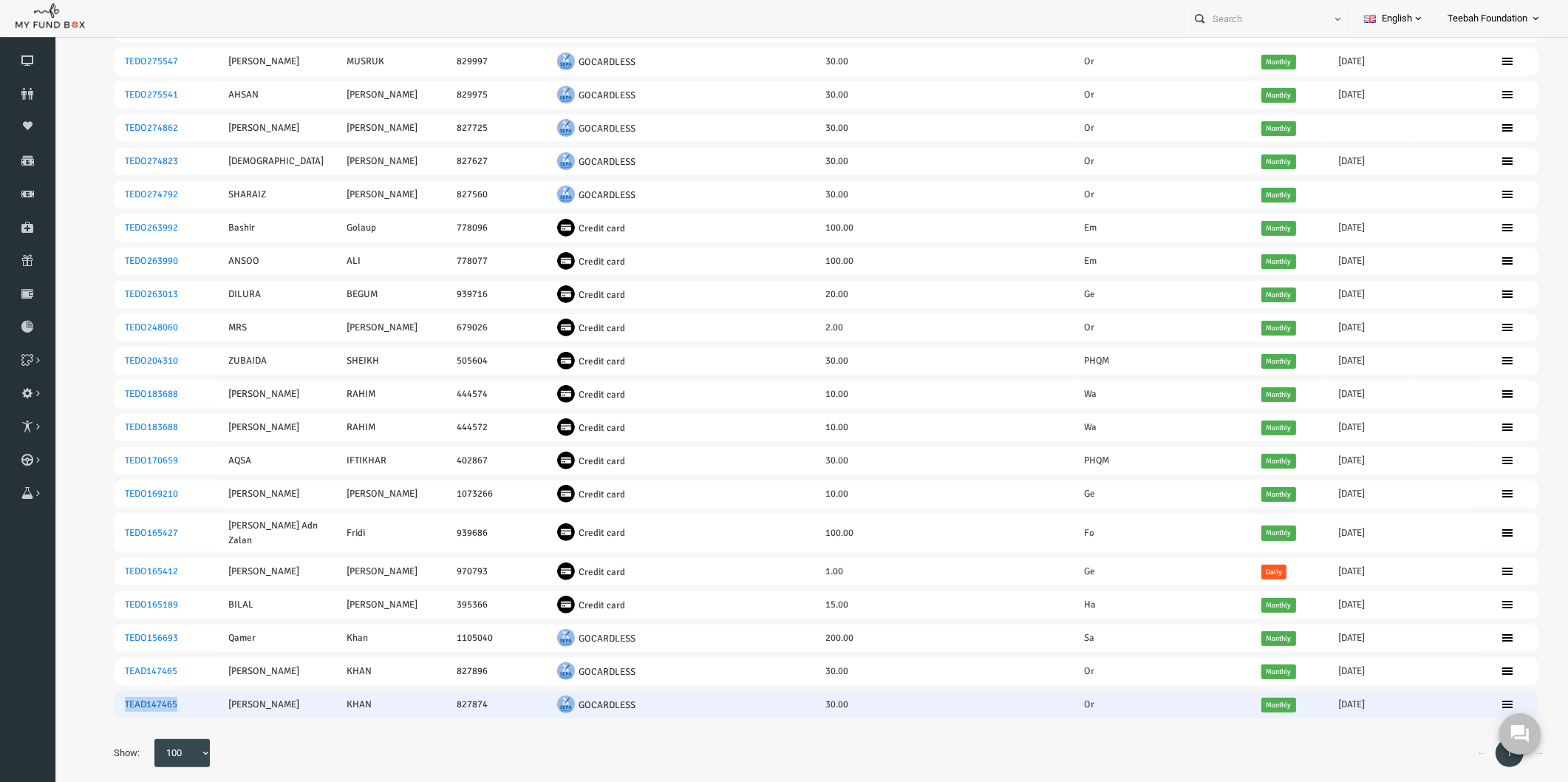
drag, startPoint x: 150, startPoint y: 687, endPoint x: 95, endPoint y: 689, distance: 55.5
click at [95, 691] on td "TEAD147465" at bounding box center [134, 704] width 103 height 27
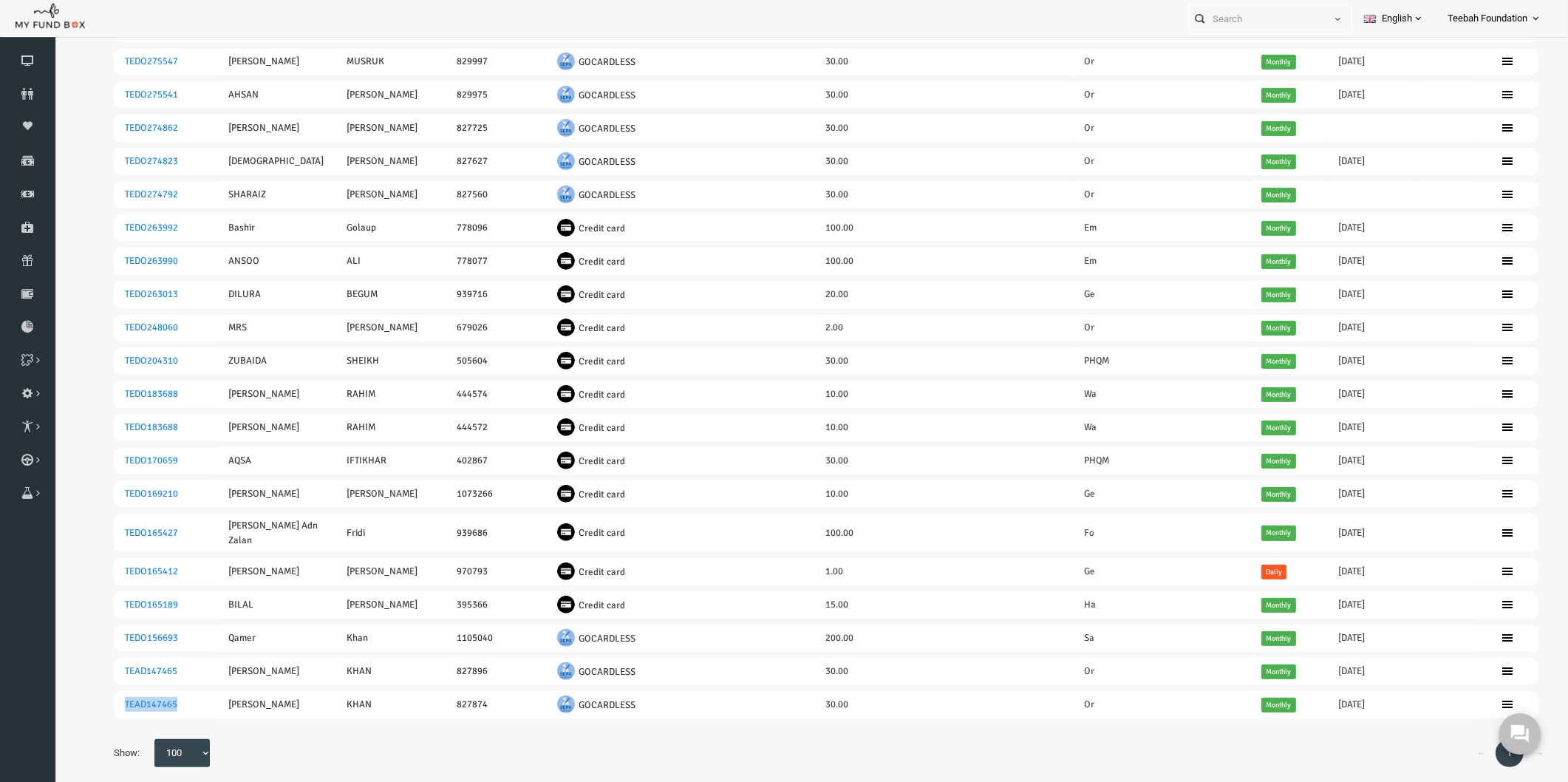
copy link "TEAD147465"
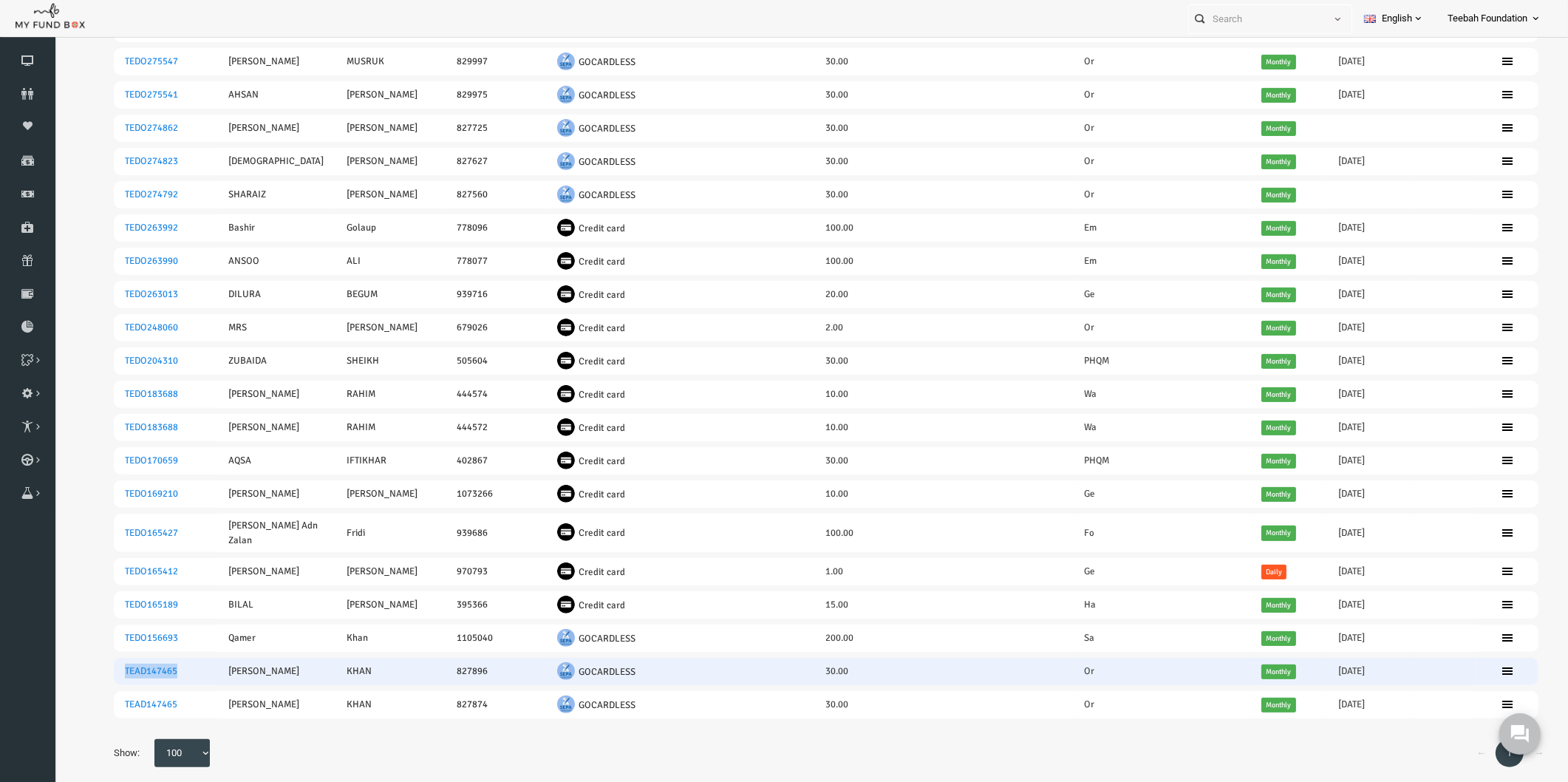
drag, startPoint x: 151, startPoint y: 649, endPoint x: 92, endPoint y: 652, distance: 59.9
click at [92, 658] on td "TEAD147465" at bounding box center [134, 671] width 103 height 27
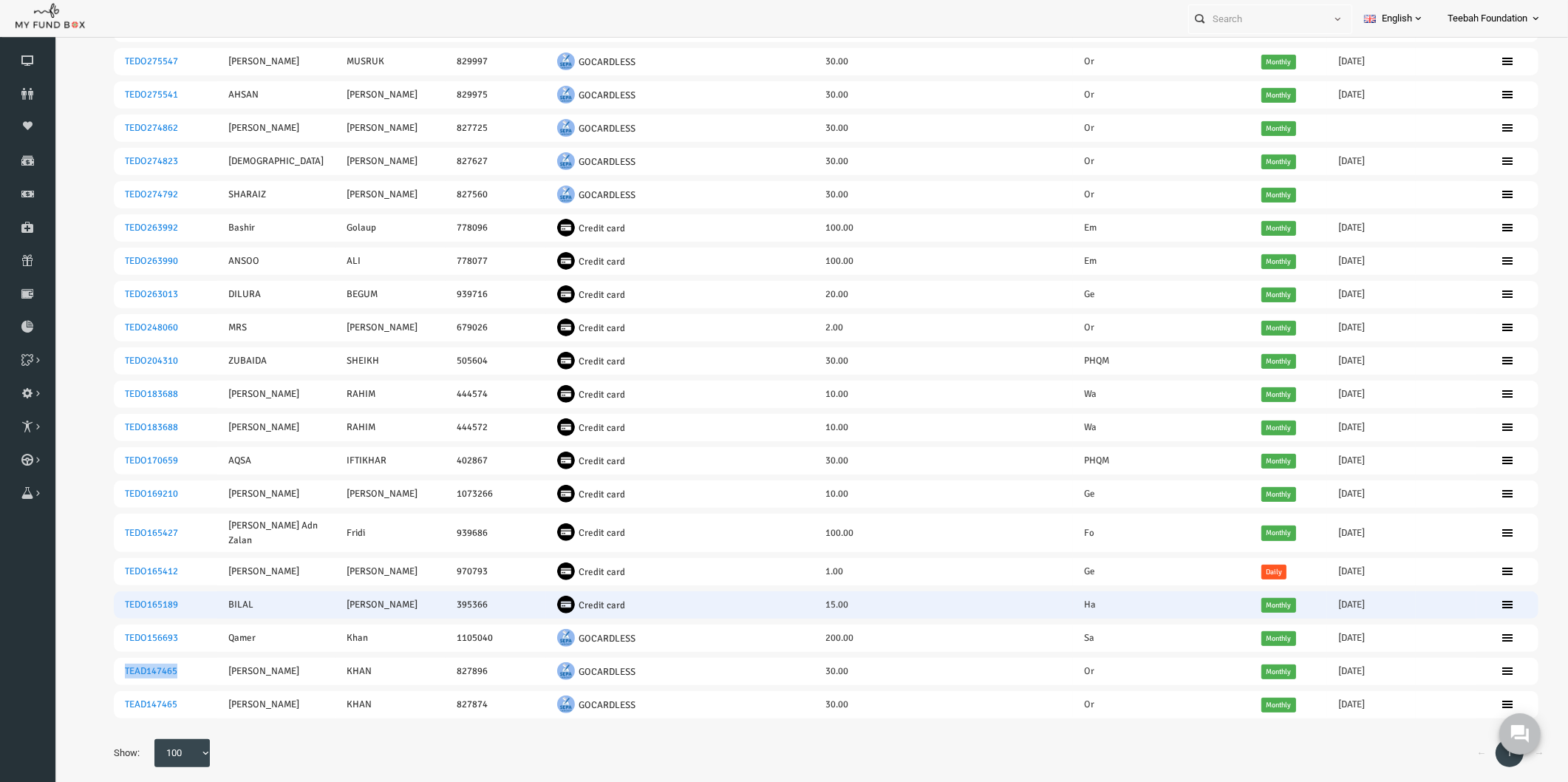
copy link "TEAD147465"
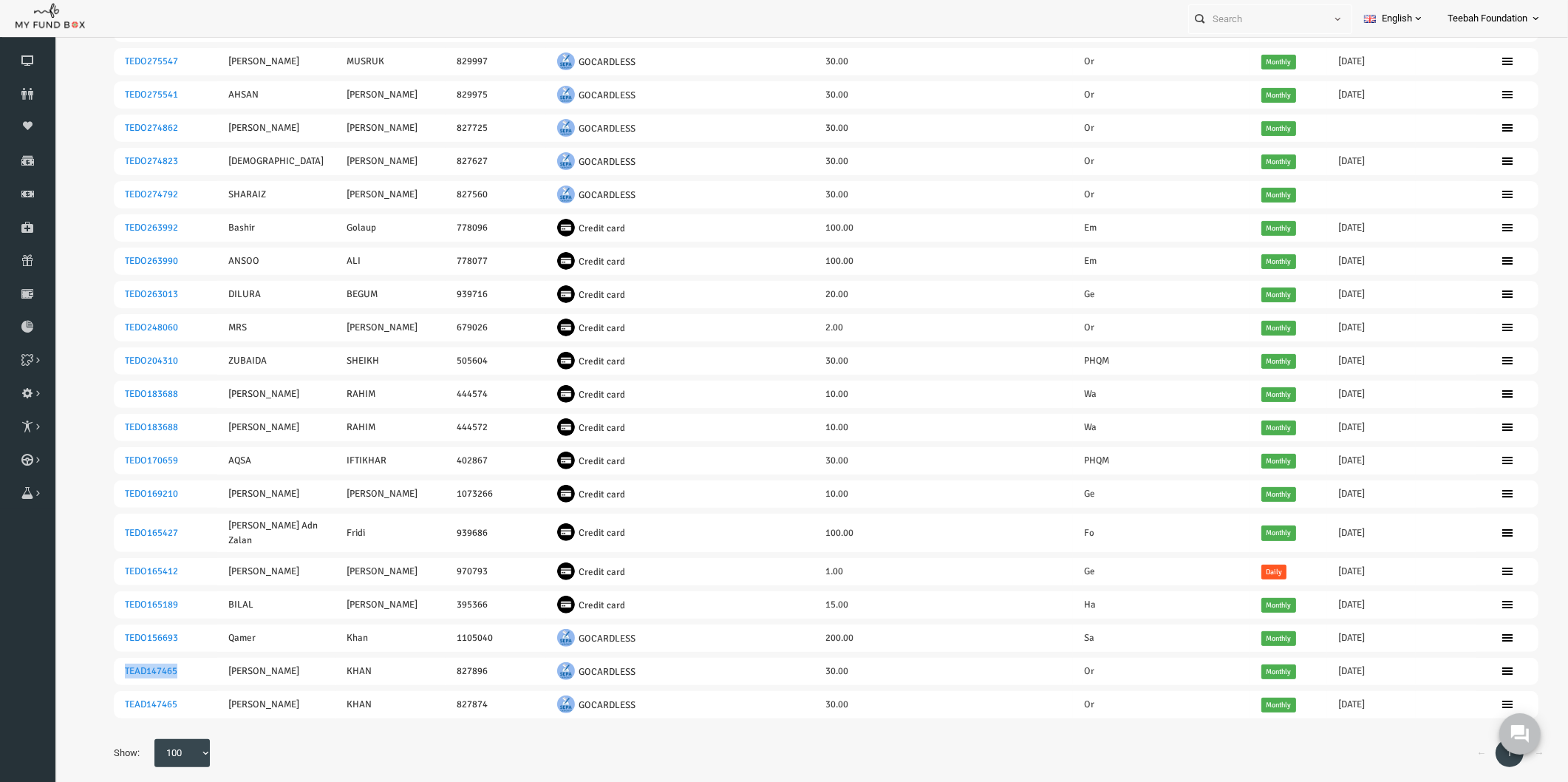
click at [646, 739] on div "← 1 → Show: 10 25 50 100 100" at bounding box center [796, 760] width 1454 height 43
click at [1167, 751] on div "← 1 → Show: 10 25 50 100 100" at bounding box center [796, 760] width 1454 height 43
click at [577, 739] on div "← 1 → Show: 10 25 50 100 100" at bounding box center [796, 760] width 1454 height 43
click at [419, 739] on div "← 1 → Show: 10 25 50 100 100" at bounding box center [796, 760] width 1454 height 43
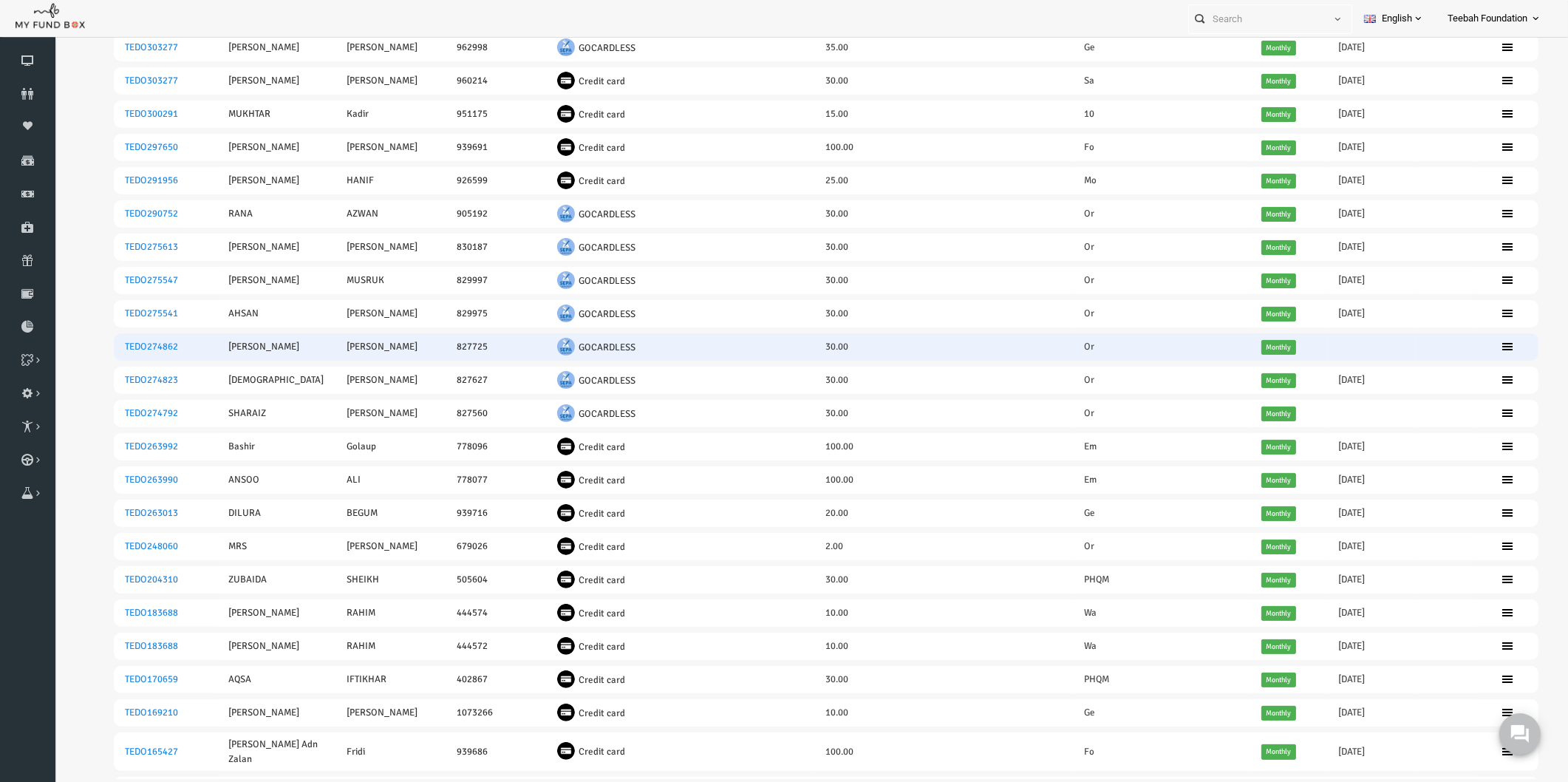
scroll to position [328, 0]
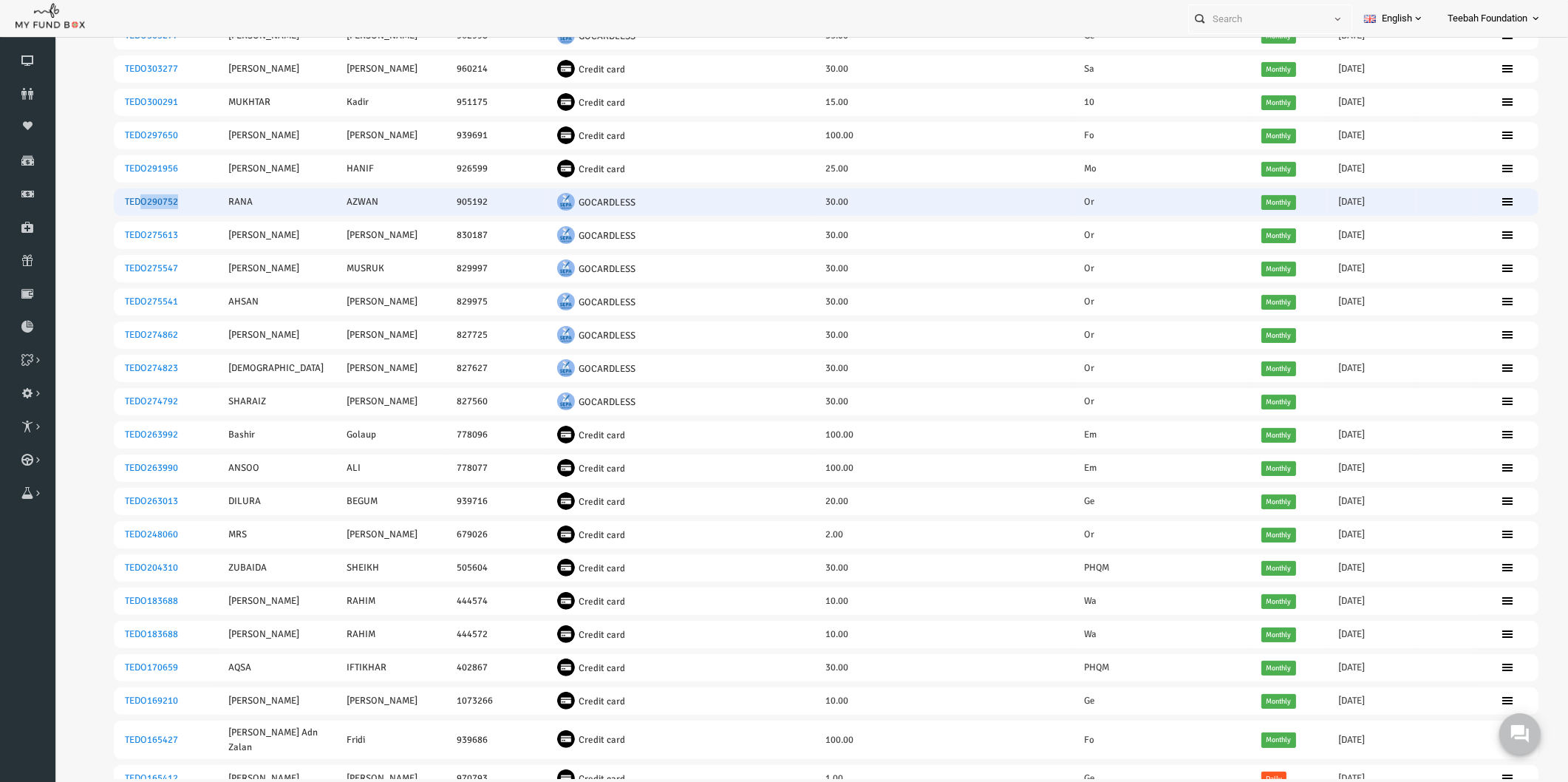
drag, startPoint x: 143, startPoint y: 199, endPoint x: 109, endPoint y: 204, distance: 34.3
click at [109, 204] on td "TEDO290752" at bounding box center [134, 201] width 103 height 27
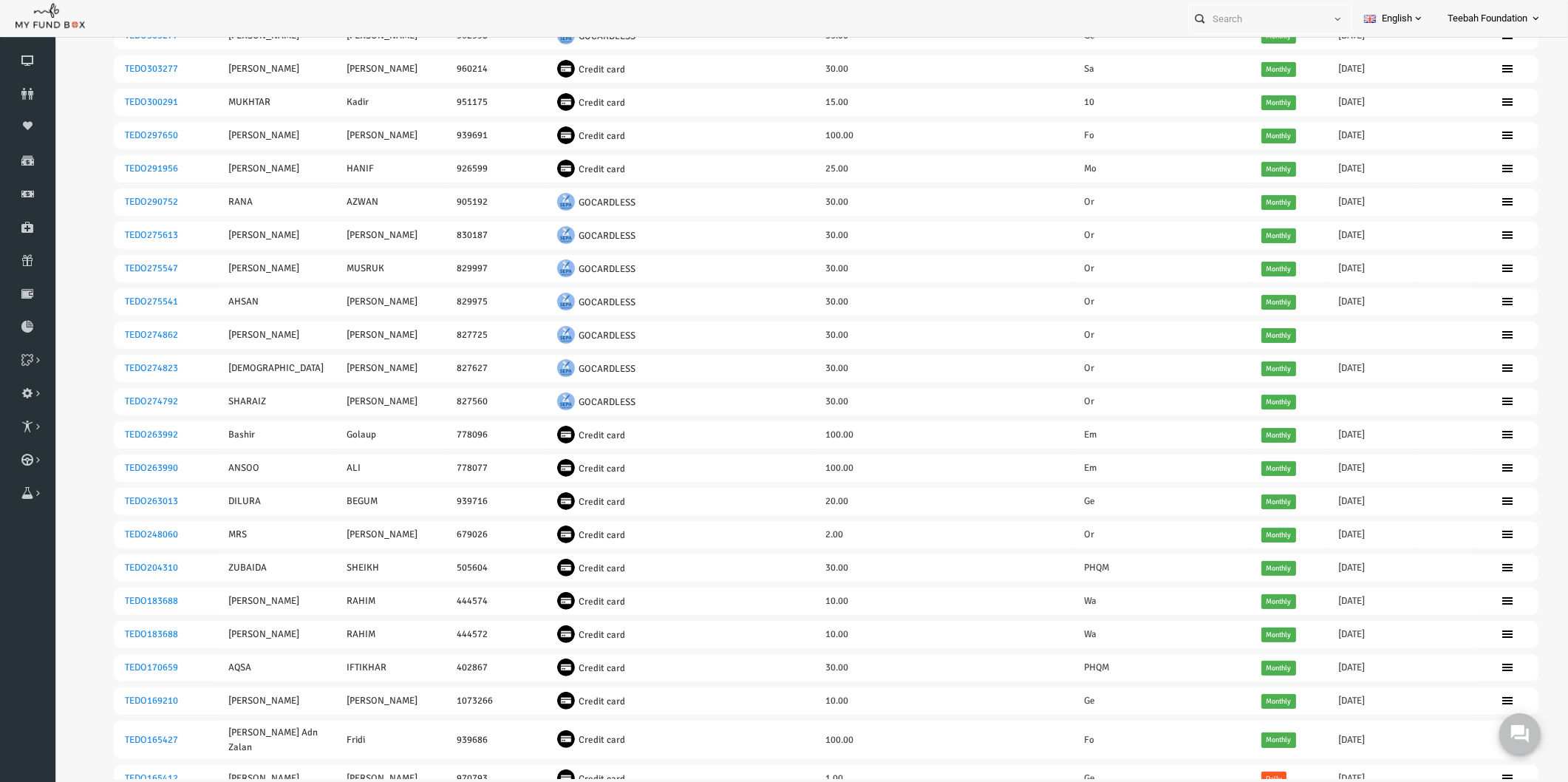
click at [60, 205] on div "Search: By ID: Note :ID should be atleast 5 digits By Name: Note :Name should b…" at bounding box center [795, 419] width 1483 height 1169
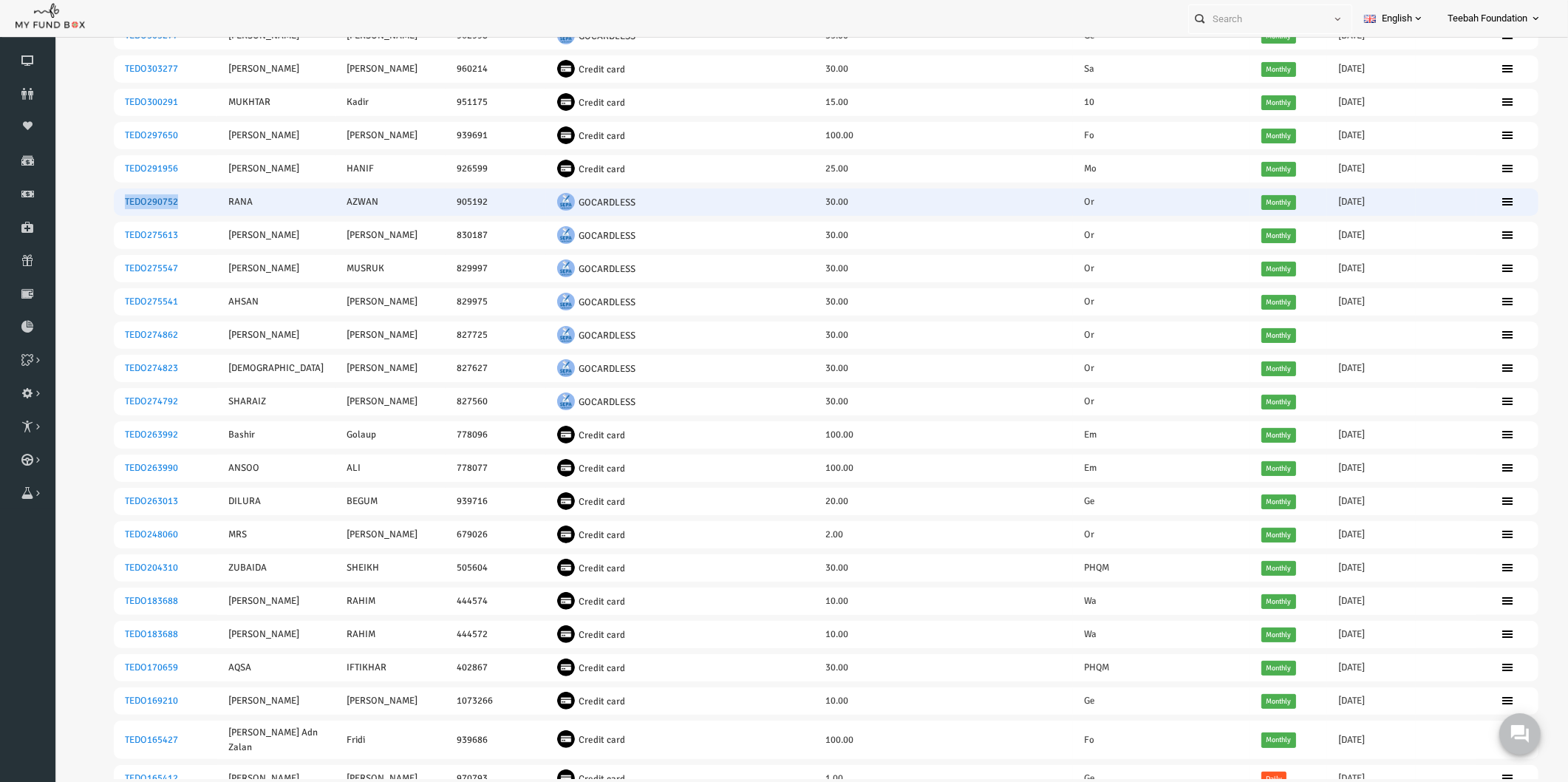
drag, startPoint x: 91, startPoint y: 202, endPoint x: 146, endPoint y: 199, distance: 55.5
click at [146, 199] on td "TEDO290752" at bounding box center [134, 201] width 103 height 27
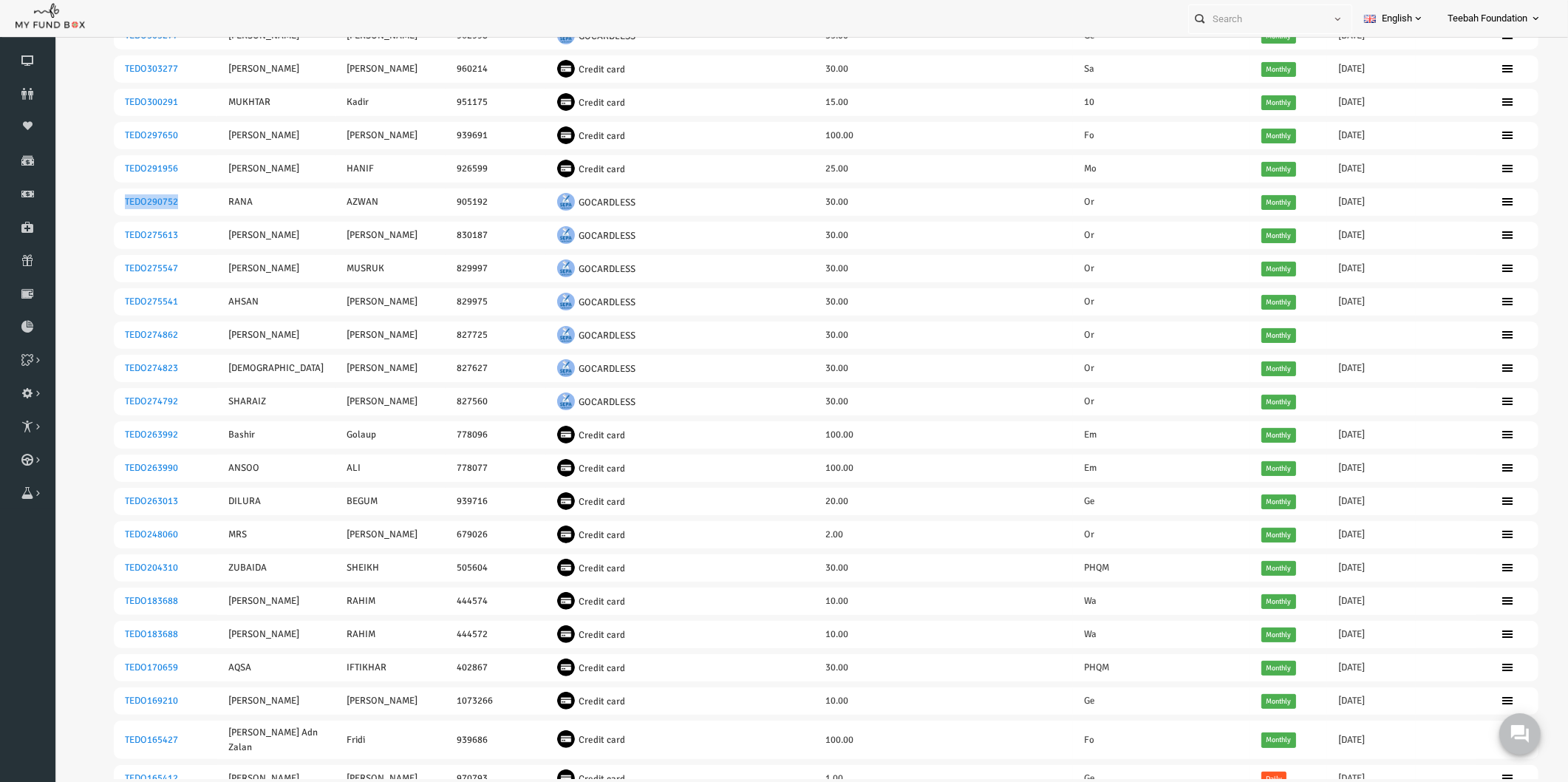
copy link "TEDO290752"
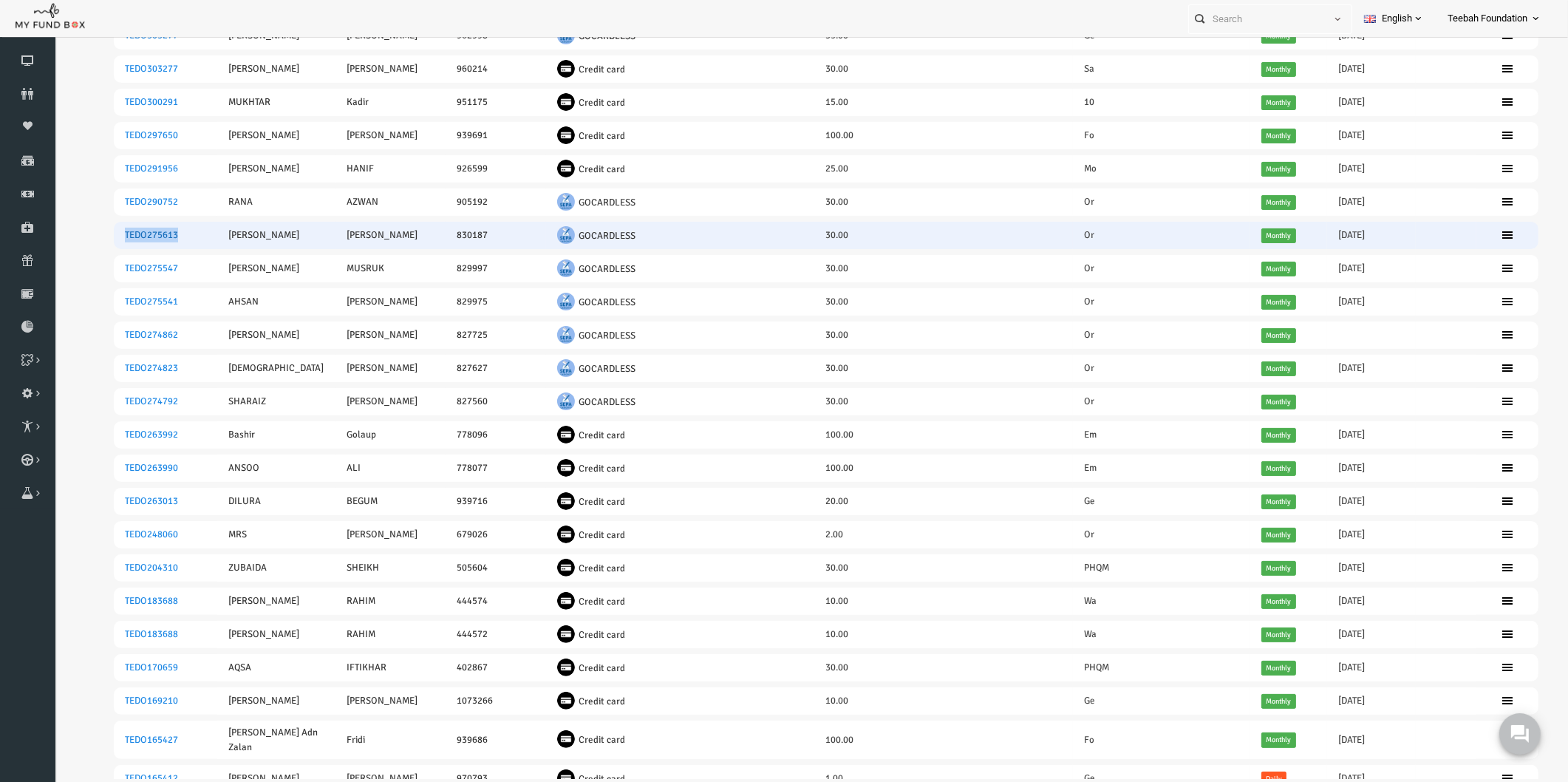
drag, startPoint x: 89, startPoint y: 230, endPoint x: 146, endPoint y: 231, distance: 57.6
click at [146, 231] on td "TEDO275613" at bounding box center [134, 235] width 103 height 27
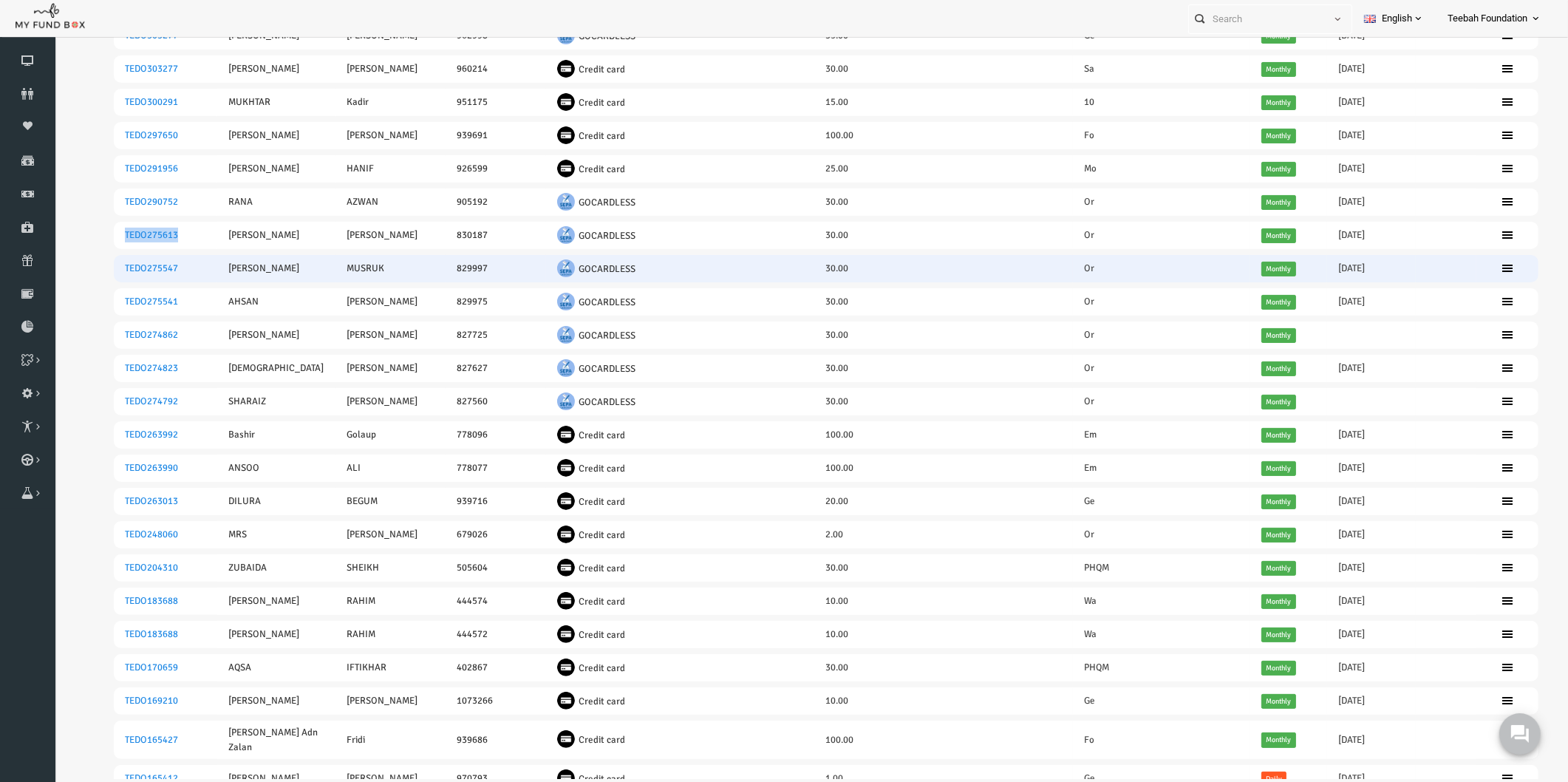
copy link "TEDO275613"
drag, startPoint x: 91, startPoint y: 265, endPoint x: 146, endPoint y: 268, distance: 55.5
click at [146, 268] on td "TEDO275547" at bounding box center [134, 268] width 103 height 27
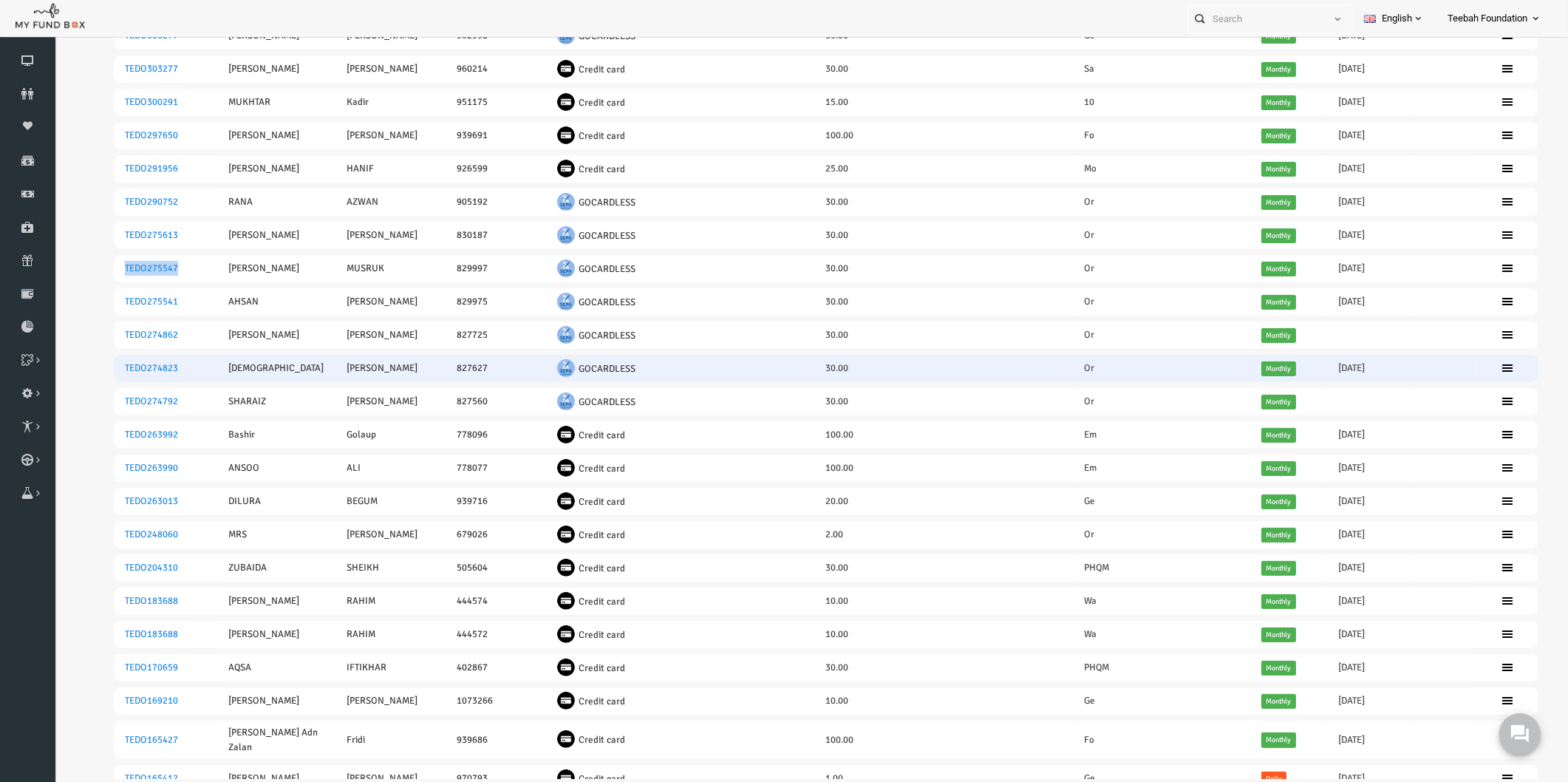
copy link "TEDO275547"
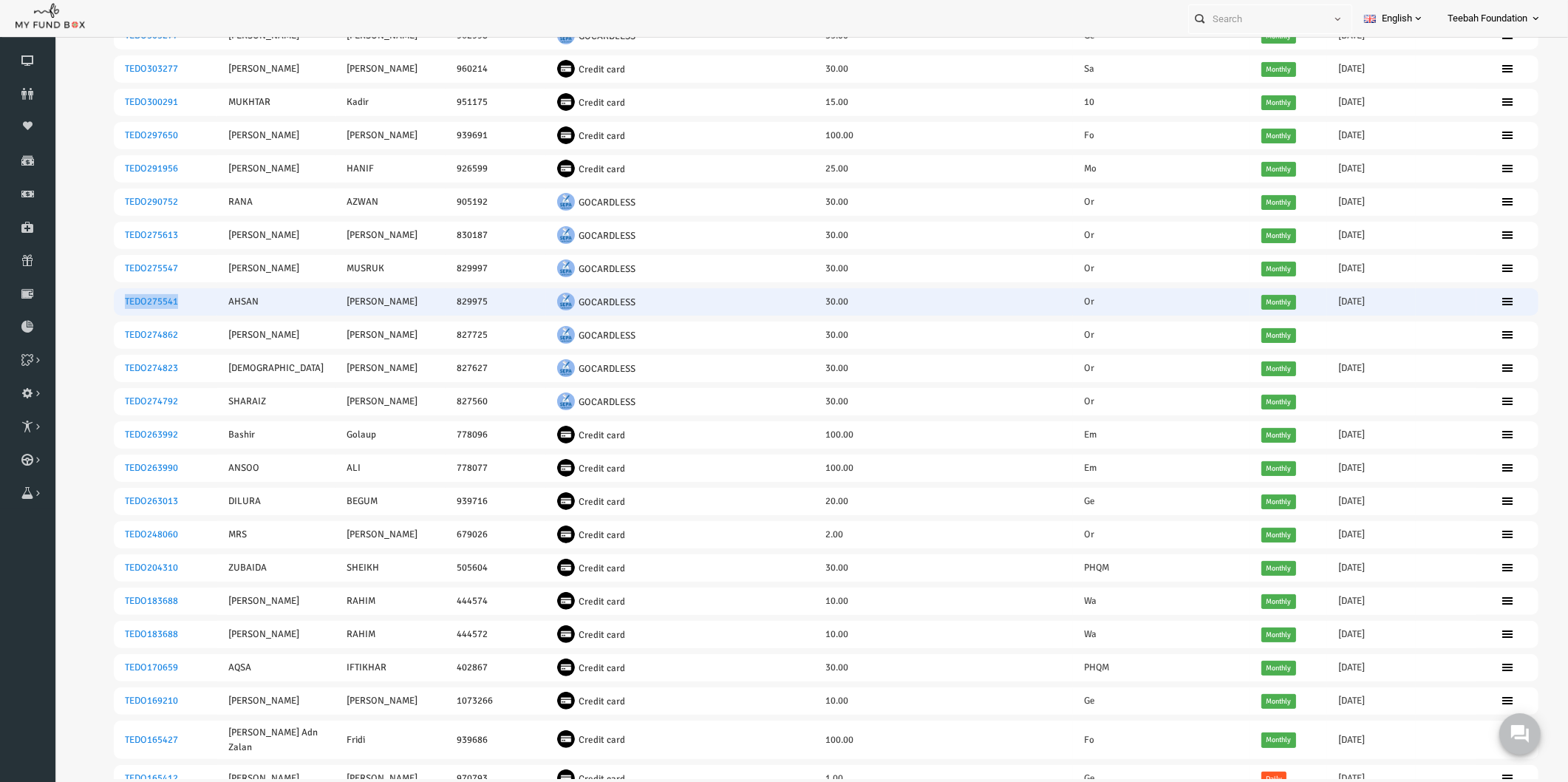
drag, startPoint x: 92, startPoint y: 302, endPoint x: 148, endPoint y: 305, distance: 56.2
click at [148, 305] on td "TEDO275541" at bounding box center [134, 301] width 103 height 27
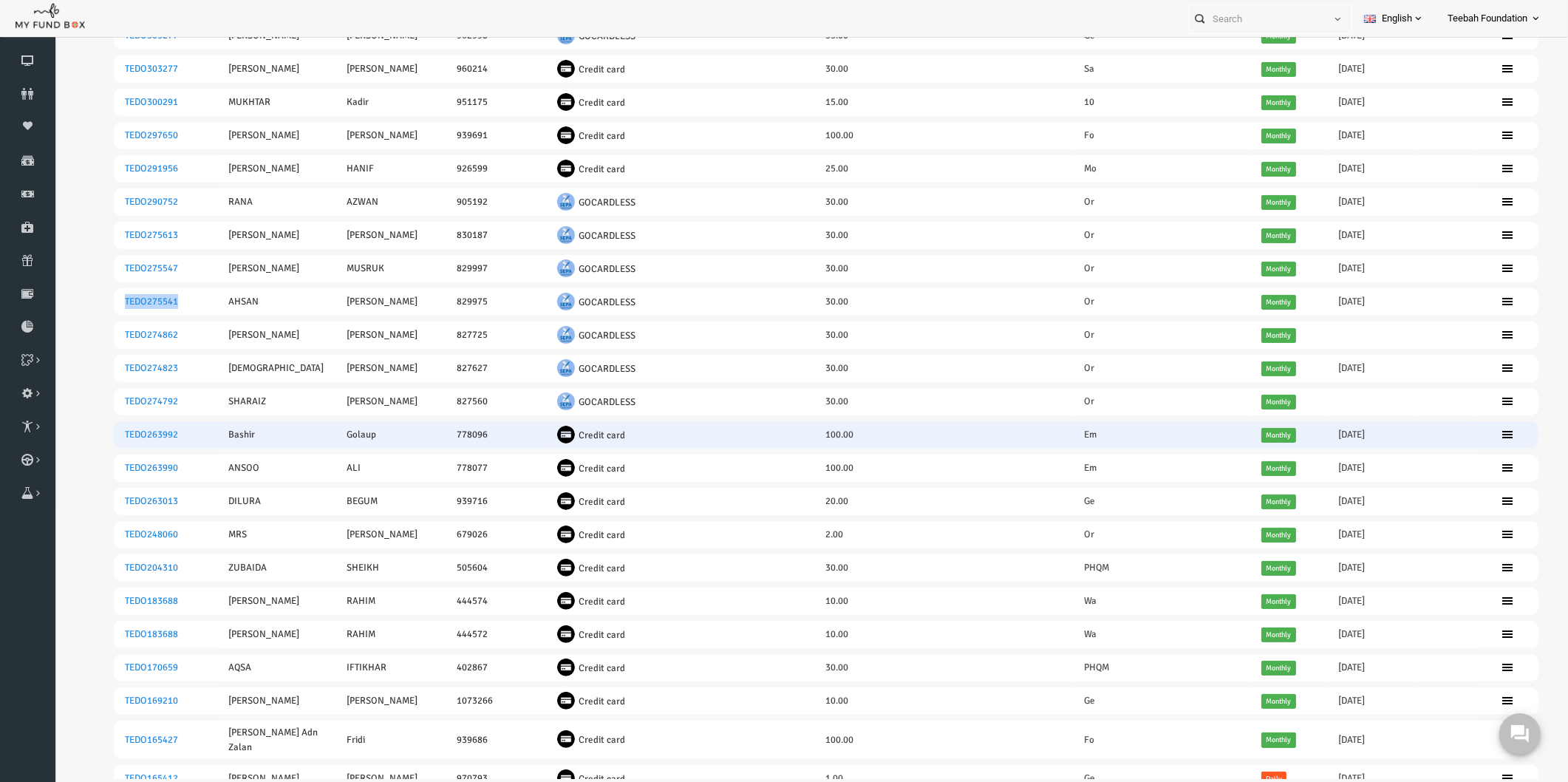
copy link "TEDO275541"
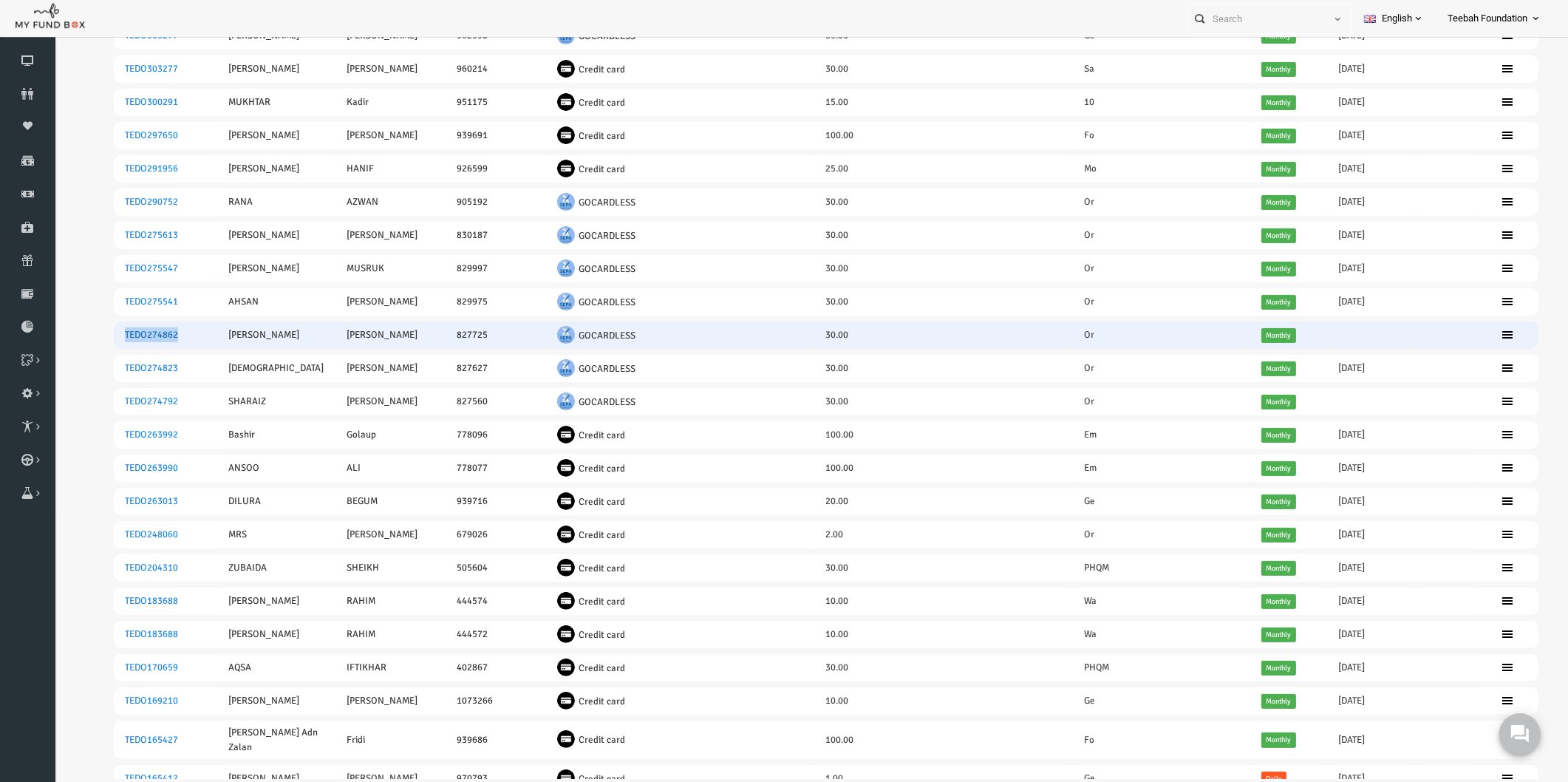
drag, startPoint x: 92, startPoint y: 331, endPoint x: 146, endPoint y: 331, distance: 53.2
click at [146, 331] on td "TEDO274862" at bounding box center [134, 334] width 103 height 27
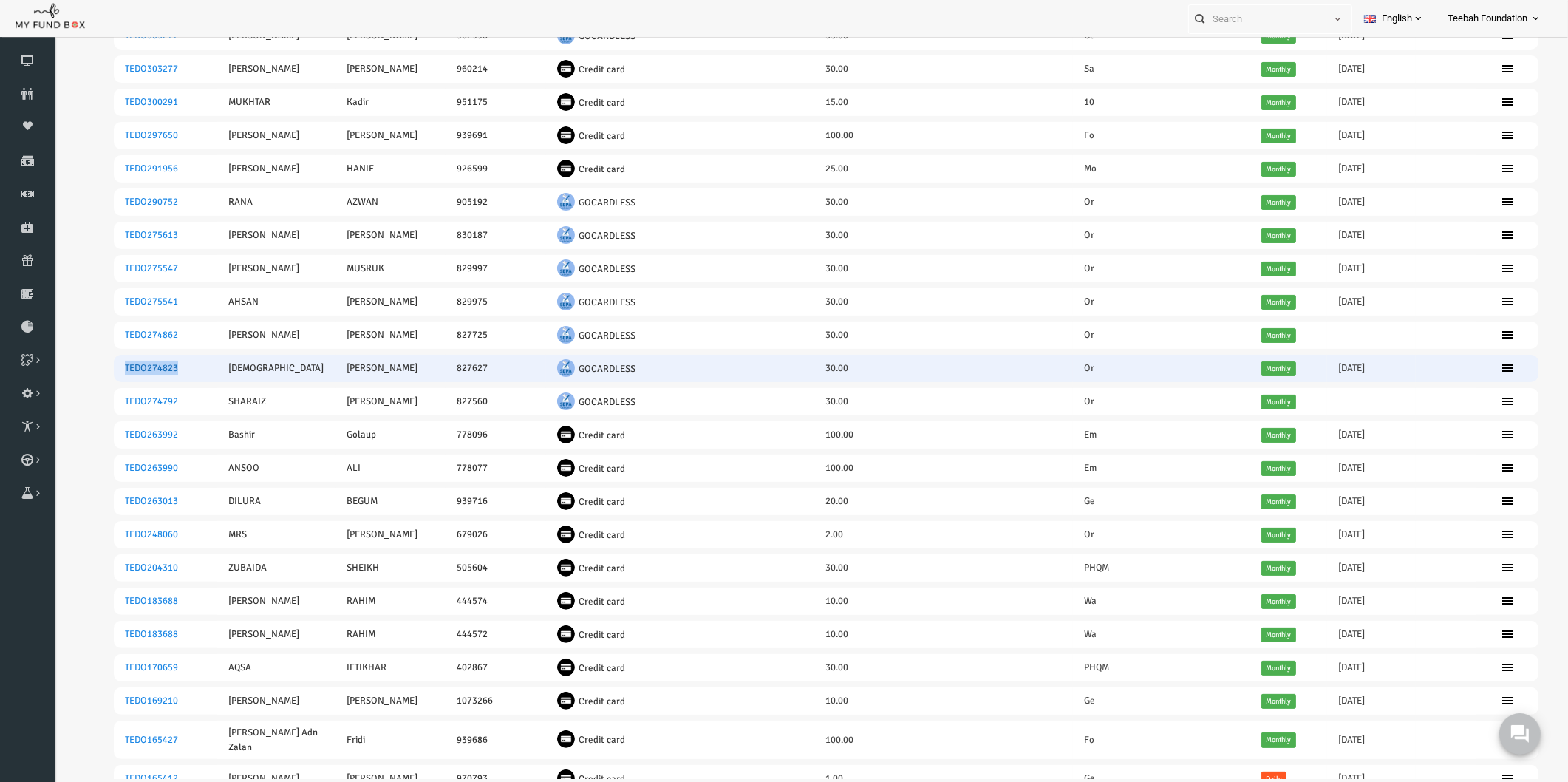
drag, startPoint x: 93, startPoint y: 364, endPoint x: 146, endPoint y: 369, distance: 53.4
click at [146, 369] on td "TEDO274823" at bounding box center [134, 368] width 103 height 27
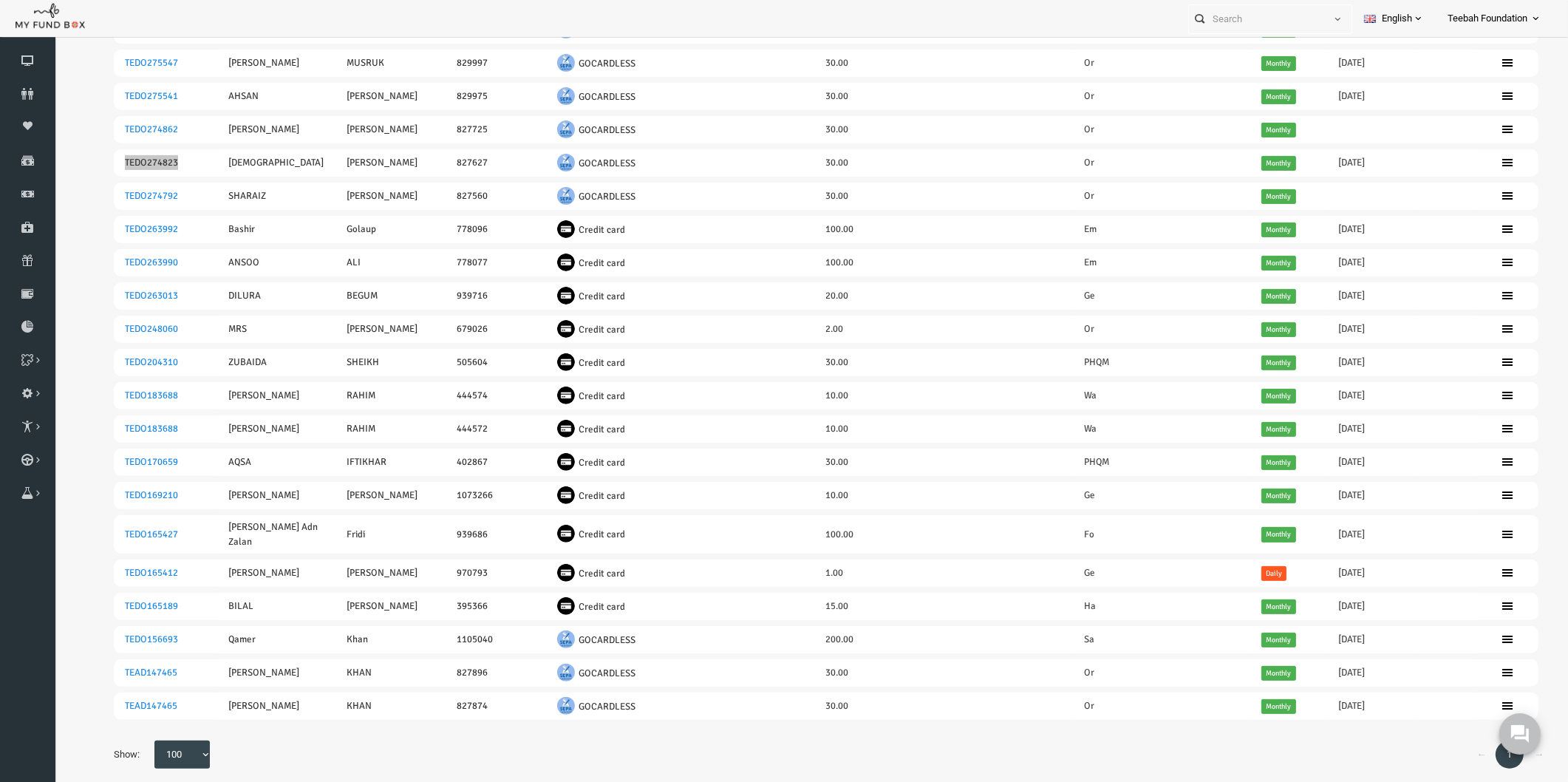
scroll to position [535, 0]
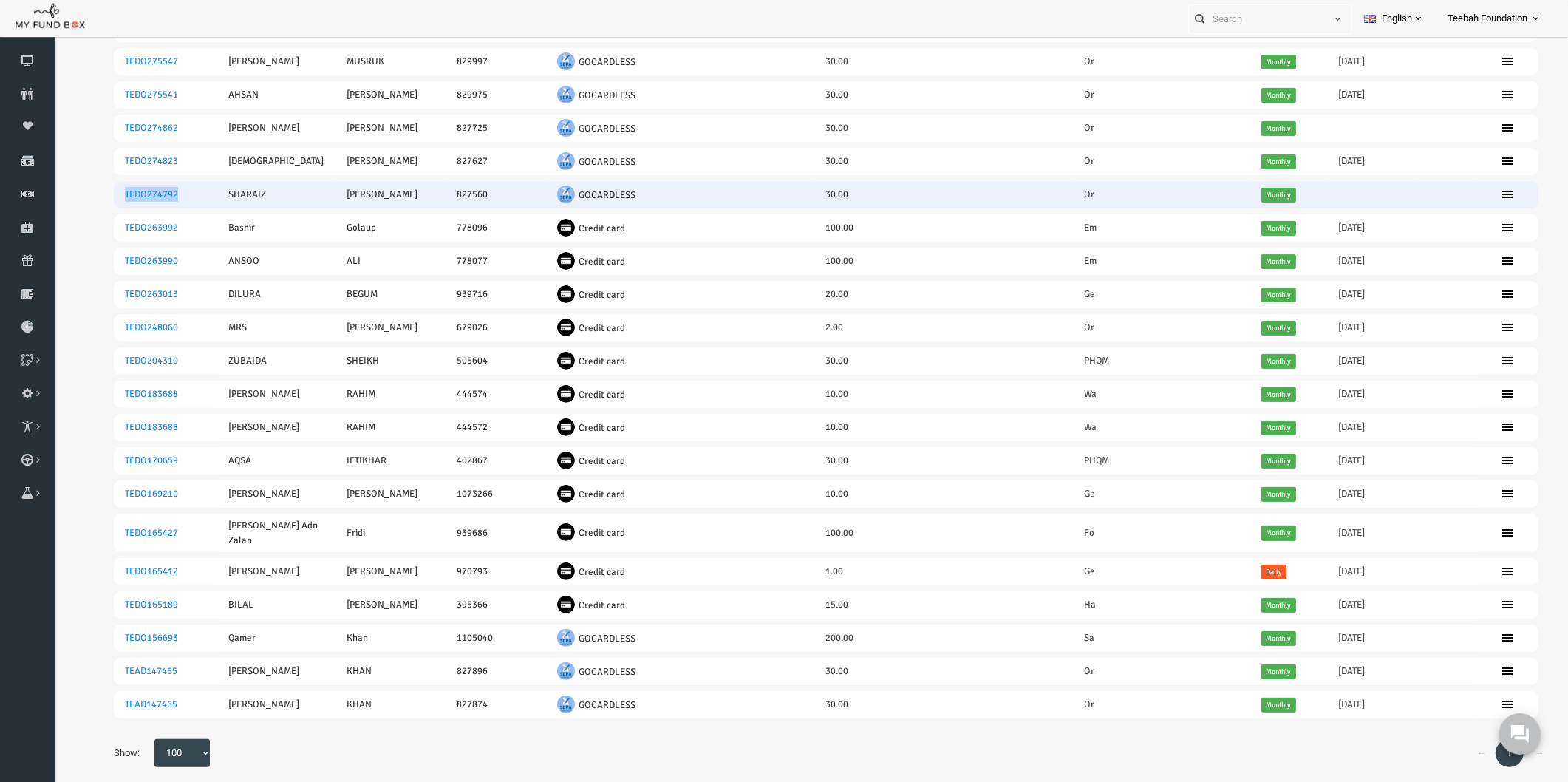
drag, startPoint x: 92, startPoint y: 192, endPoint x: 148, endPoint y: 195, distance: 56.2
click at [148, 195] on td "TEDO274792" at bounding box center [134, 194] width 103 height 27
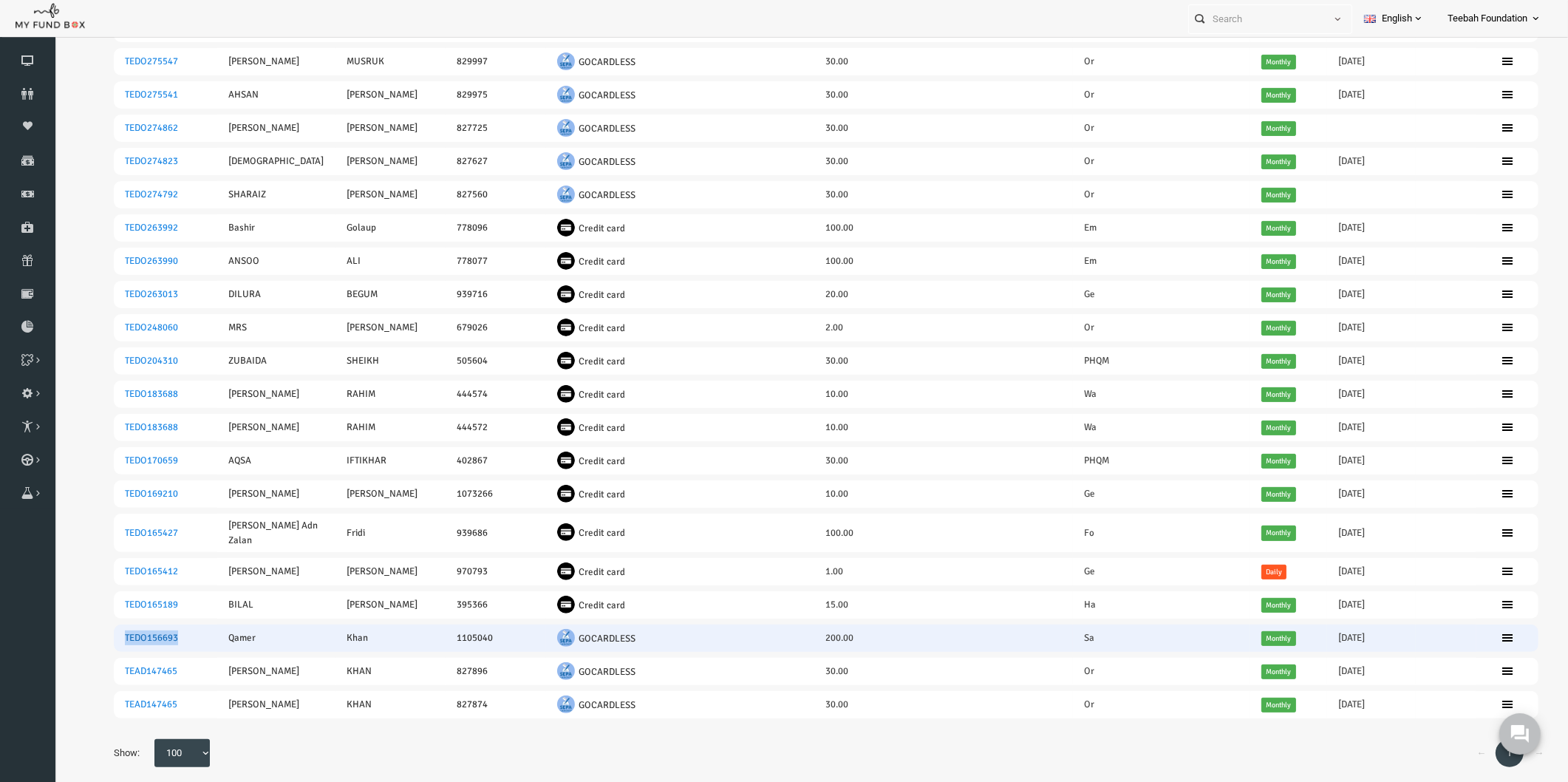
drag, startPoint x: 92, startPoint y: 622, endPoint x: 146, endPoint y: 618, distance: 54.8
click at [146, 624] on td "TEDO156693" at bounding box center [134, 637] width 103 height 27
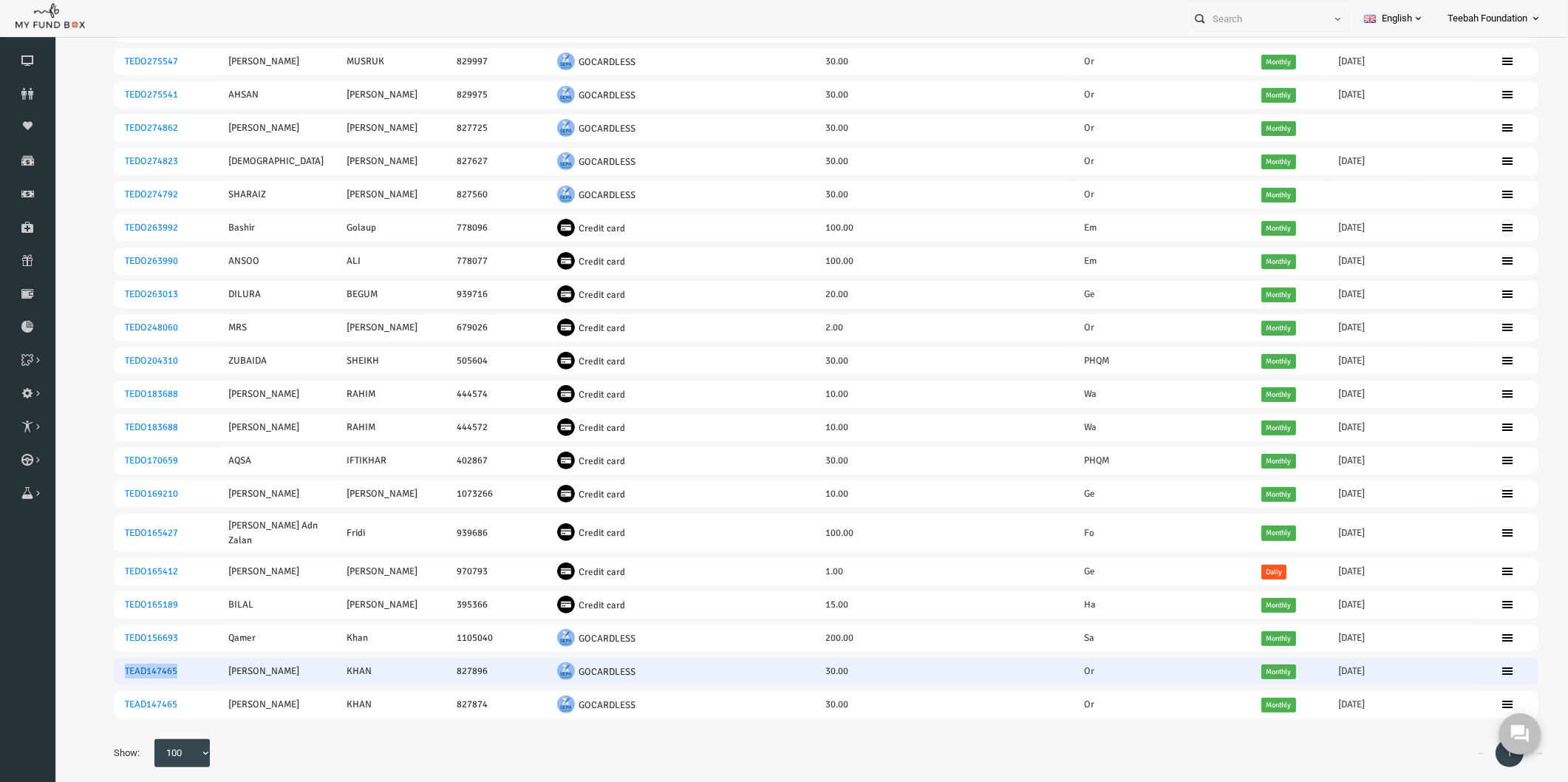
drag, startPoint x: 89, startPoint y: 652, endPoint x: 146, endPoint y: 658, distance: 57.2
click at [146, 658] on td "TEAD147465" at bounding box center [134, 671] width 103 height 27
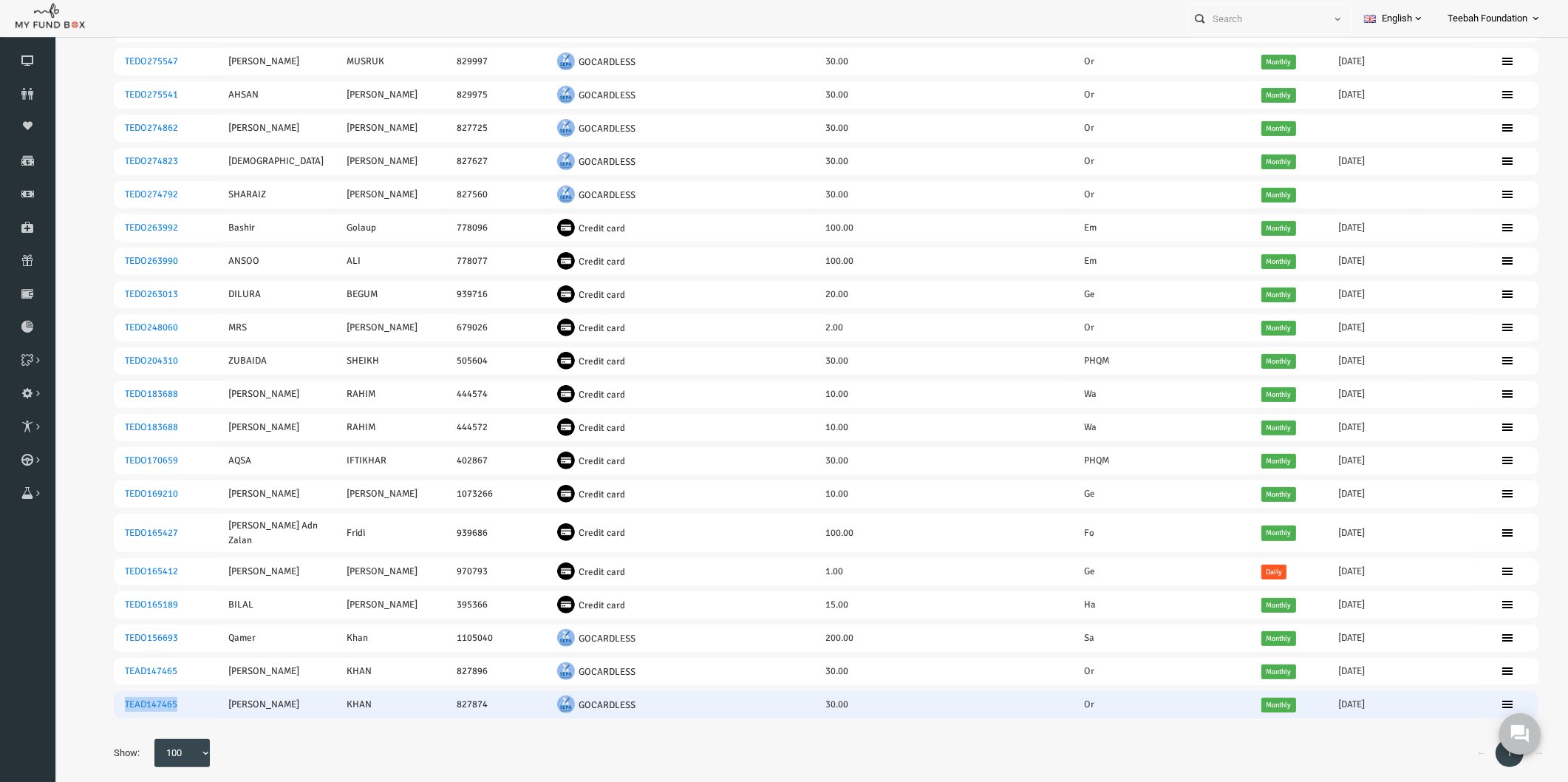
drag, startPoint x: 91, startPoint y: 687, endPoint x: 150, endPoint y: 692, distance: 59.3
click at [150, 692] on td "TEAD147465" at bounding box center [134, 704] width 103 height 27
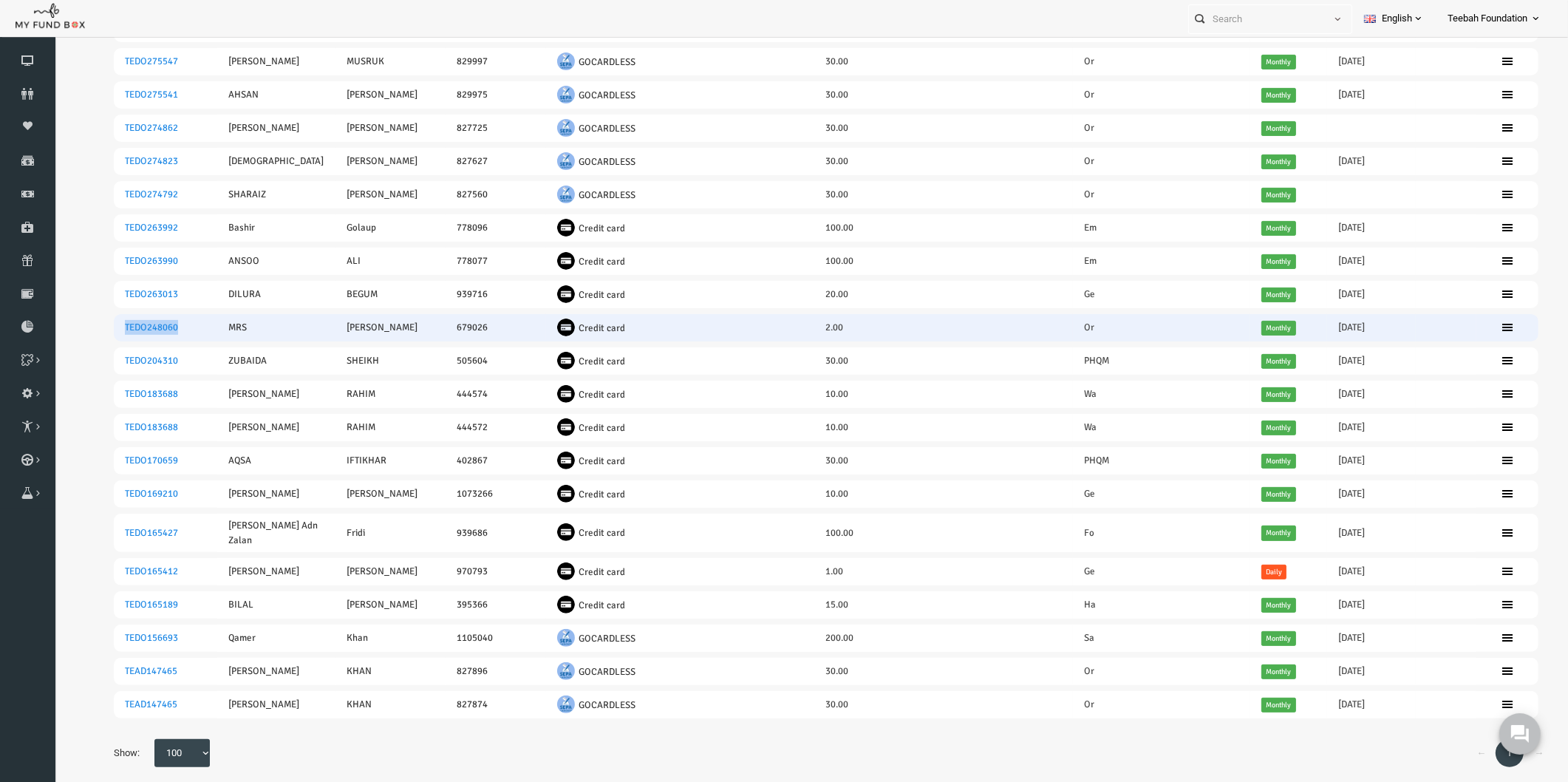
drag, startPoint x: 151, startPoint y: 325, endPoint x: 92, endPoint y: 328, distance: 59.9
click at [92, 328] on td "TEDO248060" at bounding box center [134, 327] width 103 height 27
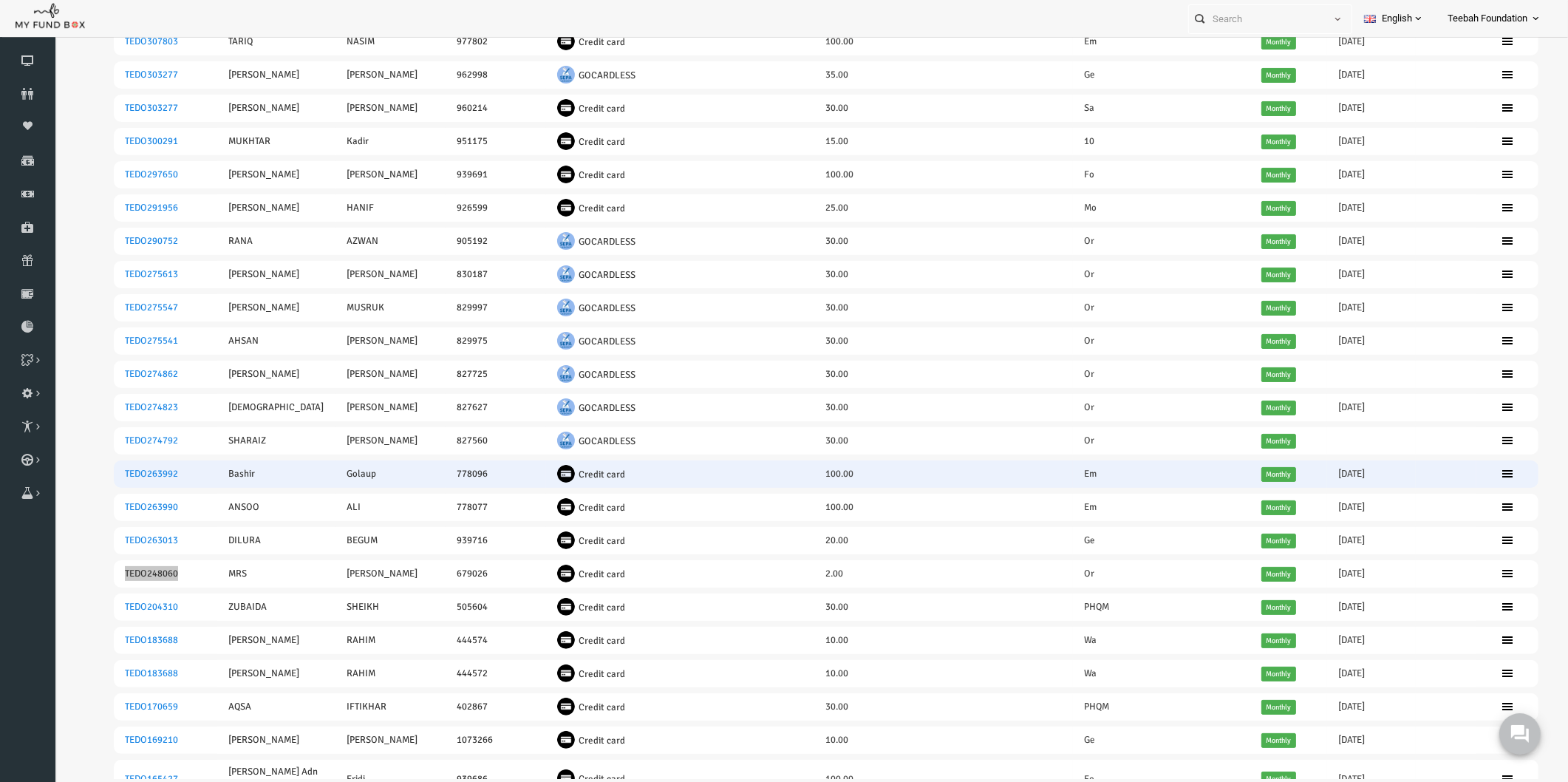
scroll to position [328, 0]
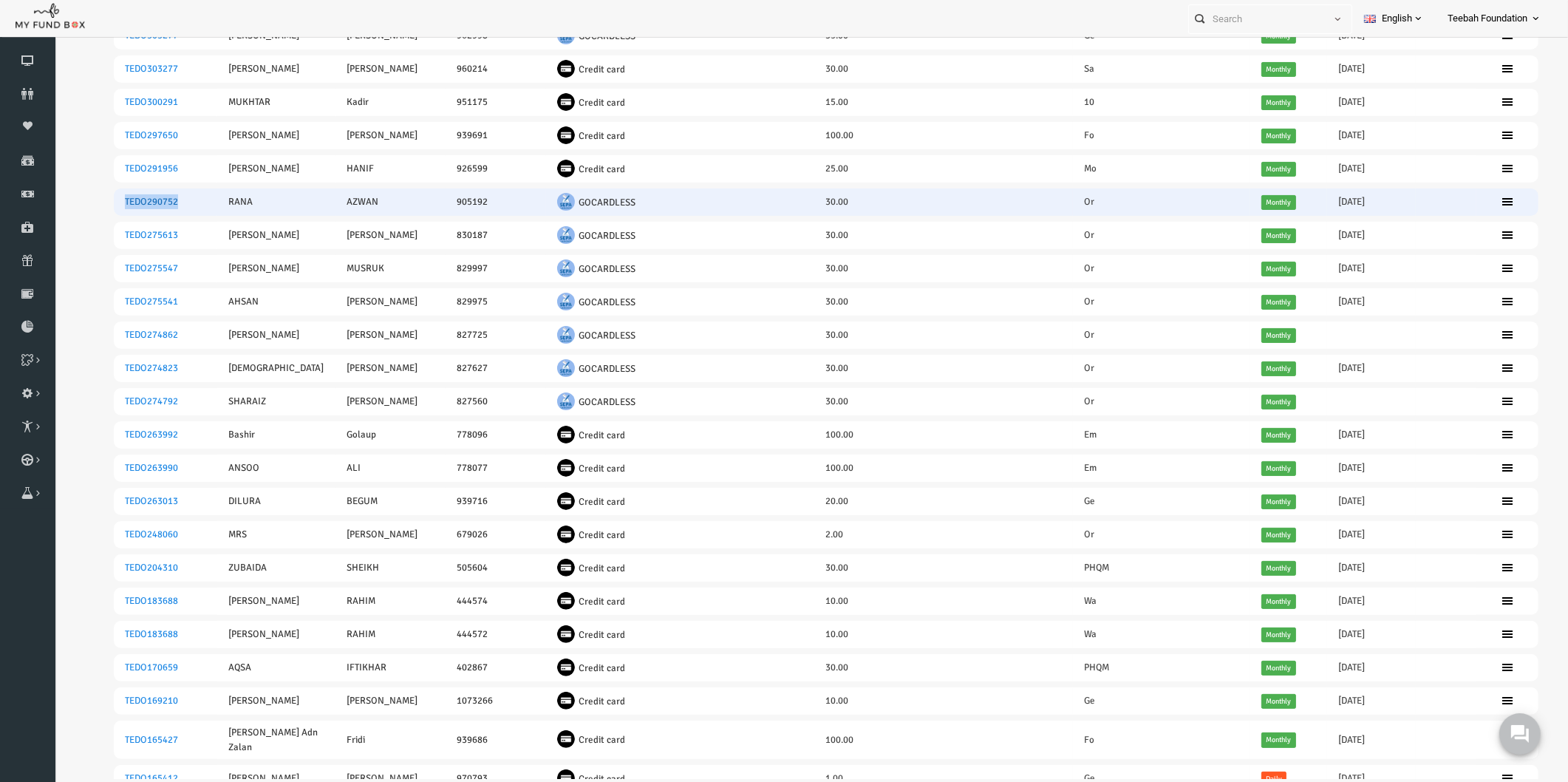
drag, startPoint x: 152, startPoint y: 199, endPoint x: 94, endPoint y: 201, distance: 58.4
click at [94, 201] on td "TEDO290752" at bounding box center [134, 201] width 103 height 27
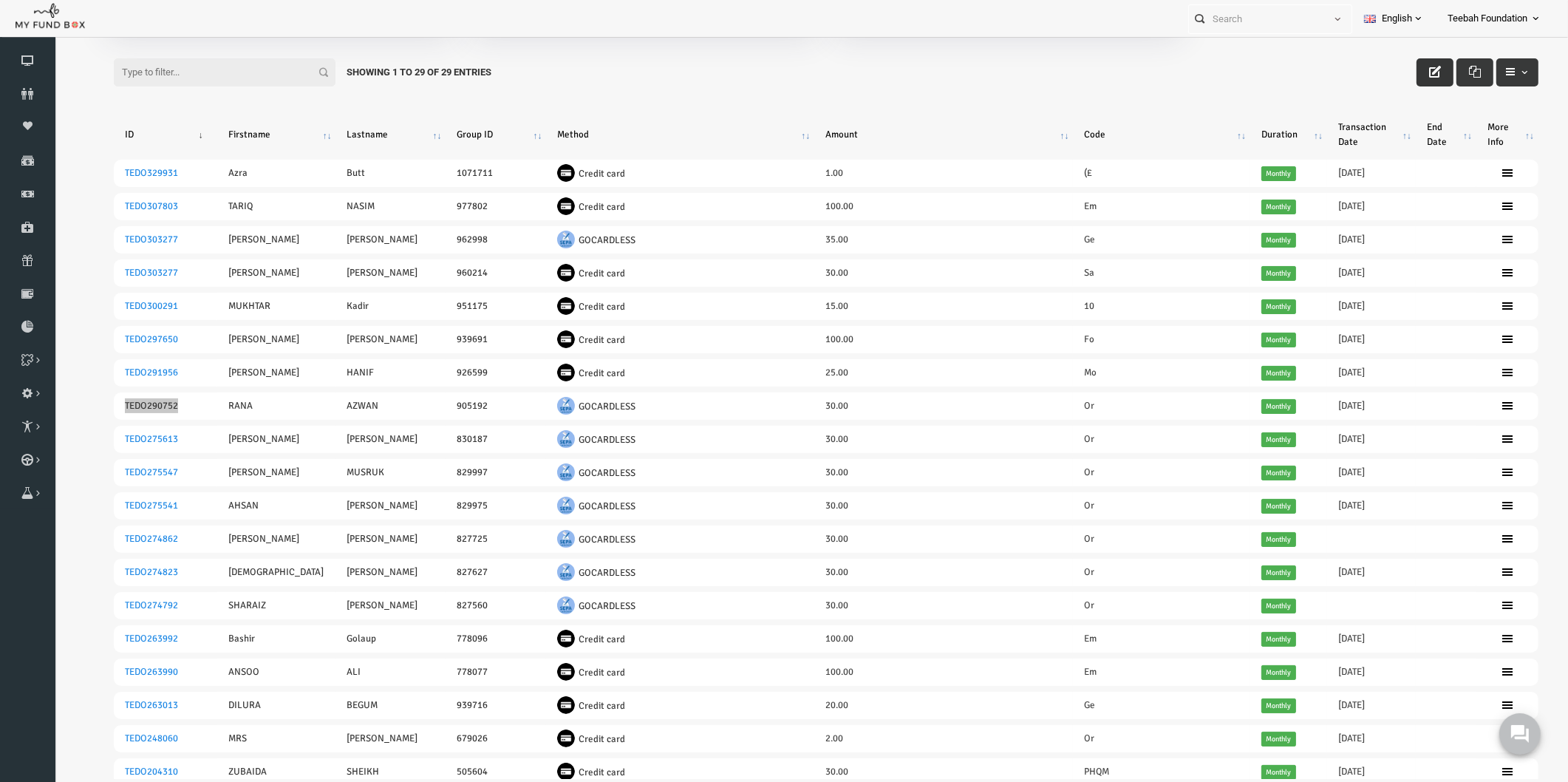
scroll to position [0, 0]
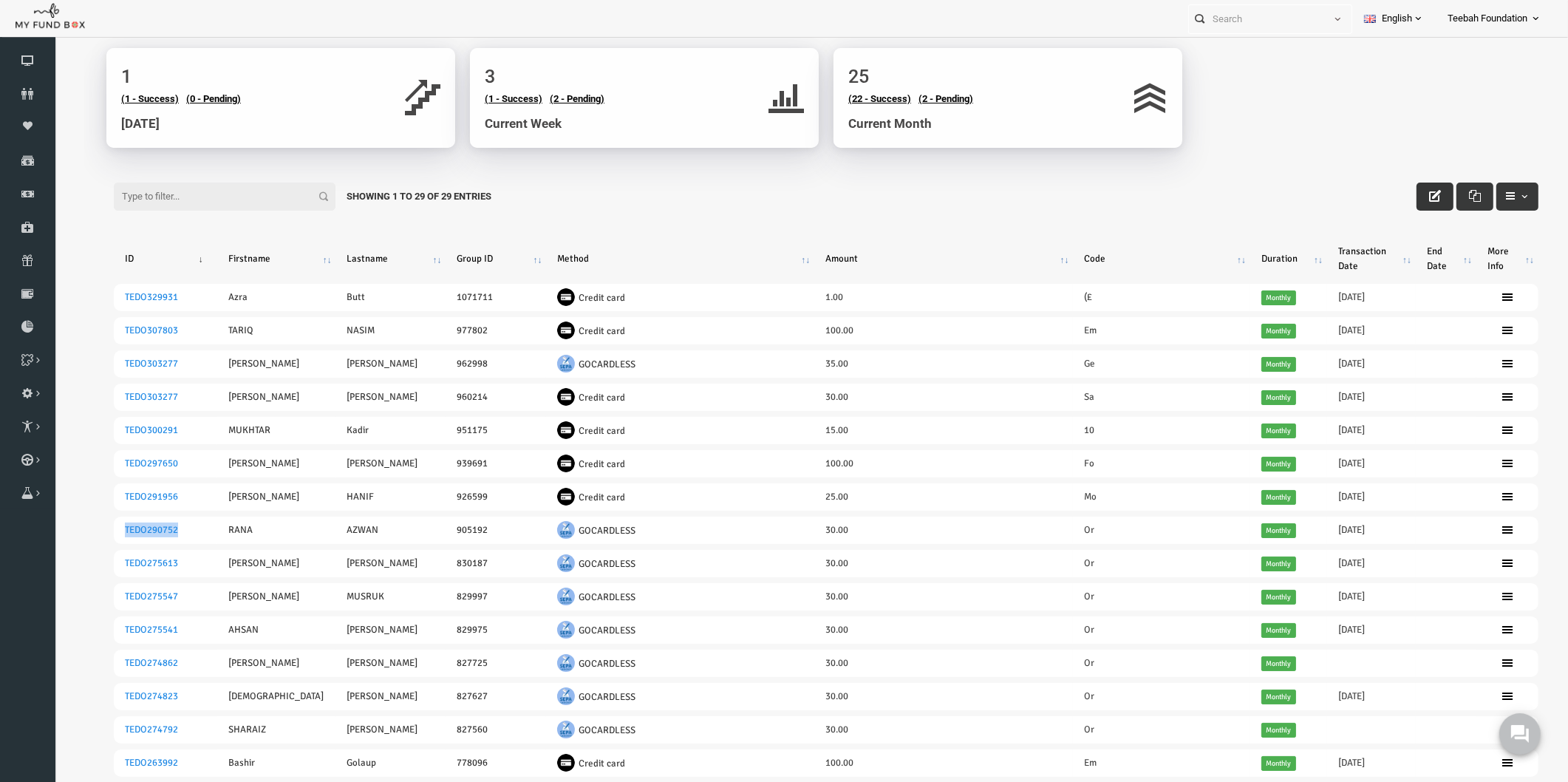
click at [1279, 138] on body "Donor Not Found Beneficiary Not Found Partner Not Found!!!! Please Fill out thi…" at bounding box center [795, 664] width 1483 height 1334
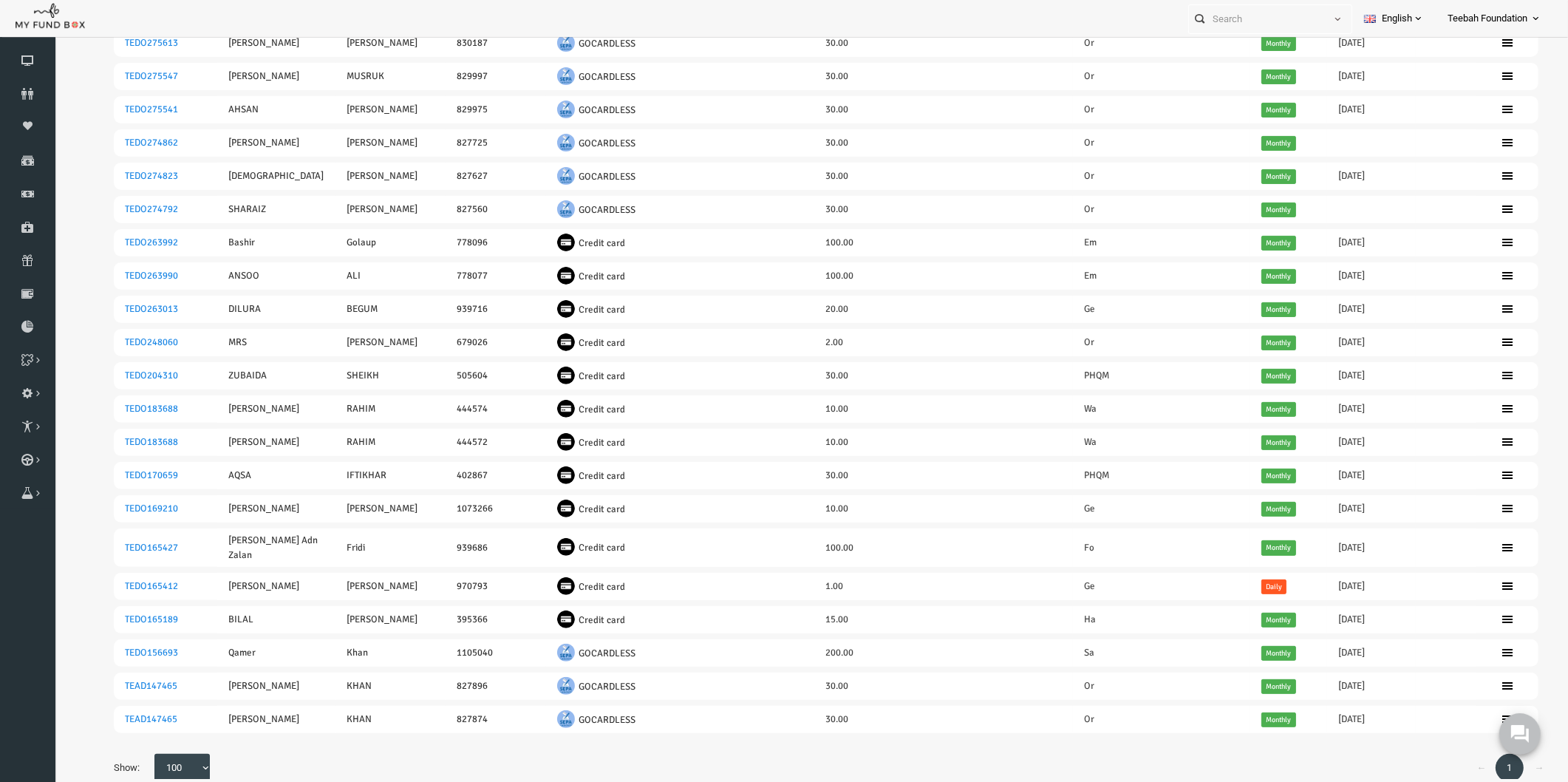
scroll to position [535, 0]
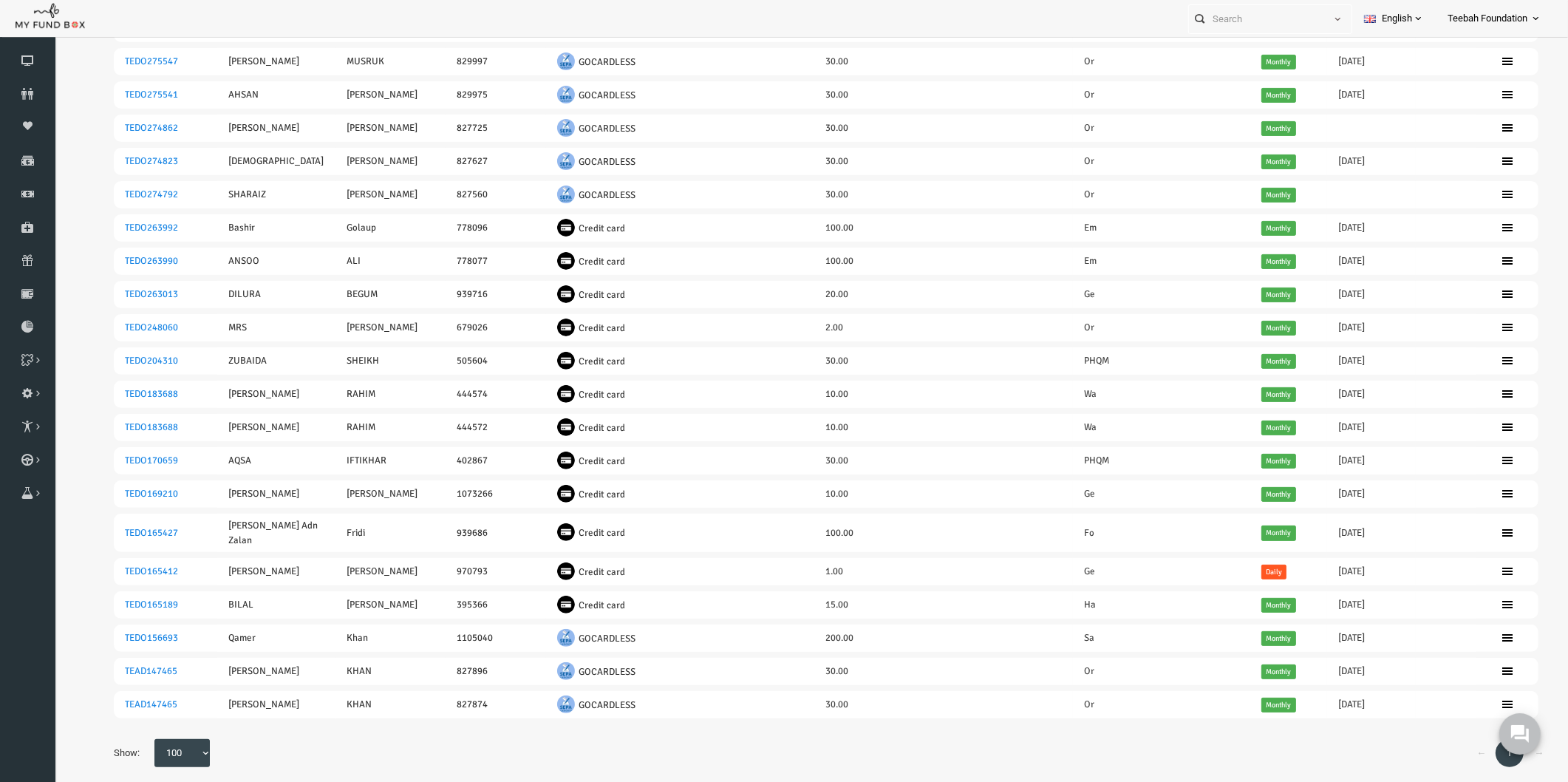
click at [1211, 740] on div "← 1 → Show: 10 25 50 100 100" at bounding box center [796, 760] width 1454 height 43
click at [1255, 717] on table "ID [PERSON_NAME] Group ID Method Amount Code Duration Transaction Date End Date…" at bounding box center [796, 211] width 1454 height 1055
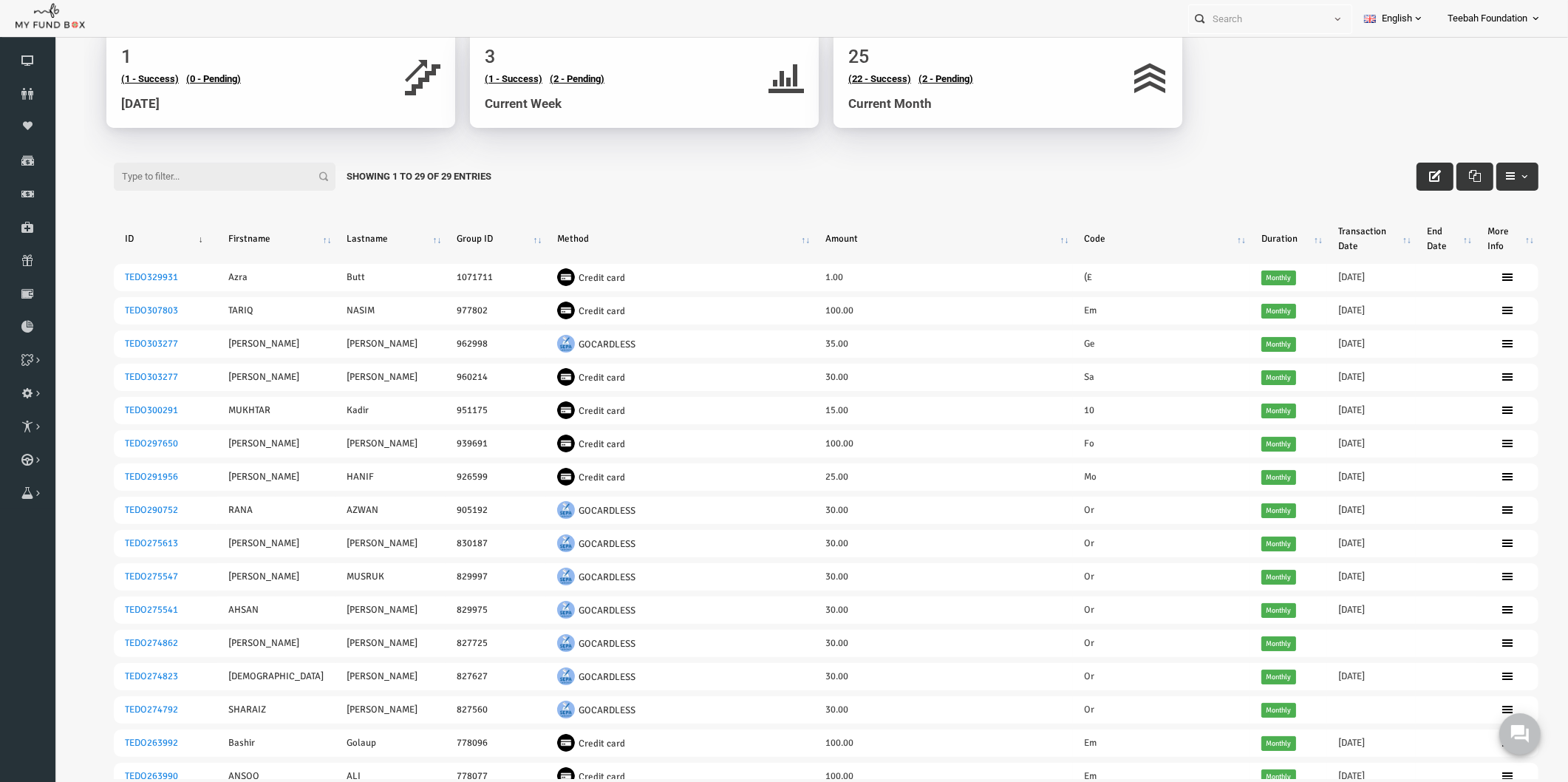
scroll to position [0, 0]
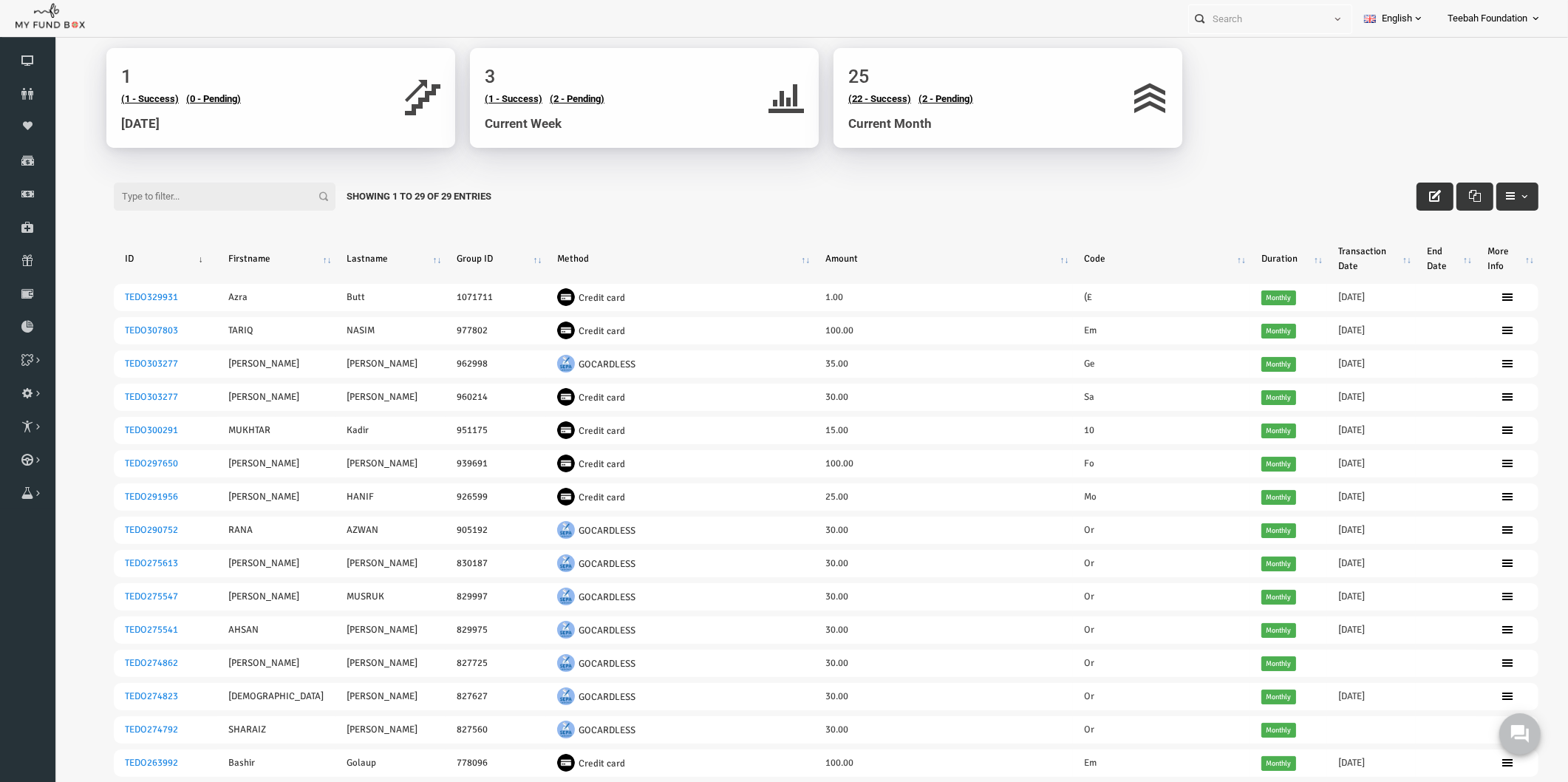
click at [1156, 188] on div "Filter: Showing 1 to 29 of 29 Entries" at bounding box center [796, 183] width 1454 height 40
click at [28, 88] on icon at bounding box center [27, 94] width 55 height 12
click at [25, 90] on icon at bounding box center [27, 94] width 55 height 12
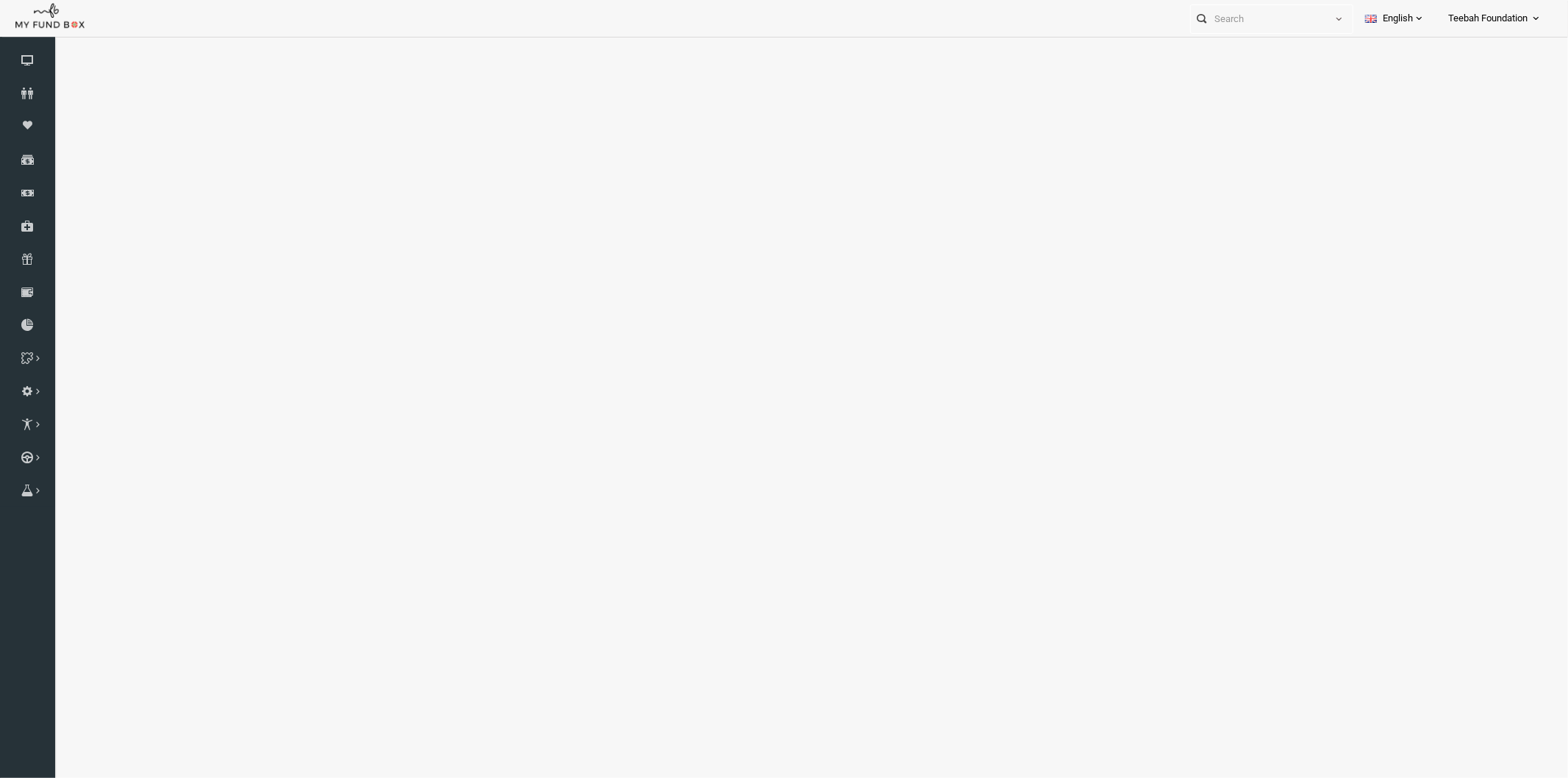
select select "100"
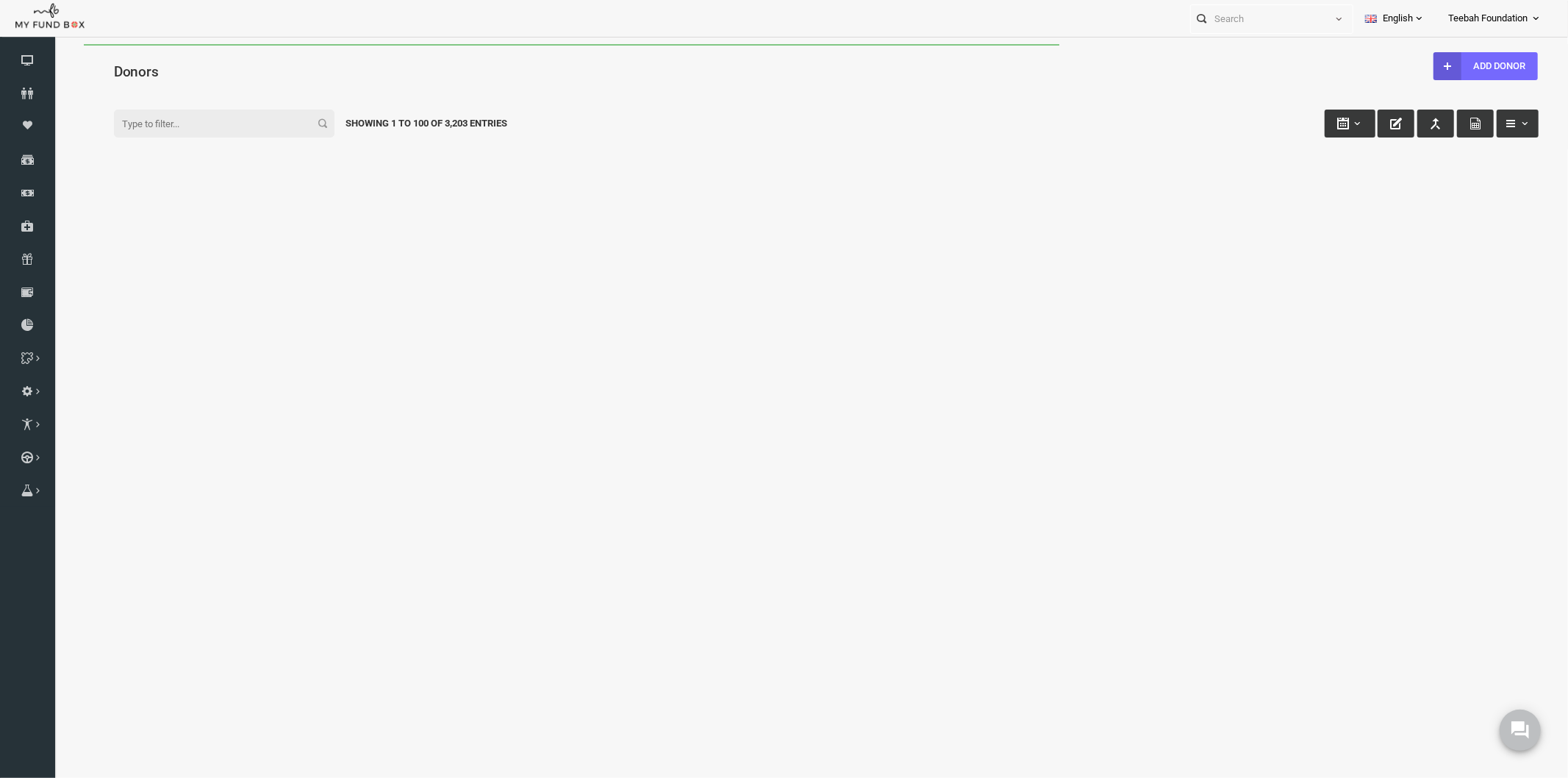
click at [588, 92] on div "Filter: Showing 1 to 100 of 3,203 Entries" at bounding box center [795, 108] width 1454 height 40
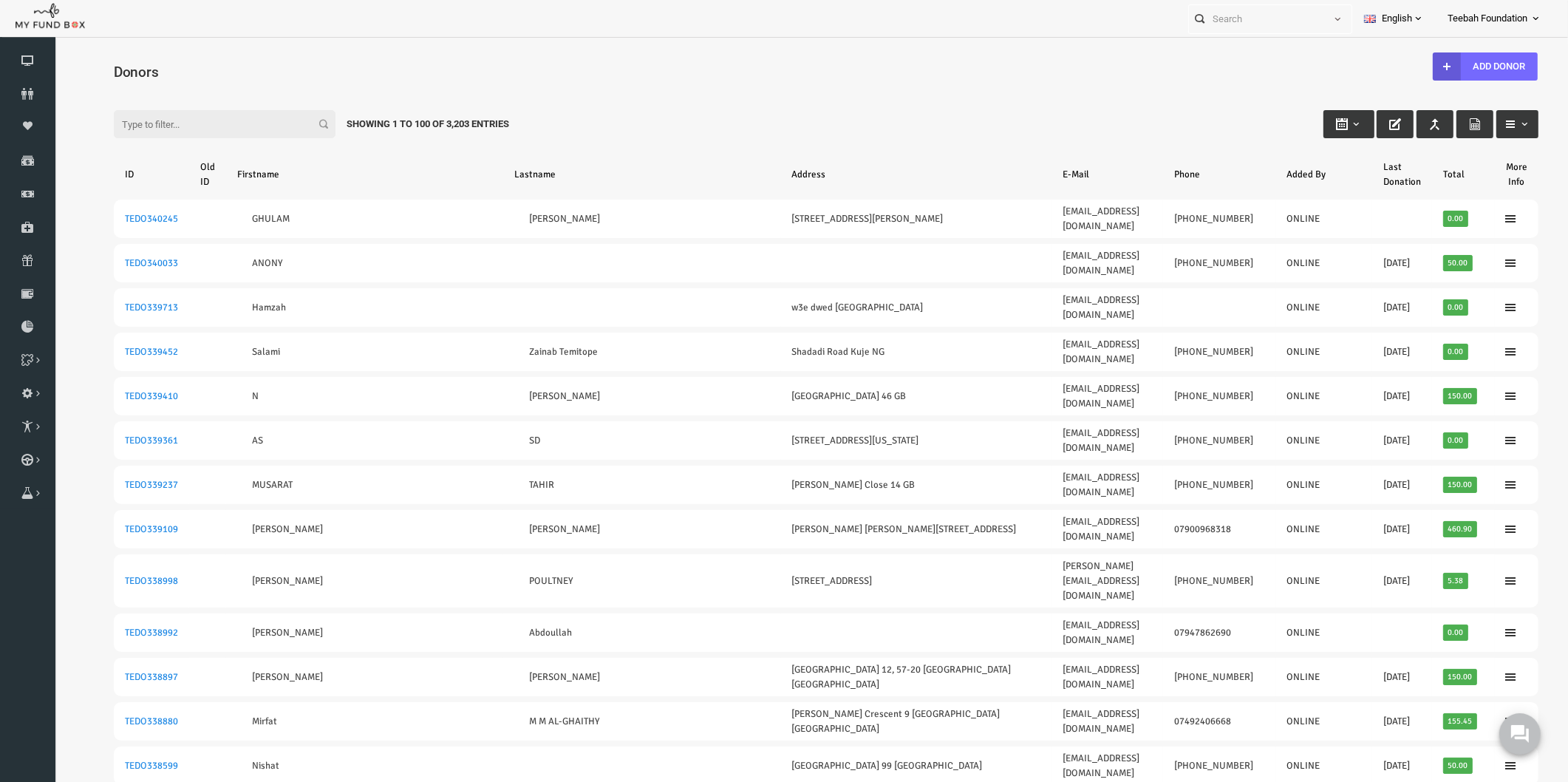
click at [184, 122] on input "Filter:" at bounding box center [194, 124] width 222 height 28
paste input "TEDO290752"
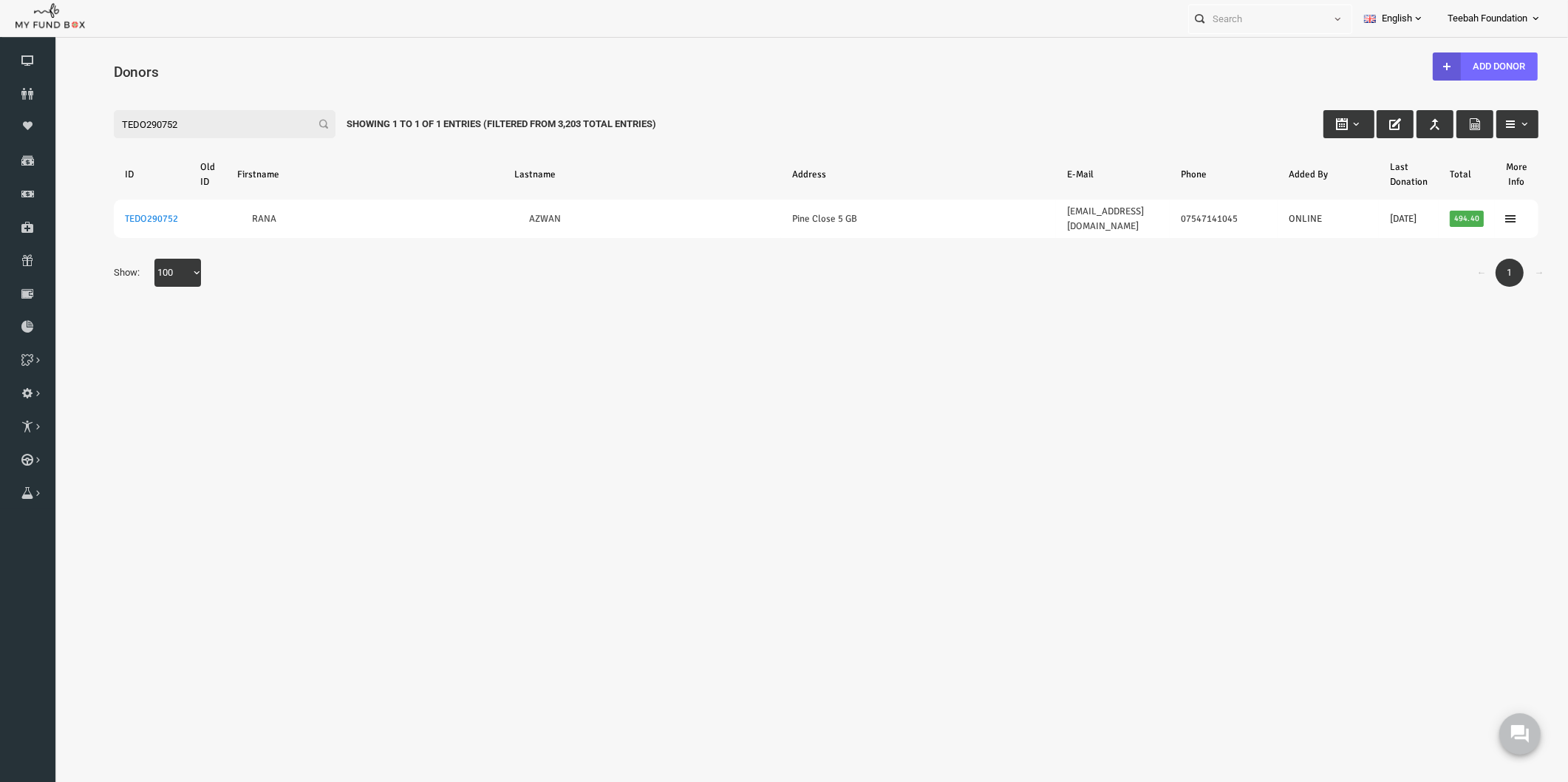
click at [1170, 344] on body "Donor Not Found Beneficiary Not Found Partner Not Found!!!! Please Fill out thi…" at bounding box center [795, 430] width 1483 height 773
drag, startPoint x: 173, startPoint y: 117, endPoint x: -5, endPoint y: 123, distance: 178.1
click at [54, 123] on html "Donor Not Found Beneficiary Not Found Partner Not Found!!!! Please Fill out thi…" at bounding box center [795, 430] width 1483 height 773
paste input "[EMAIL_ADDRESS][DOMAIN_NAME]"
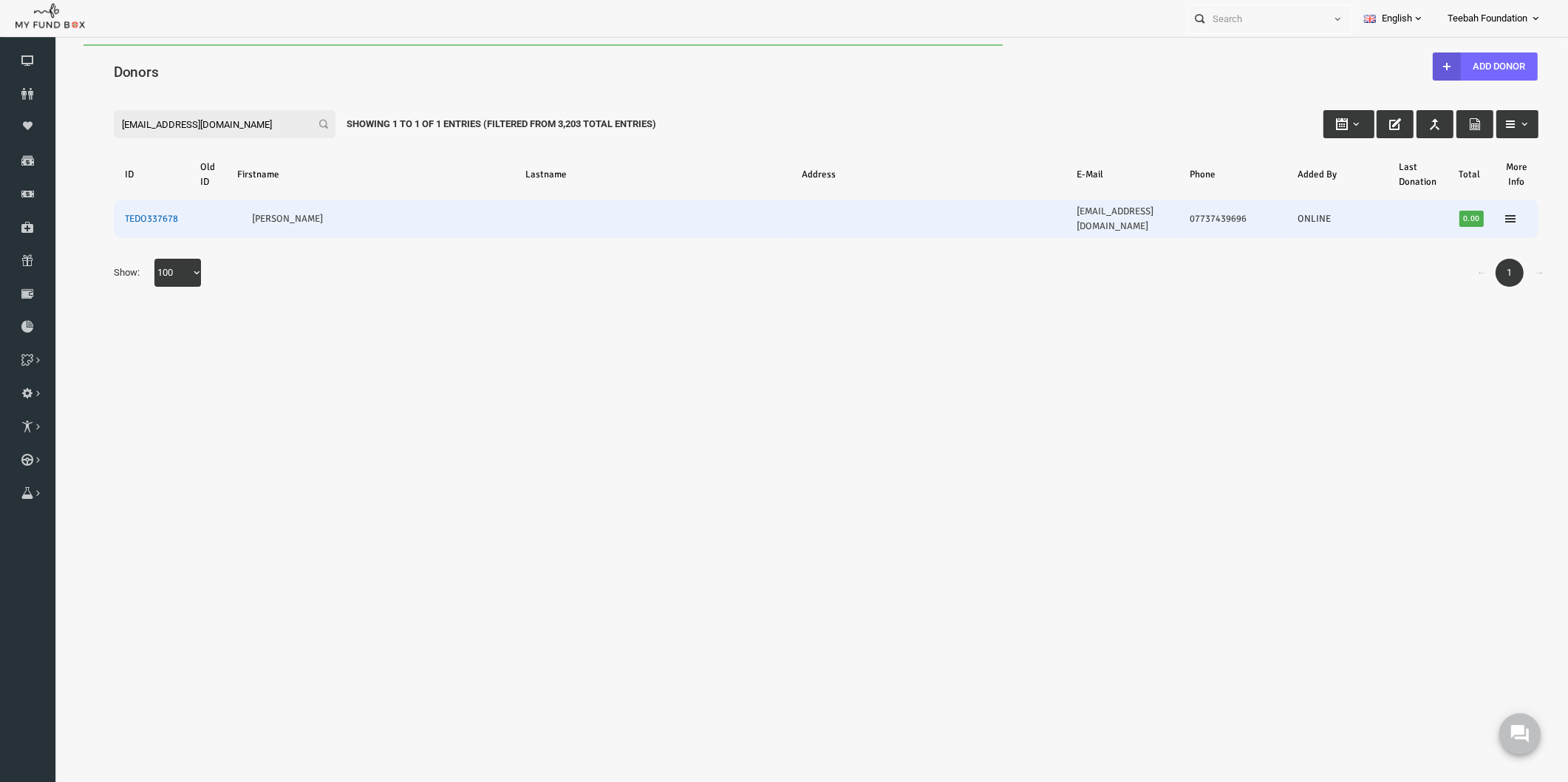
type input "[EMAIL_ADDRESS][DOMAIN_NAME]"
click at [129, 213] on link "TEDO337678" at bounding box center [121, 219] width 53 height 12
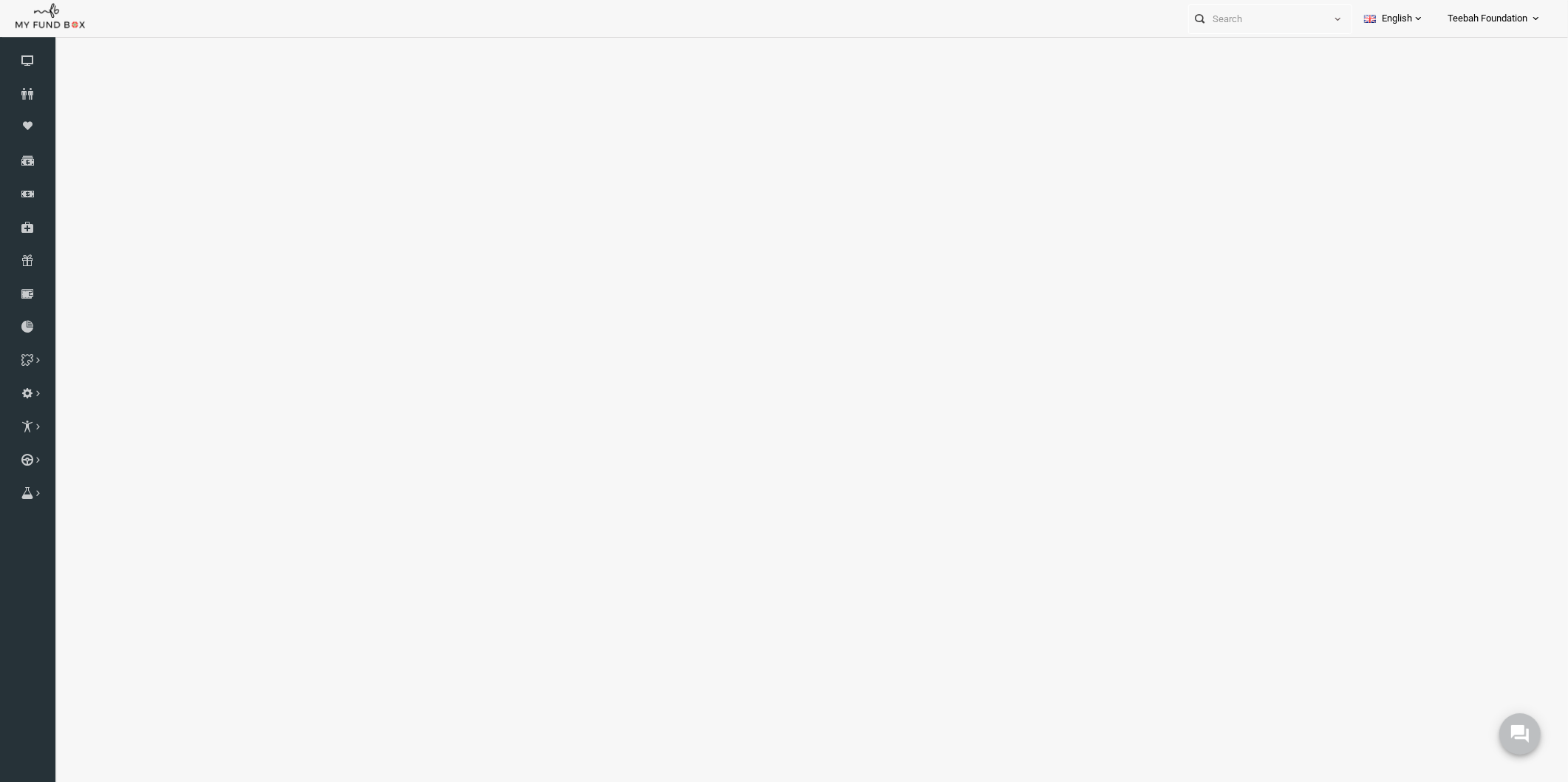
select select "100"
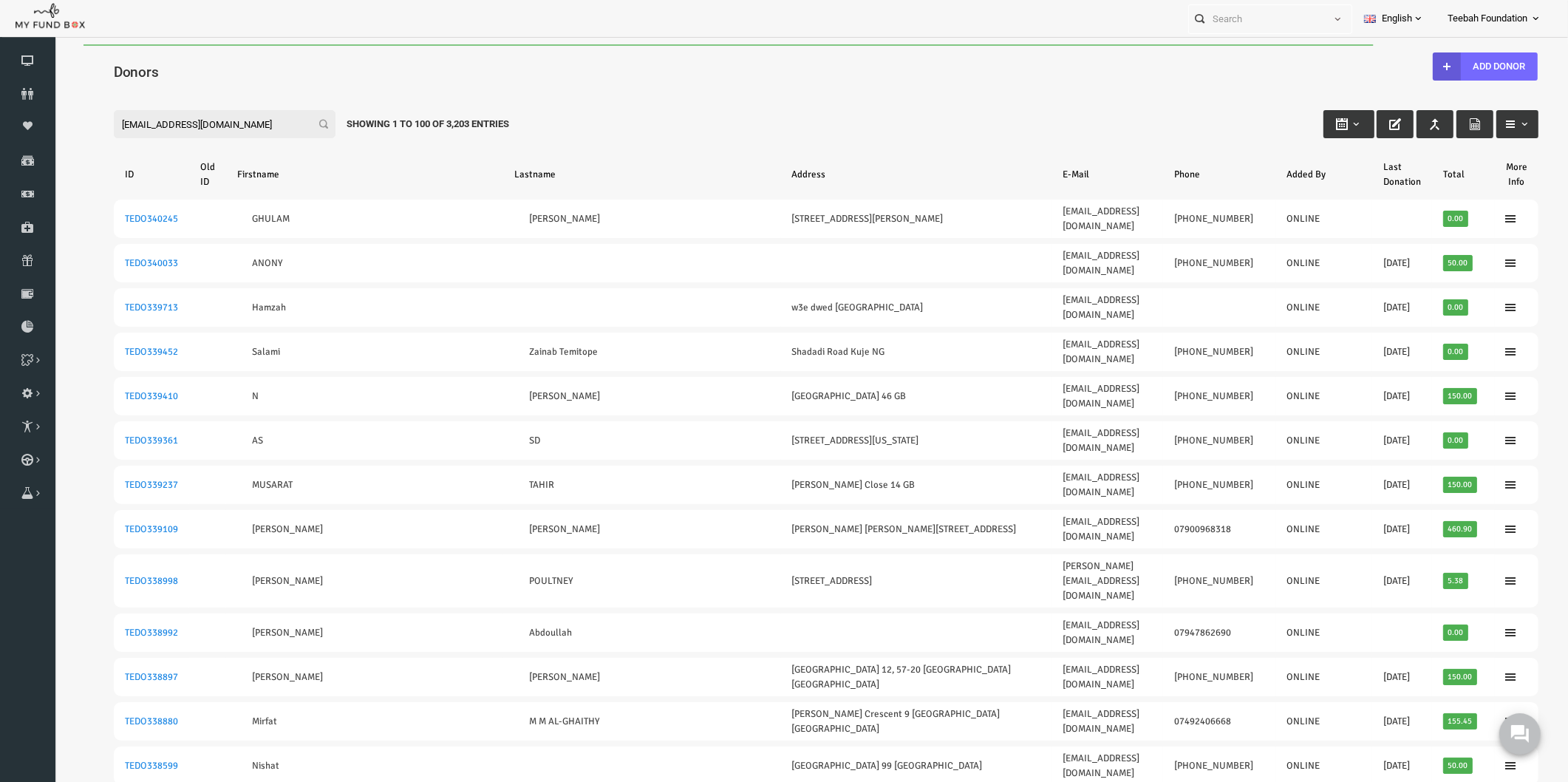
click at [196, 123] on input "[EMAIL_ADDRESS][DOMAIN_NAME]" at bounding box center [194, 124] width 222 height 28
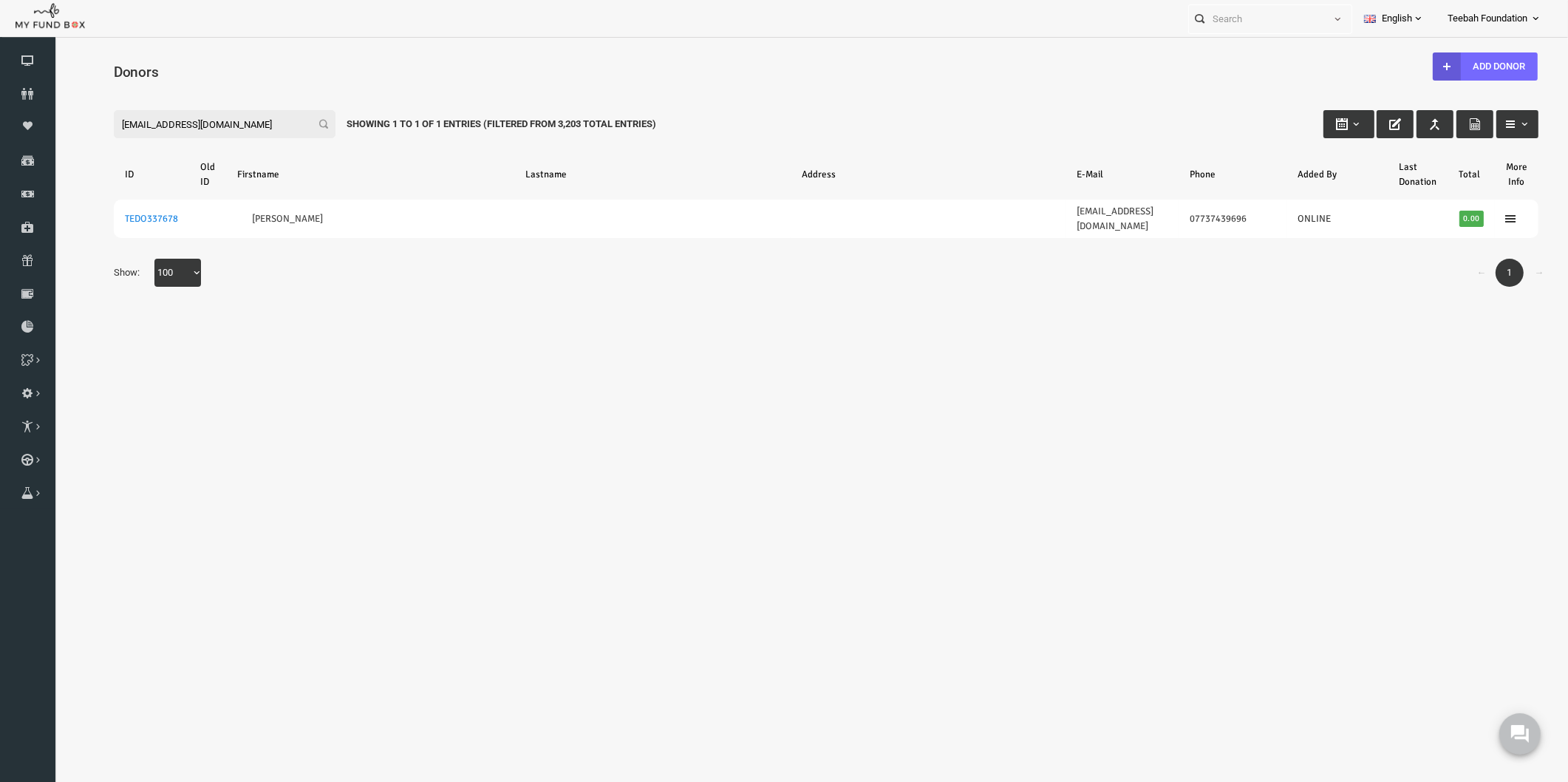
click at [711, 479] on body "Donor Not Found Beneficiary Not Found Partner Not Found!!!! Please Fill out thi…" at bounding box center [795, 430] width 1483 height 773
drag, startPoint x: 188, startPoint y: 118, endPoint x: 13, endPoint y: 153, distance: 177.8
click at [54, 153] on html "Donor Not Found Beneficiary Not Found Partner Not Found!!!! Please Fill out thi…" at bounding box center [795, 430] width 1483 height 773
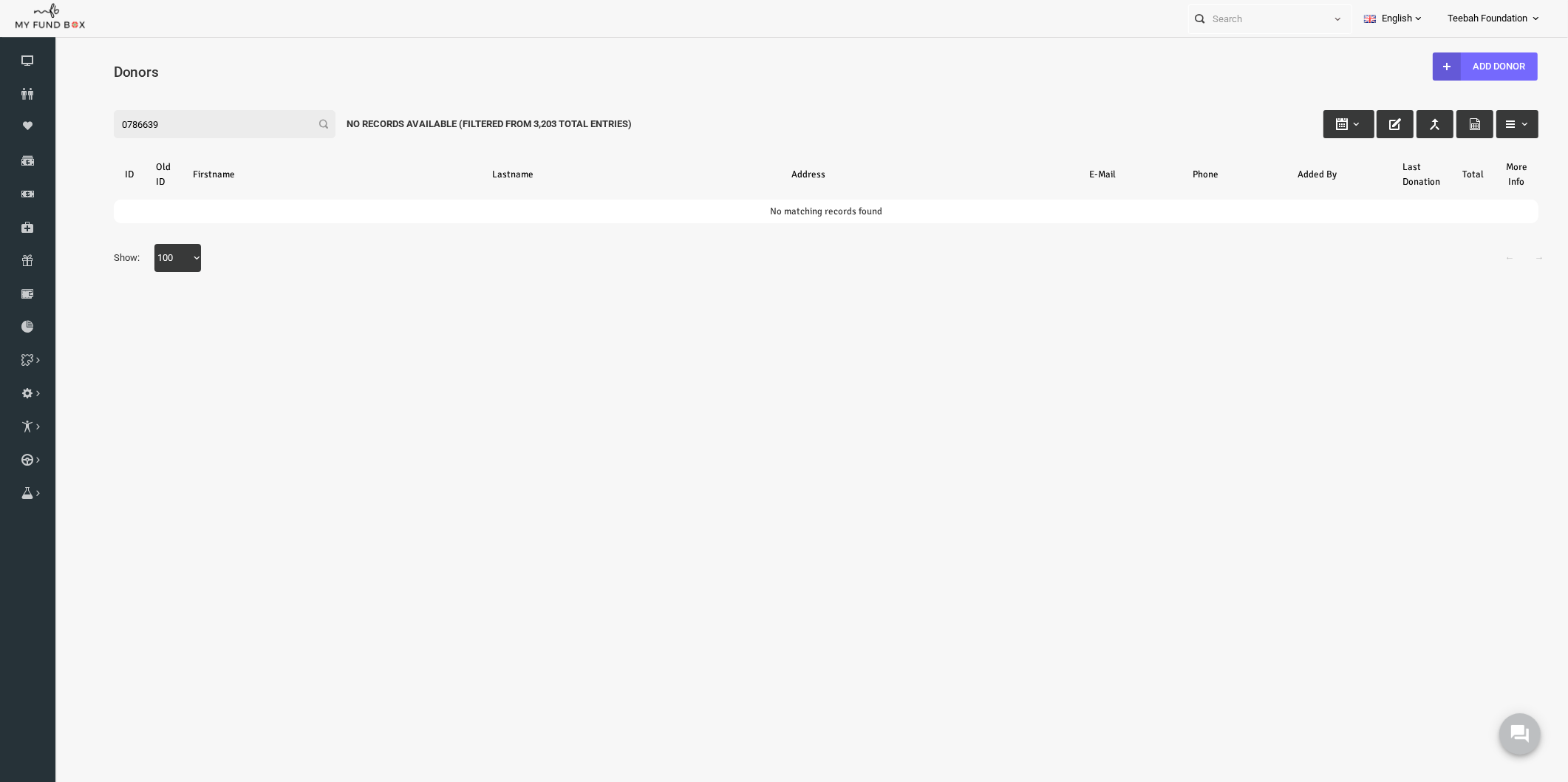
drag, startPoint x: 140, startPoint y: 124, endPoint x: 18, endPoint y: 129, distance: 121.2
click at [54, 129] on html "Donor Not Found Beneficiary Not Found Partner Not Found!!!! Please Fill out thi…" at bounding box center [795, 422] width 1483 height 756
drag, startPoint x: 192, startPoint y: 115, endPoint x: -21, endPoint y: 133, distance: 214.3
click at [54, 133] on html "Donor Not Found Beneficiary Not Found Partner Not Found!!!! Please Fill out thi…" at bounding box center [799, 405] width 1491 height 723
type input "07961197529"
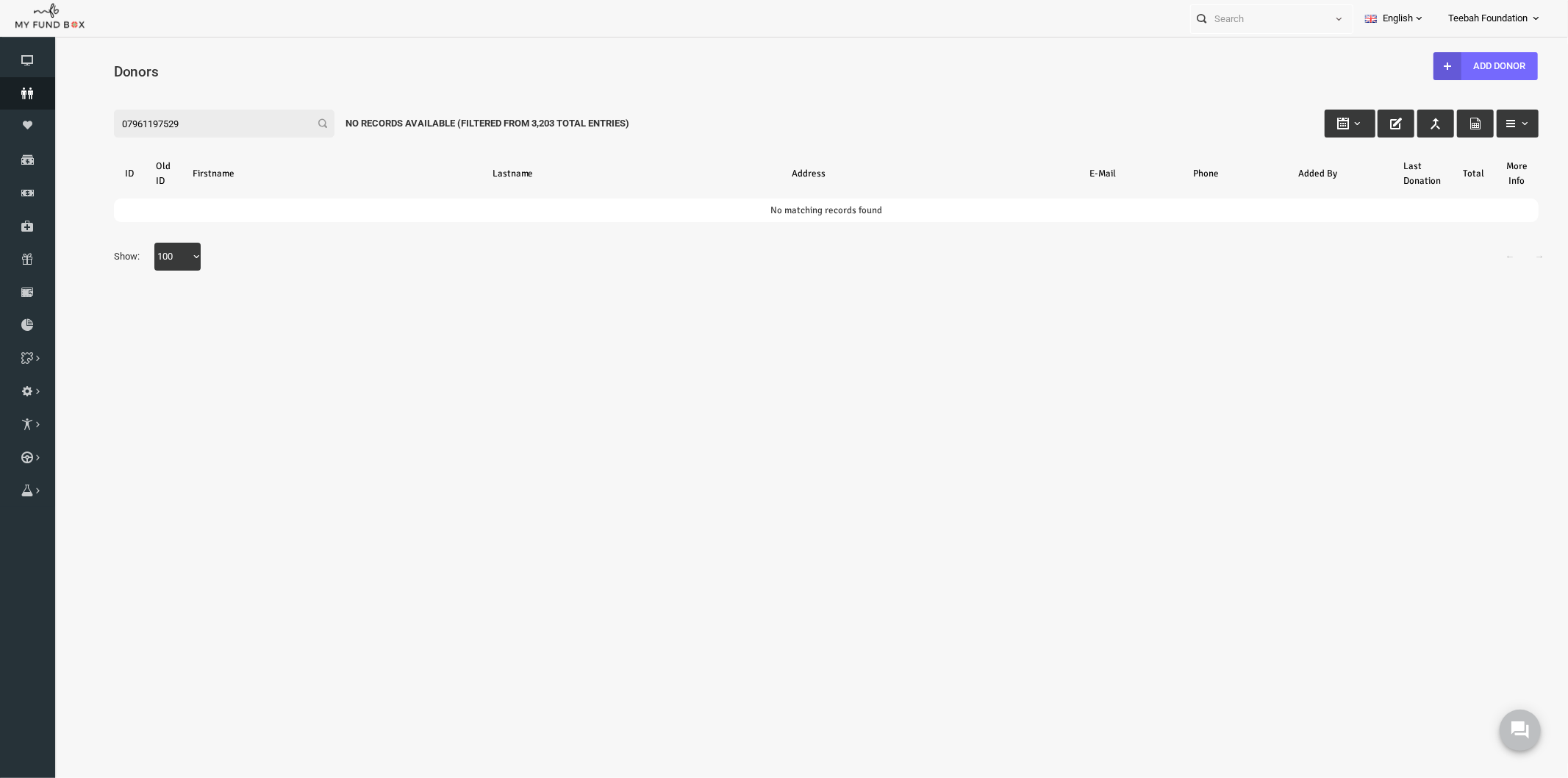
click at [16, 101] on link "Donors" at bounding box center [27, 94] width 55 height 33
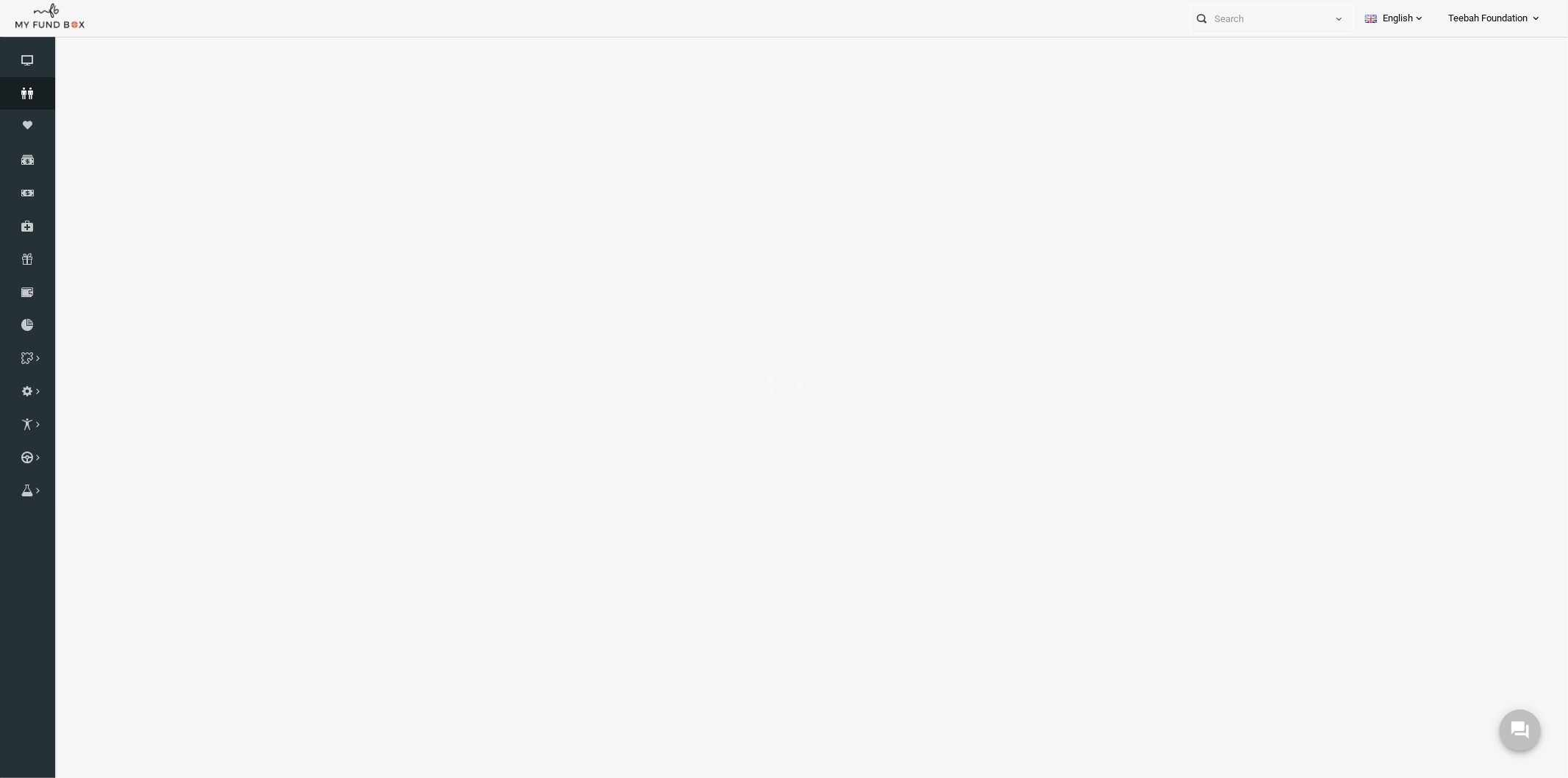
select select "100"
